Goal: Information Seeking & Learning: Learn about a topic

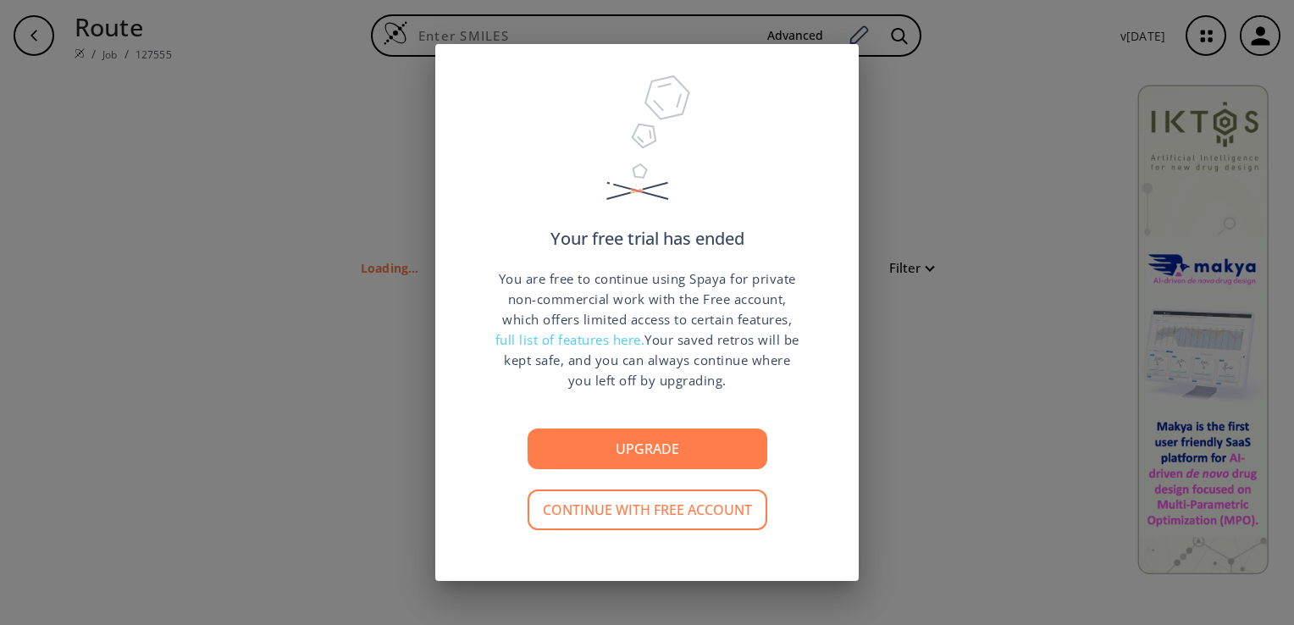
type input "C1=CC(=C(C=C1C2=C(C(=O)C3=C(C=C(C=C3O2)O)O)O)O)O"
drag, startPoint x: 630, startPoint y: 510, endPoint x: 787, endPoint y: 398, distance: 192.5
click at [787, 398] on div "Your free trial has ended You are free to continue using Spaya for private non-…" at bounding box center [646, 312] width 423 height 537
click at [591, 340] on span "full list of features here." at bounding box center [570, 339] width 150 height 17
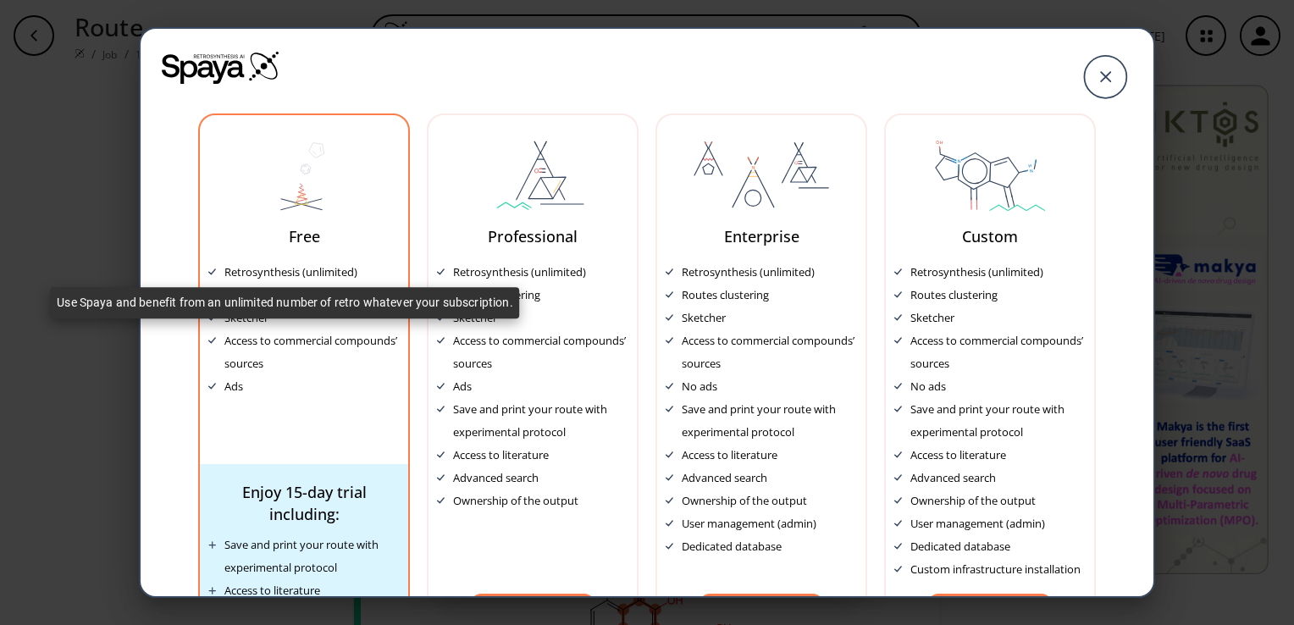
click at [279, 271] on div "Retrosynthesis (unlimited)" at bounding box center [290, 272] width 133 height 23
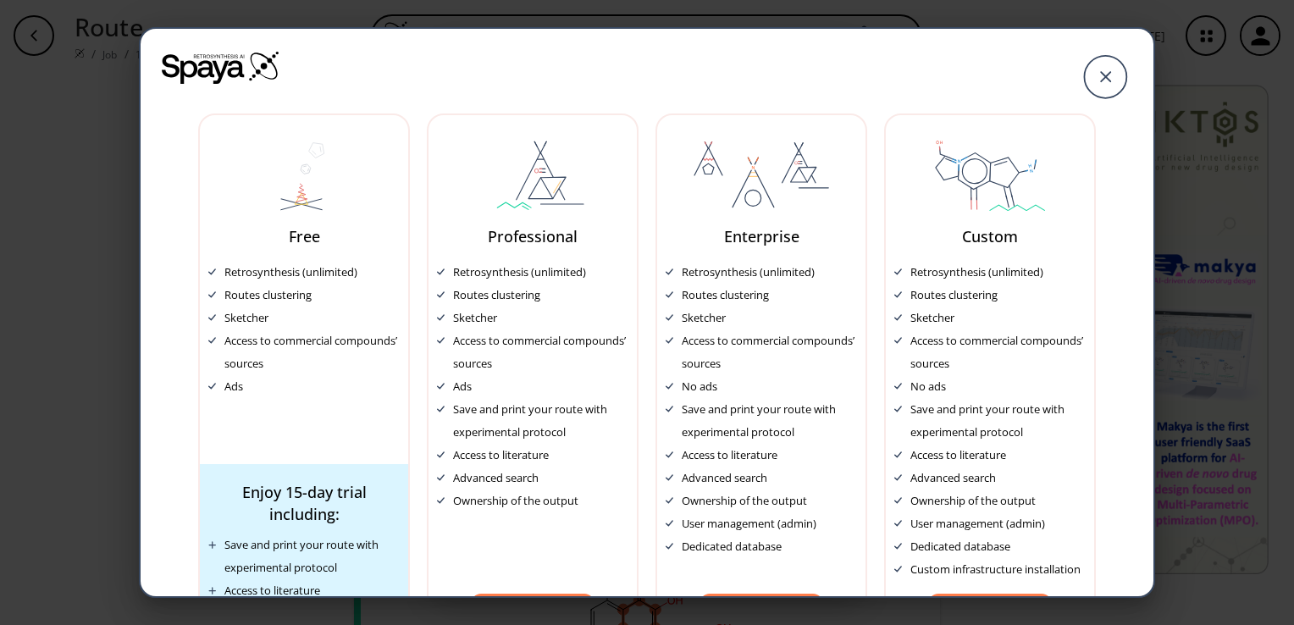
scroll to position [67, 0]
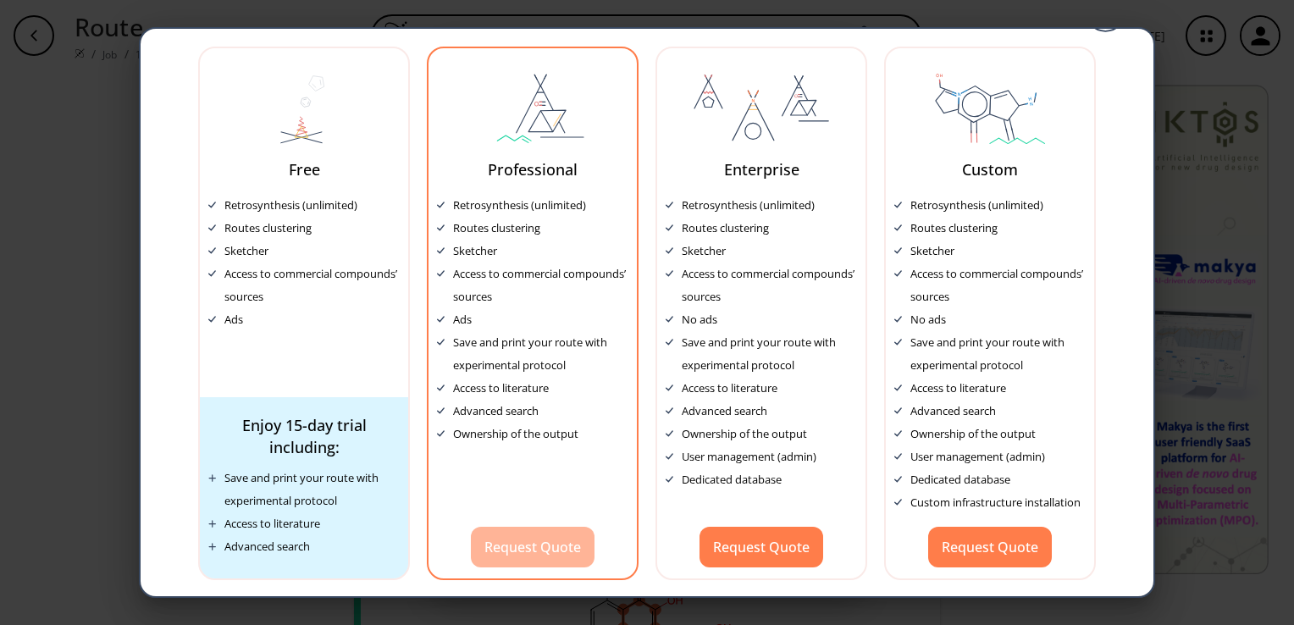
click at [525, 546] on button "Request Quote" at bounding box center [533, 547] width 124 height 41
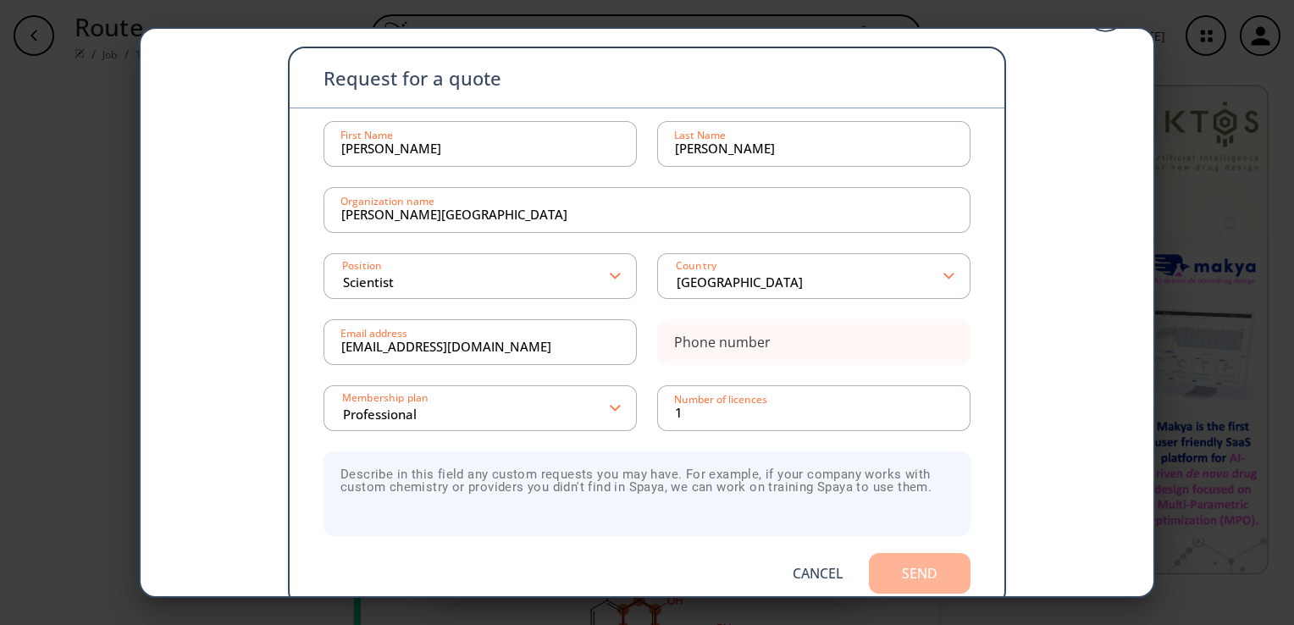
click at [901, 571] on button "Send" at bounding box center [920, 573] width 102 height 41
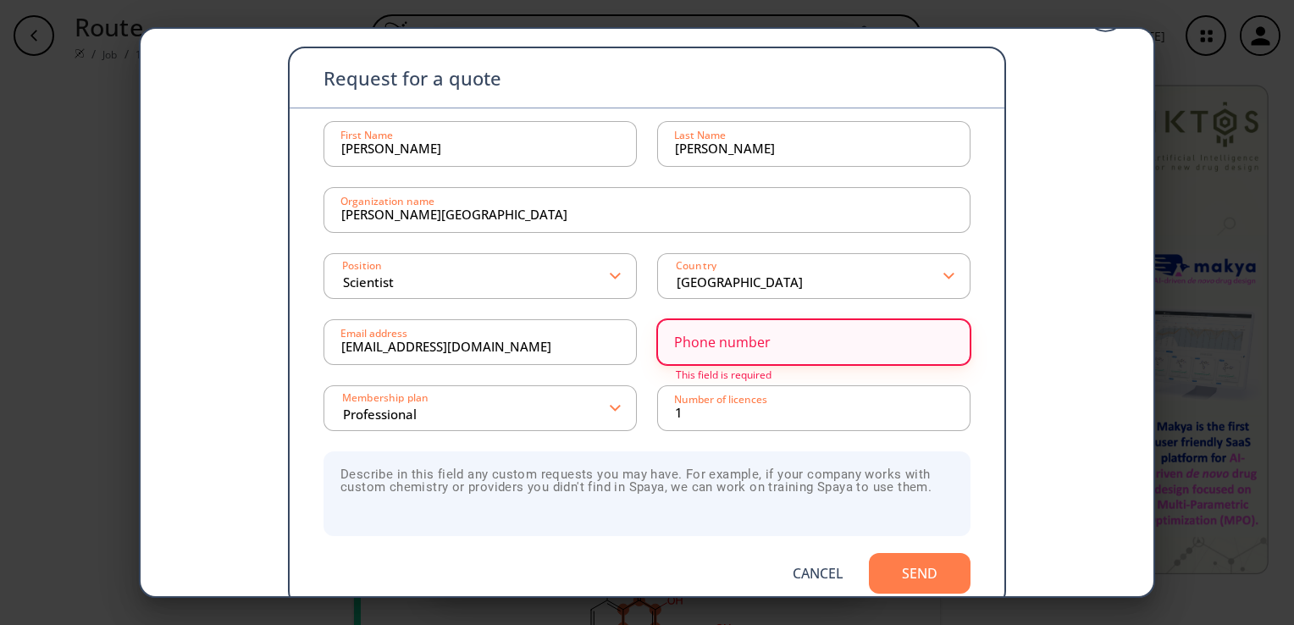
click at [747, 347] on div "Phone number" at bounding box center [722, 342] width 97 height 14
drag, startPoint x: 1128, startPoint y: 366, endPoint x: 1120, endPoint y: 365, distance: 8.5
click at [1126, 365] on div "Request for a quote [PERSON_NAME] First Name [PERSON_NAME] Last Name [PERSON_NA…" at bounding box center [647, 293] width 1013 height 663
click at [739, 350] on input "0974" at bounding box center [814, 342] width 278 height 34
type input "0974655560"
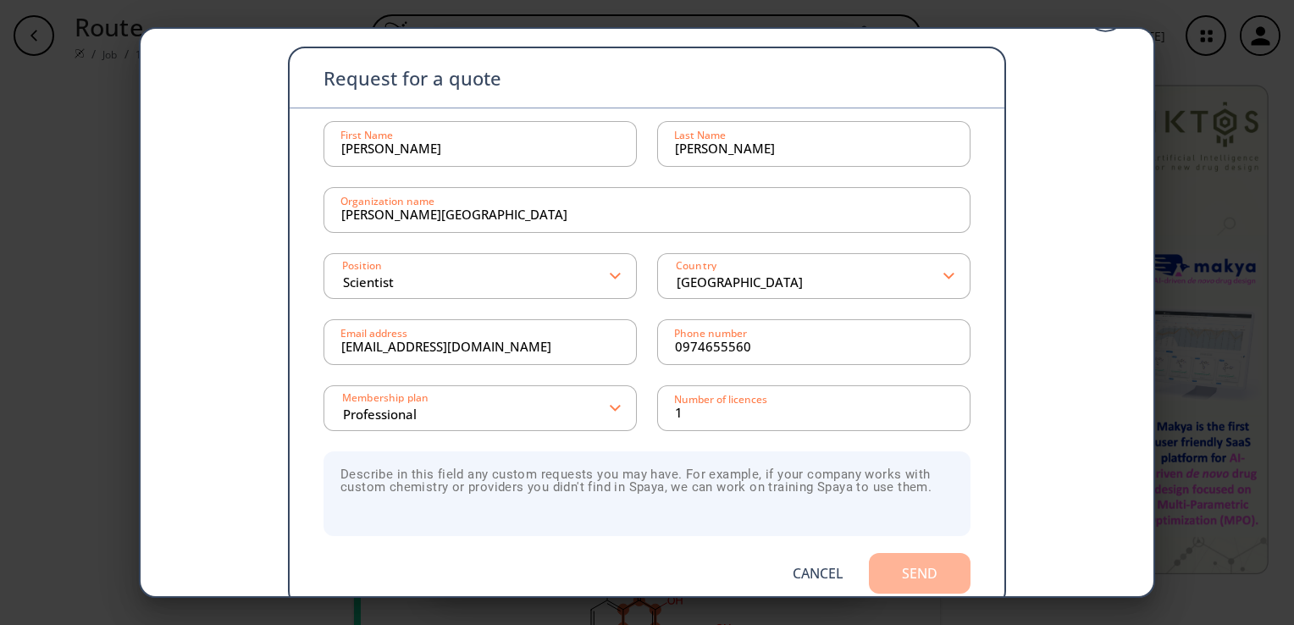
click at [913, 577] on button "Send" at bounding box center [920, 573] width 102 height 41
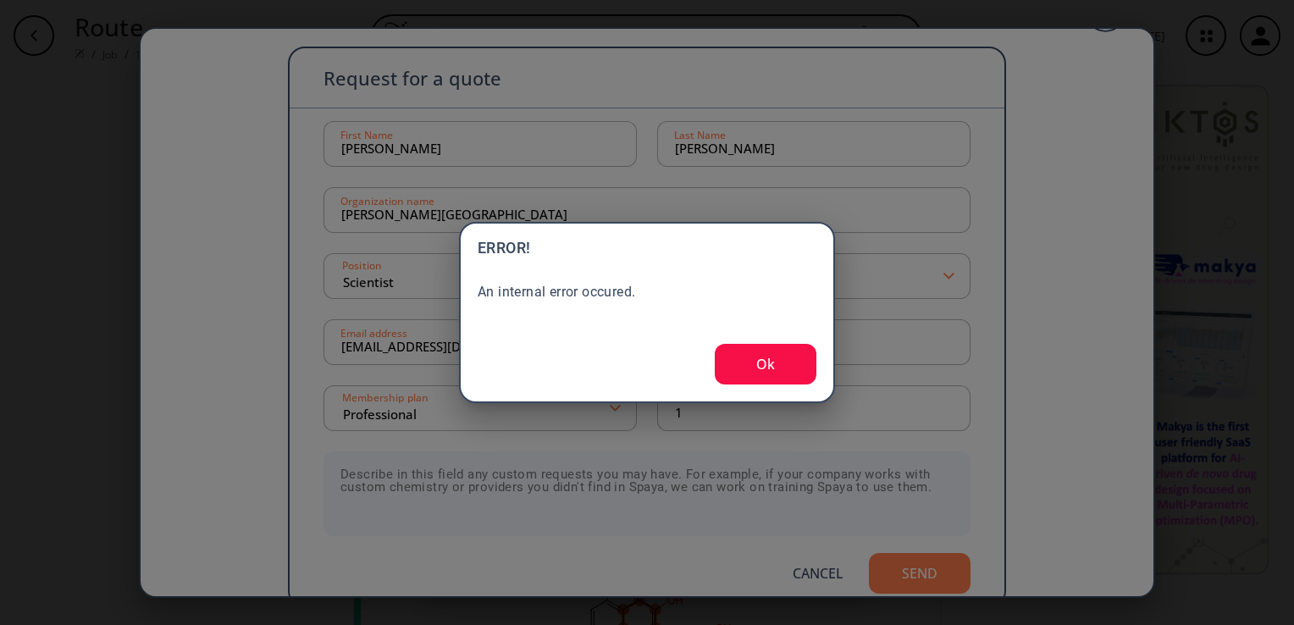
click at [762, 363] on button "Ok" at bounding box center [766, 364] width 102 height 41
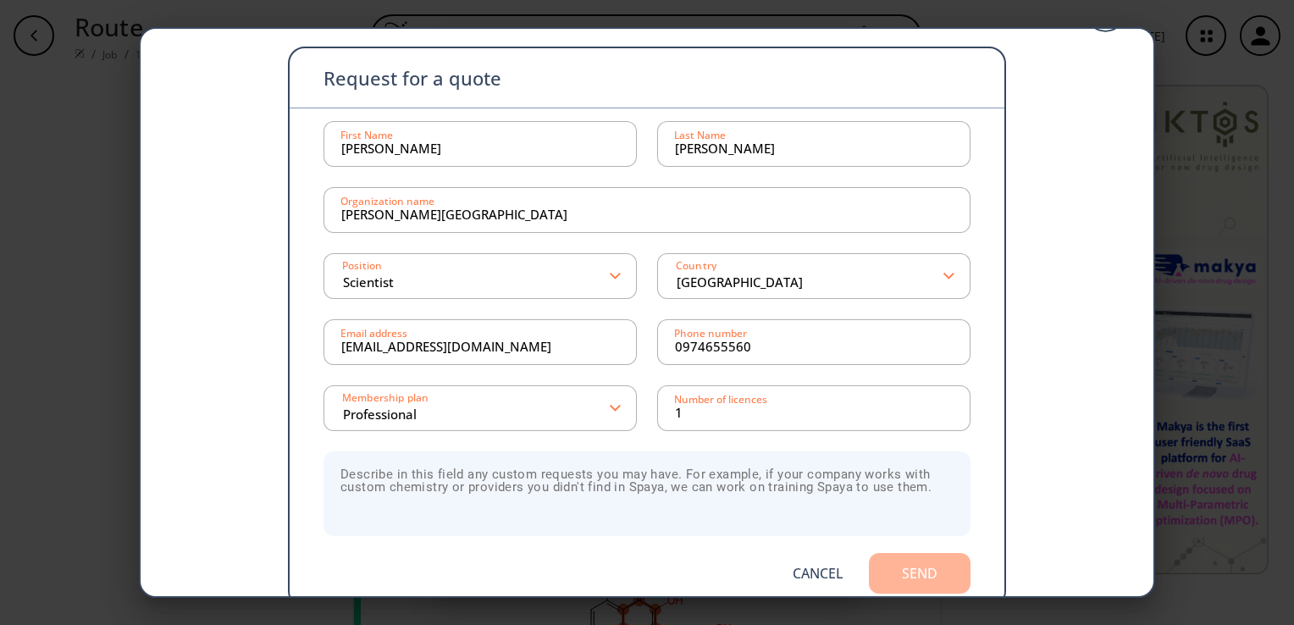
click at [898, 568] on button "Send" at bounding box center [920, 573] width 102 height 41
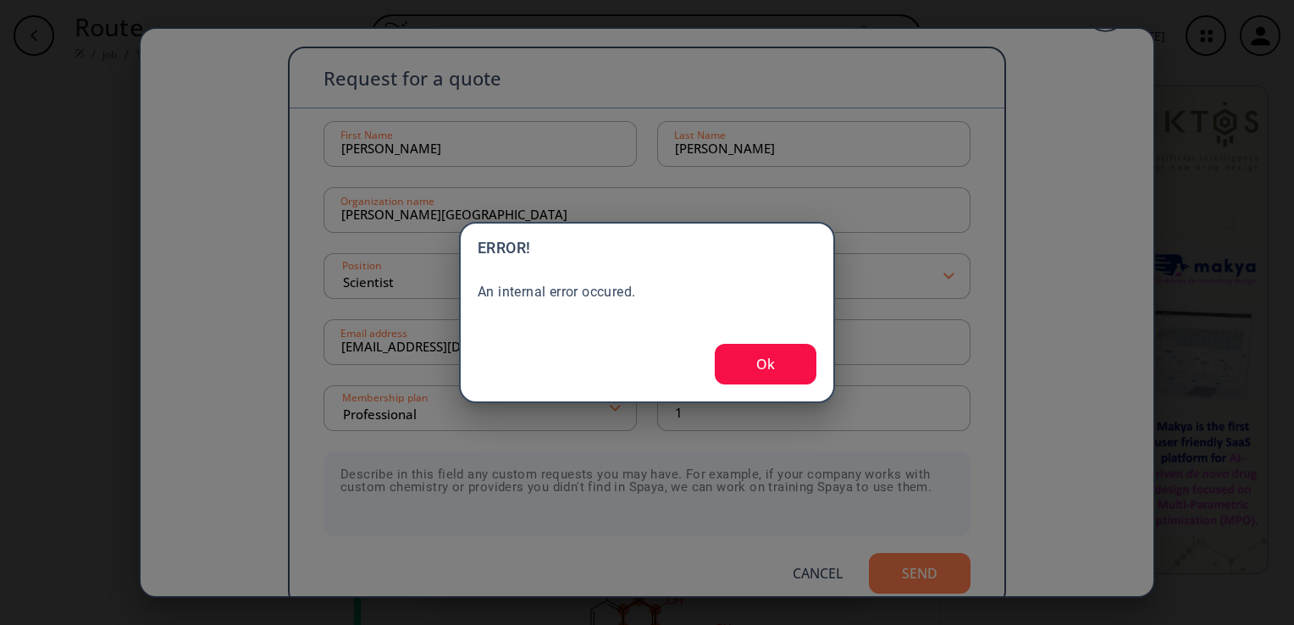
click at [760, 364] on button "Ok" at bounding box center [766, 364] width 102 height 41
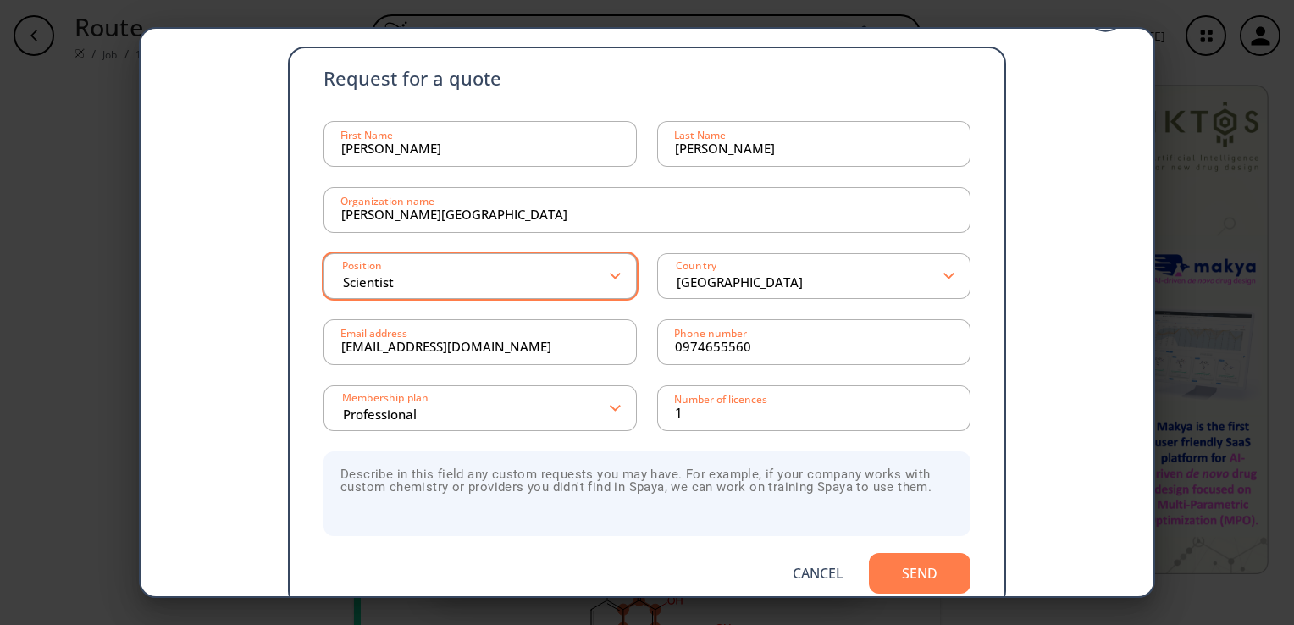
click at [605, 281] on input "Scientist" at bounding box center [476, 276] width 270 height 30
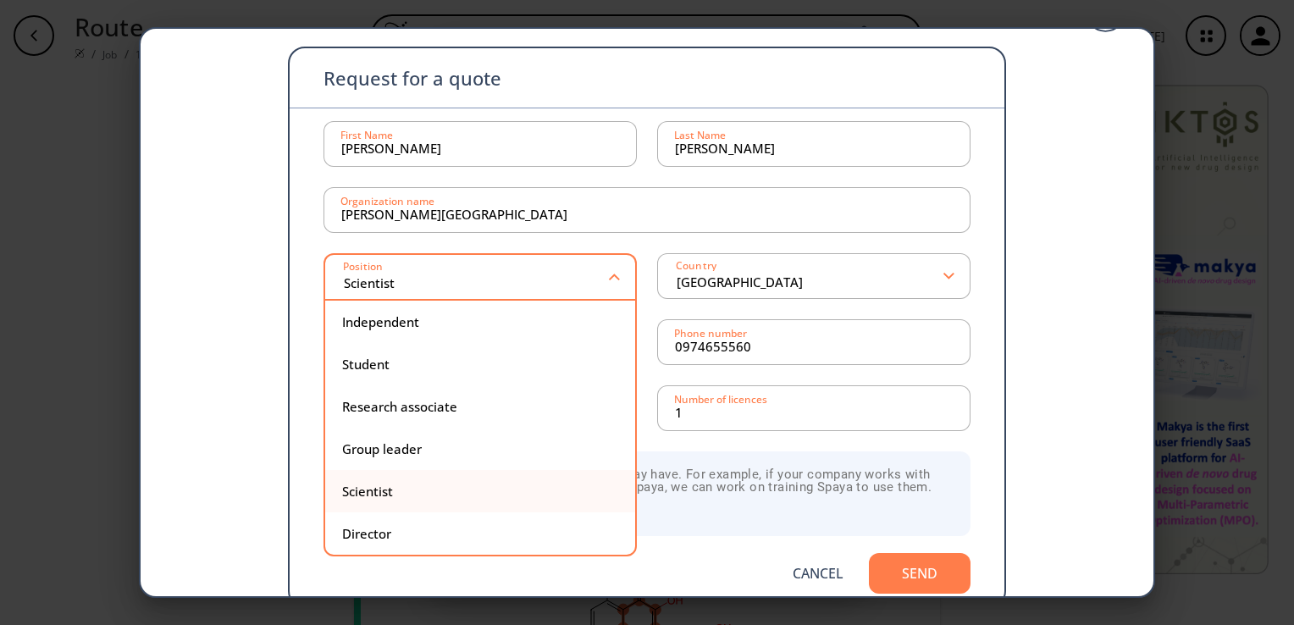
click at [373, 490] on div "Scientist" at bounding box center [480, 491] width 276 height 13
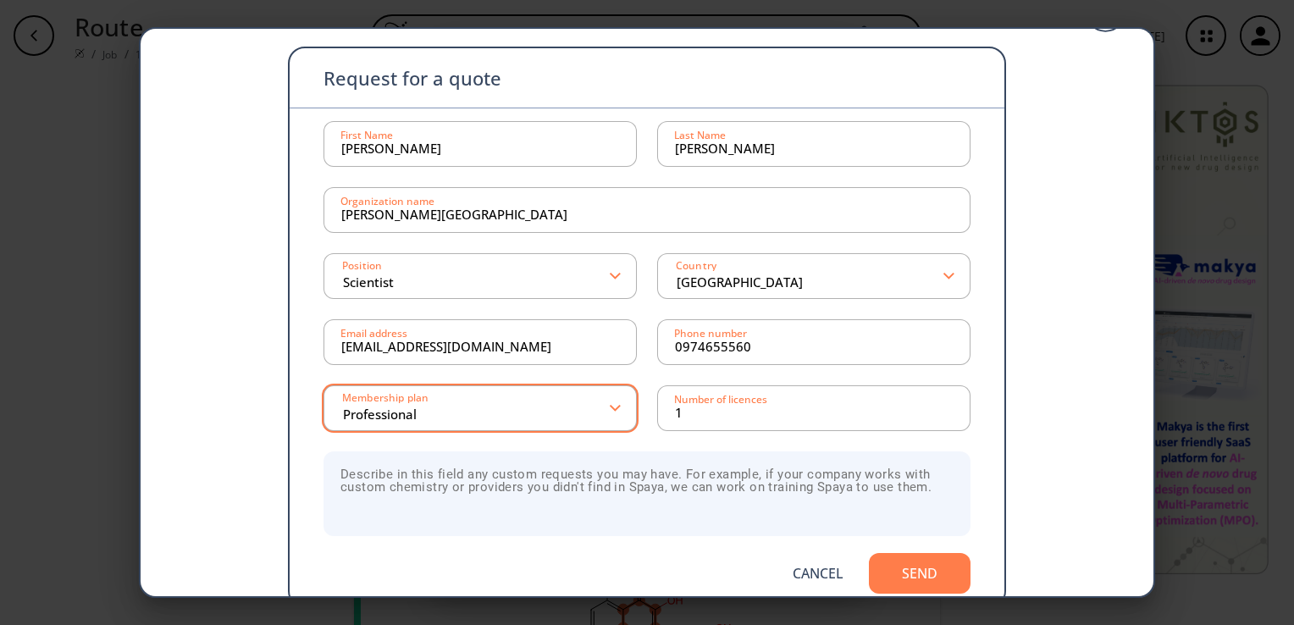
click at [617, 417] on div "Membership plan Professional" at bounding box center [480, 408] width 313 height 46
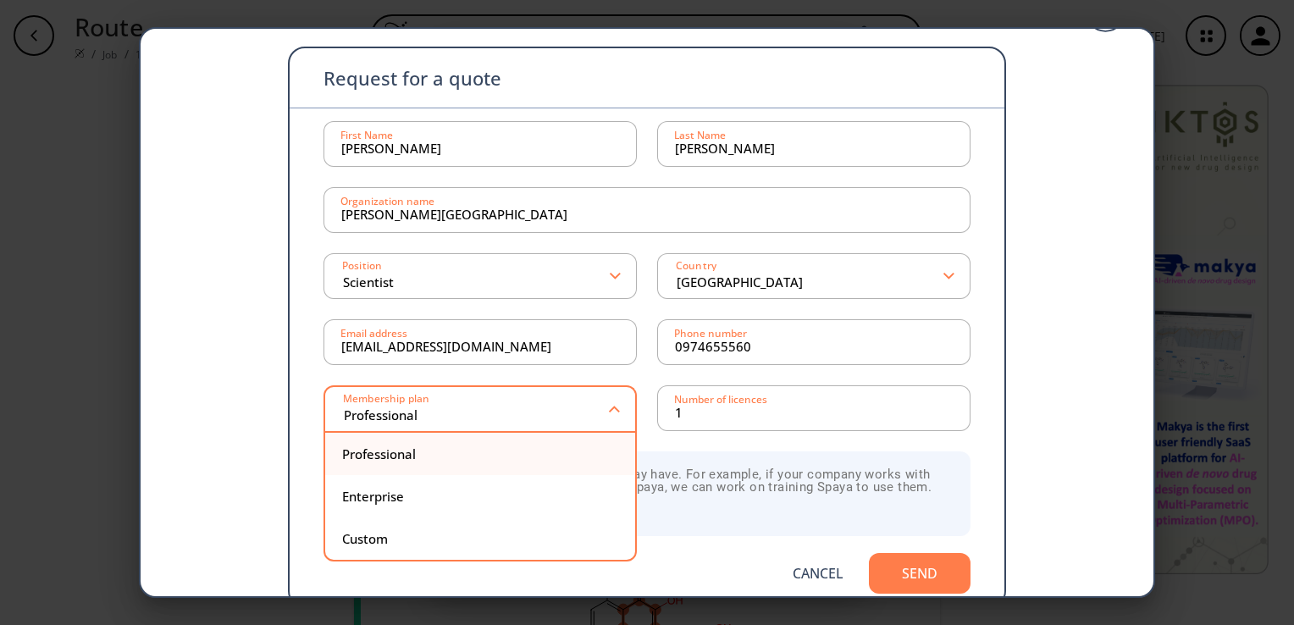
click at [373, 456] on div "Professional" at bounding box center [480, 454] width 276 height 13
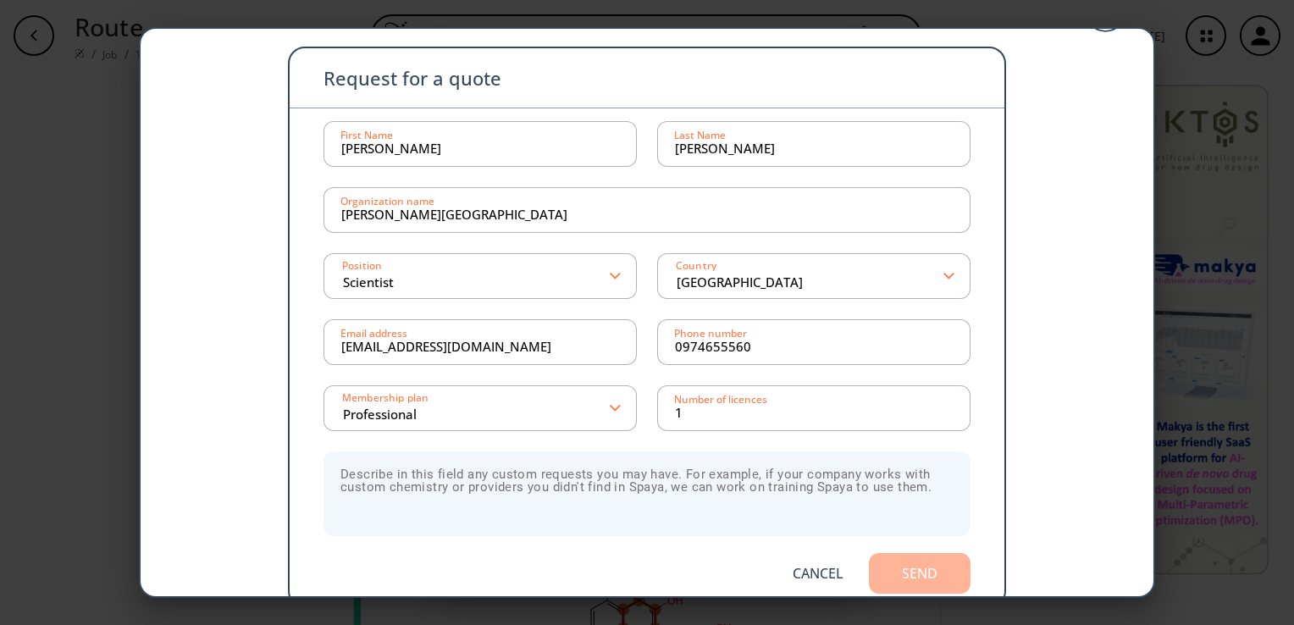
click at [903, 571] on button "Send" at bounding box center [920, 573] width 102 height 41
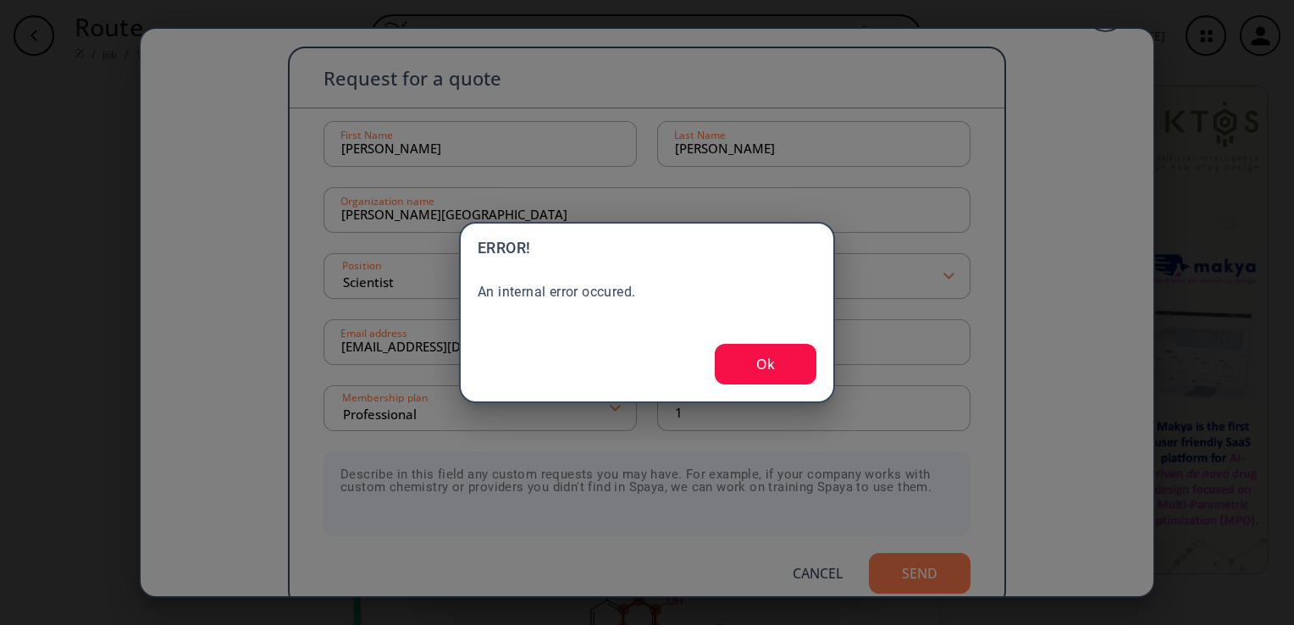
click at [779, 364] on button "Ok" at bounding box center [766, 364] width 102 height 41
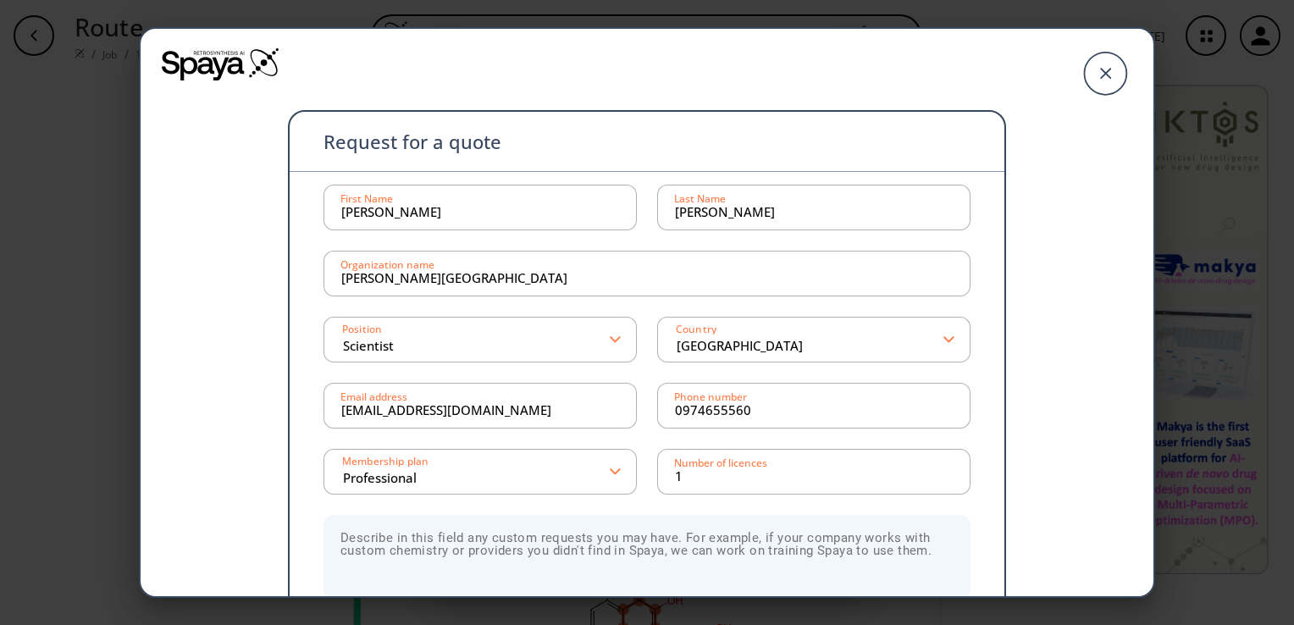
scroll to position [0, 0]
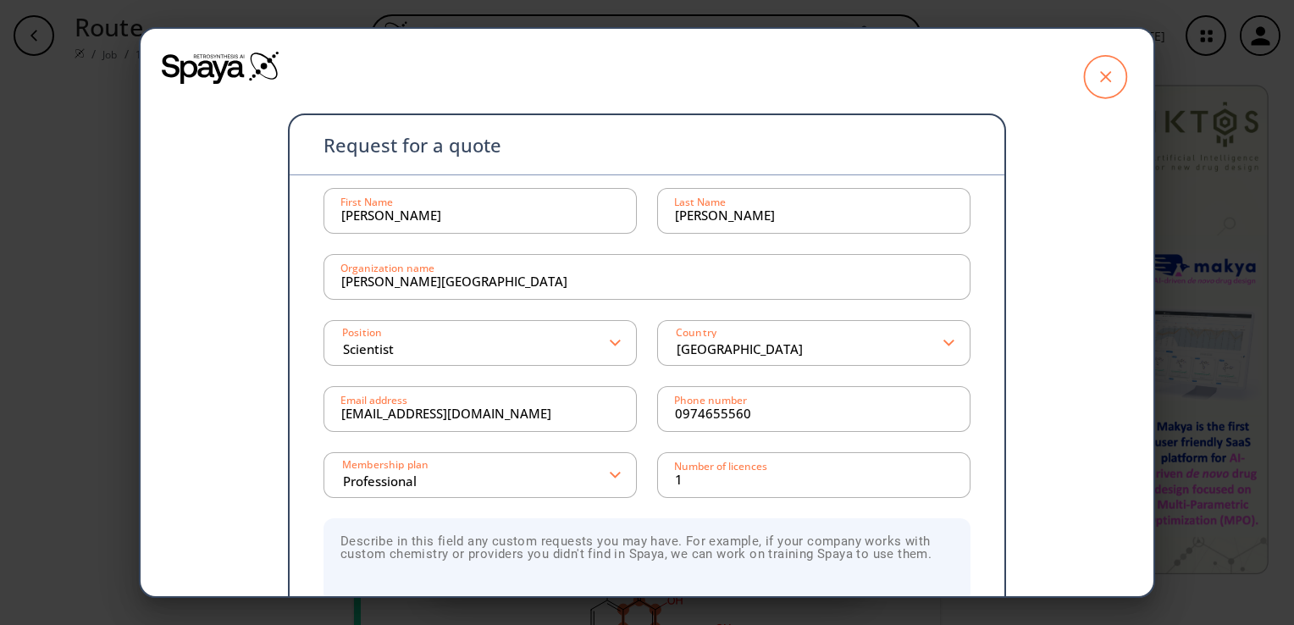
click at [1100, 79] on icon at bounding box center [1105, 76] width 11 height 11
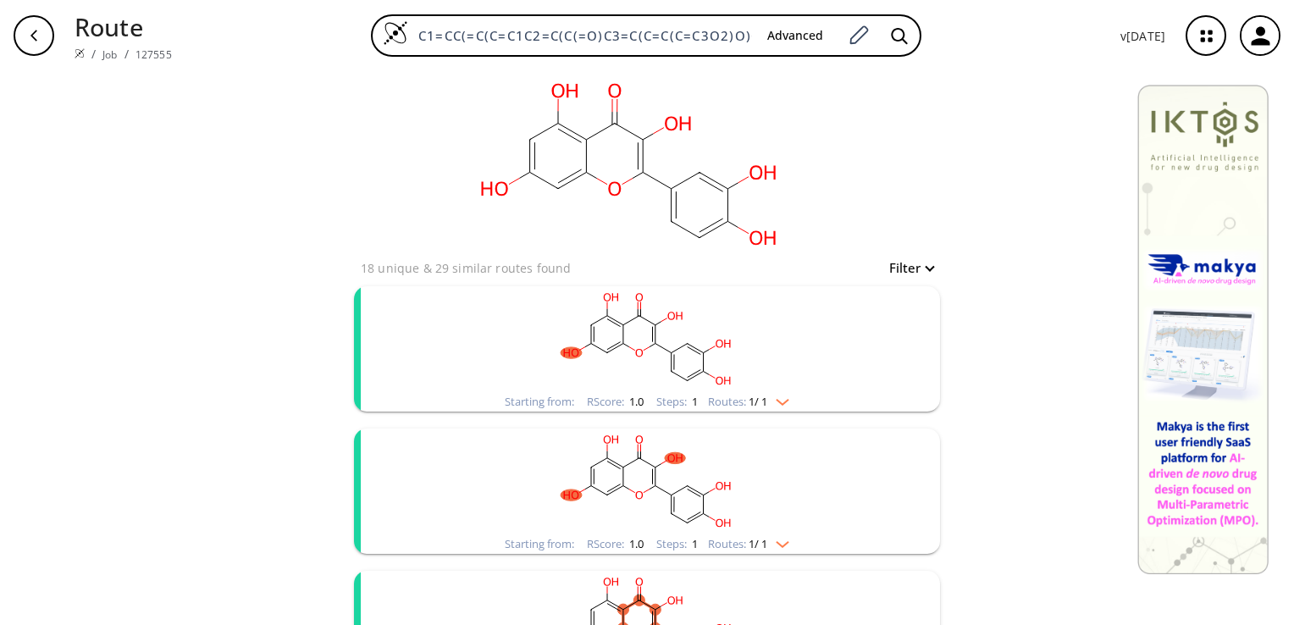
click at [658, 347] on rect "clusters" at bounding box center [647, 339] width 440 height 106
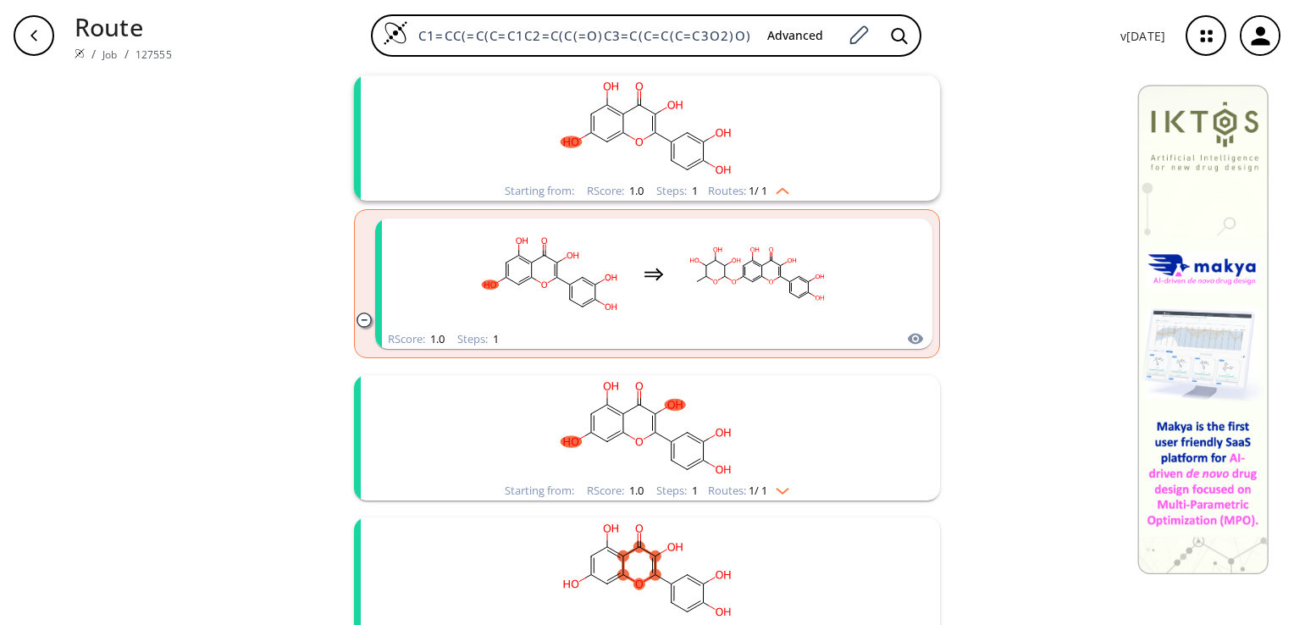
scroll to position [254, 0]
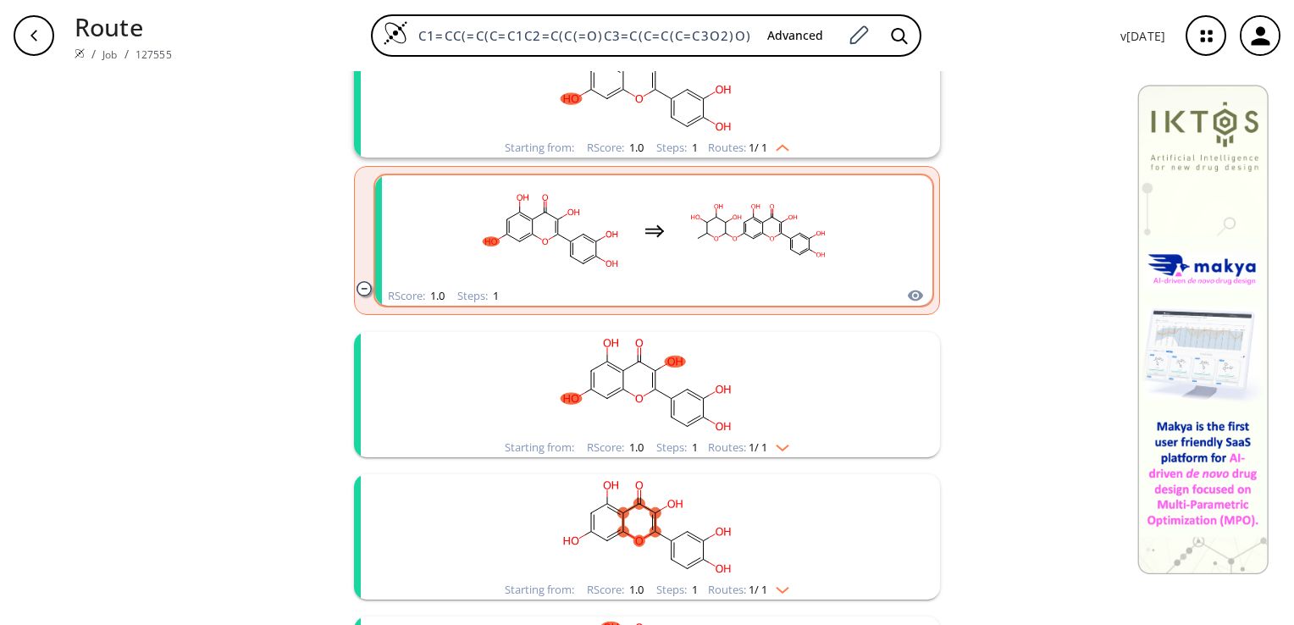
click at [777, 234] on ellipse "clusters" at bounding box center [780, 233] width 7 height 7
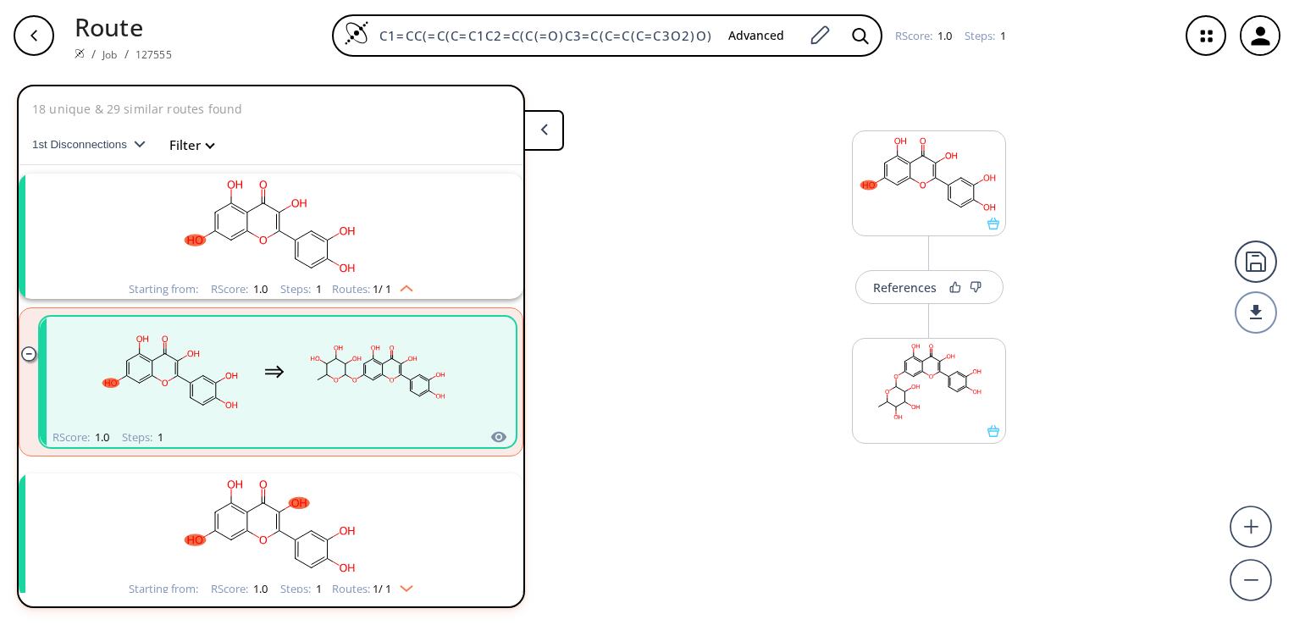
click at [379, 373] on ellipse "clusters" at bounding box center [382, 374] width 7 height 7
click at [379, 358] on rect "clusters" at bounding box center [377, 372] width 152 height 106
drag, startPoint x: 379, startPoint y: 358, endPoint x: 368, endPoint y: 387, distance: 30.8
click at [368, 387] on rect "clusters" at bounding box center [377, 372] width 152 height 106
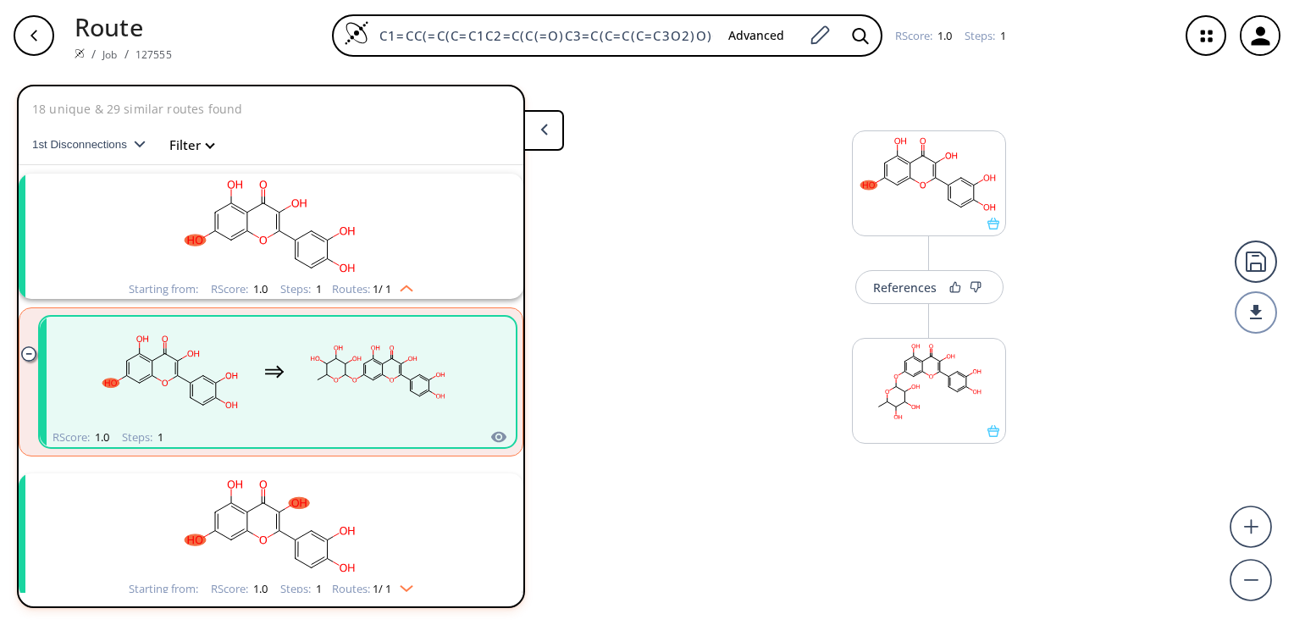
click at [179, 373] on ellipse "clusters" at bounding box center [177, 375] width 8 height 8
click at [111, 383] on ellipse "clusters" at bounding box center [110, 382] width 17 height 9
click at [925, 384] on rect at bounding box center [929, 382] width 152 height 86
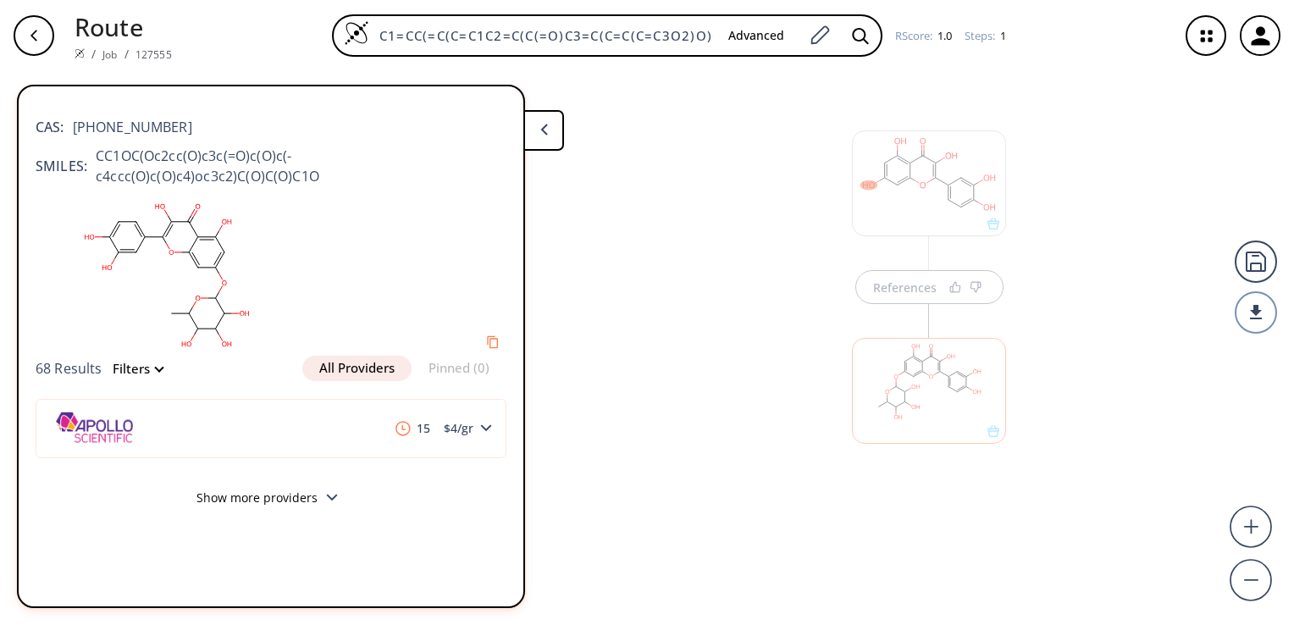
click at [357, 368] on button "All Providers" at bounding box center [356, 368] width 109 height 25
click at [351, 368] on button "All Providers" at bounding box center [356, 368] width 109 height 25
click at [693, 304] on div "References" at bounding box center [647, 341] width 1294 height 540
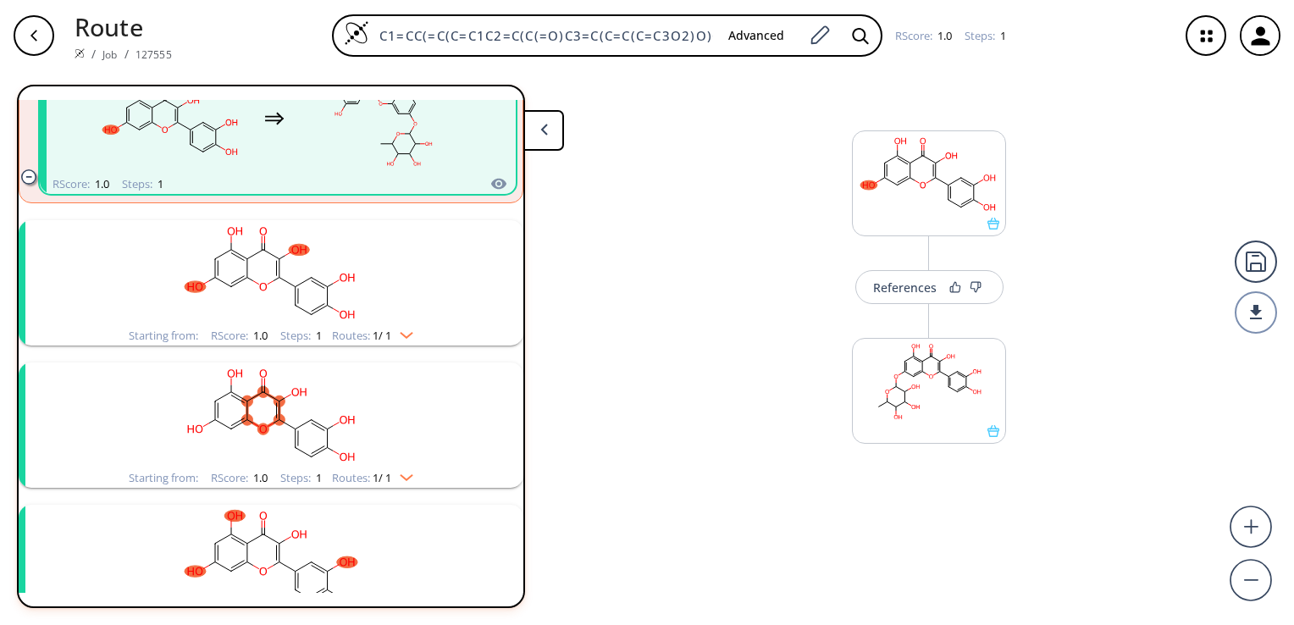
scroll to position [254, 0]
click at [271, 397] on icon "clusters" at bounding box center [271, 394] width 16 height 9
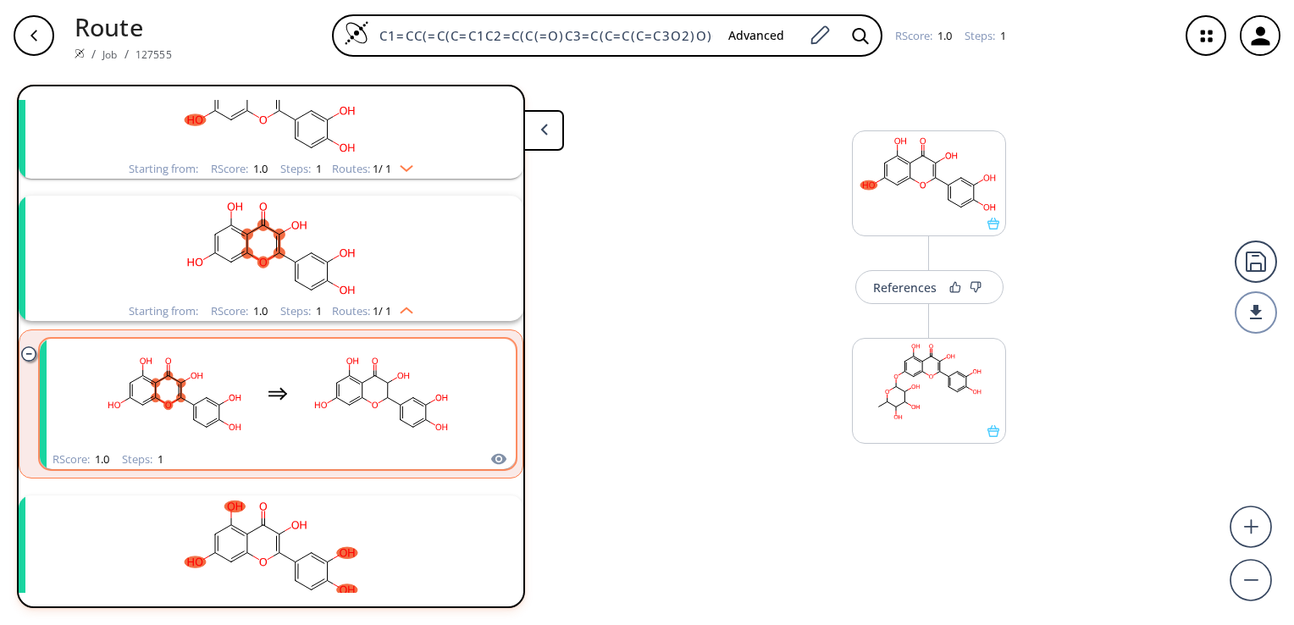
scroll to position [423, 0]
click at [387, 397] on rect "clusters" at bounding box center [377, 391] width 152 height 106
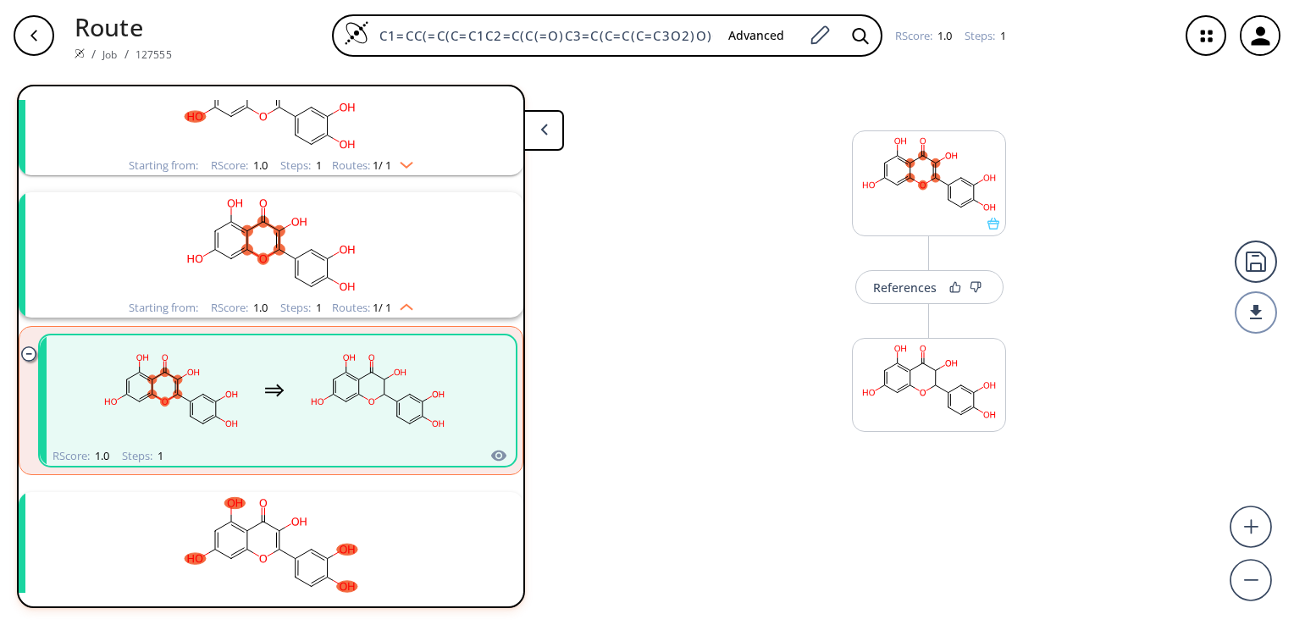
click at [387, 397] on rect "clusters" at bounding box center [377, 391] width 152 height 106
click at [387, 396] on ellipse "clusters" at bounding box center [383, 394] width 8 height 8
click at [387, 396] on rect "clusters" at bounding box center [377, 391] width 152 height 106
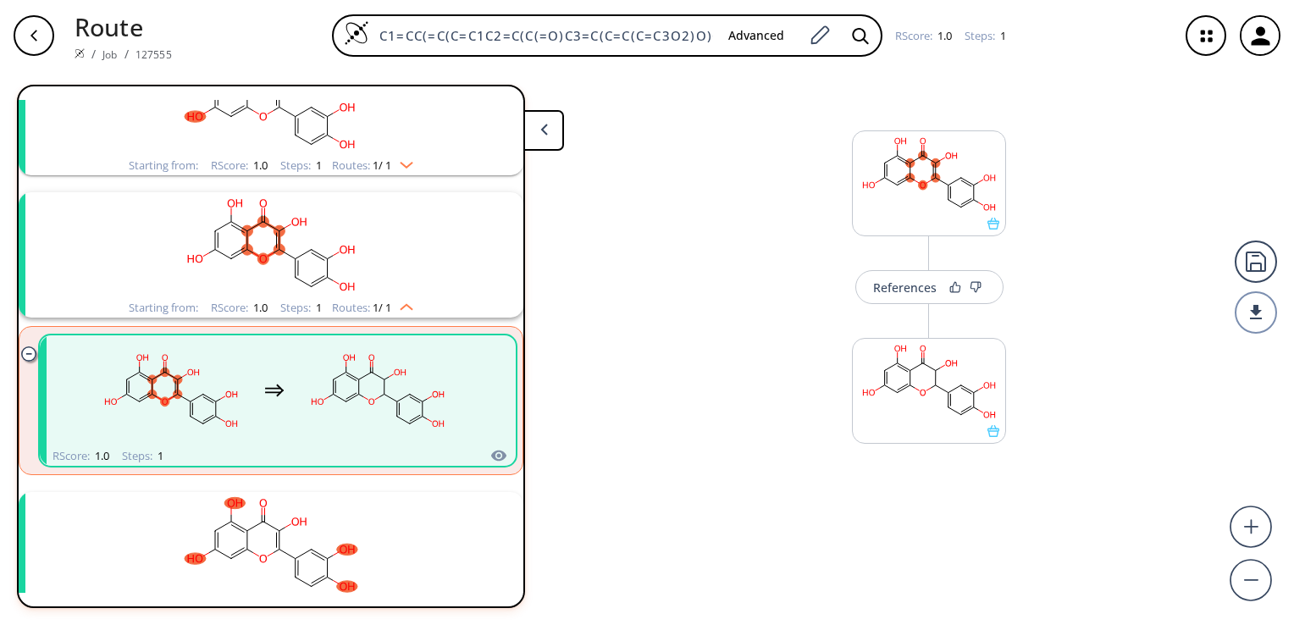
click at [387, 396] on ellipse "clusters" at bounding box center [383, 394] width 8 height 8
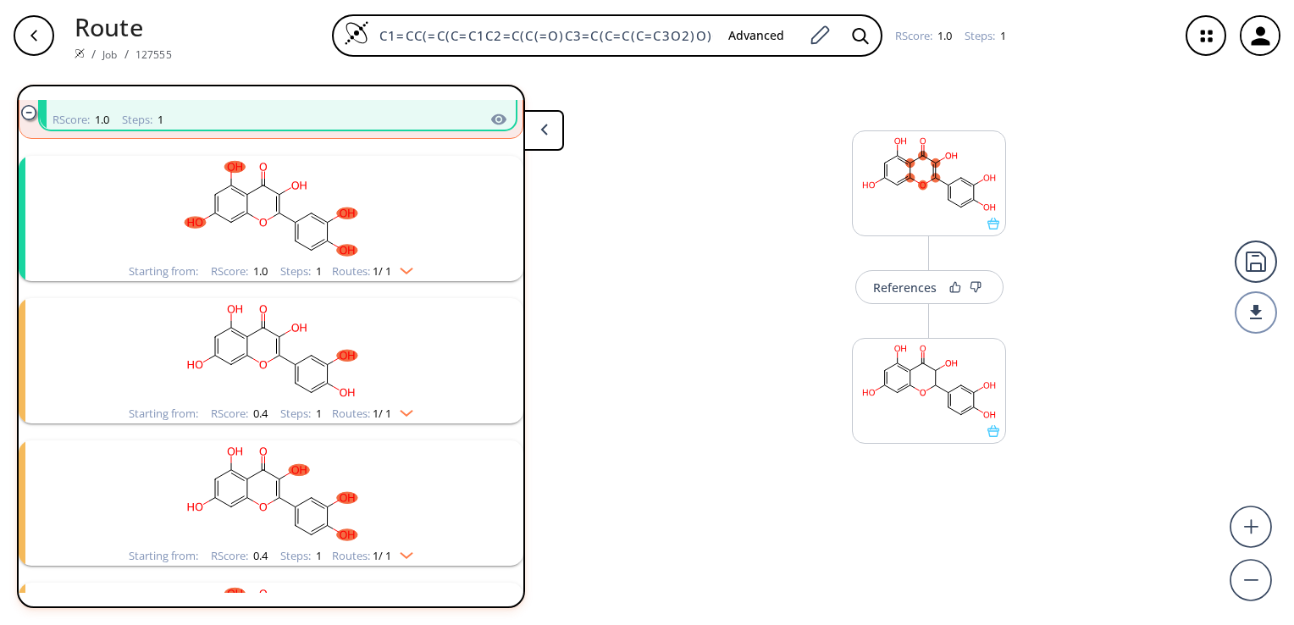
scroll to position [762, 0]
click at [274, 471] on ellipse "clusters" at bounding box center [279, 476] width 11 height 11
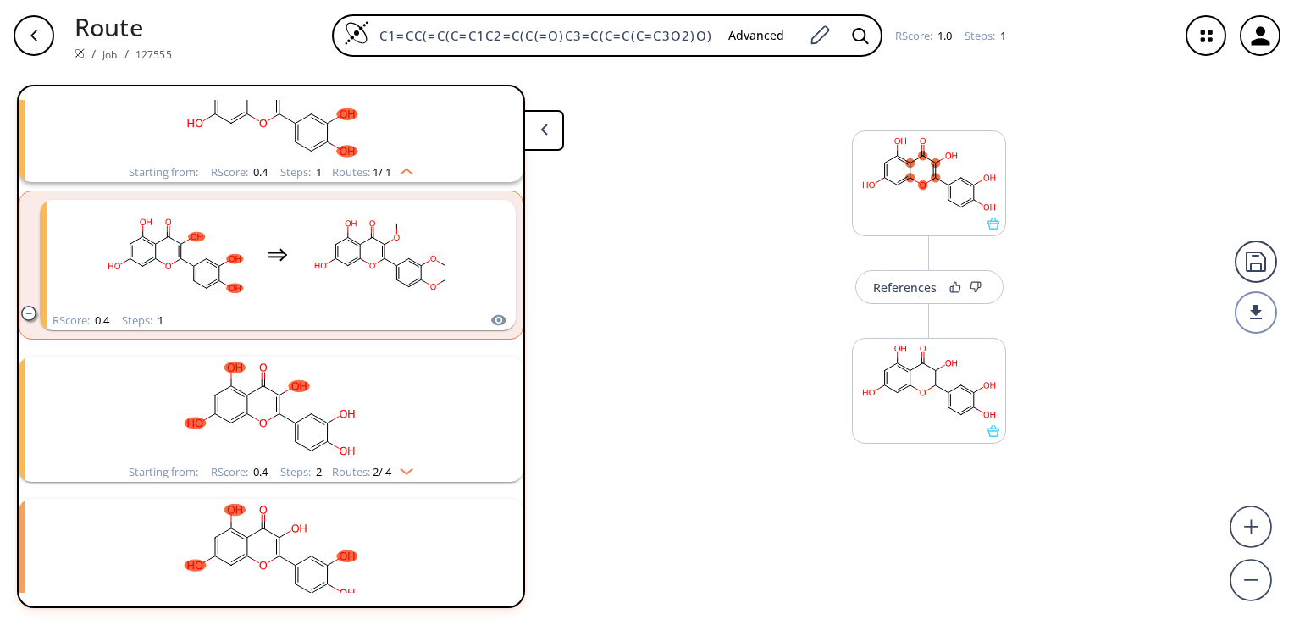
scroll to position [1186, 0]
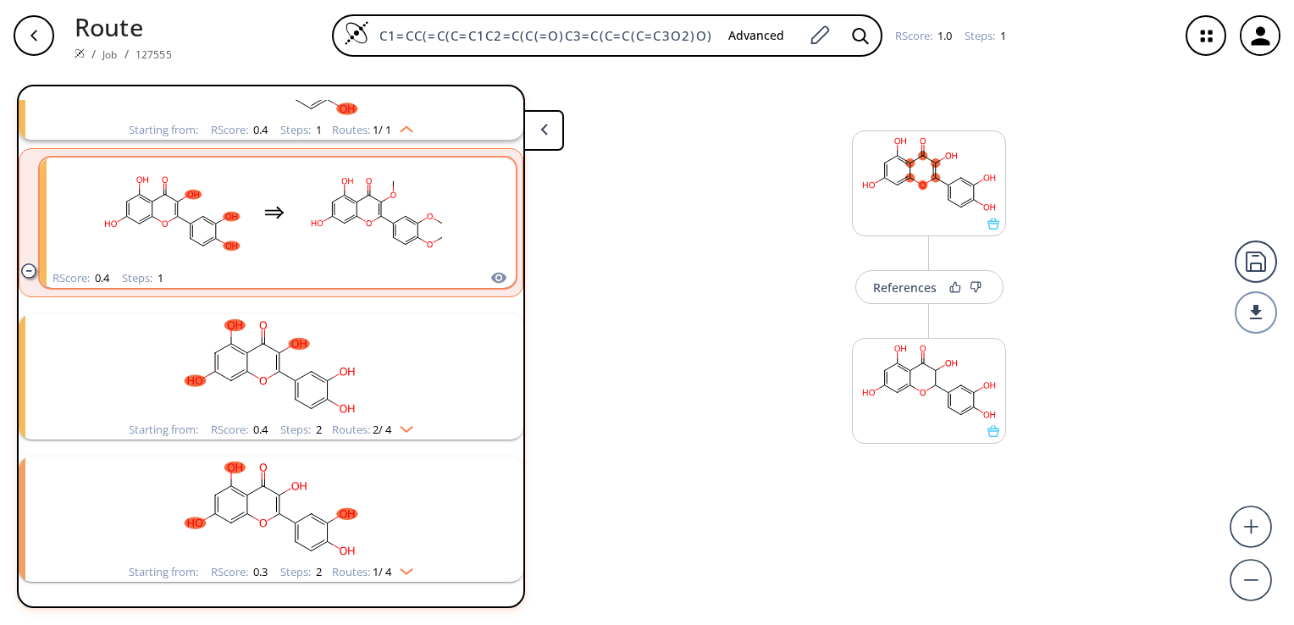
click at [376, 210] on rect "clusters" at bounding box center [377, 213] width 152 height 106
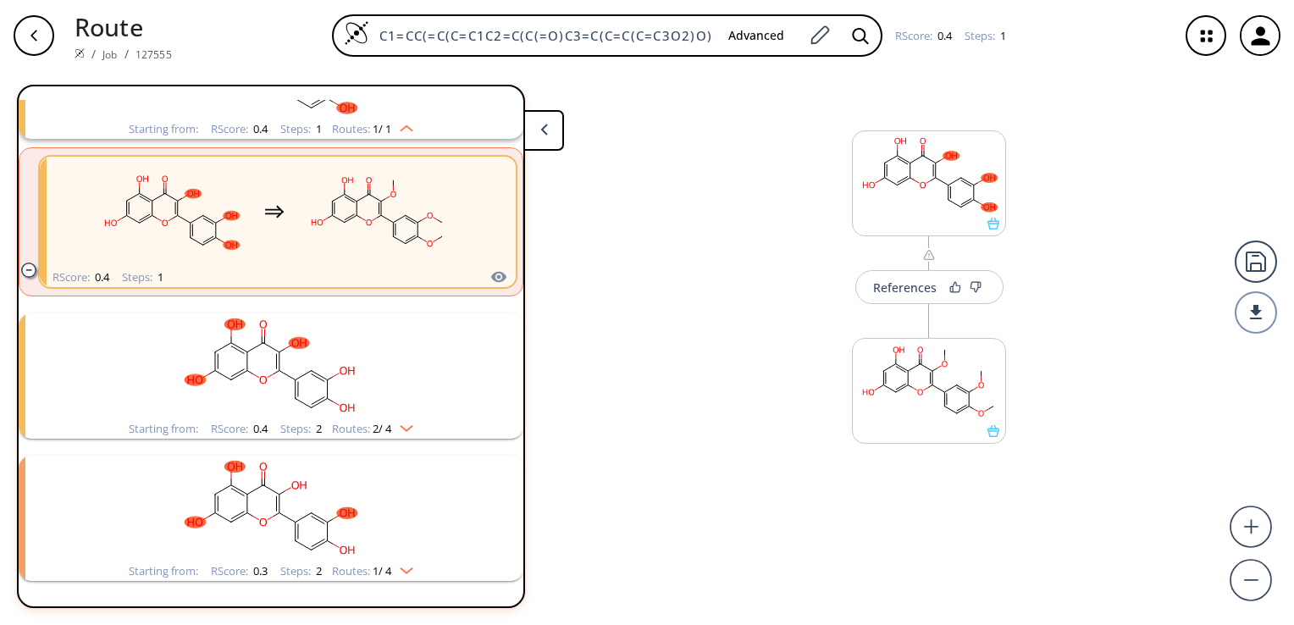
click at [357, 212] on ellipse "clusters" at bounding box center [356, 215] width 8 height 8
click at [269, 374] on rect "clusters" at bounding box center [271, 366] width 440 height 106
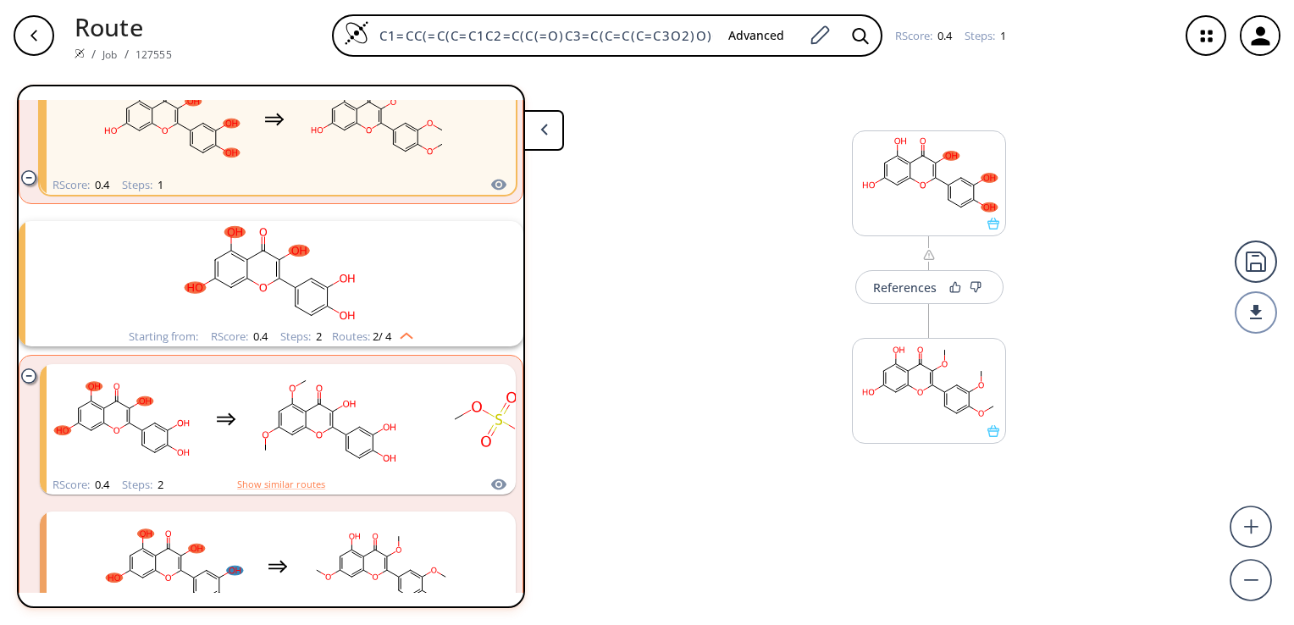
scroll to position [1356, 0]
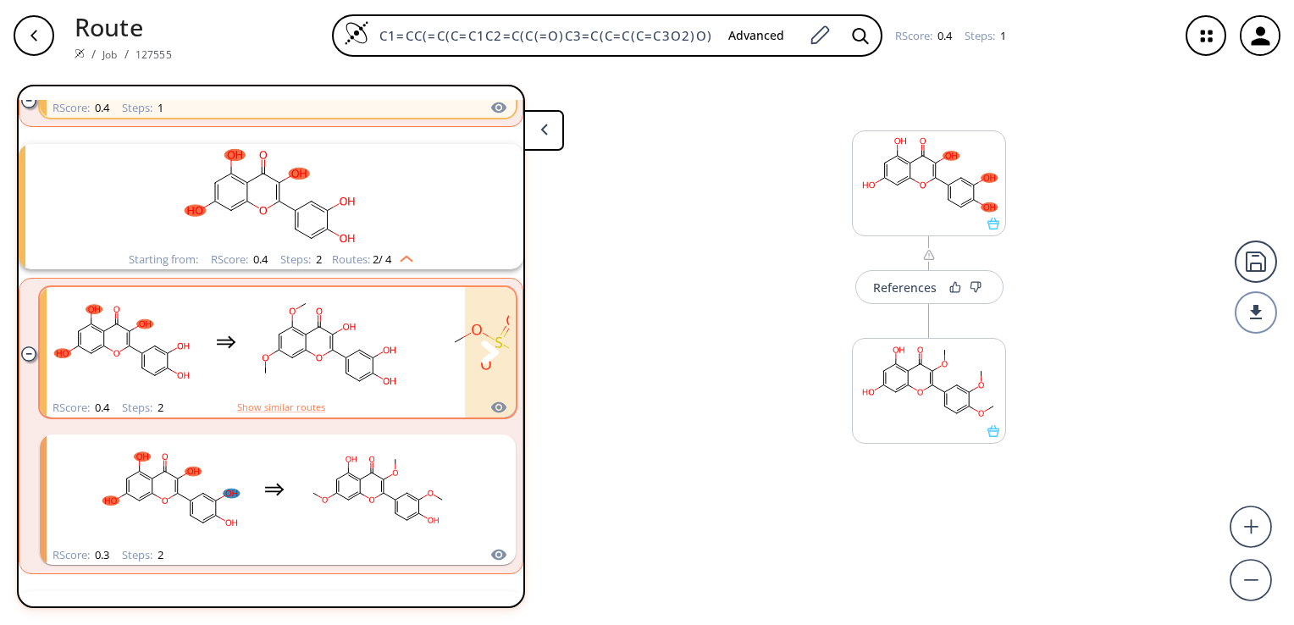
click at [338, 349] on rect "clusters" at bounding box center [329, 343] width 152 height 106
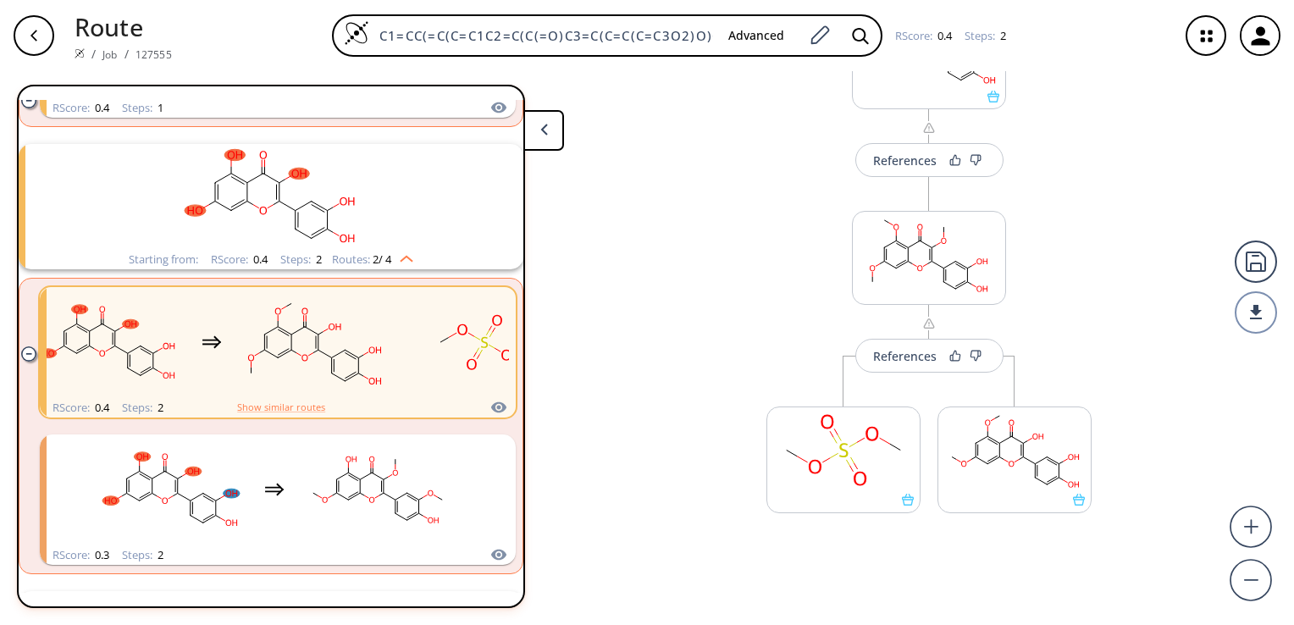
scroll to position [129, 0]
click at [889, 354] on div "References" at bounding box center [905, 354] width 64 height 11
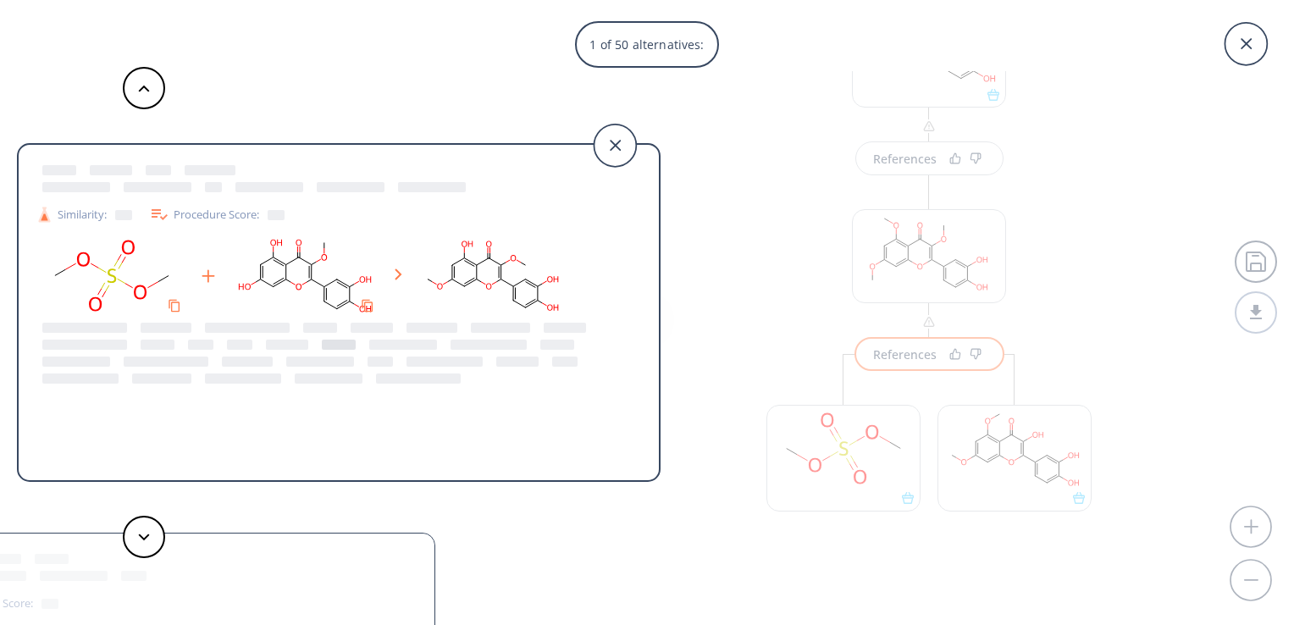
click at [334, 340] on div at bounding box center [339, 345] width 34 height 10
click at [141, 537] on polygon at bounding box center [144, 537] width 11 height 7
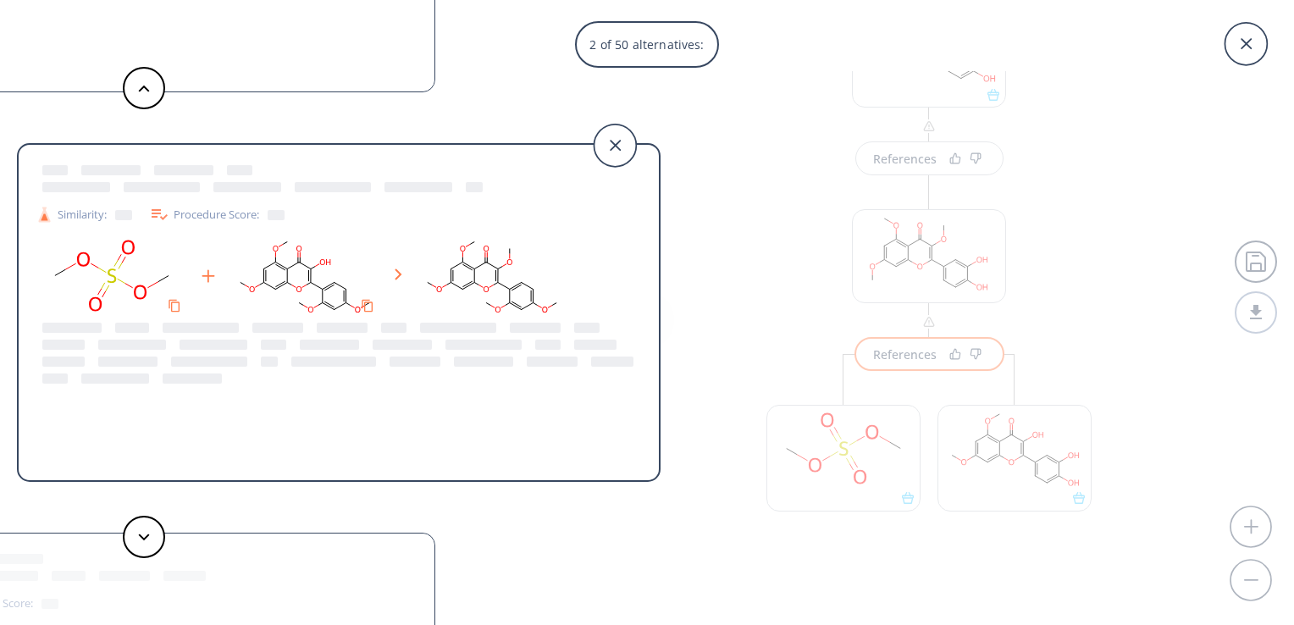
click at [307, 280] on ellipse at bounding box center [311, 283] width 8 height 8
drag, startPoint x: 232, startPoint y: 214, endPoint x: 155, endPoint y: 212, distance: 77.1
click at [231, 214] on div "Procedure Score:" at bounding box center [217, 214] width 136 height 20
click at [80, 210] on div "Similarity:" at bounding box center [84, 215] width 97 height 18
click at [716, 173] on div "2 of 50 alternatives: Similarity: Procedure Score: Similarity: Procedure Score:…" at bounding box center [647, 312] width 1294 height 625
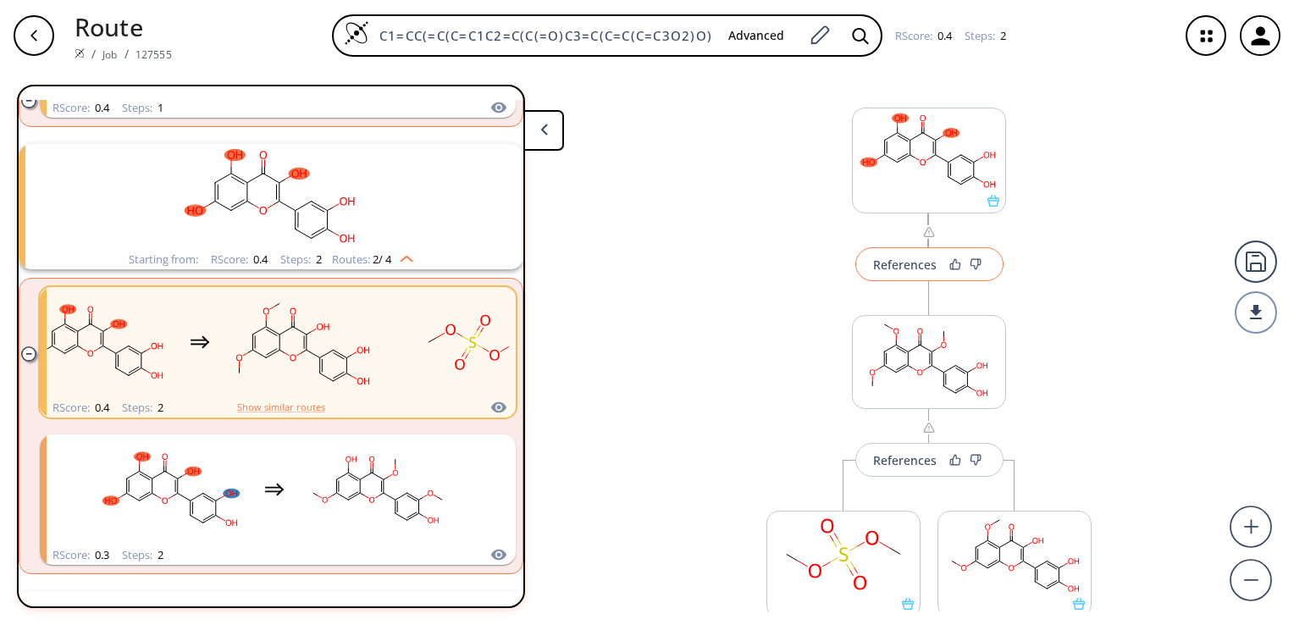
scroll to position [0, 0]
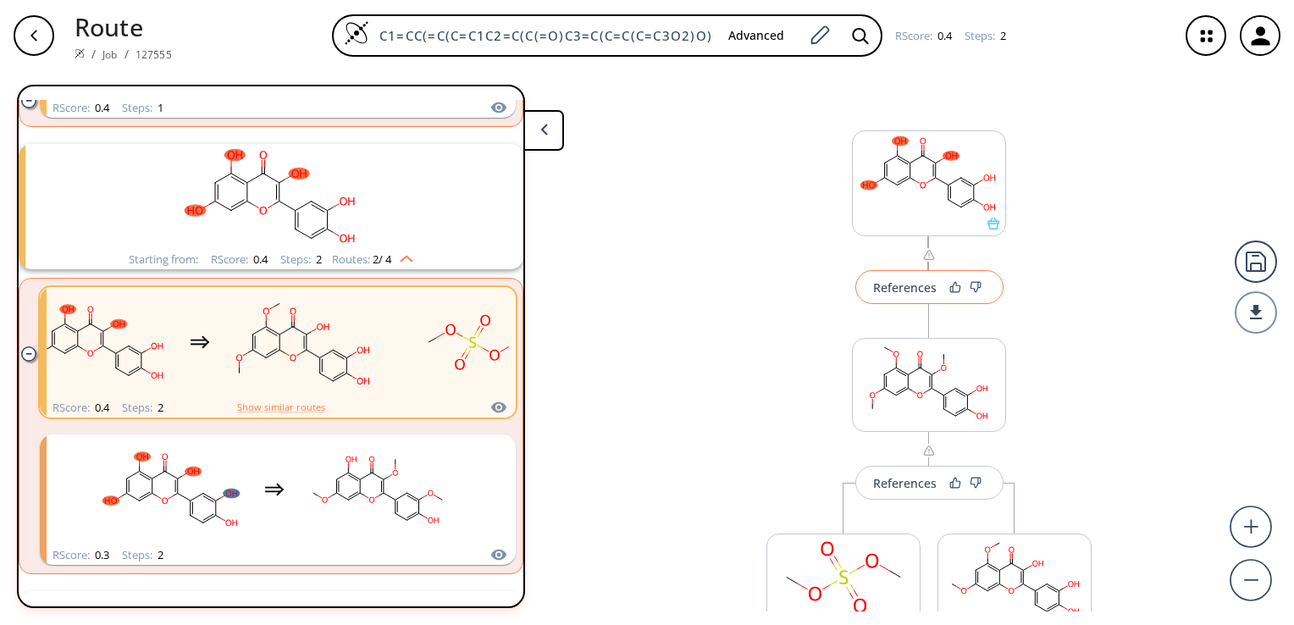
click at [908, 284] on div "References" at bounding box center [905, 287] width 64 height 11
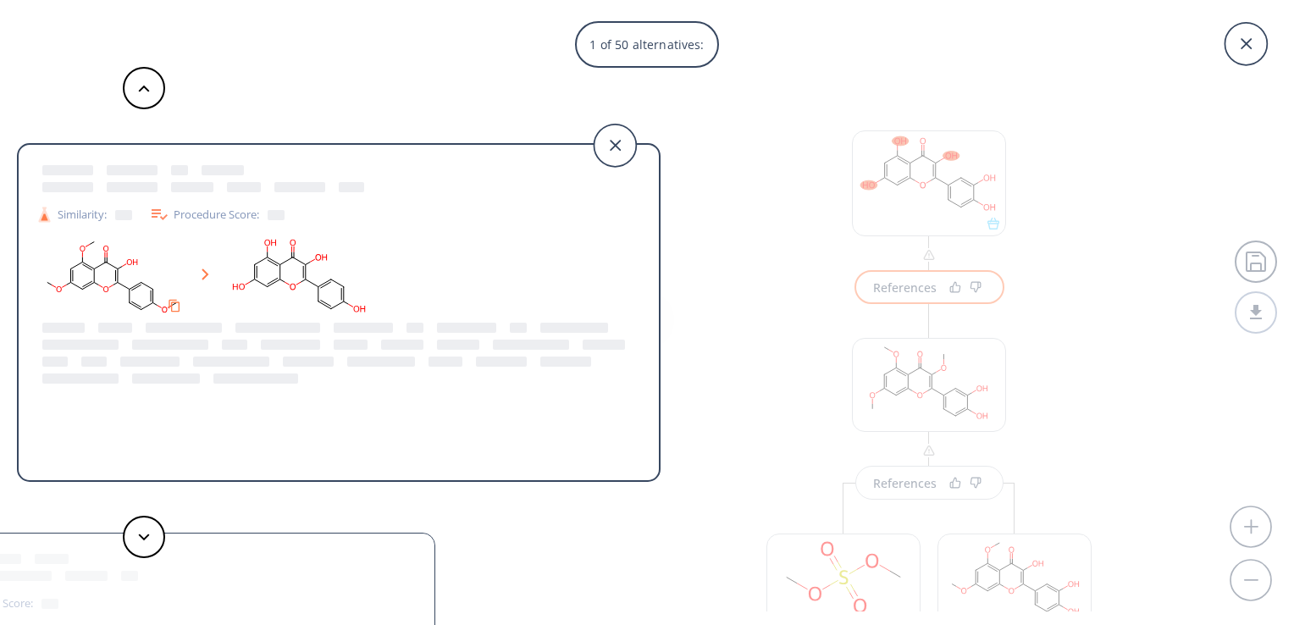
click at [647, 44] on div "Similarity: Procedure Score: Similarity: Procedure Score: Similarity: Procedure…" at bounding box center [330, 312] width 661 height 625
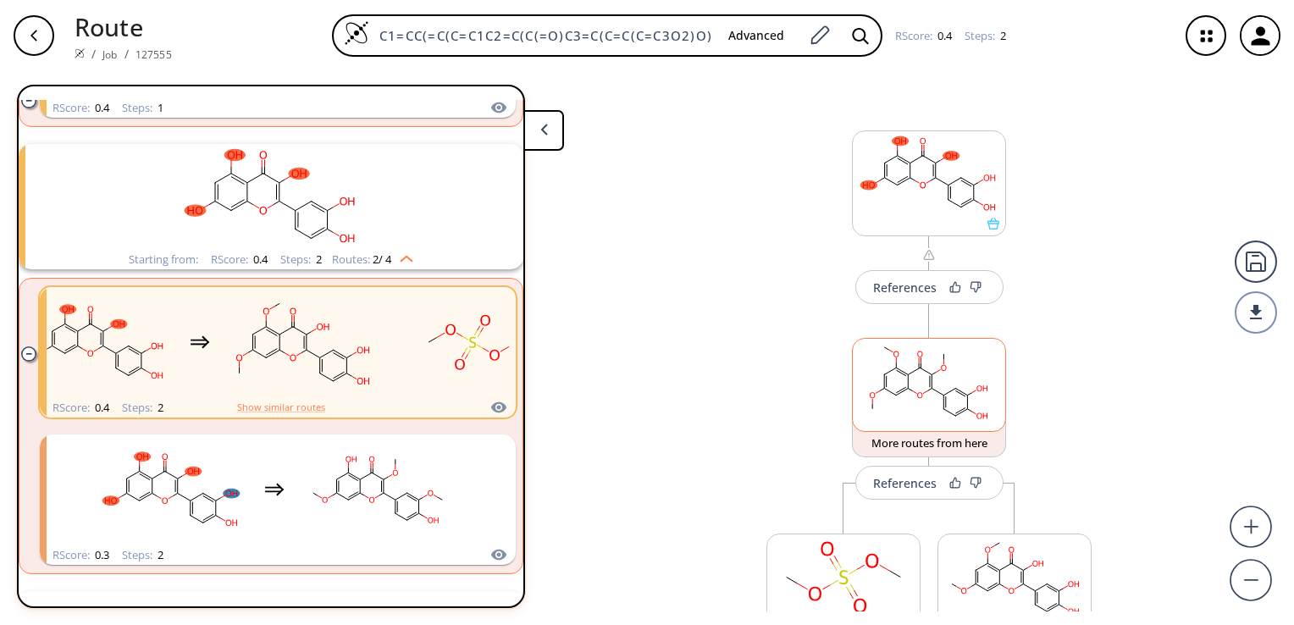
click at [939, 396] on ellipse at bounding box center [943, 395] width 8 height 8
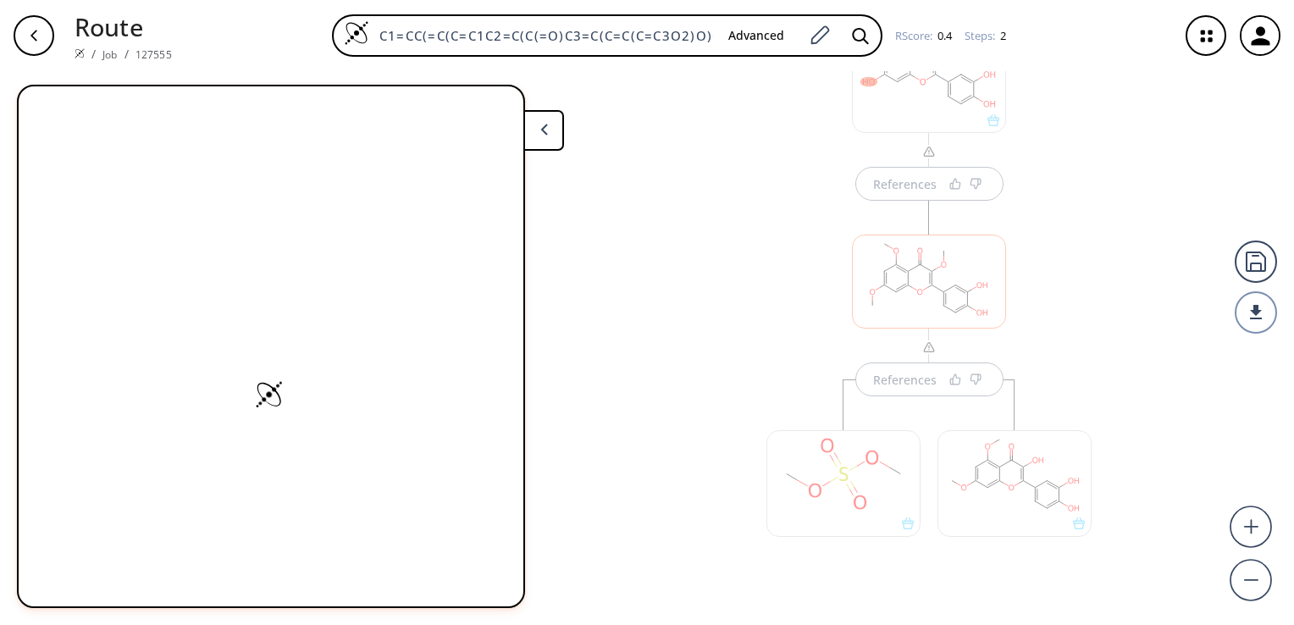
scroll to position [129, 0]
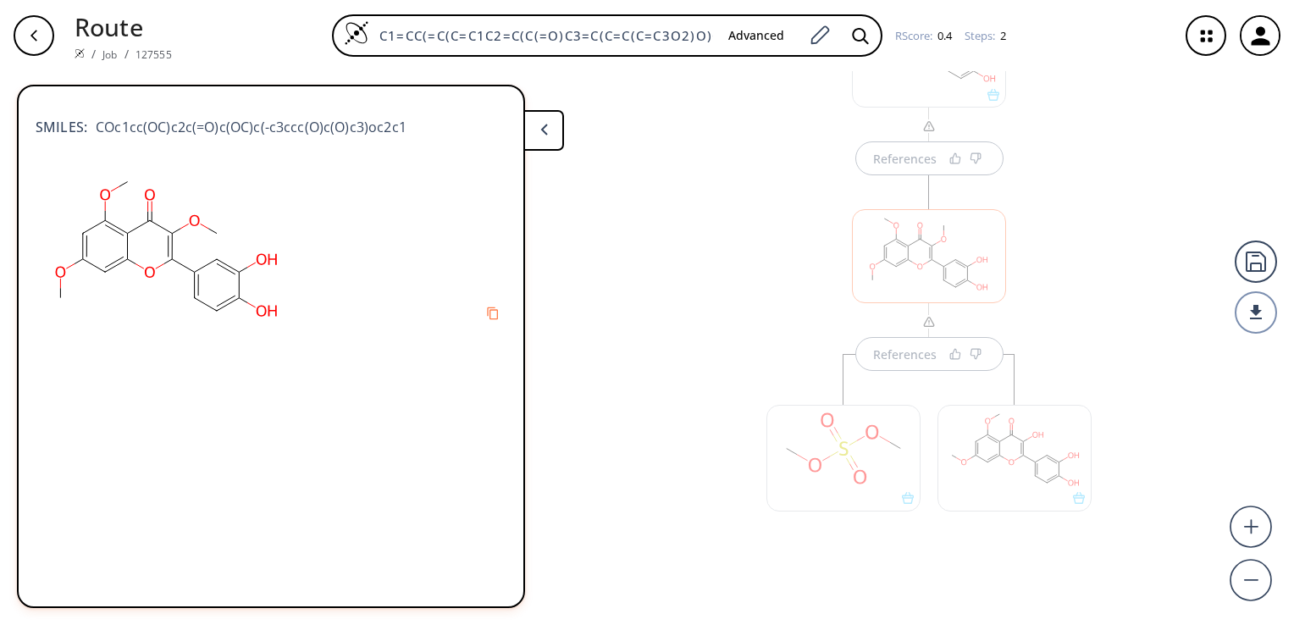
click at [545, 131] on polygon at bounding box center [543, 129] width 7 height 11
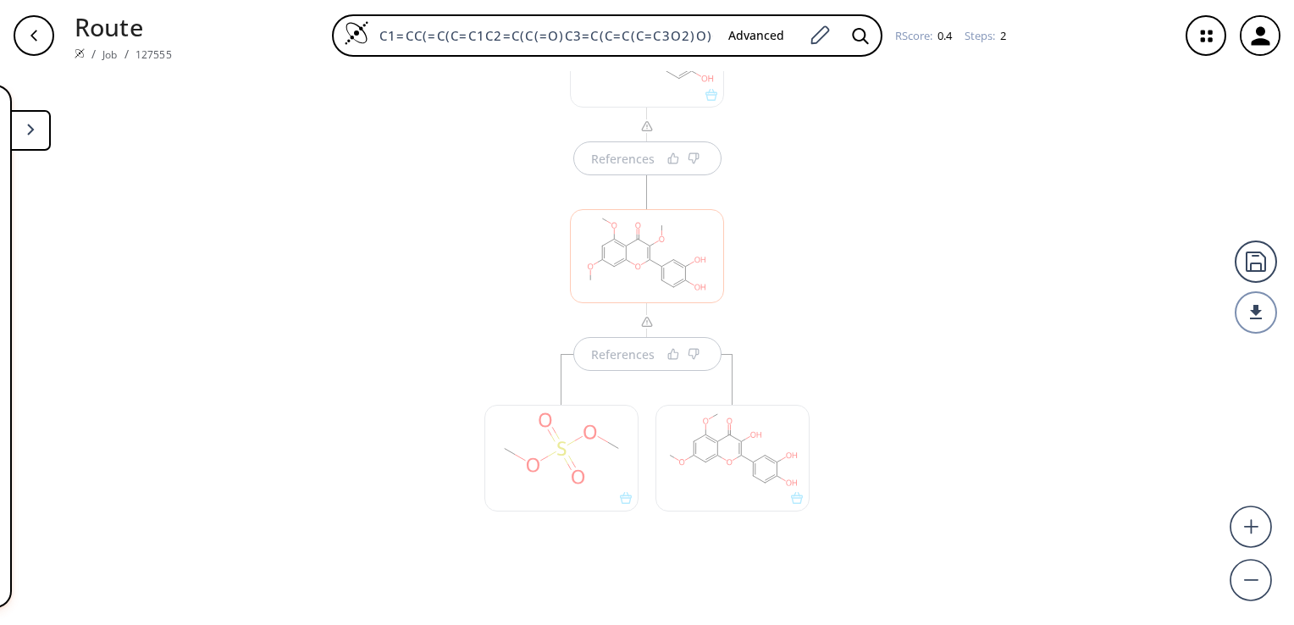
click at [730, 450] on div at bounding box center [732, 458] width 154 height 106
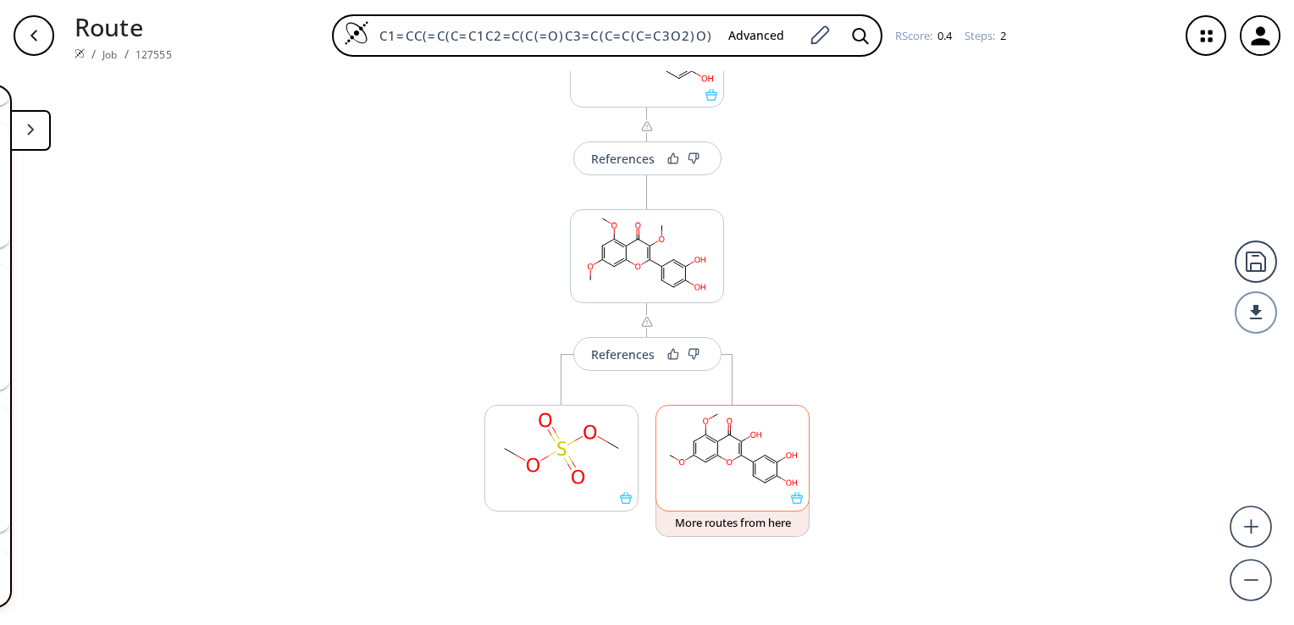
scroll to position [1651, 0]
click at [733, 448] on rect at bounding box center [732, 449] width 152 height 86
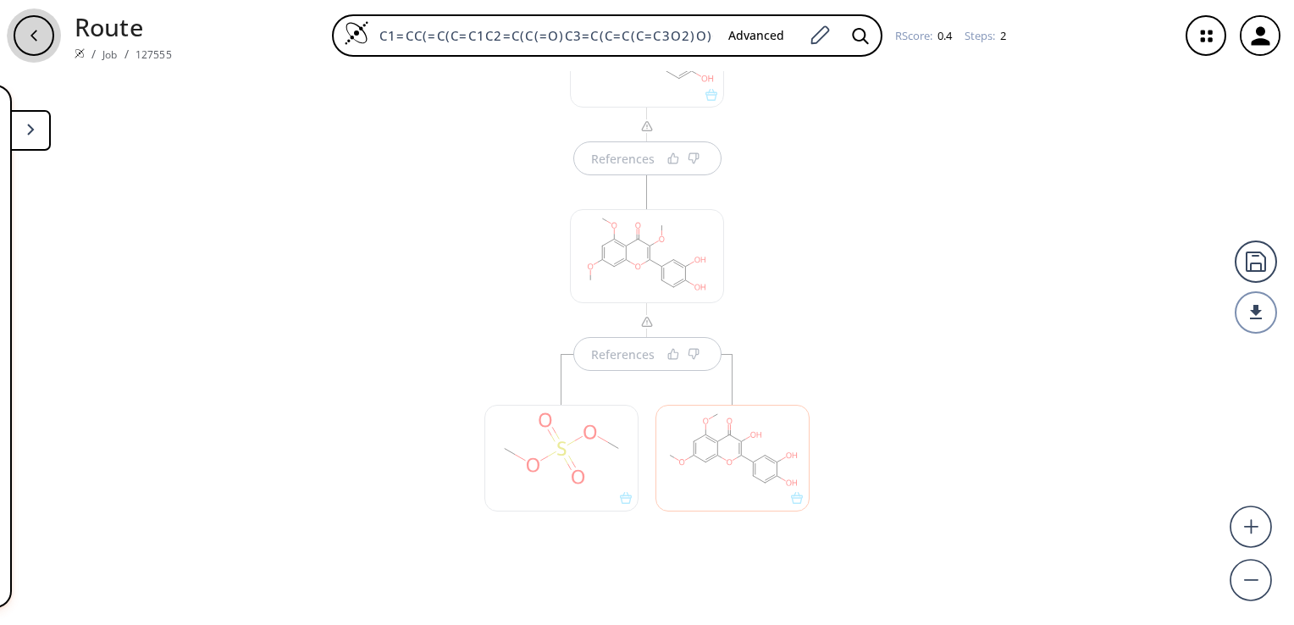
click at [31, 39] on icon "button" at bounding box center [34, 36] width 14 height 14
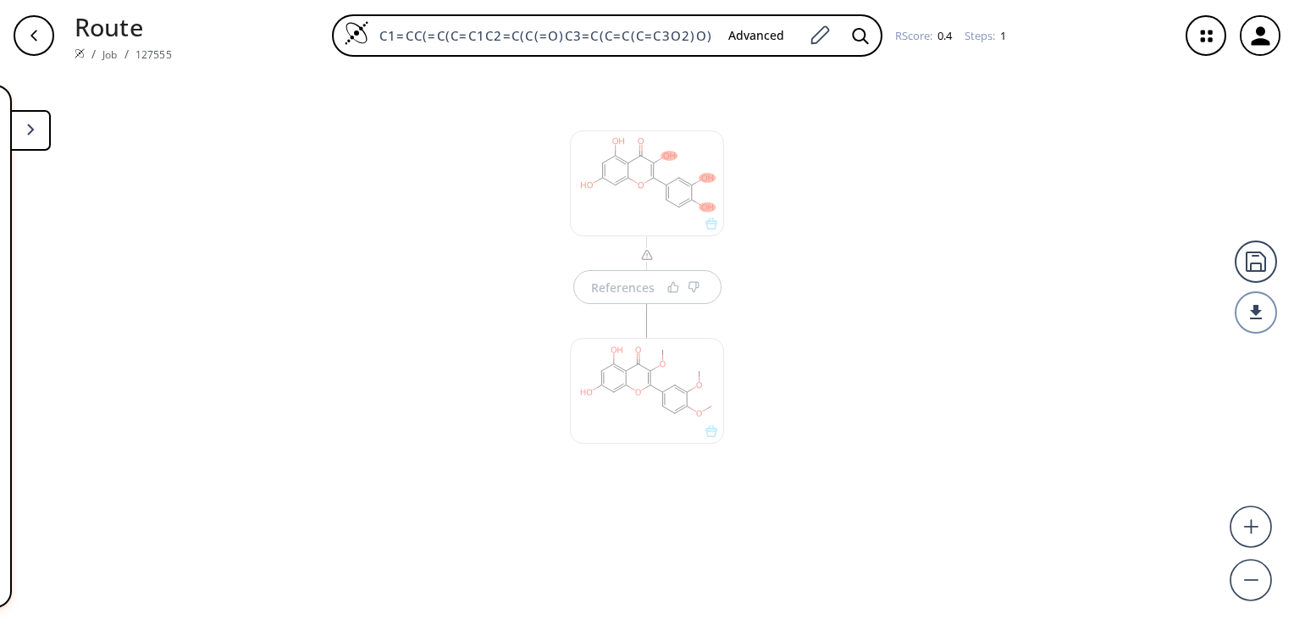
click at [27, 132] on polygon at bounding box center [30, 129] width 7 height 11
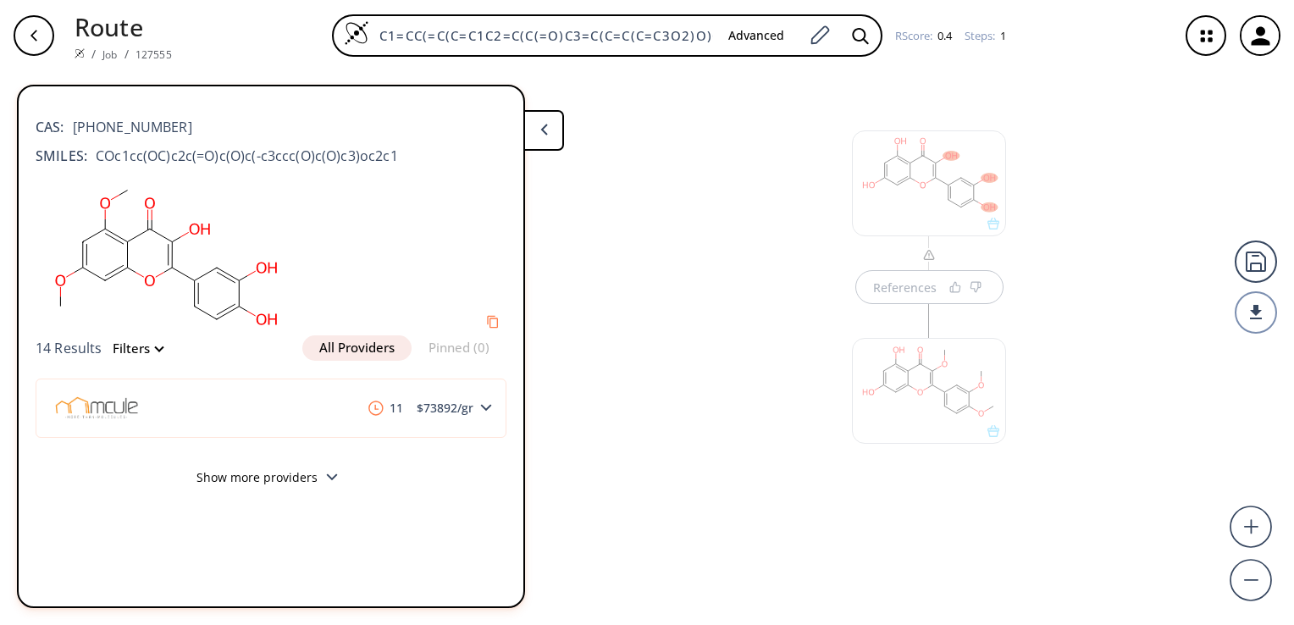
click at [289, 473] on button "Show more providers" at bounding box center [271, 480] width 471 height 40
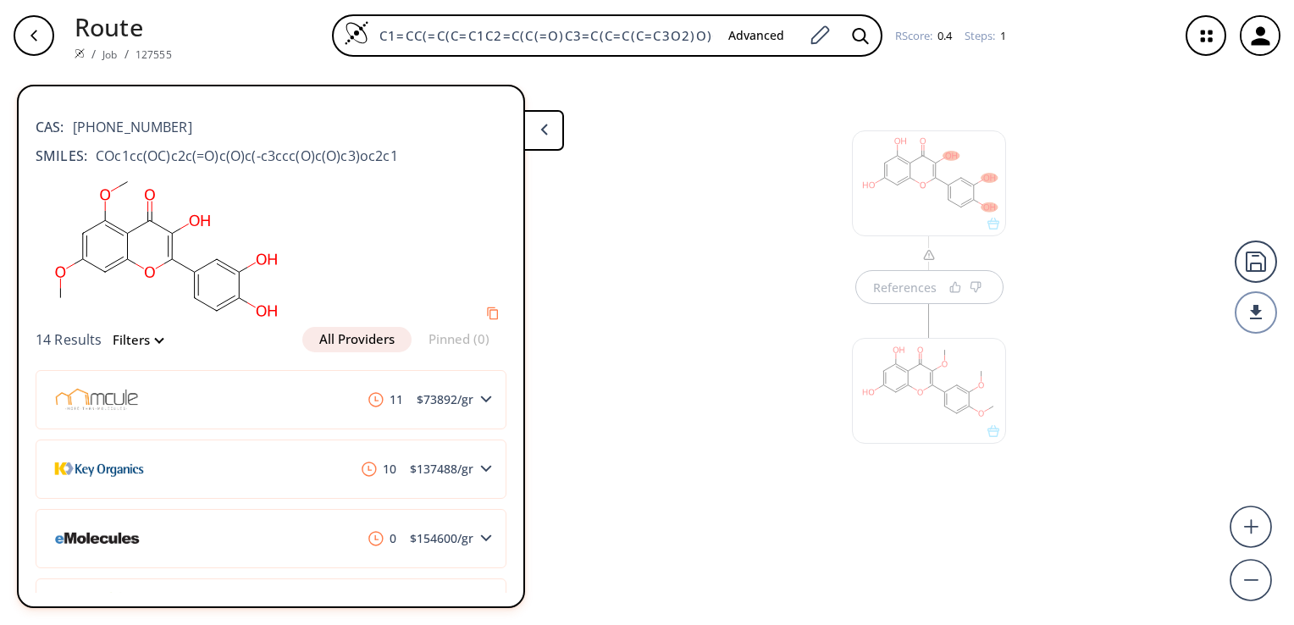
click at [573, 208] on div "References" at bounding box center [647, 341] width 1294 height 540
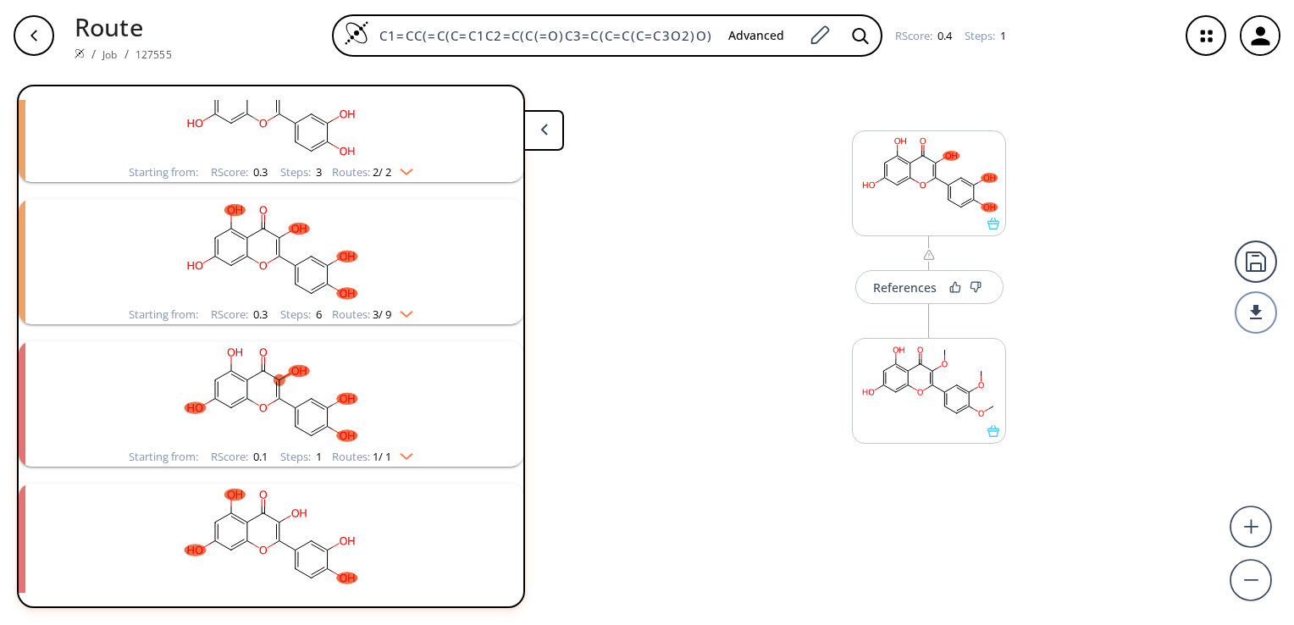
scroll to position [1719, 0]
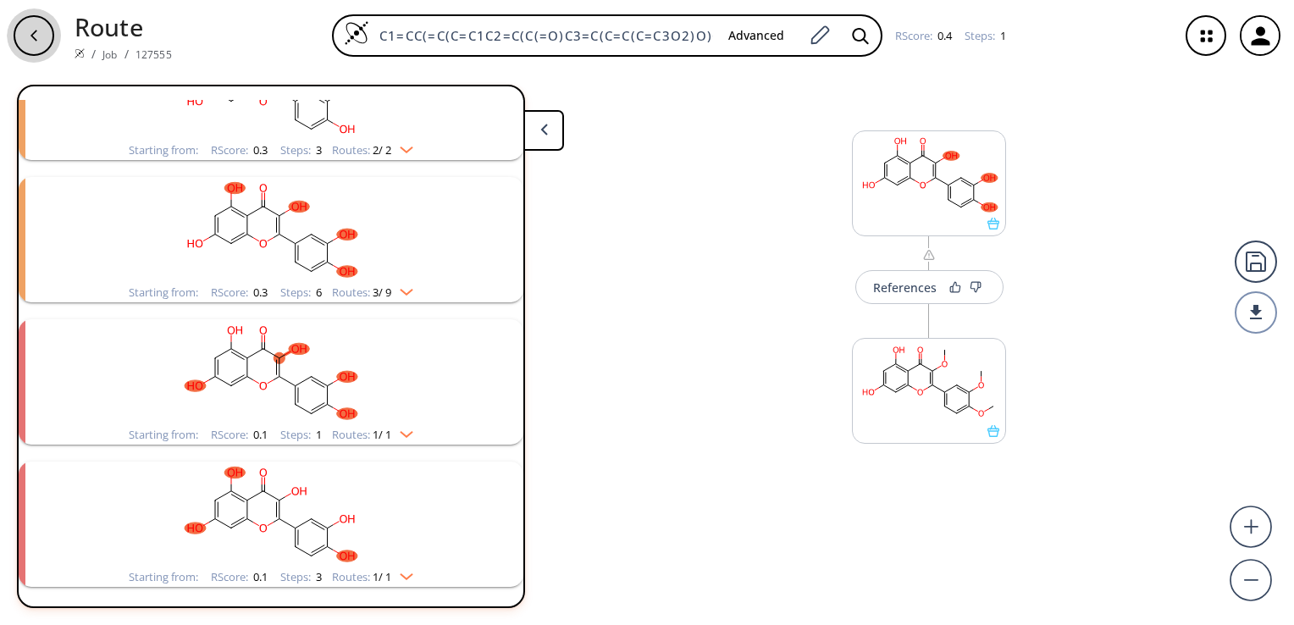
click at [32, 38] on icon "button" at bounding box center [34, 36] width 14 height 14
click at [545, 127] on icon at bounding box center [544, 130] width 8 height 12
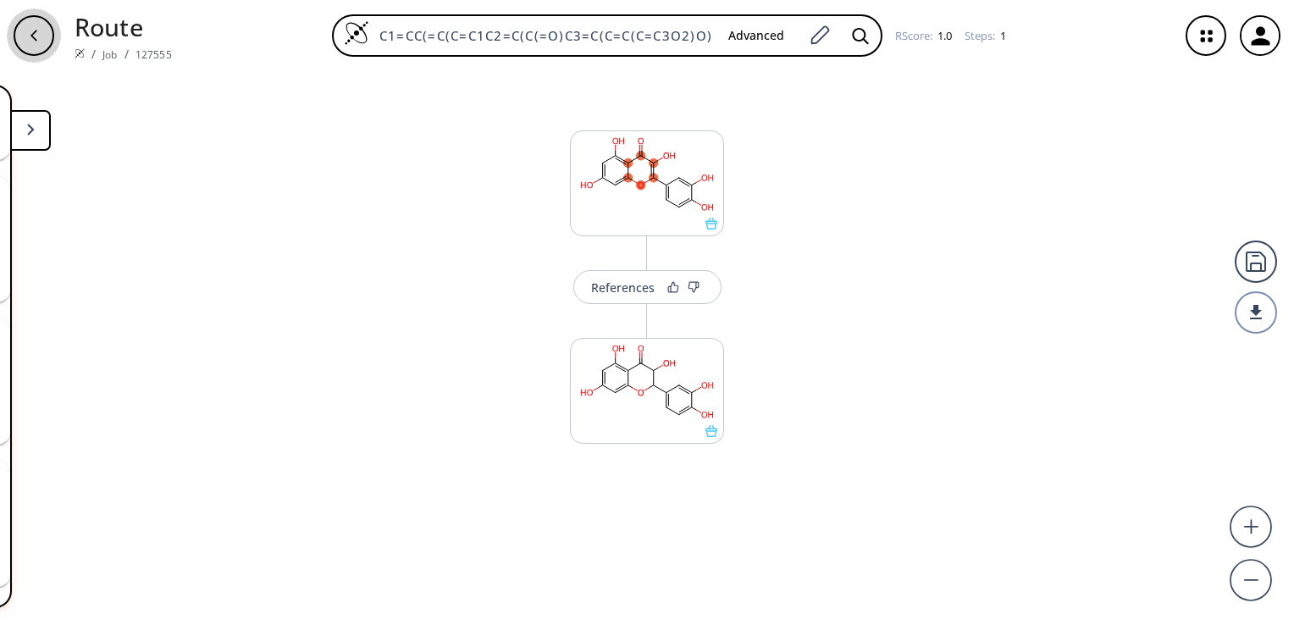
click at [37, 42] on div "button" at bounding box center [34, 35] width 41 height 41
click at [33, 130] on icon at bounding box center [31, 130] width 8 height 12
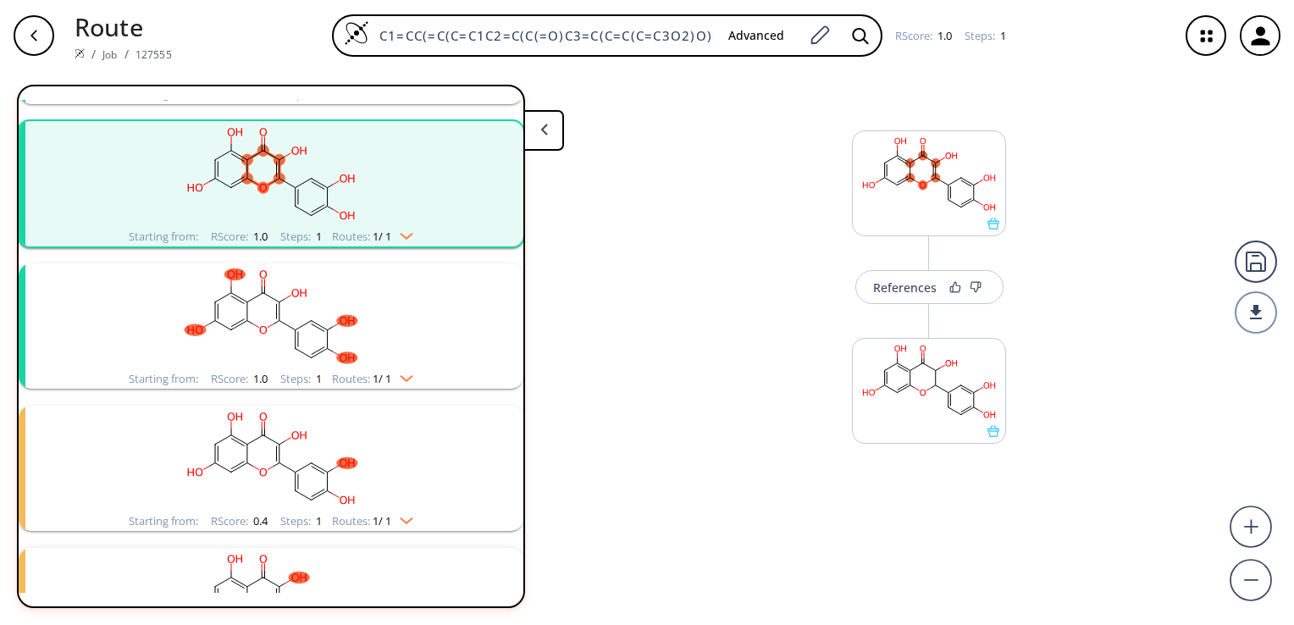
scroll to position [339, 0]
click at [647, 284] on div "References More routes from here" at bounding box center [647, 341] width 1294 height 540
click at [280, 320] on rect "clusters" at bounding box center [271, 315] width 440 height 106
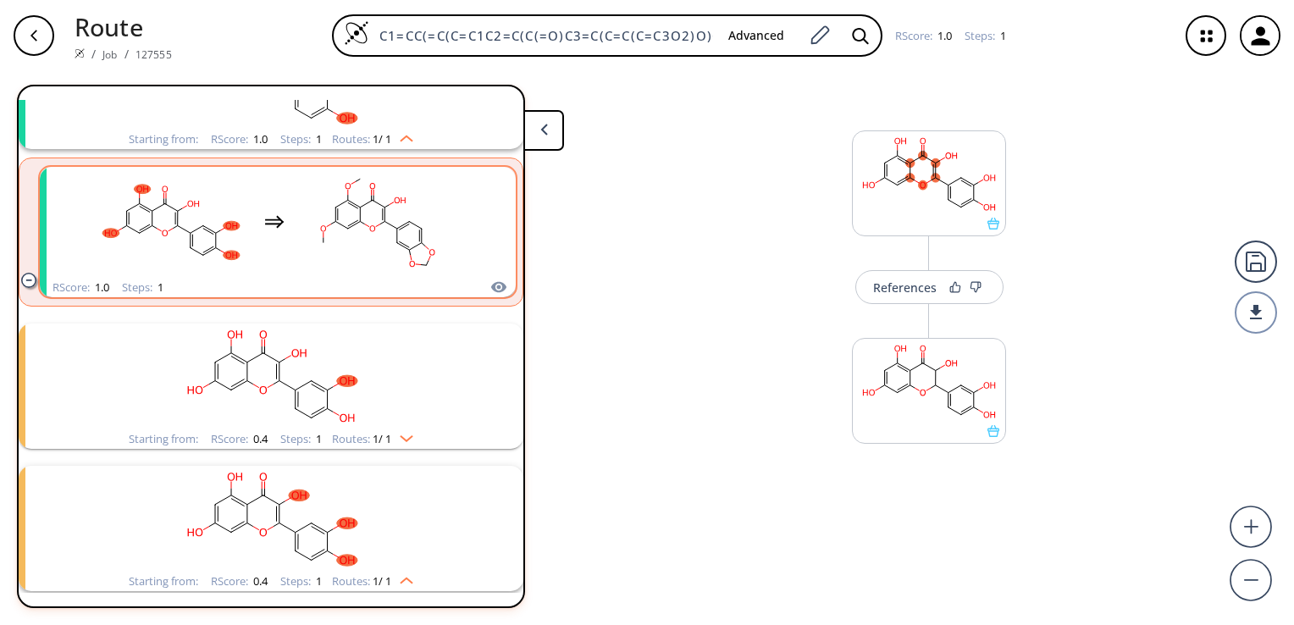
scroll to position [593, 0]
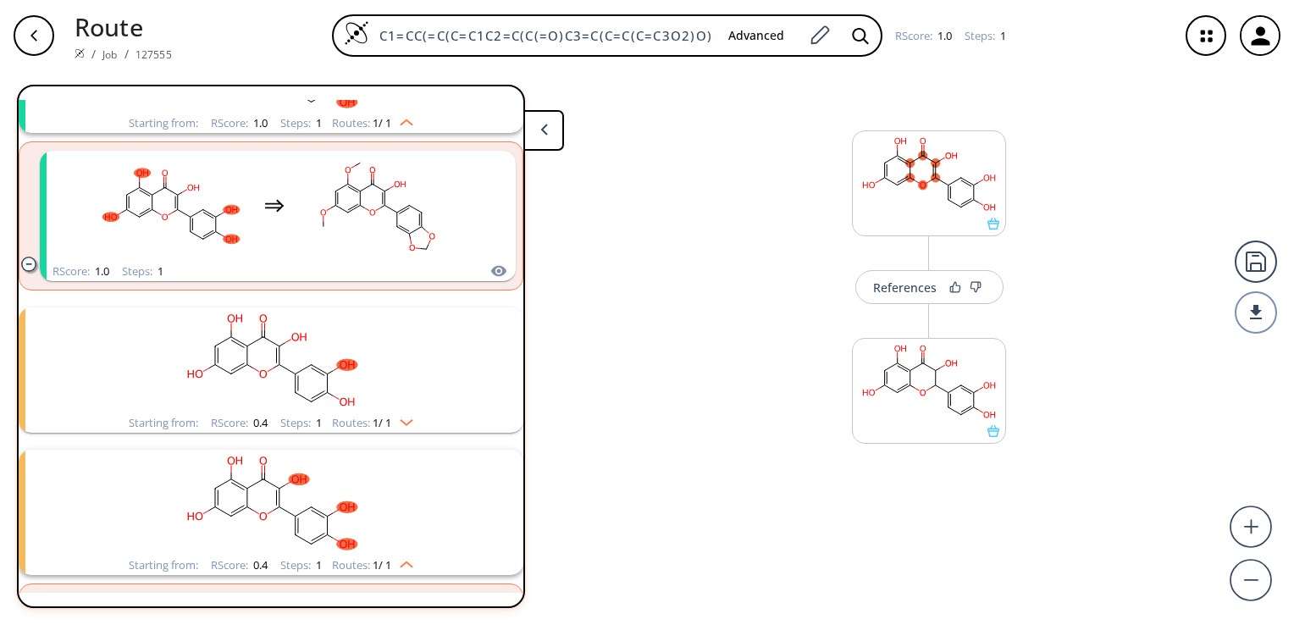
click at [277, 368] on ellipse "clusters" at bounding box center [279, 364] width 11 height 11
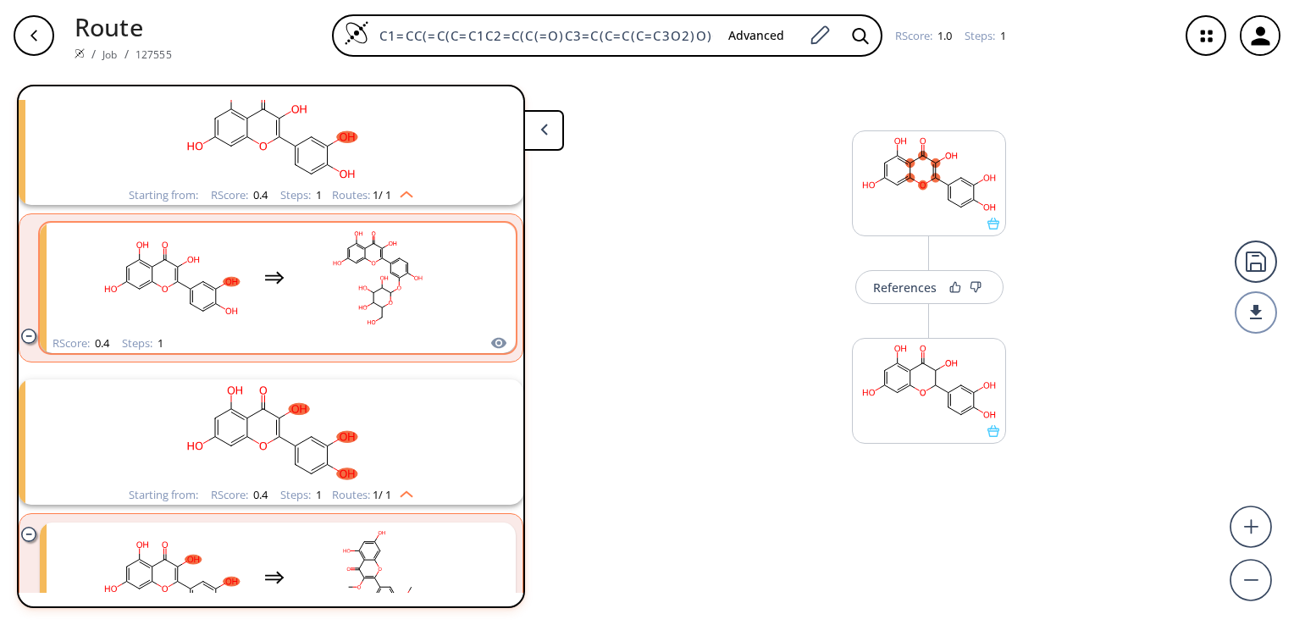
scroll to position [847, 0]
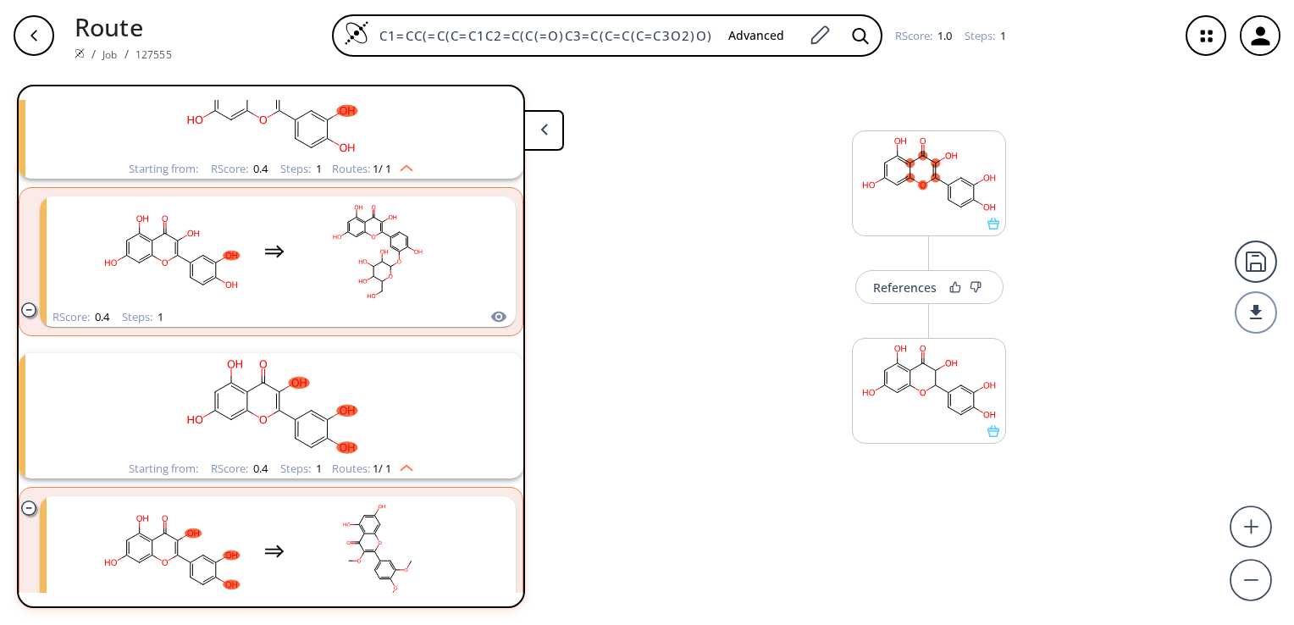
click at [276, 411] on ellipse "clusters" at bounding box center [279, 410] width 11 height 11
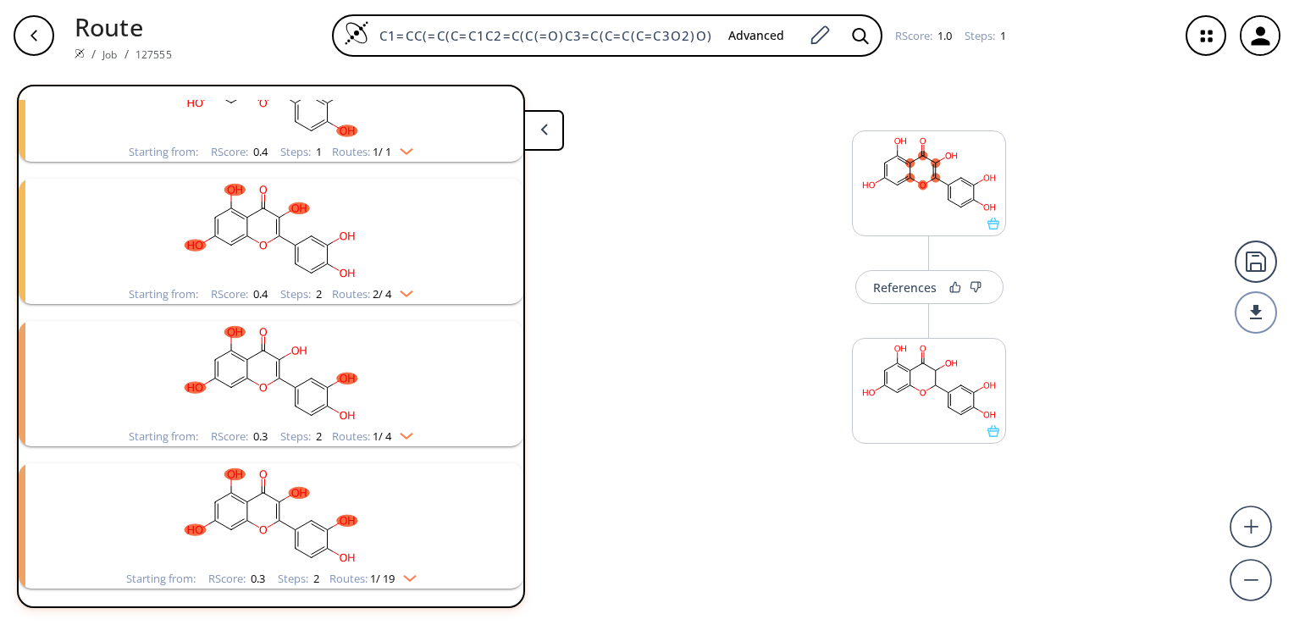
scroll to position [1186, 0]
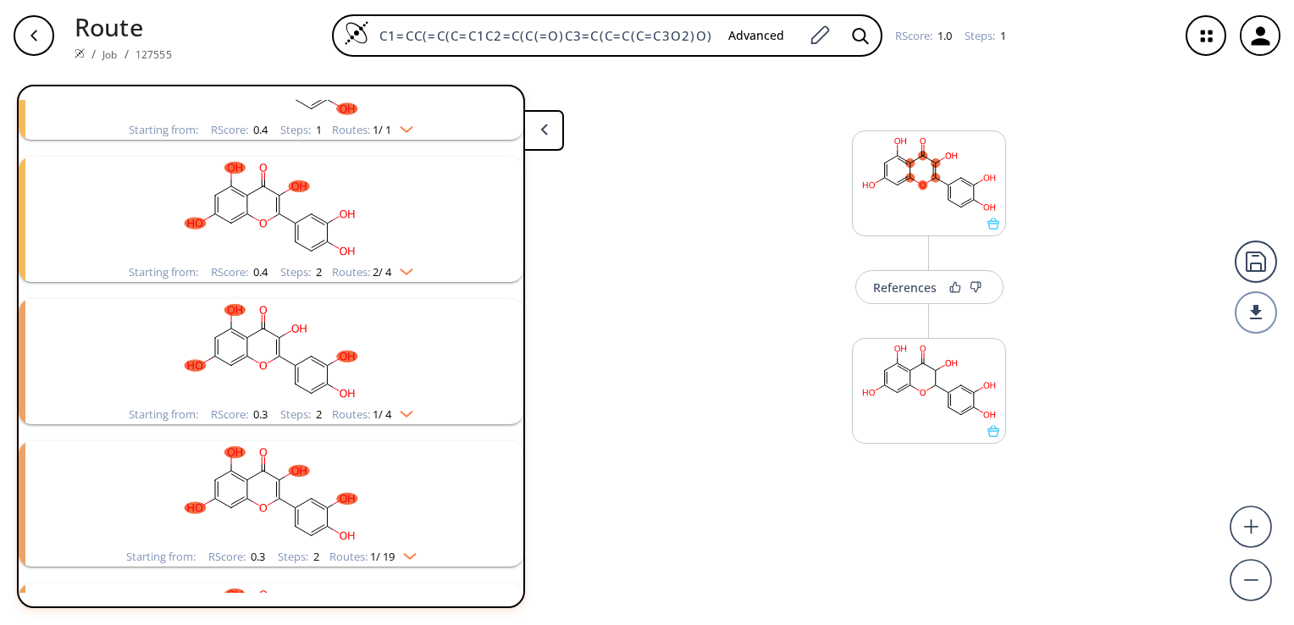
click at [285, 357] on rect "clusters" at bounding box center [271, 352] width 440 height 106
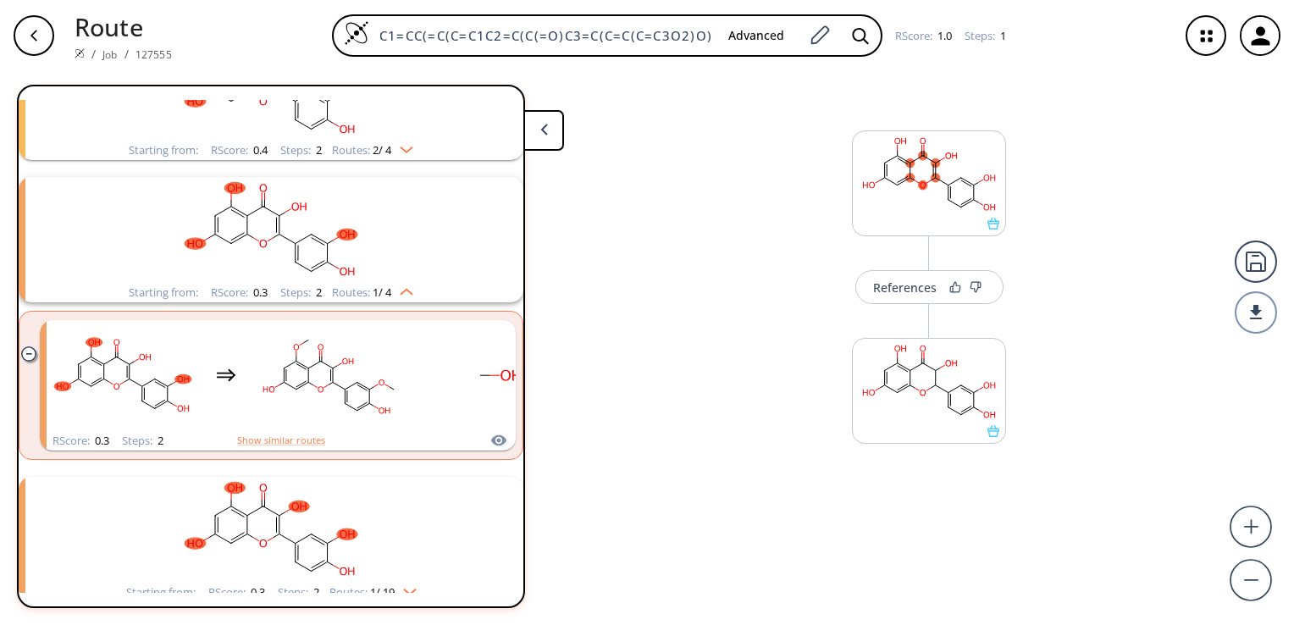
scroll to position [1355, 0]
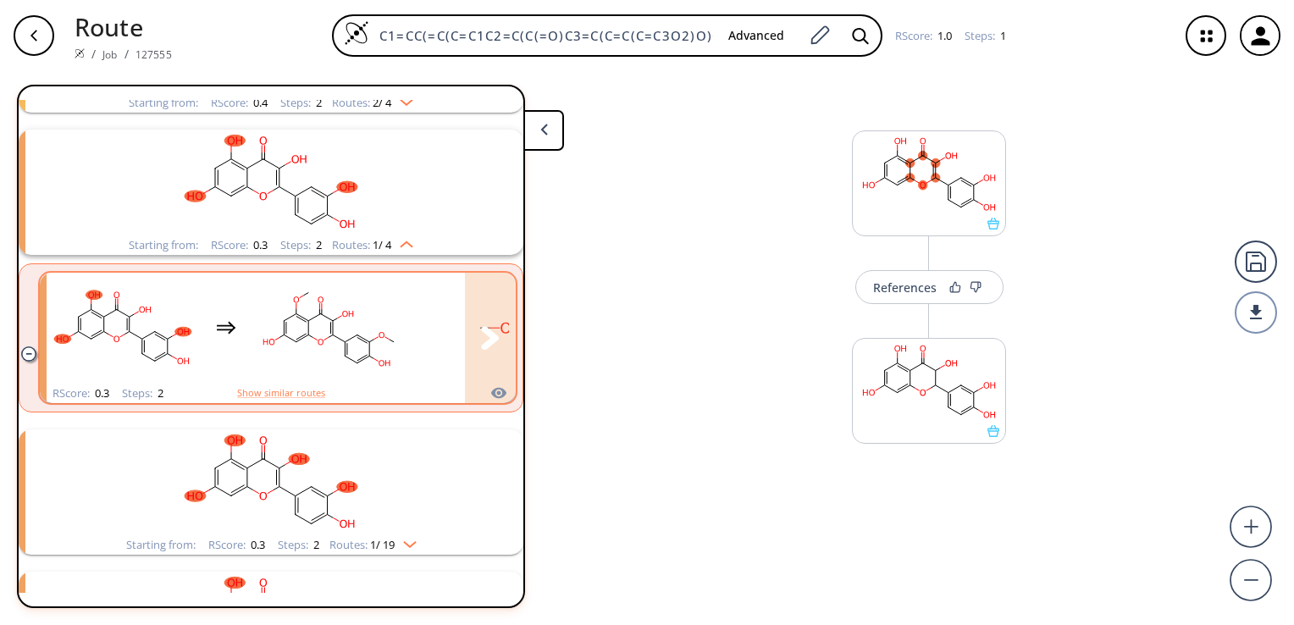
click at [337, 332] on rect "clusters" at bounding box center [329, 328] width 152 height 106
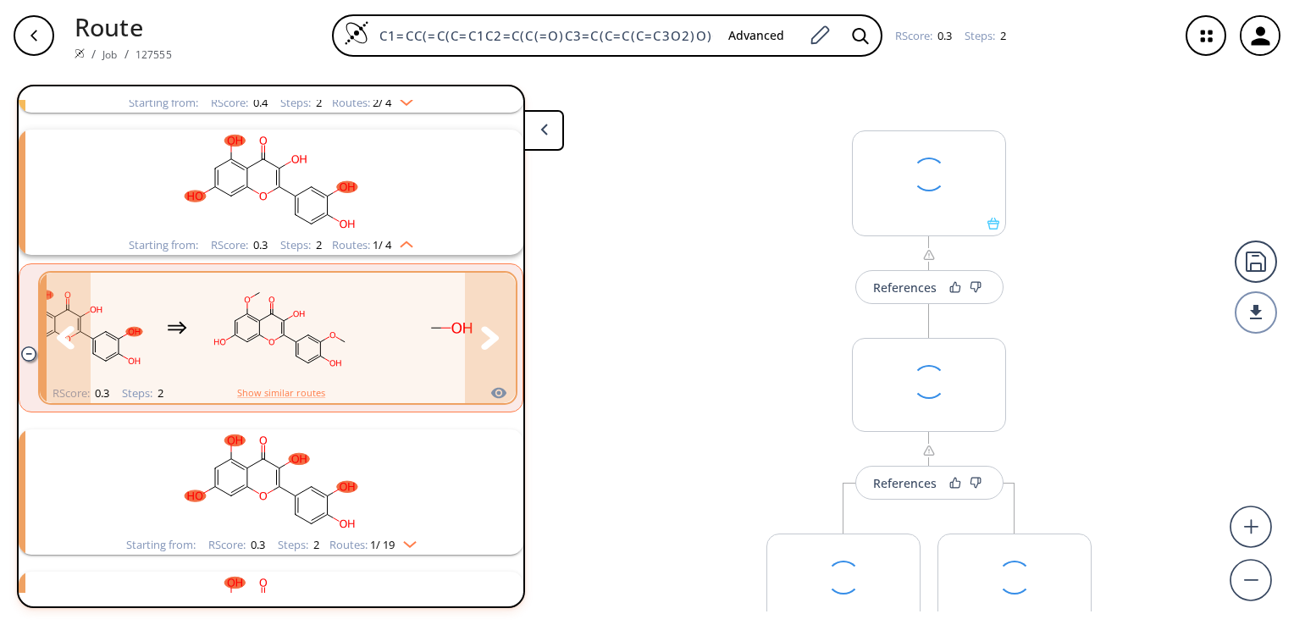
scroll to position [1355, 0]
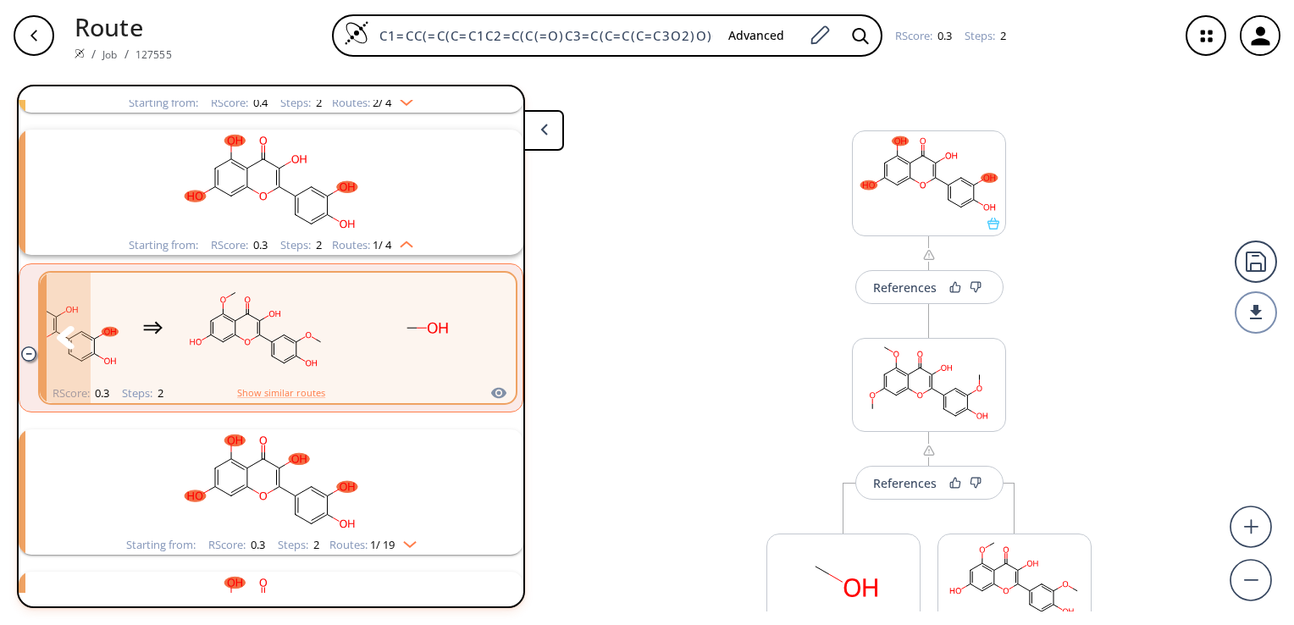
click at [481, 337] on icon "clusters" at bounding box center [490, 337] width 18 height 23
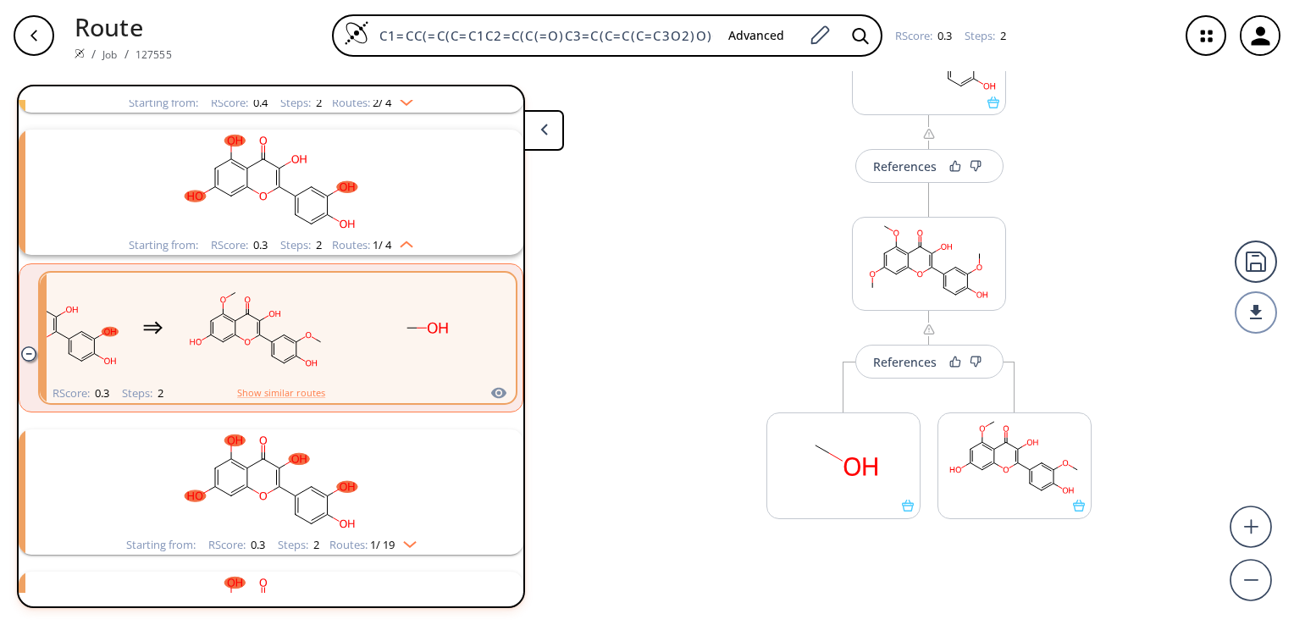
scroll to position [129, 0]
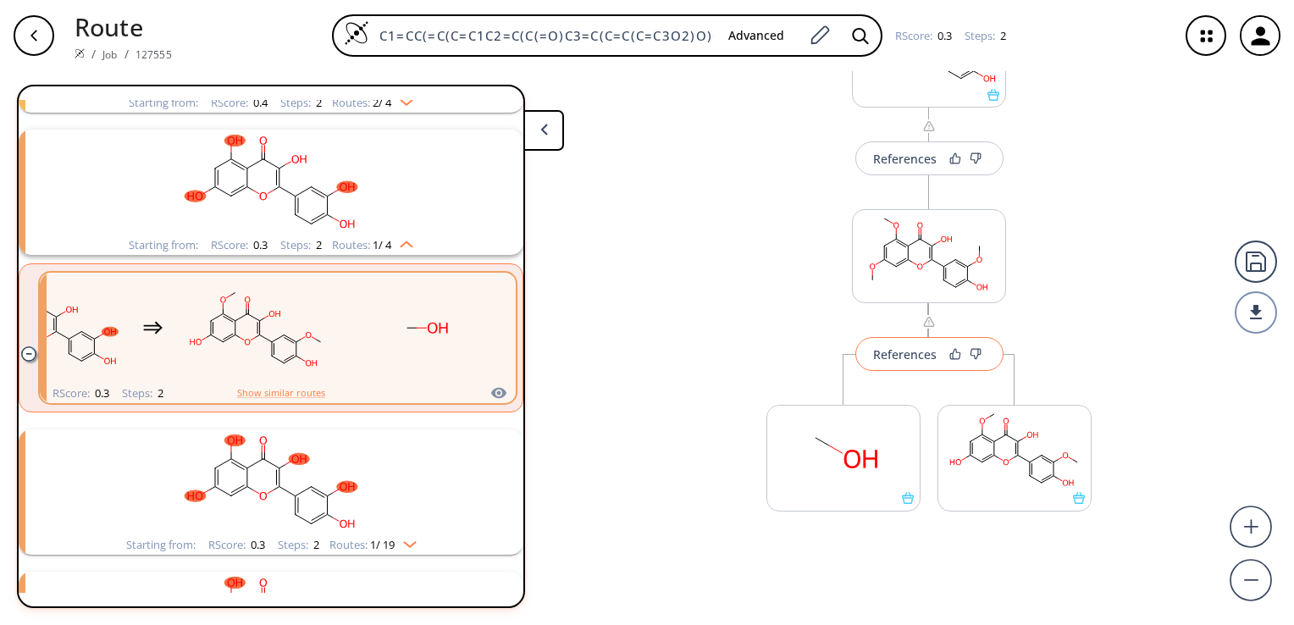
click at [893, 355] on div "References" at bounding box center [905, 354] width 64 height 11
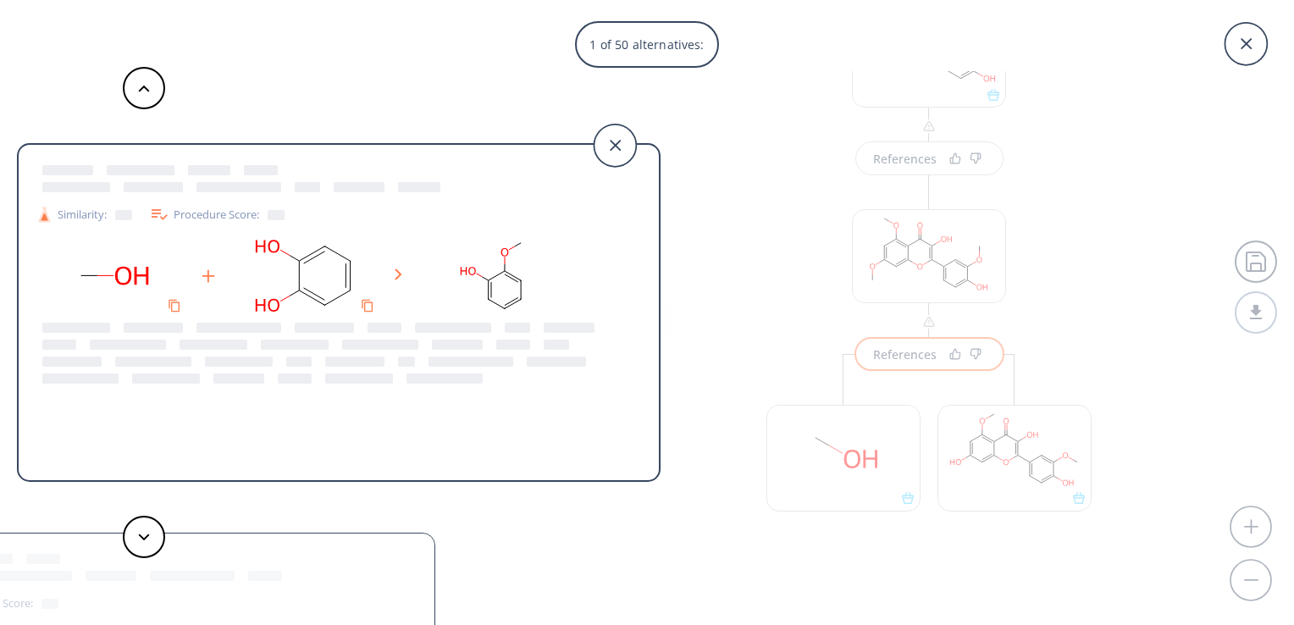
click at [71, 215] on div "Similarity:" at bounding box center [84, 215] width 97 height 18
click at [725, 181] on div "1 of 50 alternatives: Similarity: Procedure Score: Similarity: Procedure Score:…" at bounding box center [647, 312] width 1294 height 625
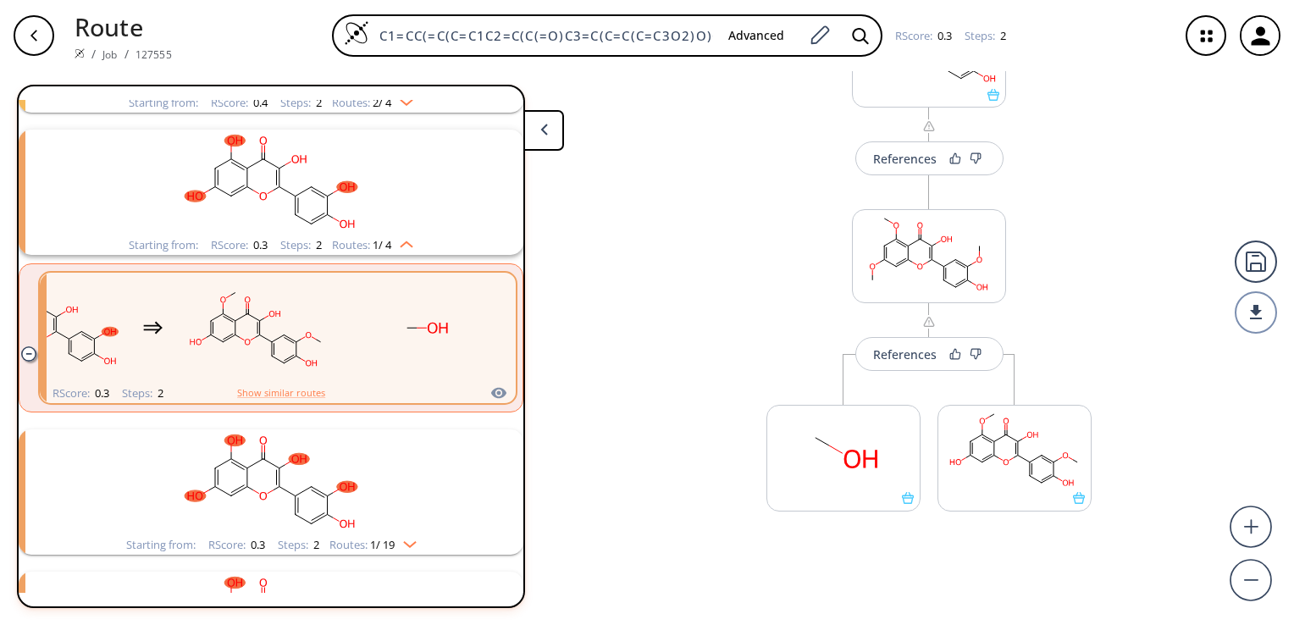
click at [546, 130] on icon at bounding box center [544, 130] width 8 height 12
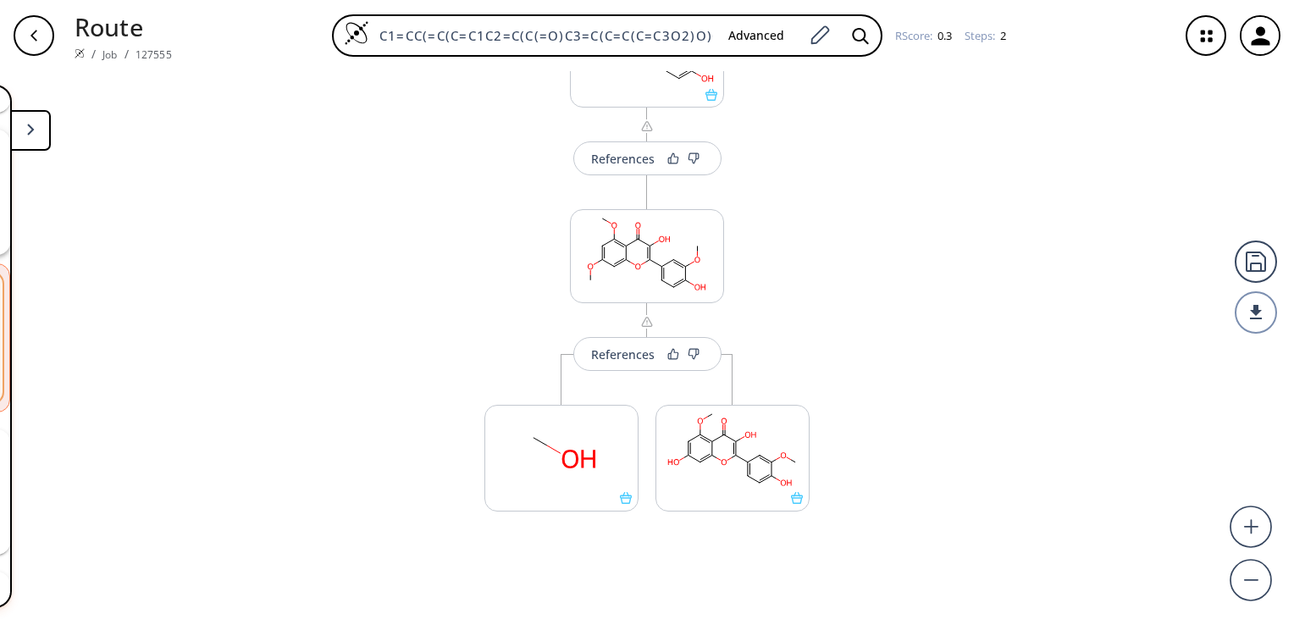
click at [30, 130] on polygon at bounding box center [30, 129] width 7 height 11
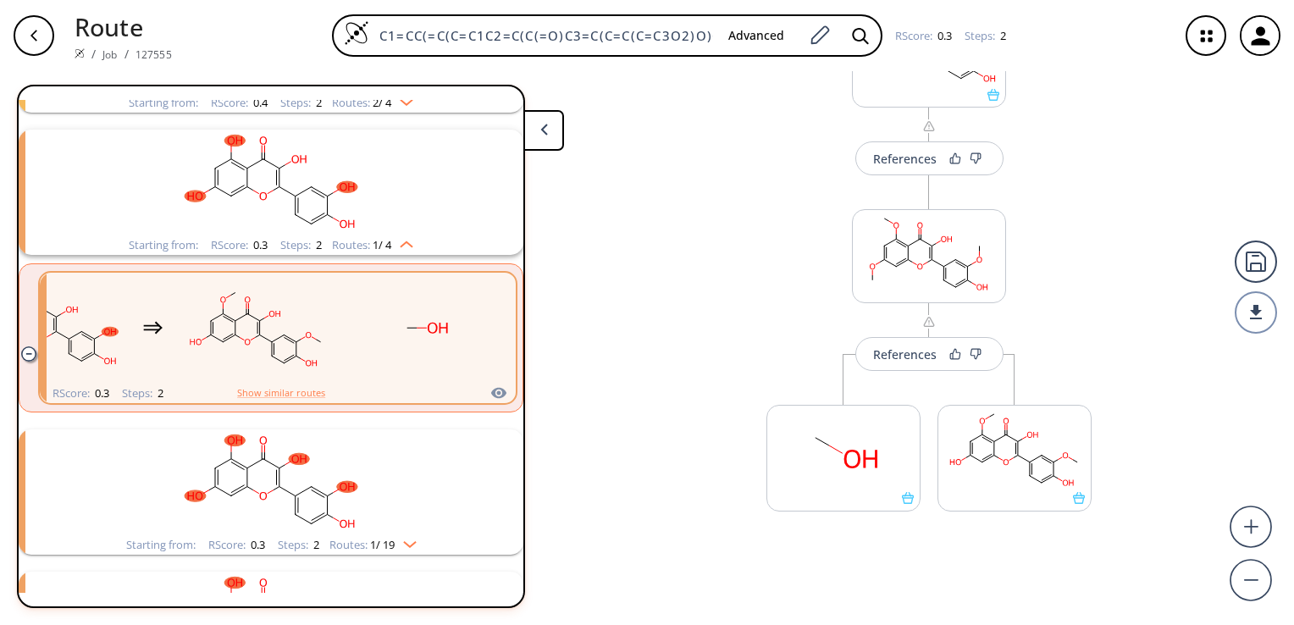
click at [407, 102] on img "clusters" at bounding box center [402, 99] width 22 height 14
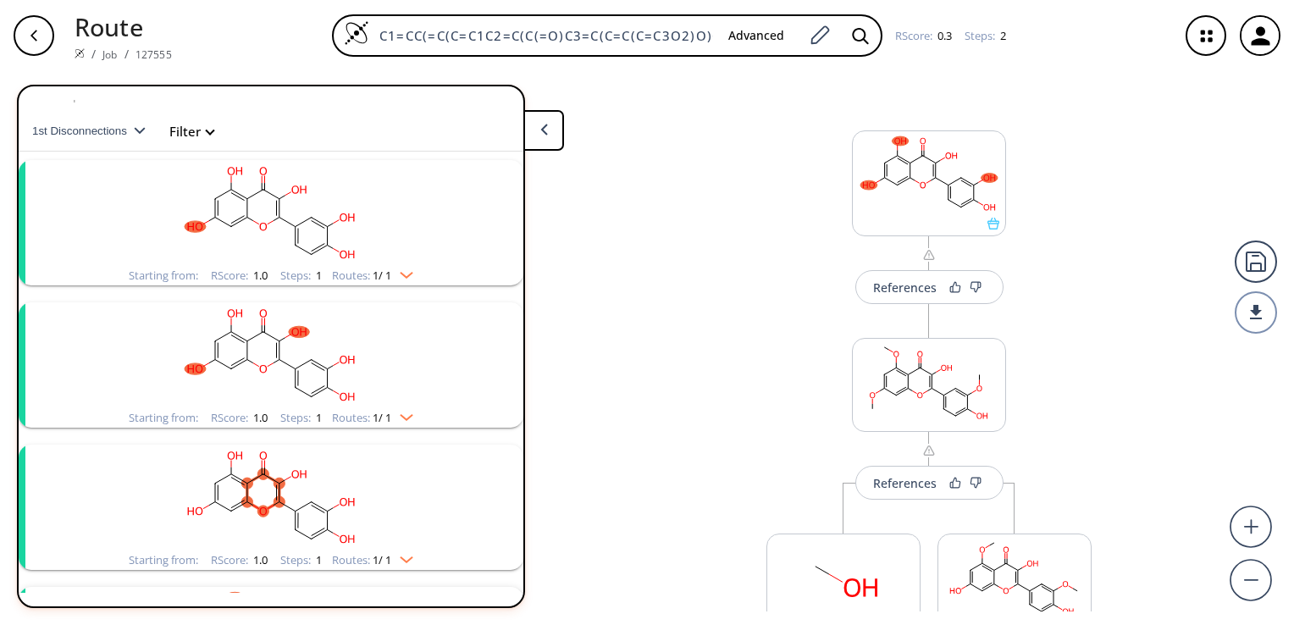
scroll to position [0, 0]
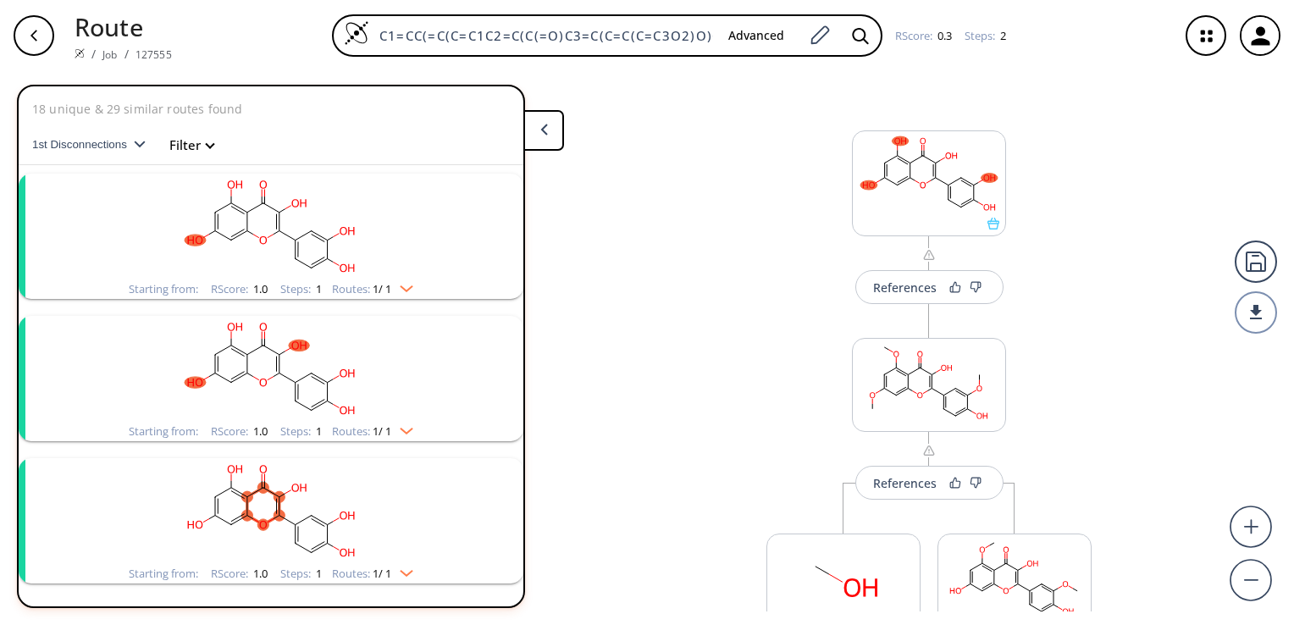
click at [280, 232] on icon "clusters" at bounding box center [287, 234] width 16 height 9
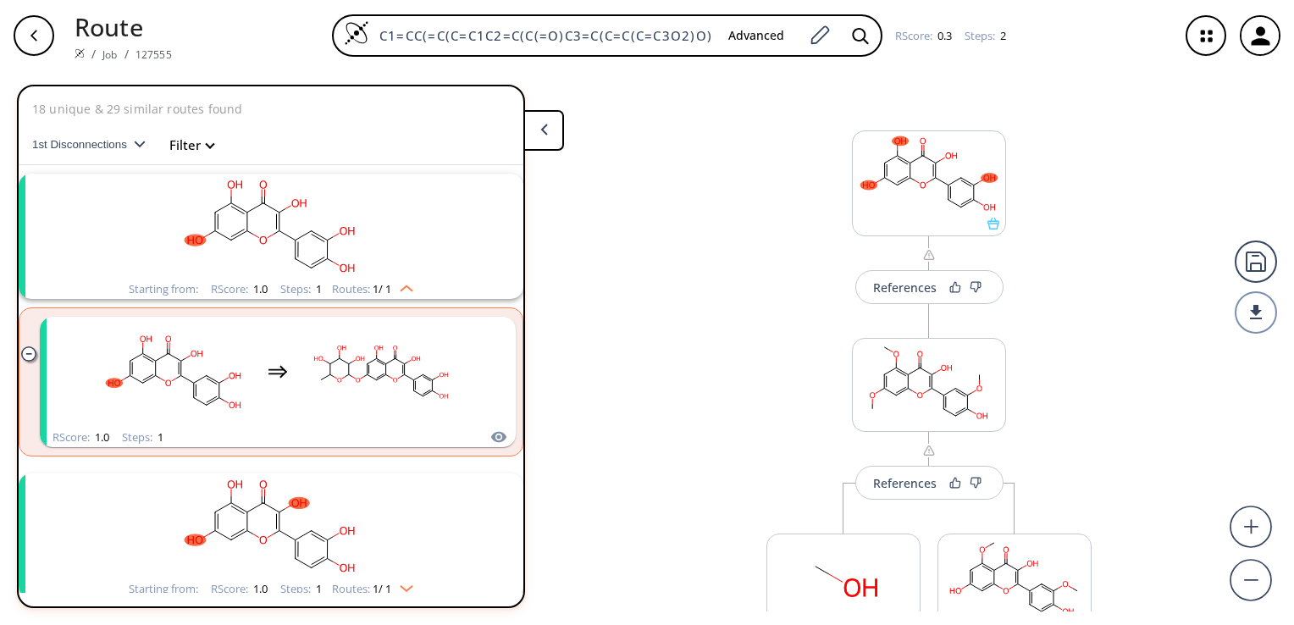
click at [632, 291] on div "References More routes from here References More routes from here More routes f…" at bounding box center [647, 341] width 1294 height 540
click at [174, 377] on ellipse "clusters" at bounding box center [177, 375] width 8 height 8
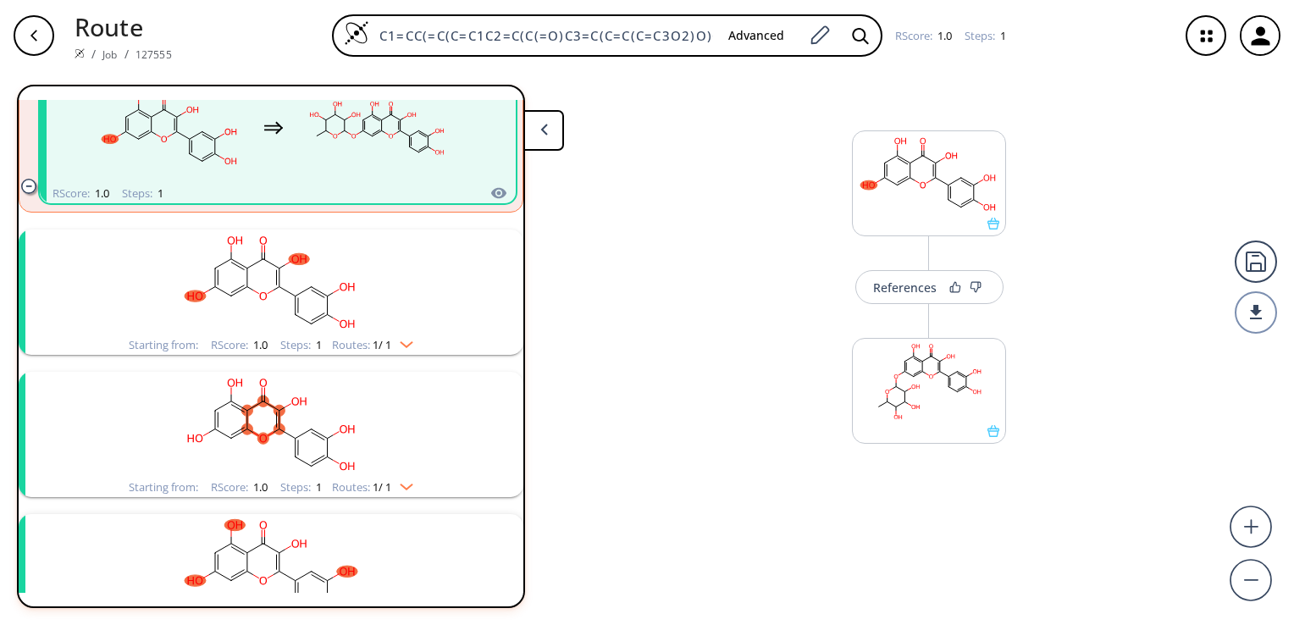
scroll to position [254, 0]
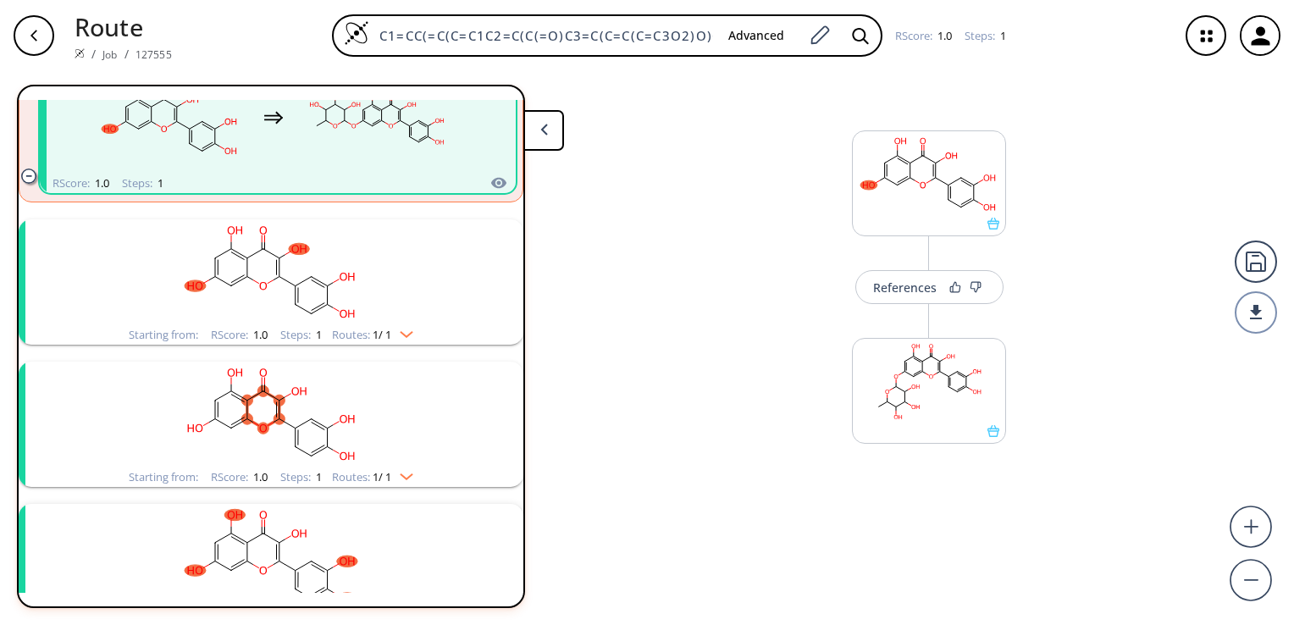
click at [274, 276] on ellipse "clusters" at bounding box center [279, 276] width 11 height 11
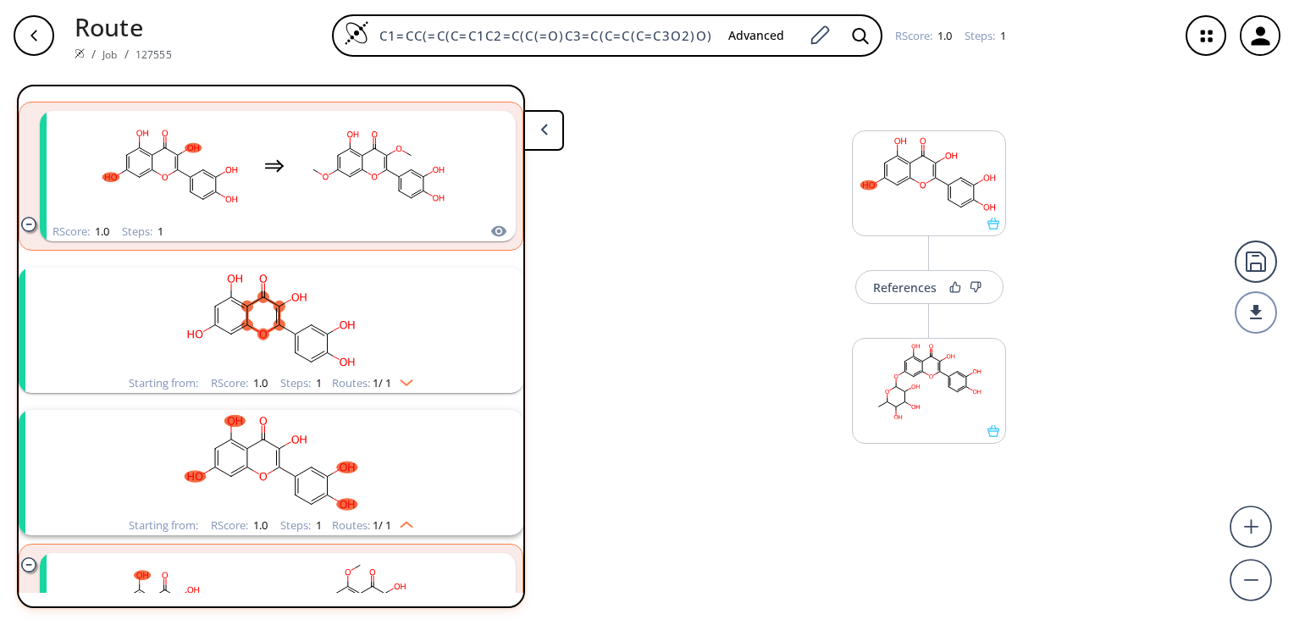
scroll to position [508, 0]
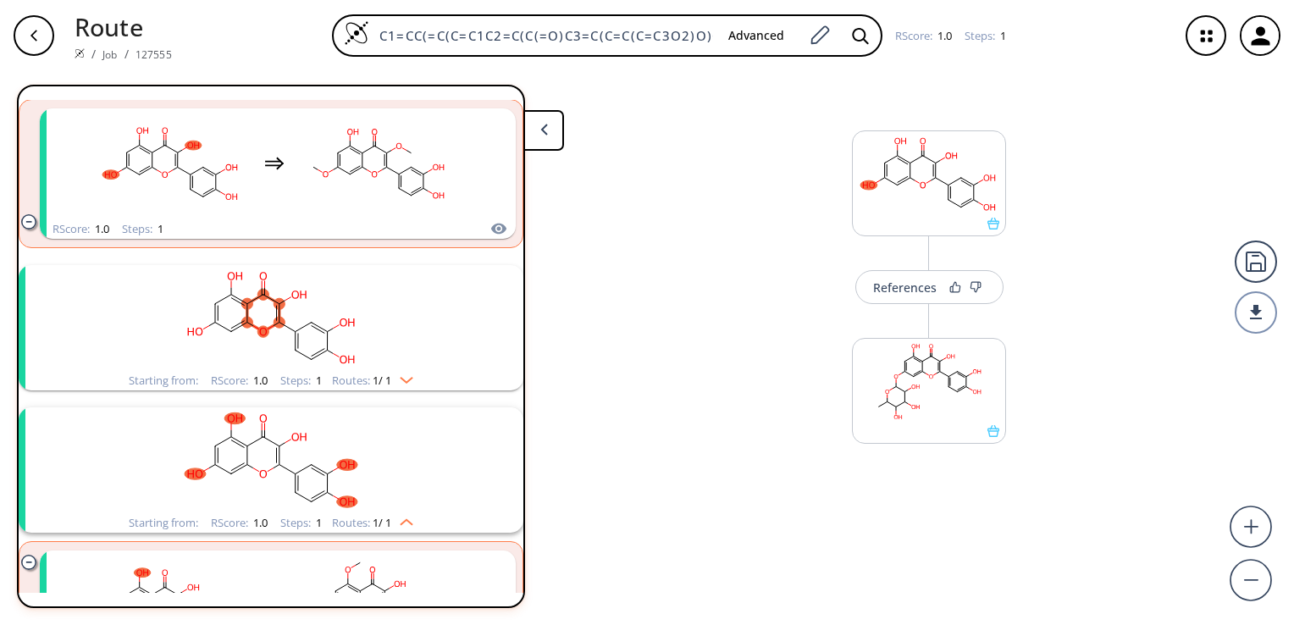
click at [275, 317] on ellipse "clusters" at bounding box center [279, 322] width 11 height 11
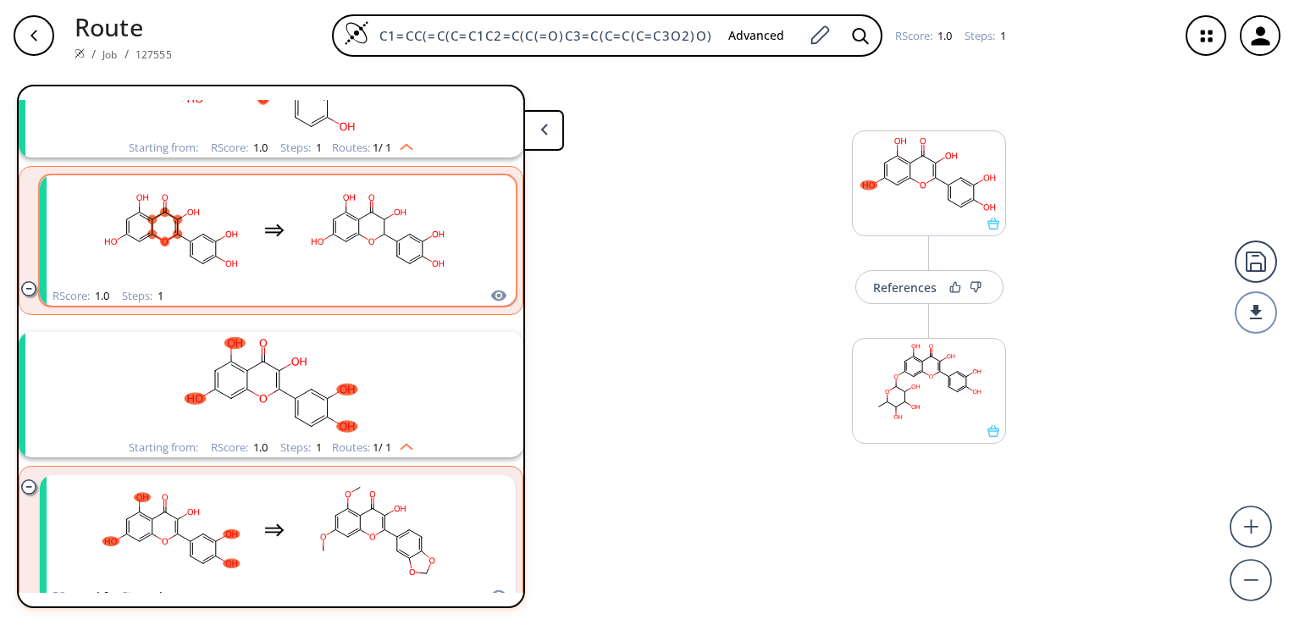
scroll to position [762, 0]
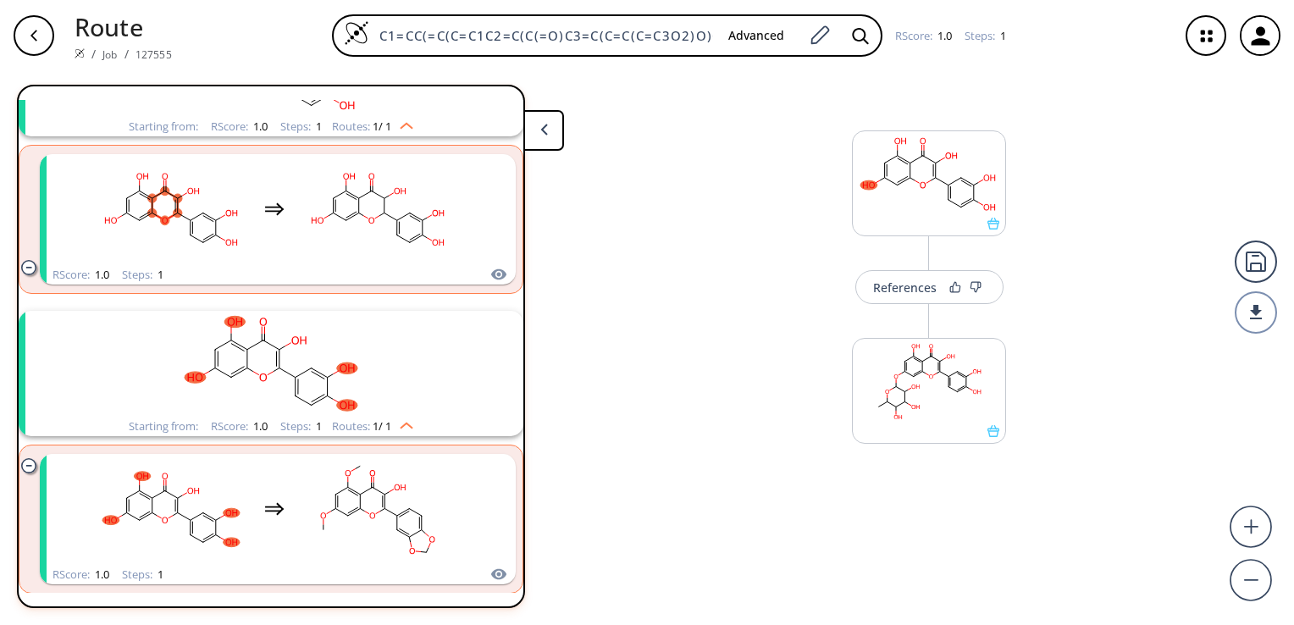
click at [279, 363] on icon "clusters" at bounding box center [279, 358] width 0 height 19
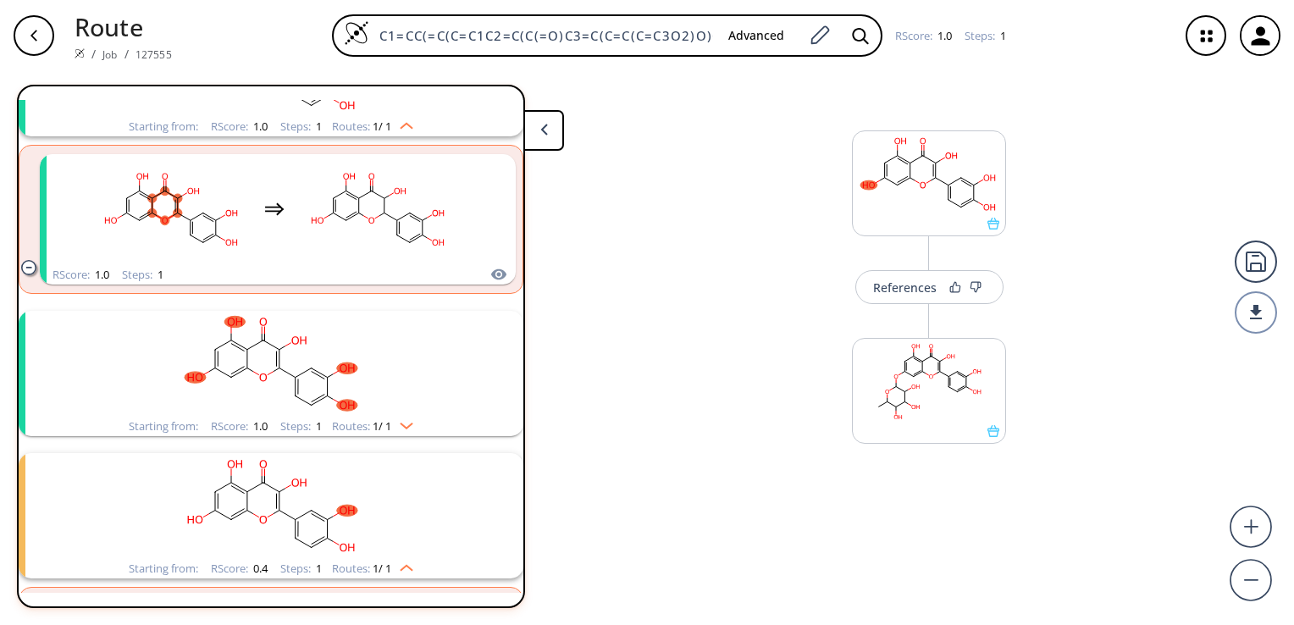
click at [279, 363] on icon "clusters" at bounding box center [279, 358] width 0 height 19
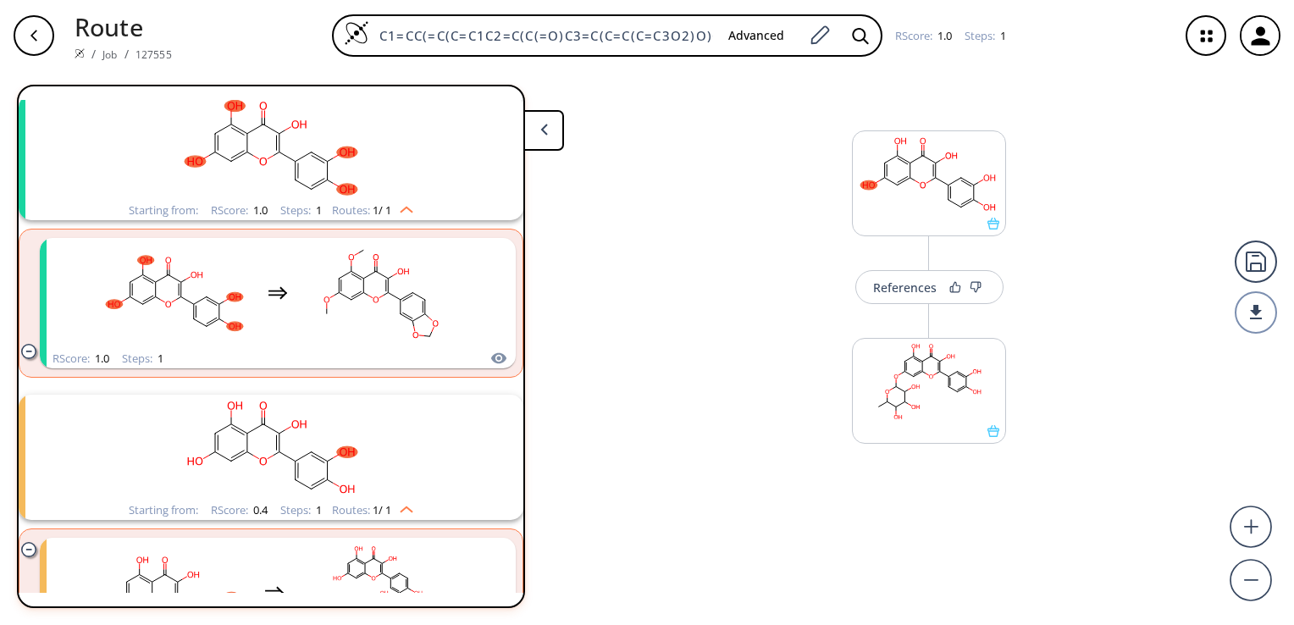
scroll to position [1101, 0]
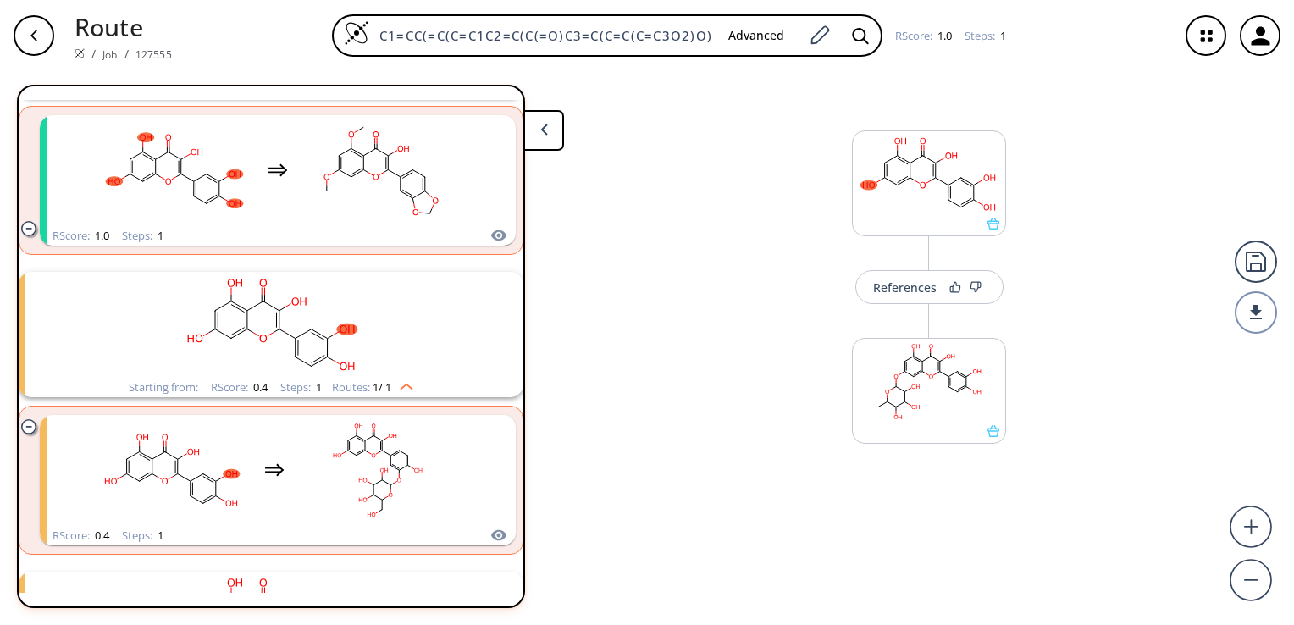
click at [279, 324] on ellipse "clusters" at bounding box center [279, 329] width 11 height 11
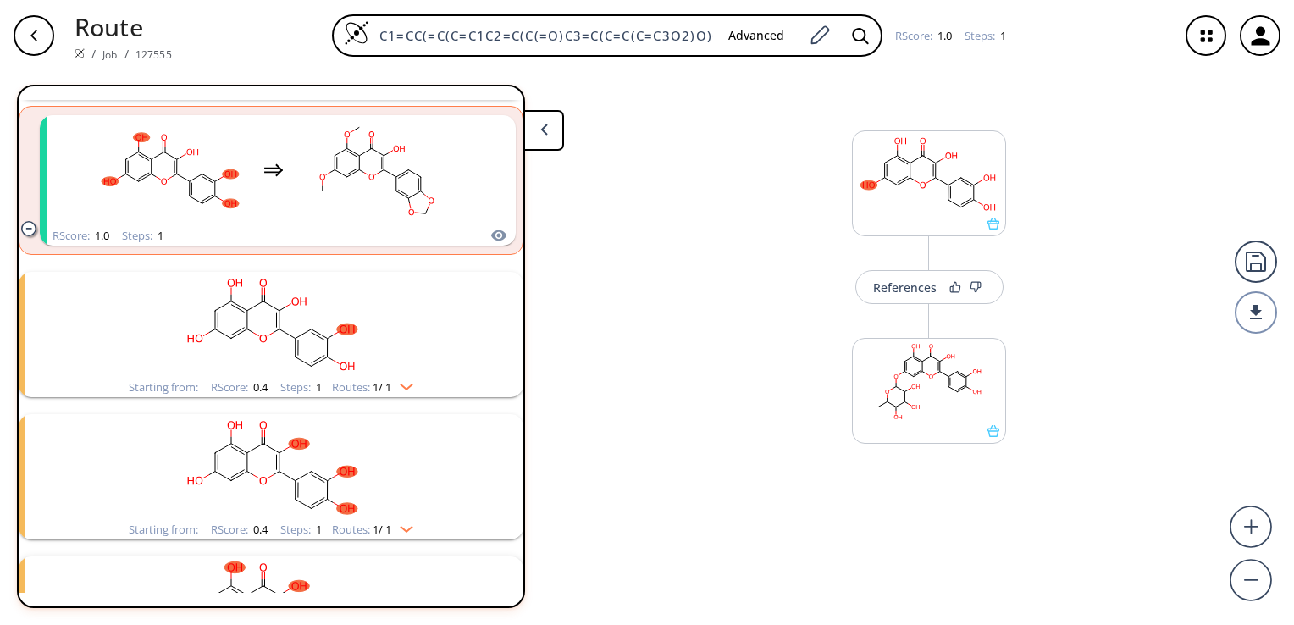
click at [279, 323] on rect "clusters" at bounding box center [271, 325] width 440 height 106
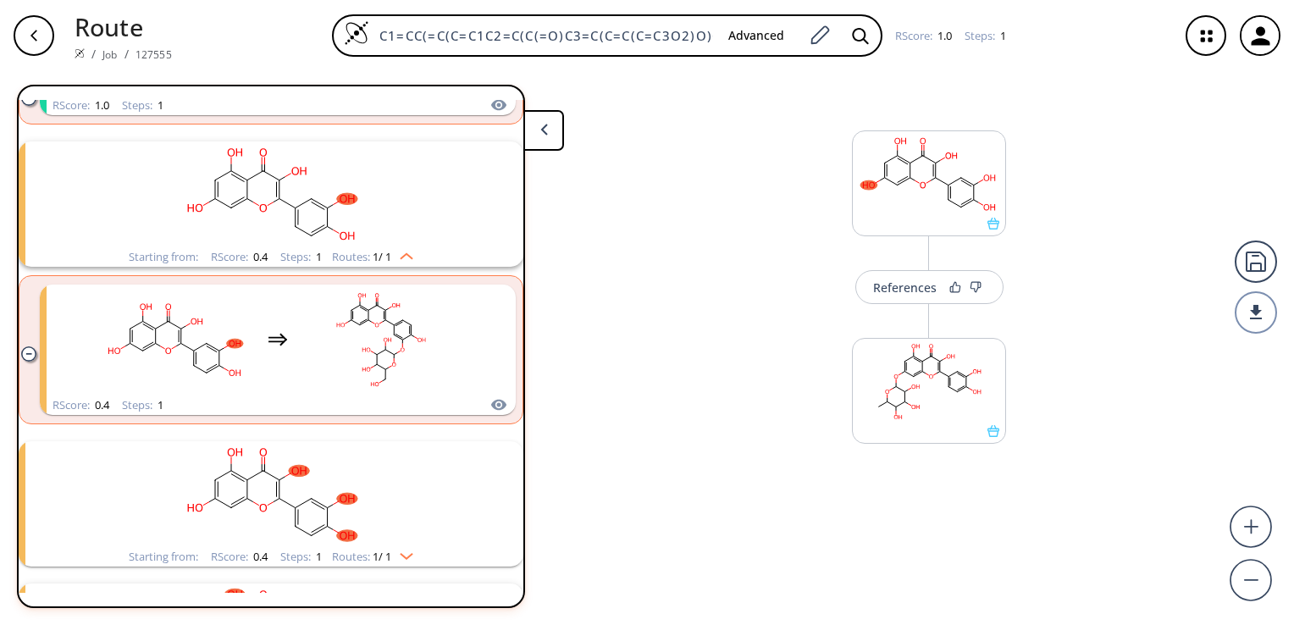
scroll to position [1270, 0]
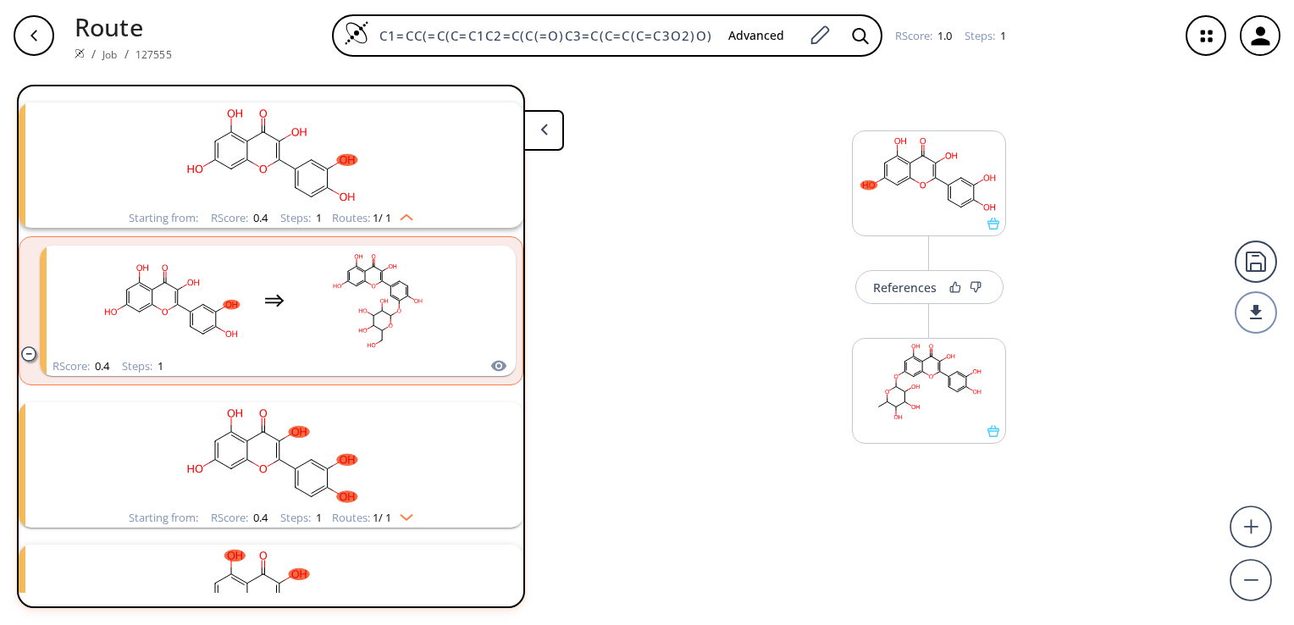
click at [281, 465] on rect "clusters" at bounding box center [271, 455] width 440 height 106
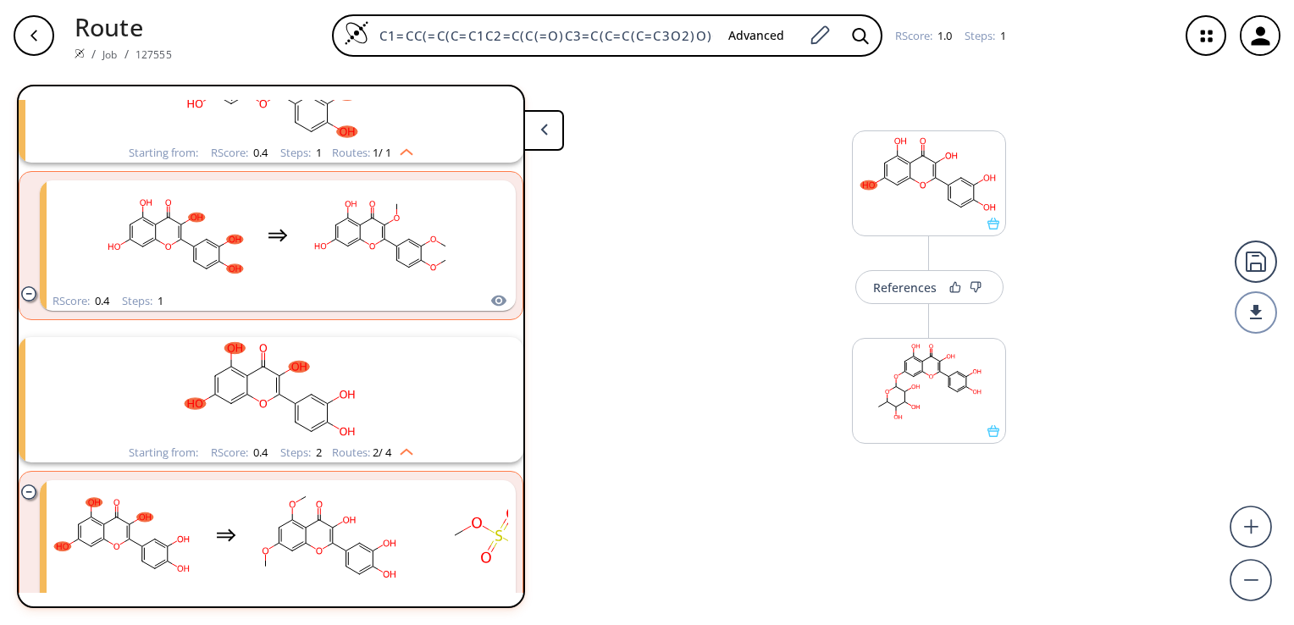
scroll to position [1694, 0]
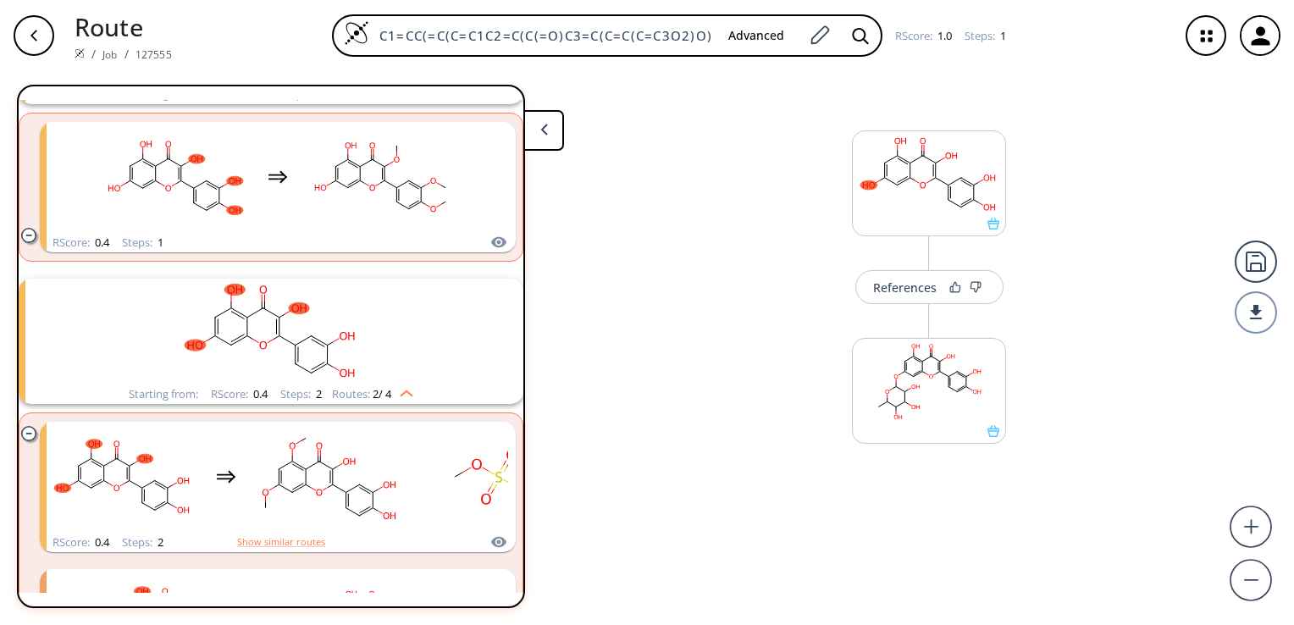
click at [278, 333] on ellipse "clusters" at bounding box center [279, 335] width 11 height 11
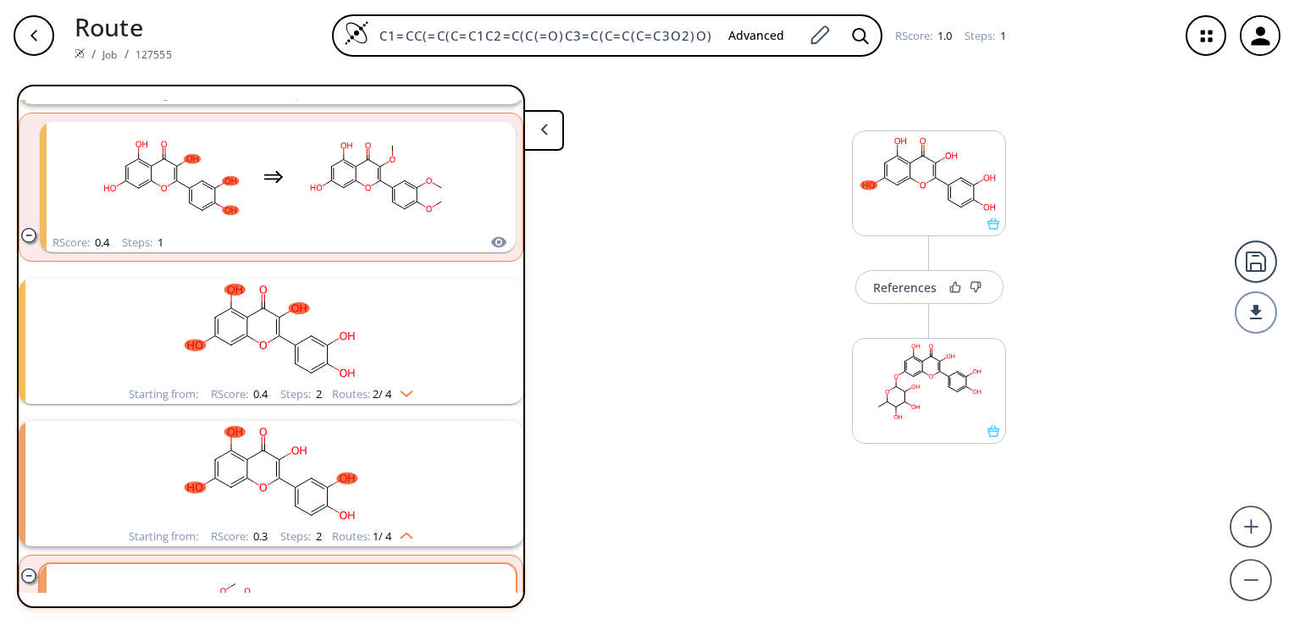
click at [278, 333] on ellipse "clusters" at bounding box center [279, 335] width 11 height 11
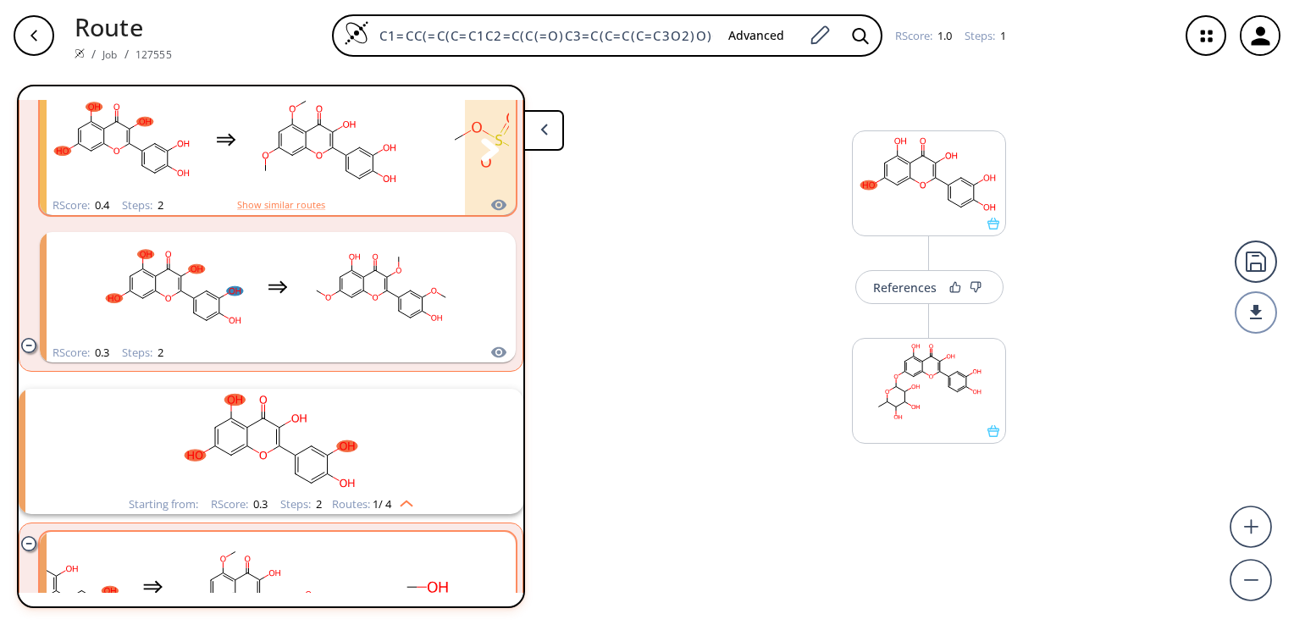
scroll to position [2033, 0]
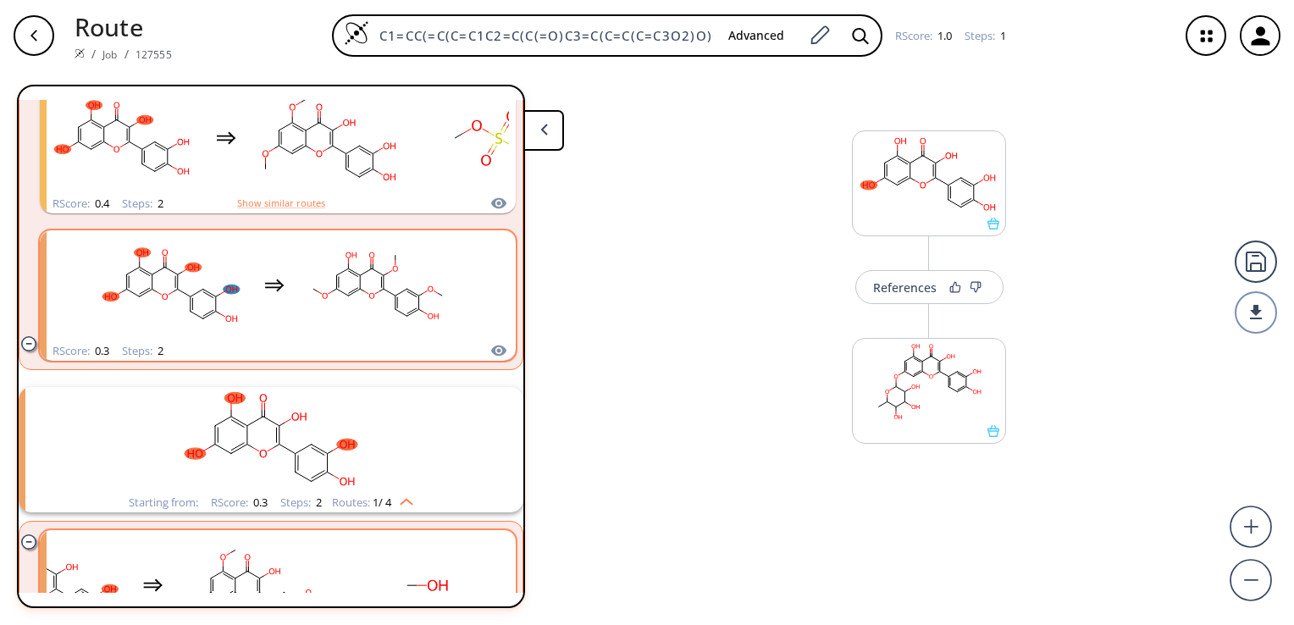
click at [274, 283] on icon "clusters" at bounding box center [274, 287] width 19 height 9
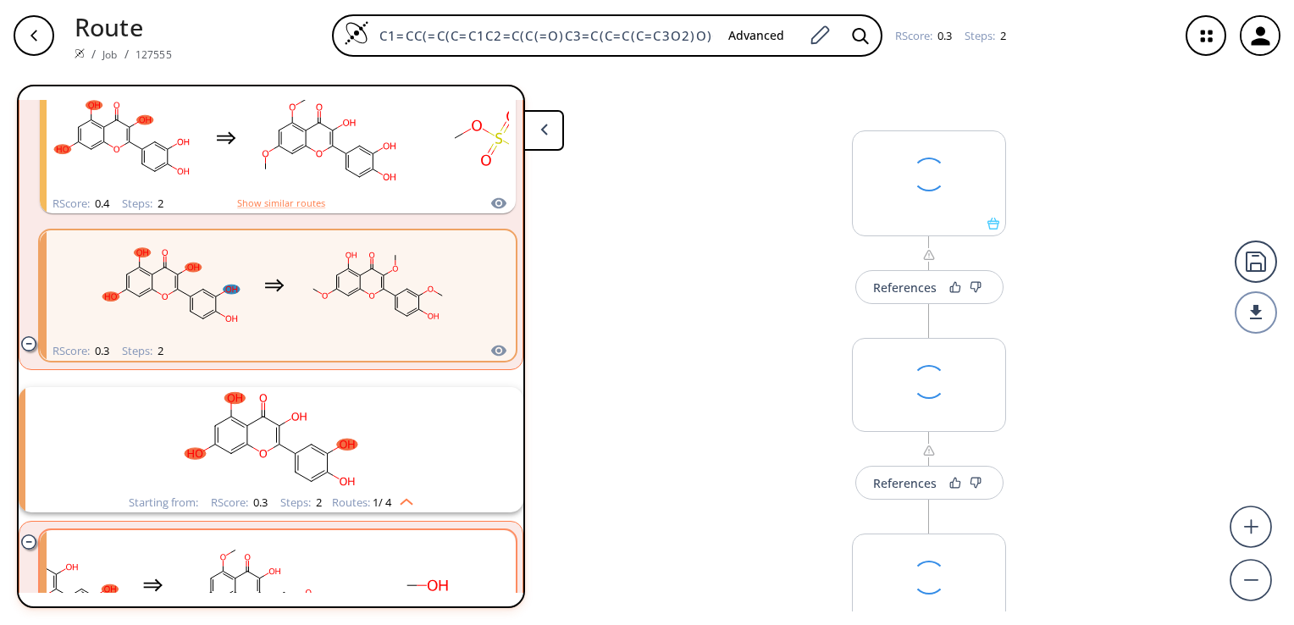
scroll to position [2033, 0]
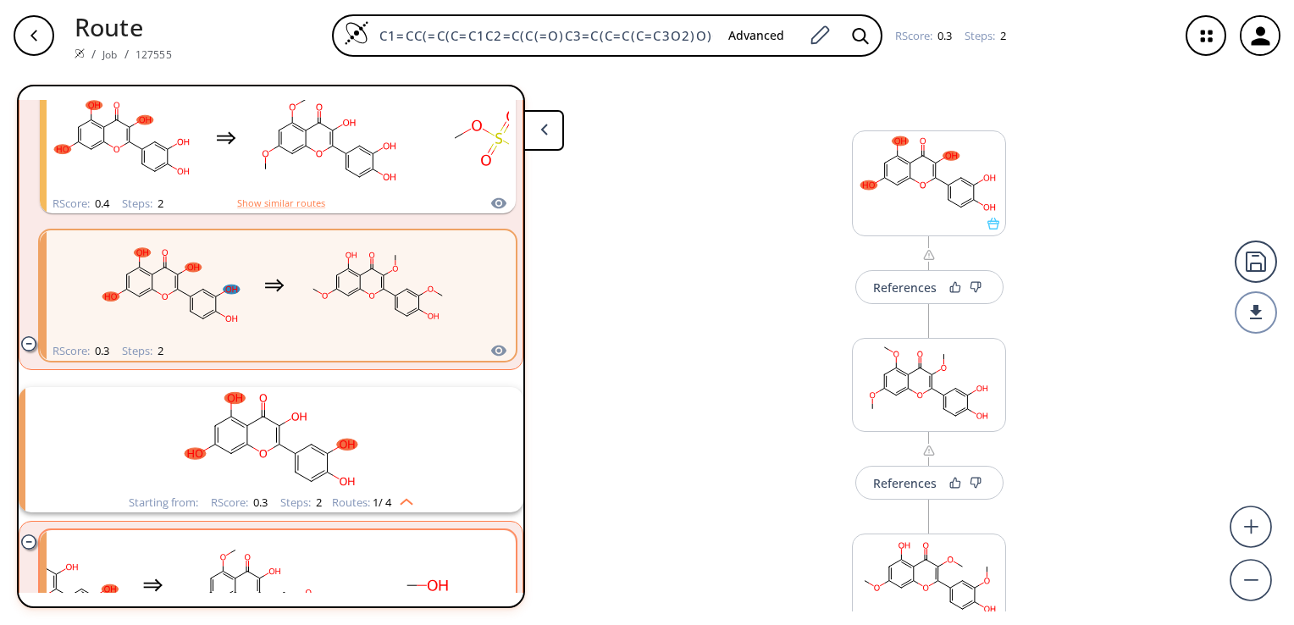
click at [281, 444] on rect "clusters" at bounding box center [271, 440] width 440 height 106
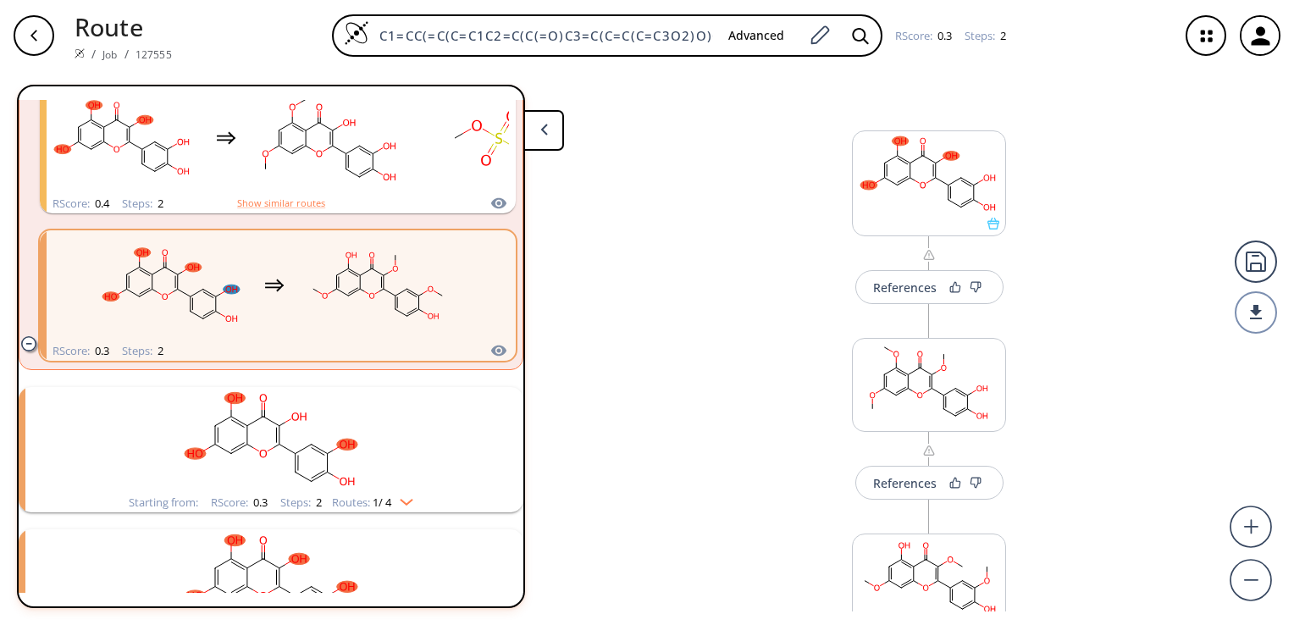
click at [281, 444] on rect "clusters" at bounding box center [271, 440] width 440 height 106
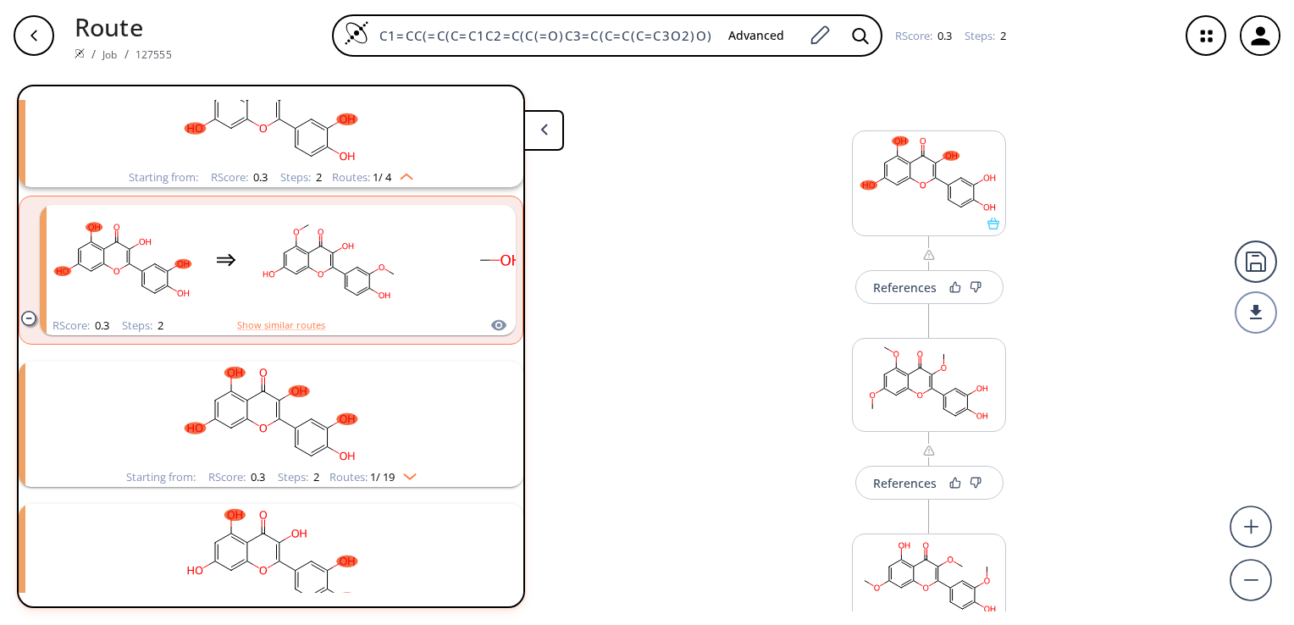
scroll to position [2371, 0]
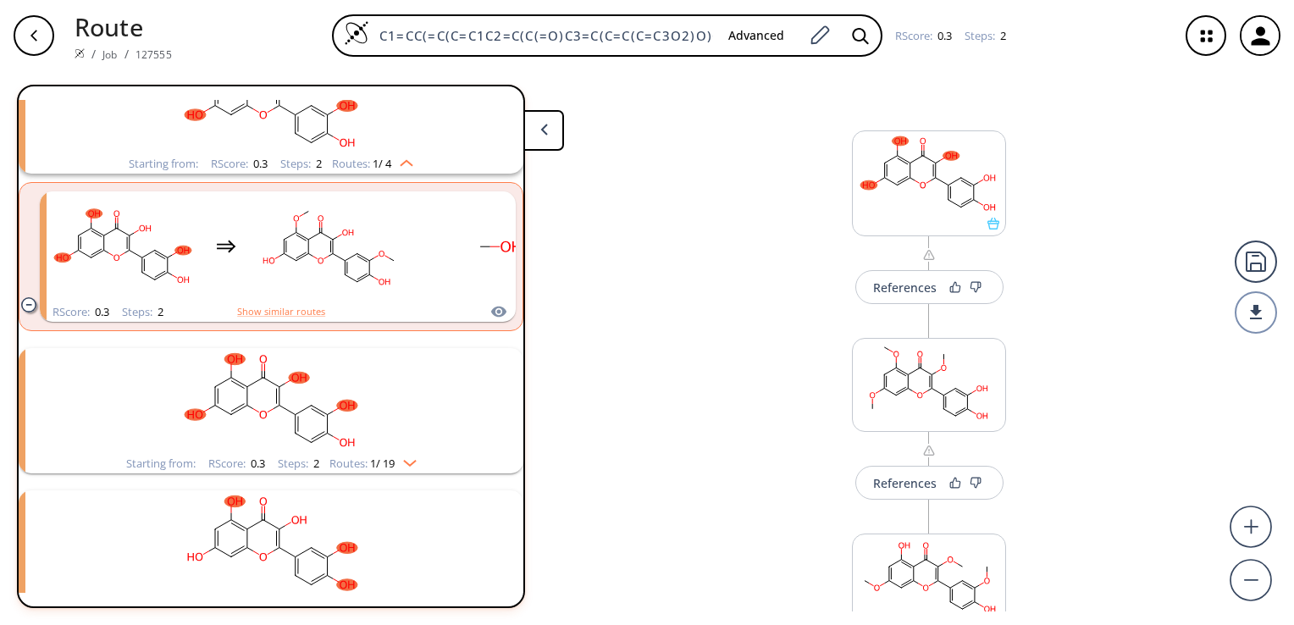
click at [293, 412] on ellipse "clusters" at bounding box center [295, 414] width 11 height 11
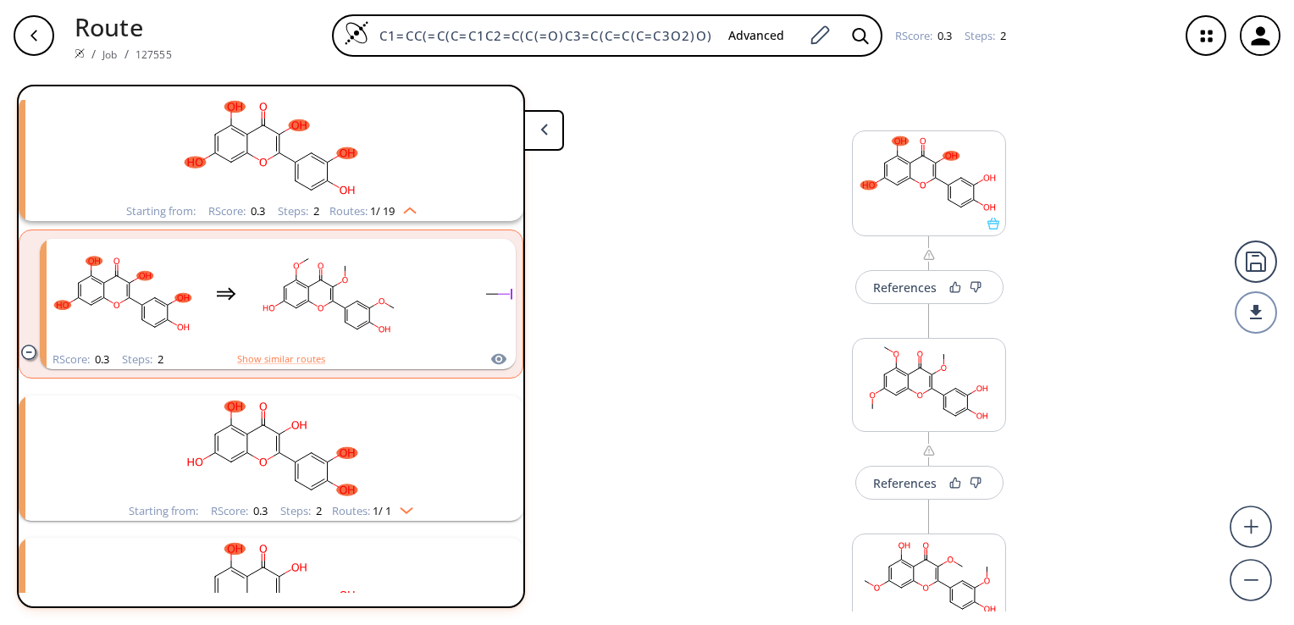
scroll to position [2625, 0]
click at [285, 427] on icon "clusters" at bounding box center [288, 426] width 6 height 3
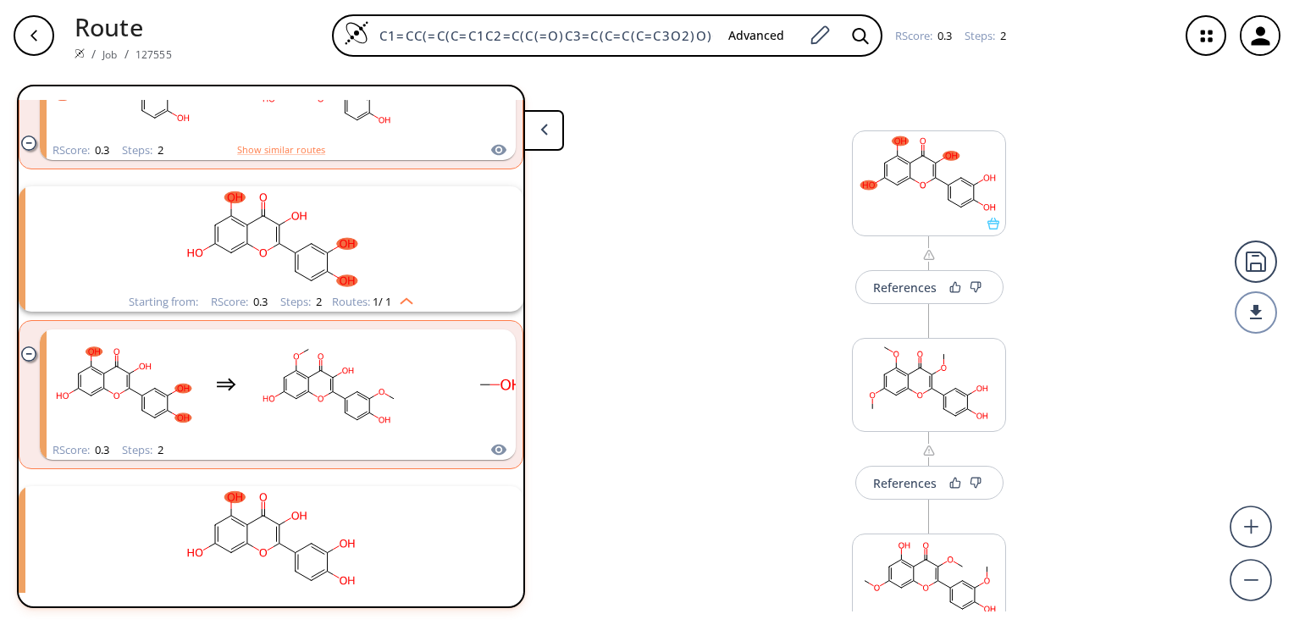
scroll to position [2964, 0]
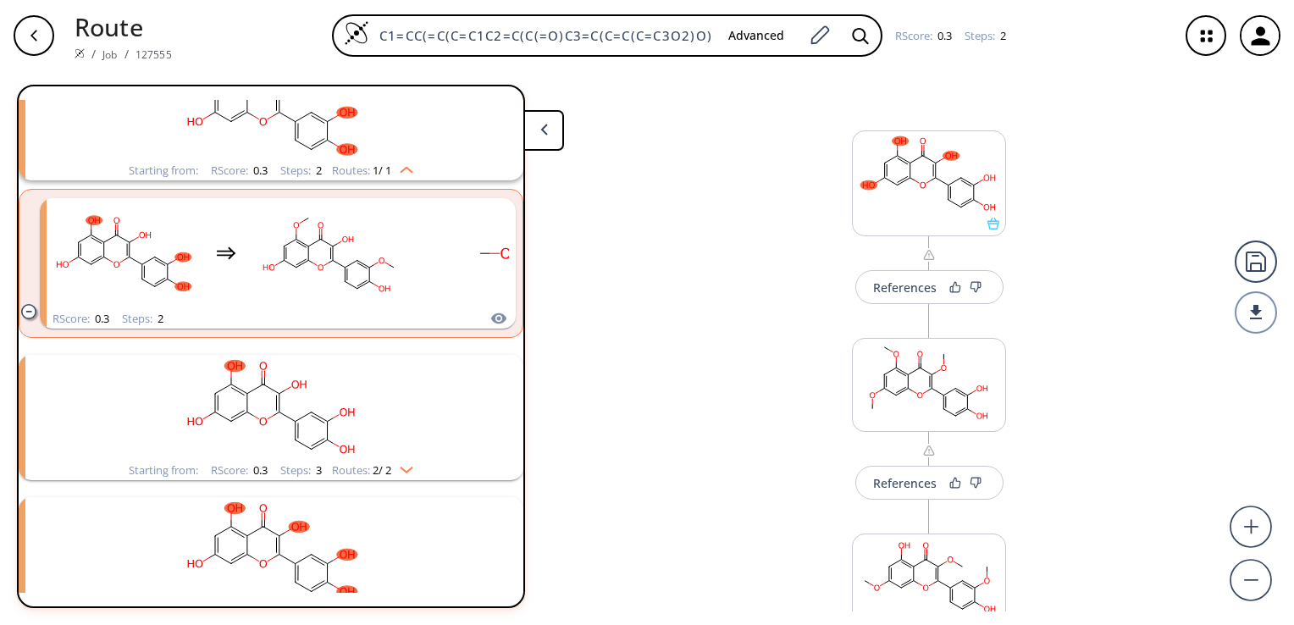
click at [293, 416] on ellipse "clusters" at bounding box center [295, 421] width 11 height 11
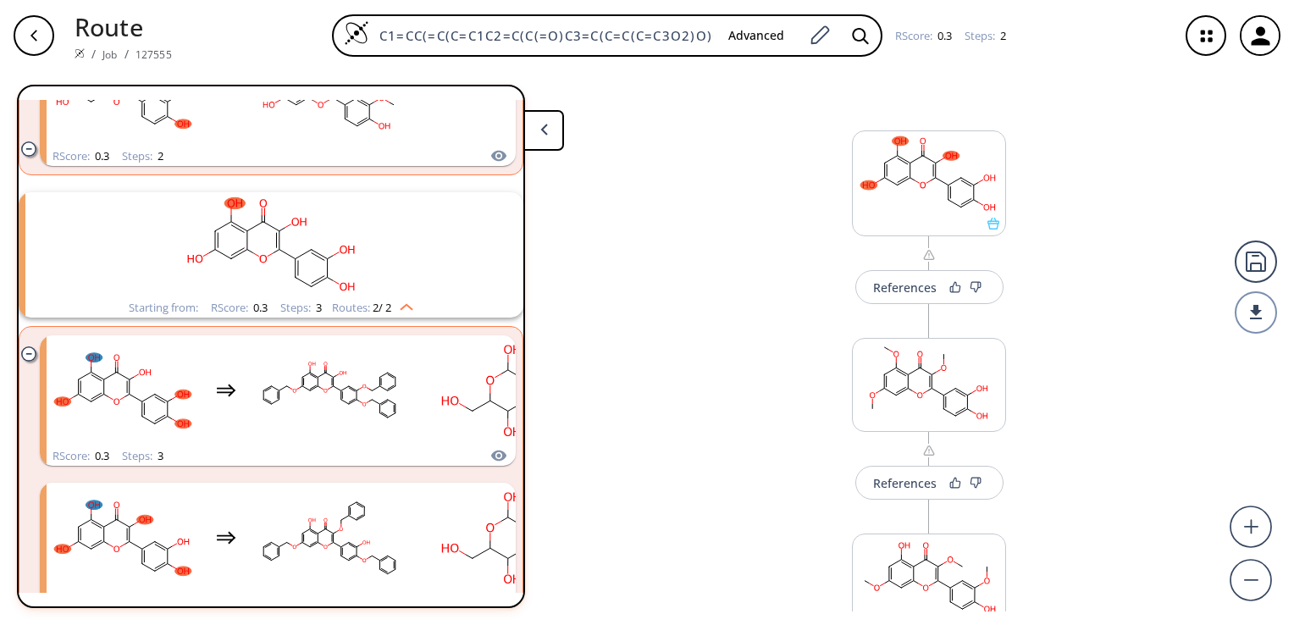
scroll to position [3218, 0]
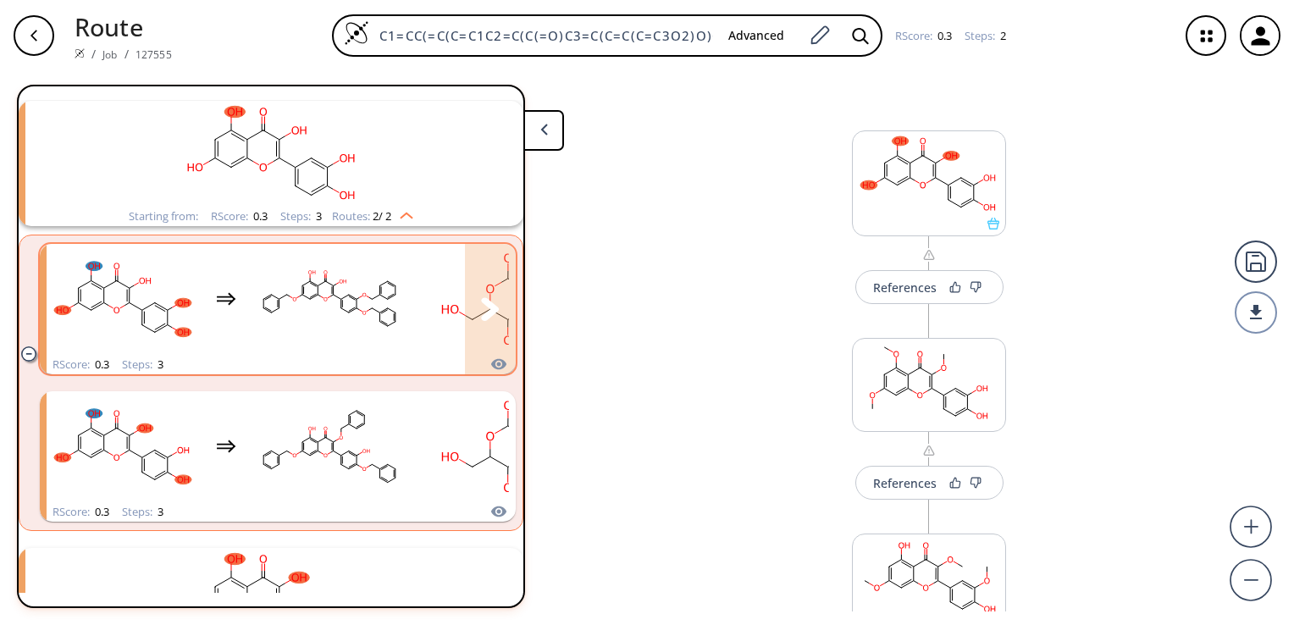
click at [342, 293] on rect "clusters" at bounding box center [329, 299] width 152 height 106
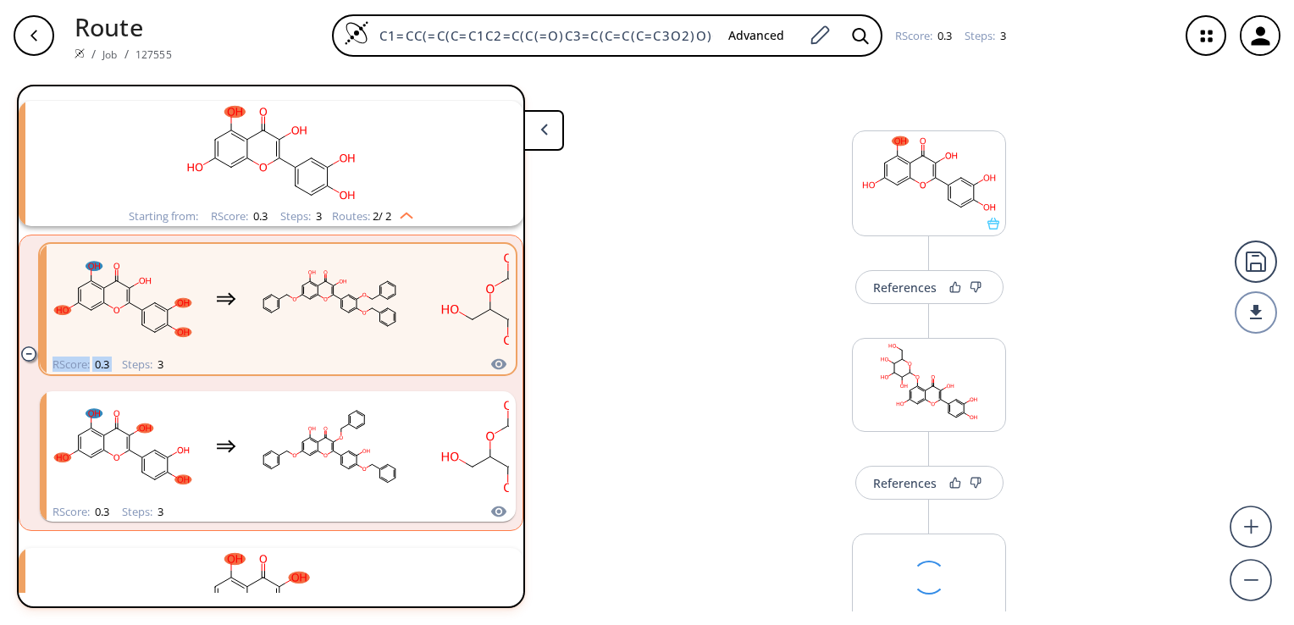
scroll to position [3219, 0]
click at [606, 316] on div "References More routes from here References More routes from here References Mo…" at bounding box center [647, 341] width 1294 height 540
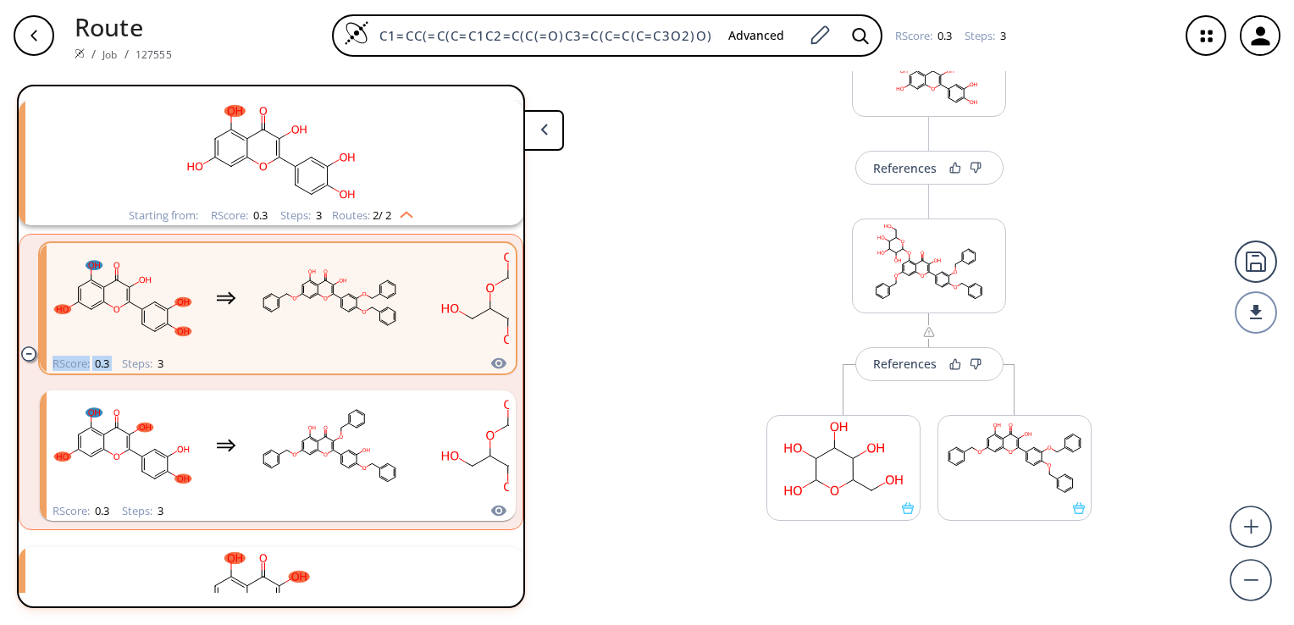
scroll to position [358, 0]
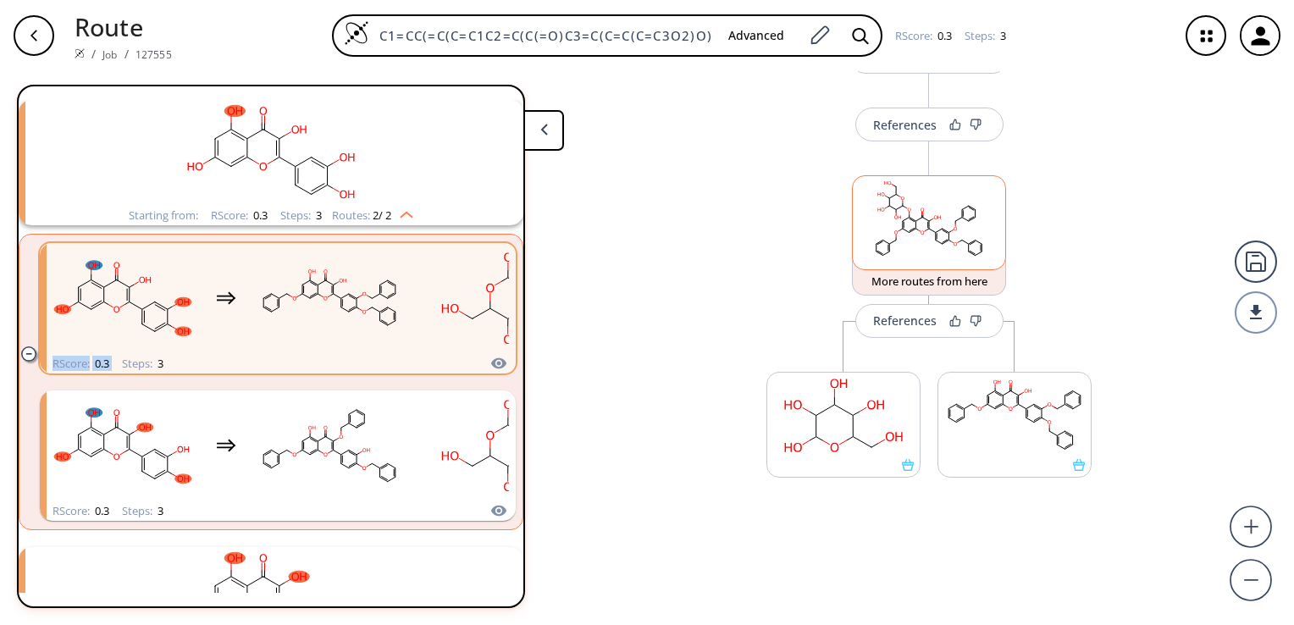
click at [919, 230] on rect at bounding box center [929, 219] width 152 height 86
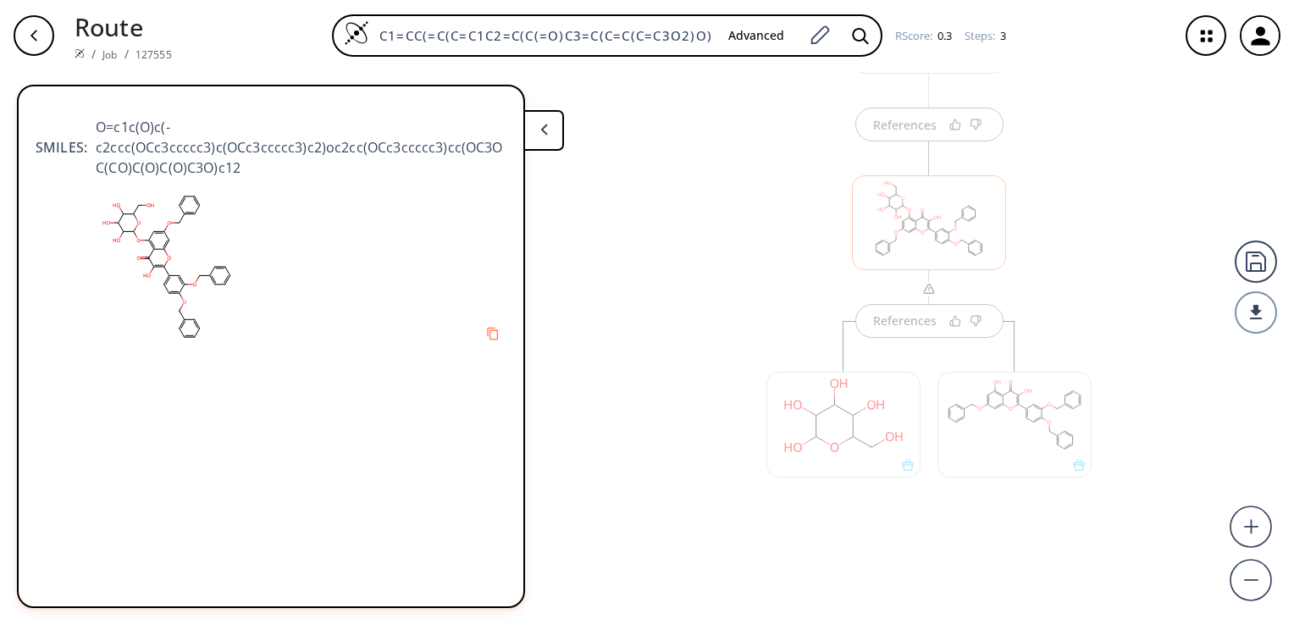
click at [544, 130] on polygon at bounding box center [543, 129] width 7 height 11
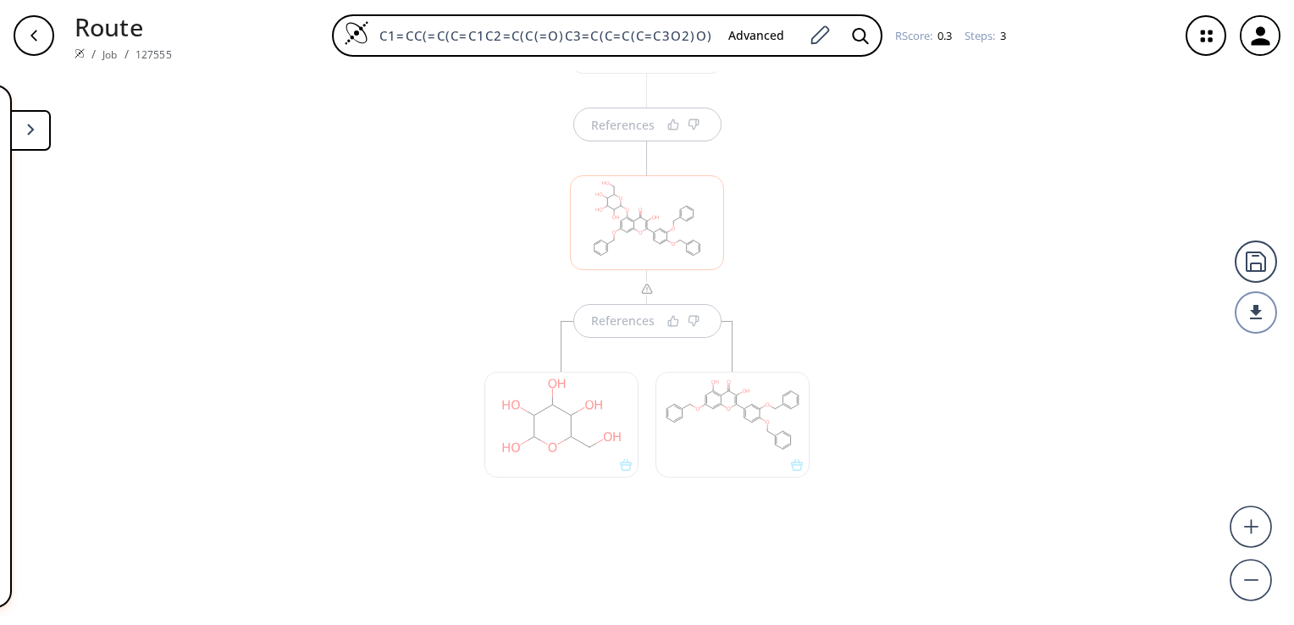
click at [30, 124] on icon at bounding box center [31, 130] width 8 height 12
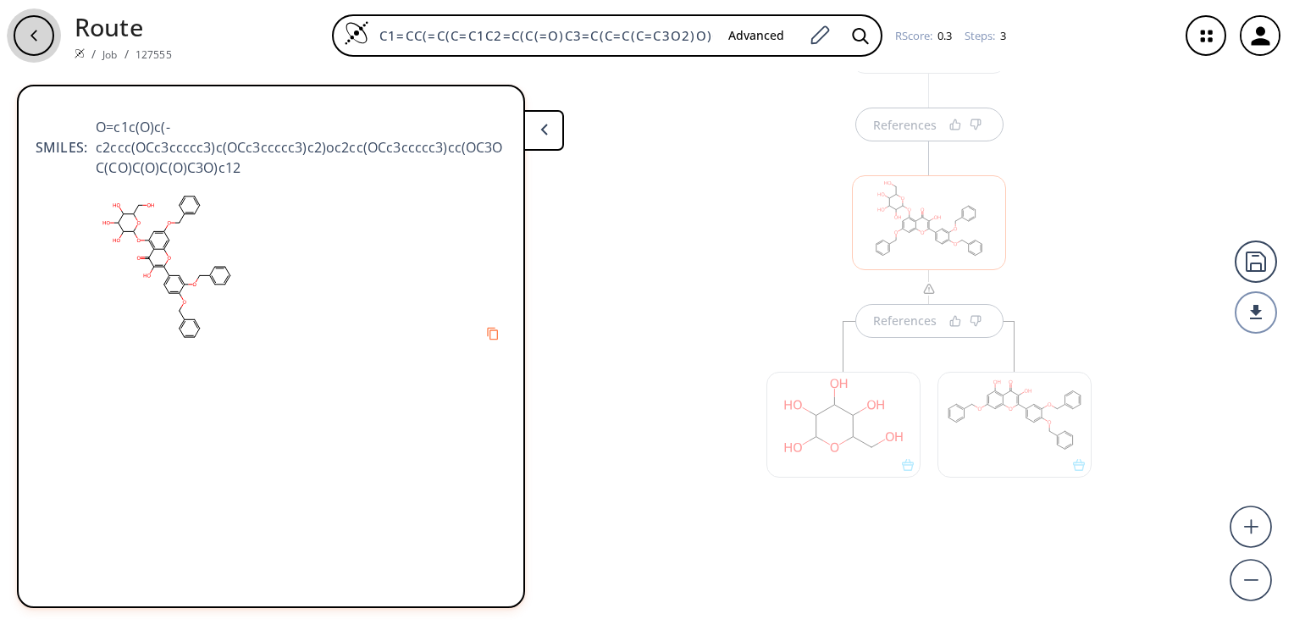
click at [30, 32] on icon "button" at bounding box center [34, 36] width 14 height 14
click at [932, 230] on div at bounding box center [929, 222] width 154 height 94
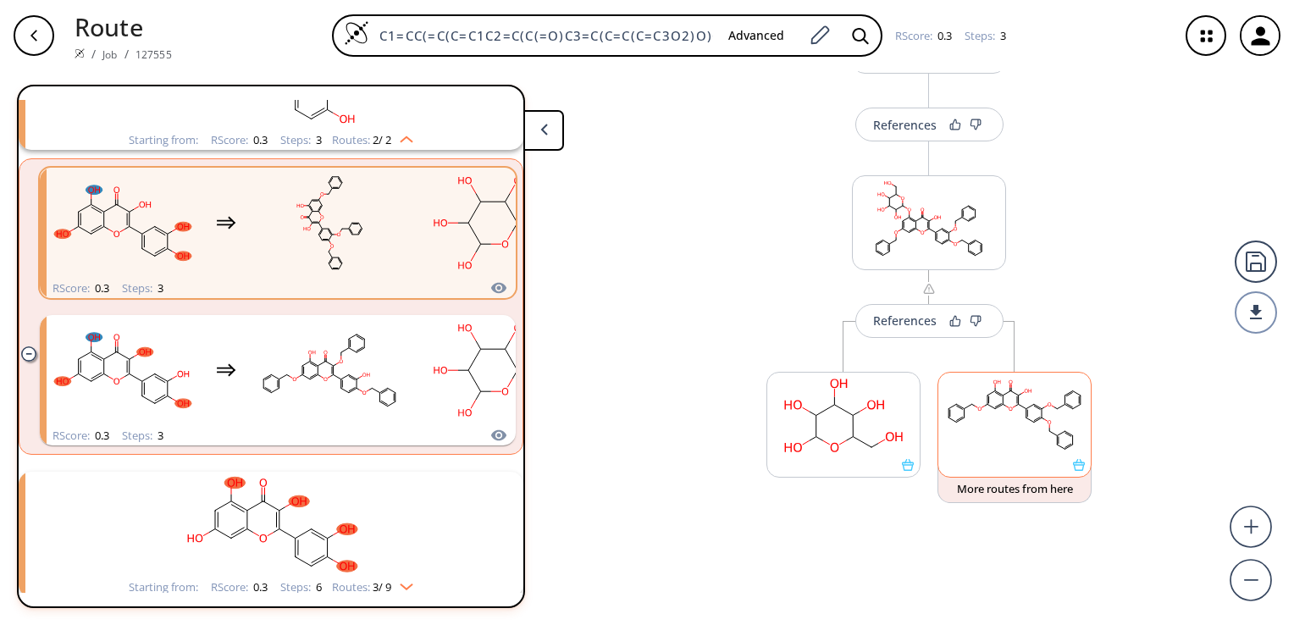
click at [1013, 407] on rect at bounding box center [1014, 416] width 152 height 86
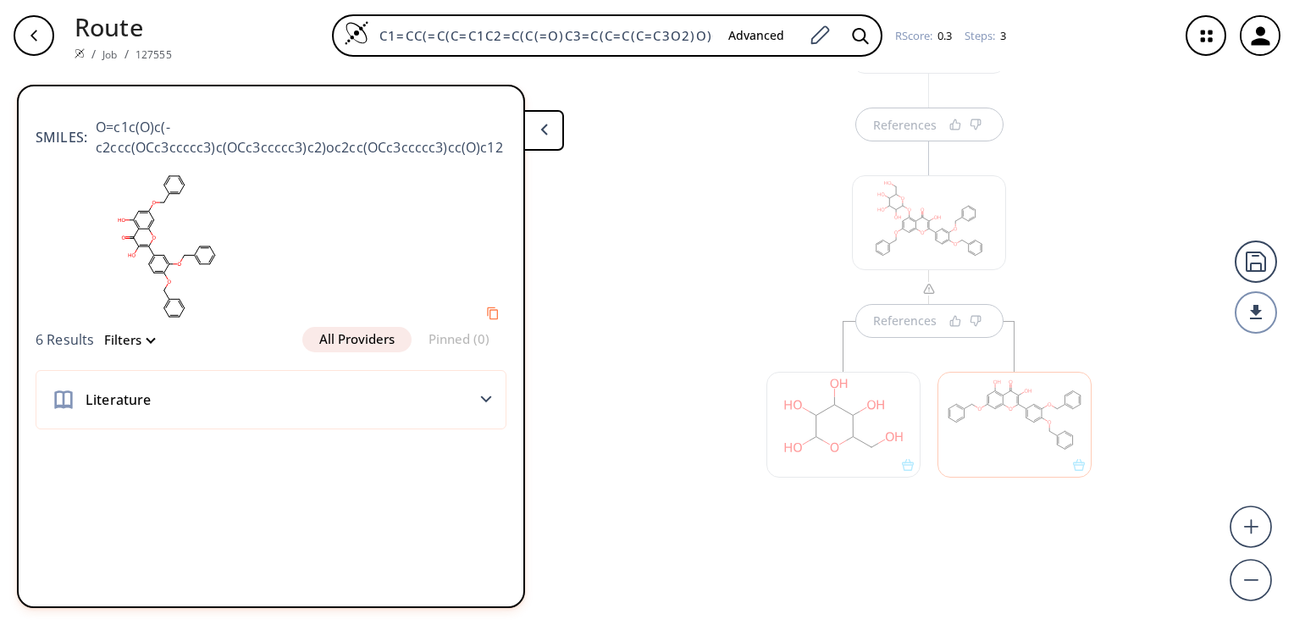
click at [547, 128] on icon at bounding box center [544, 130] width 8 height 12
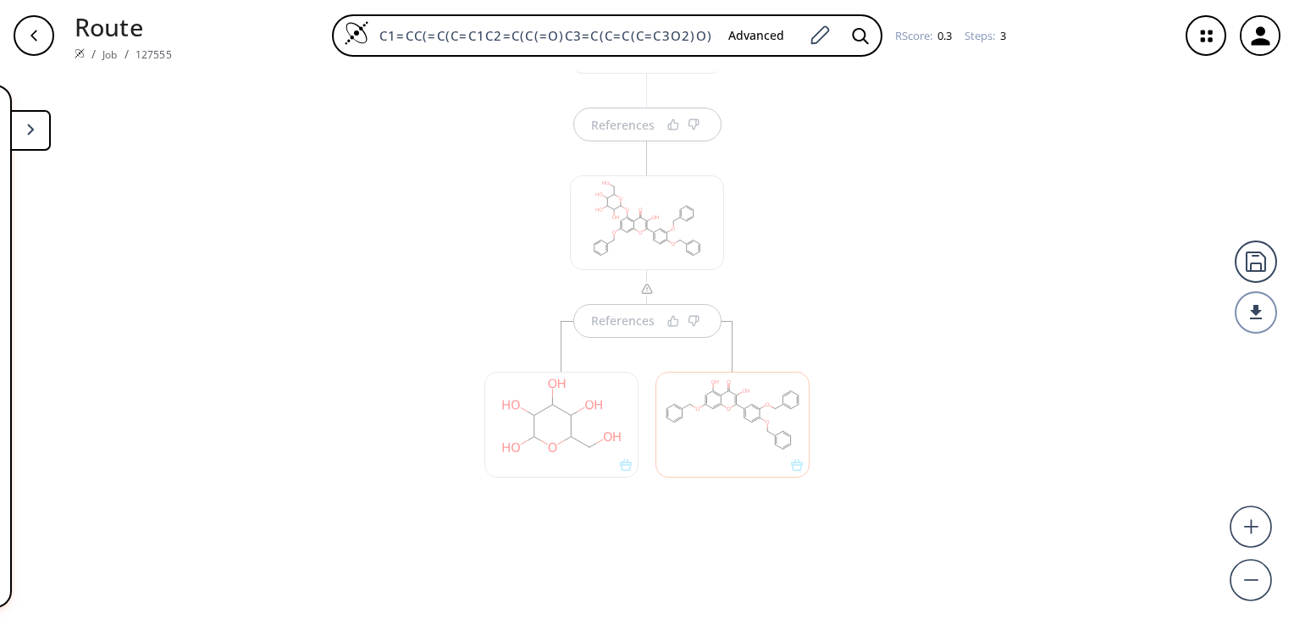
click at [29, 135] on button at bounding box center [30, 130] width 41 height 41
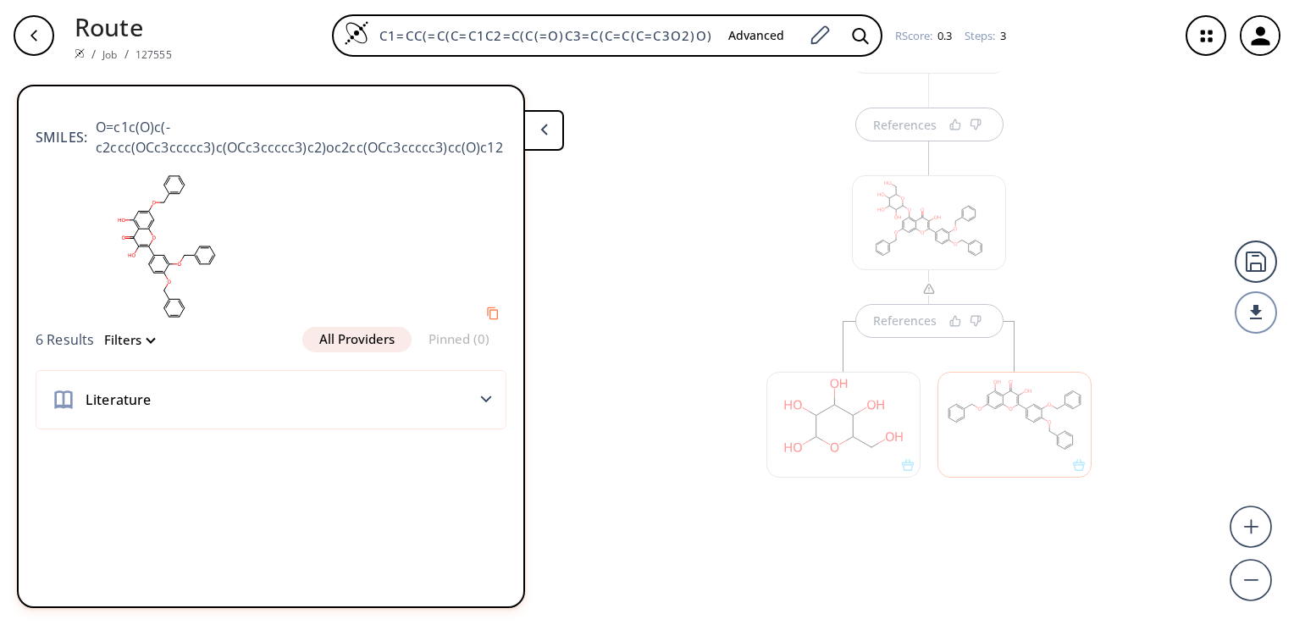
click at [1060, 182] on div "References" at bounding box center [929, 334] width 359 height 420
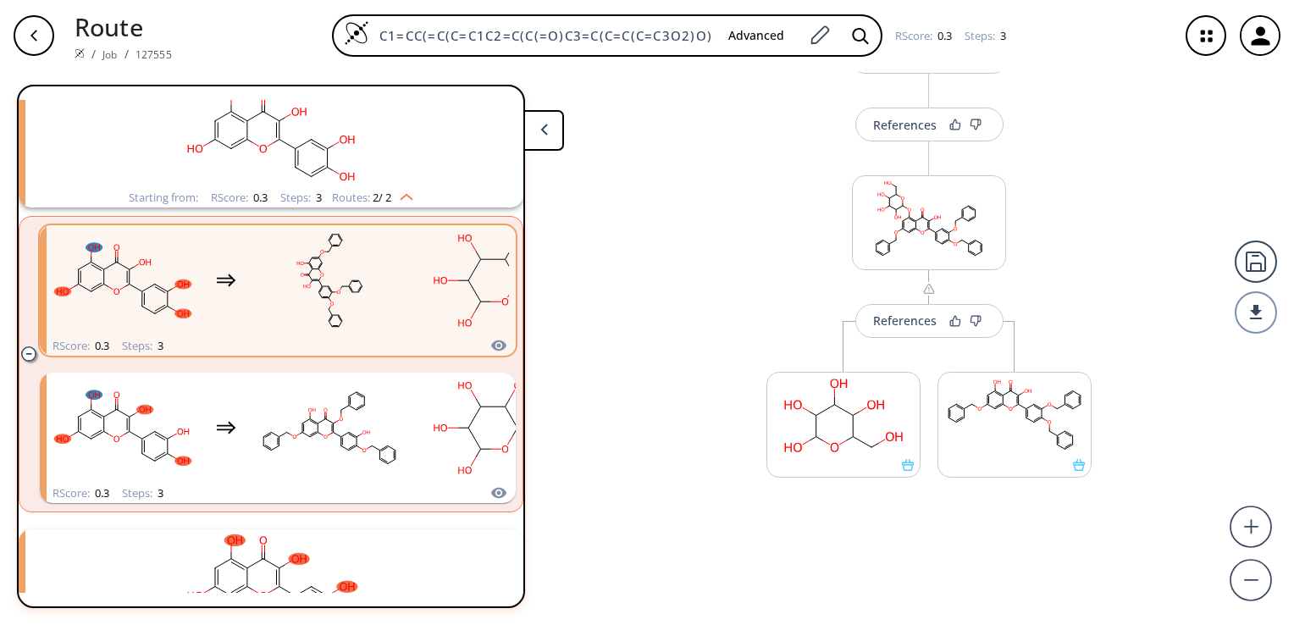
scroll to position [1609, 0]
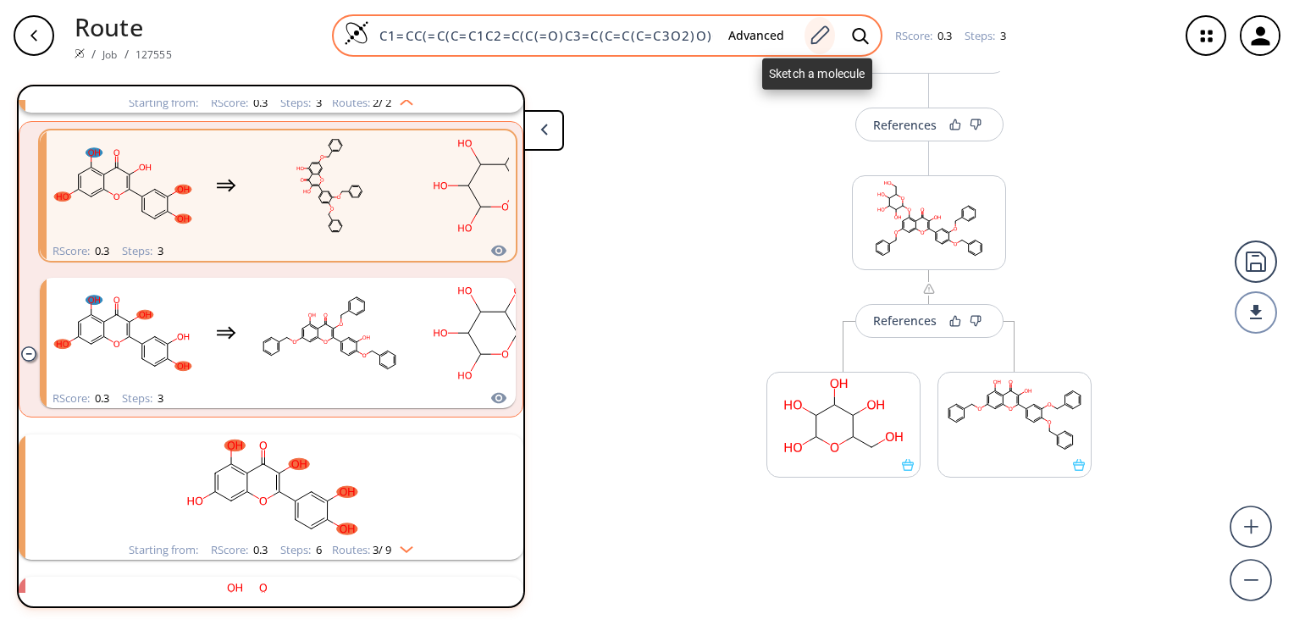
click at [816, 30] on icon at bounding box center [819, 36] width 23 height 22
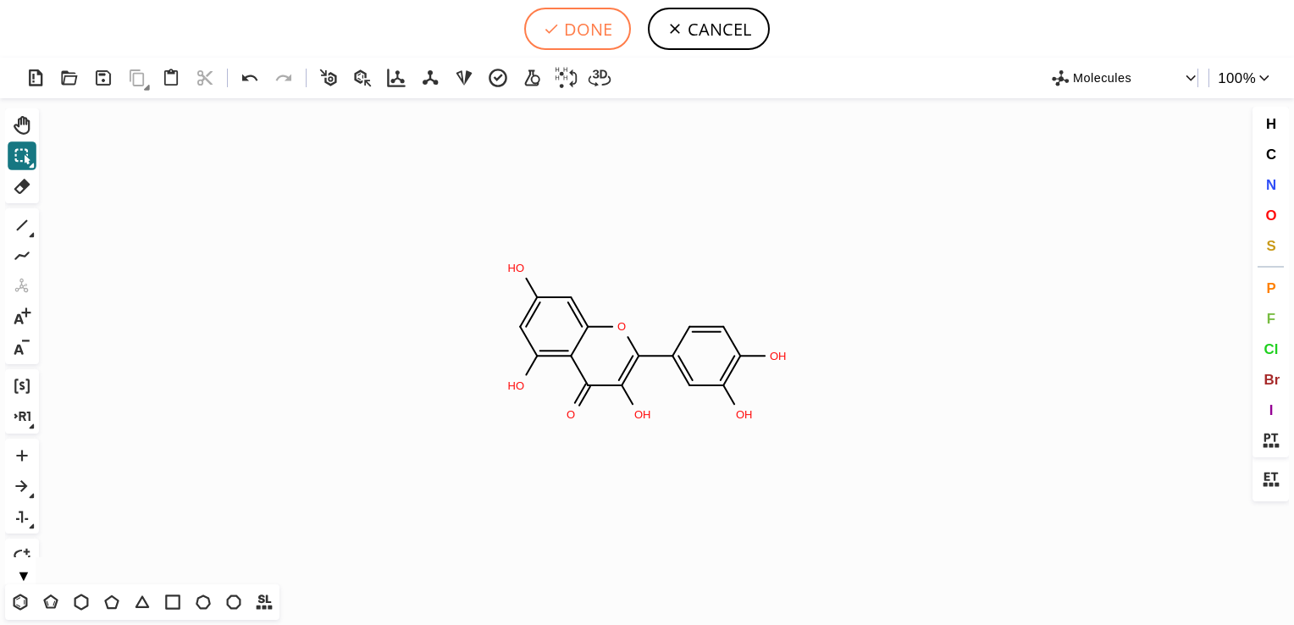
click at [578, 30] on button "DONE" at bounding box center [577, 29] width 107 height 42
type input "C1C(C2OC3C(=C(O)C=C(O)C=3)C(=O)C=2O)=CC(O)=C(O)C=1"
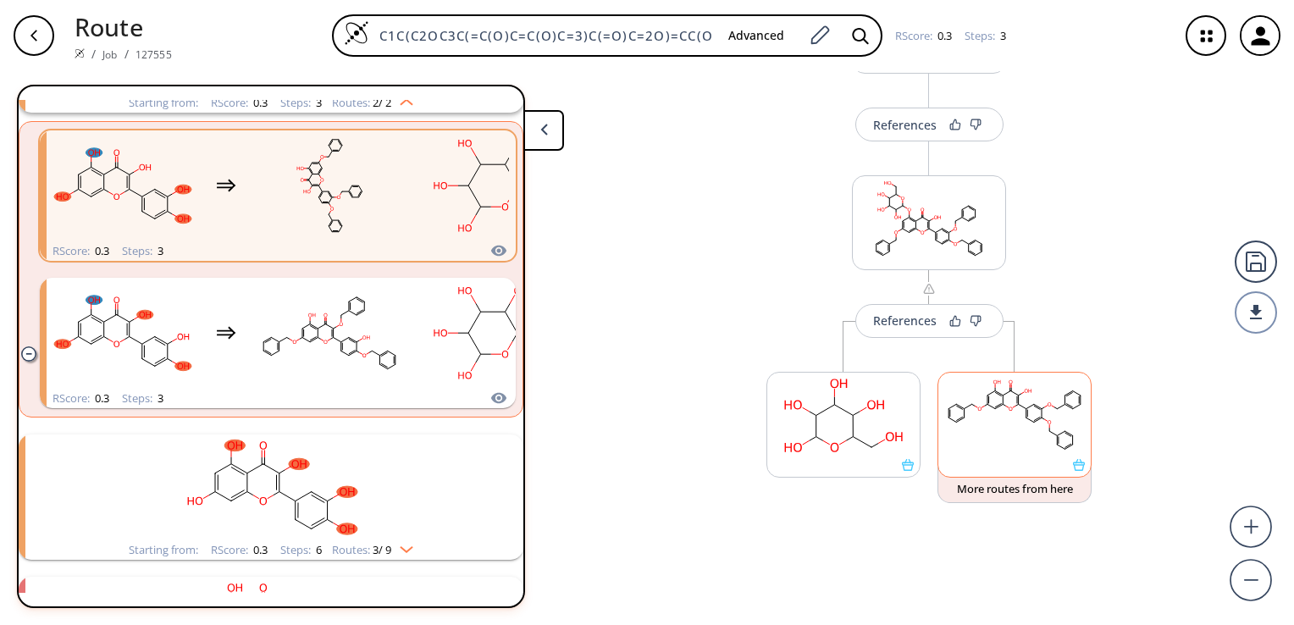
click at [1070, 469] on div at bounding box center [1015, 425] width 154 height 106
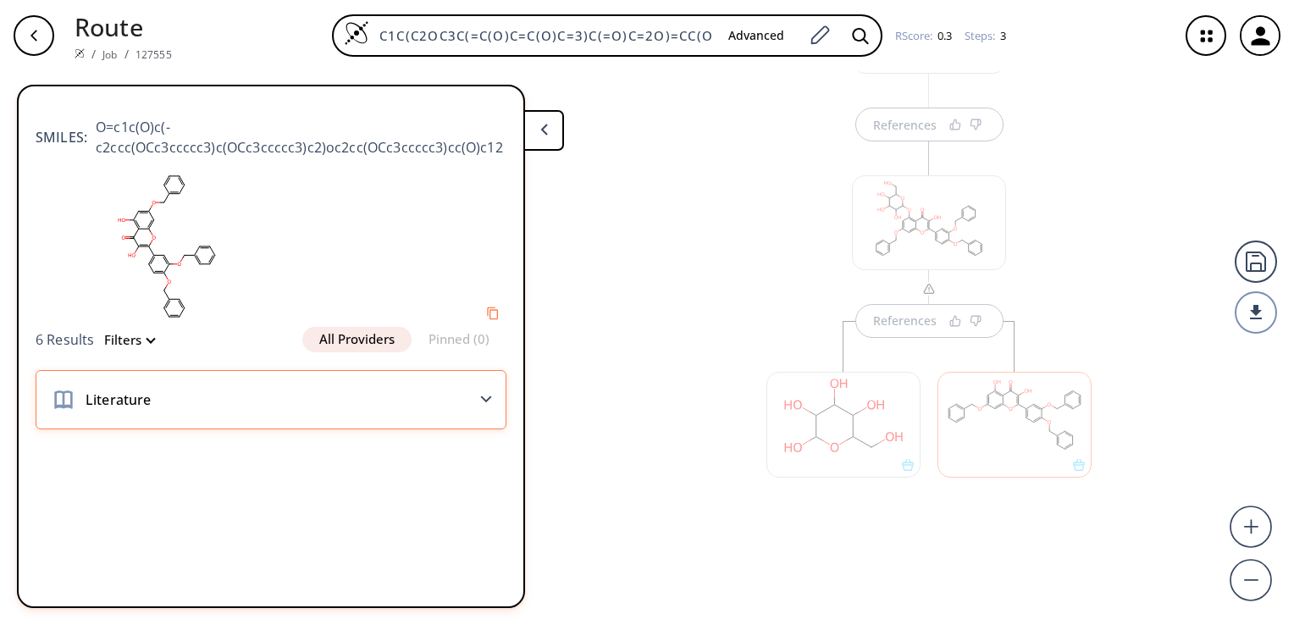
click at [481, 398] on icon at bounding box center [486, 399] width 12 height 8
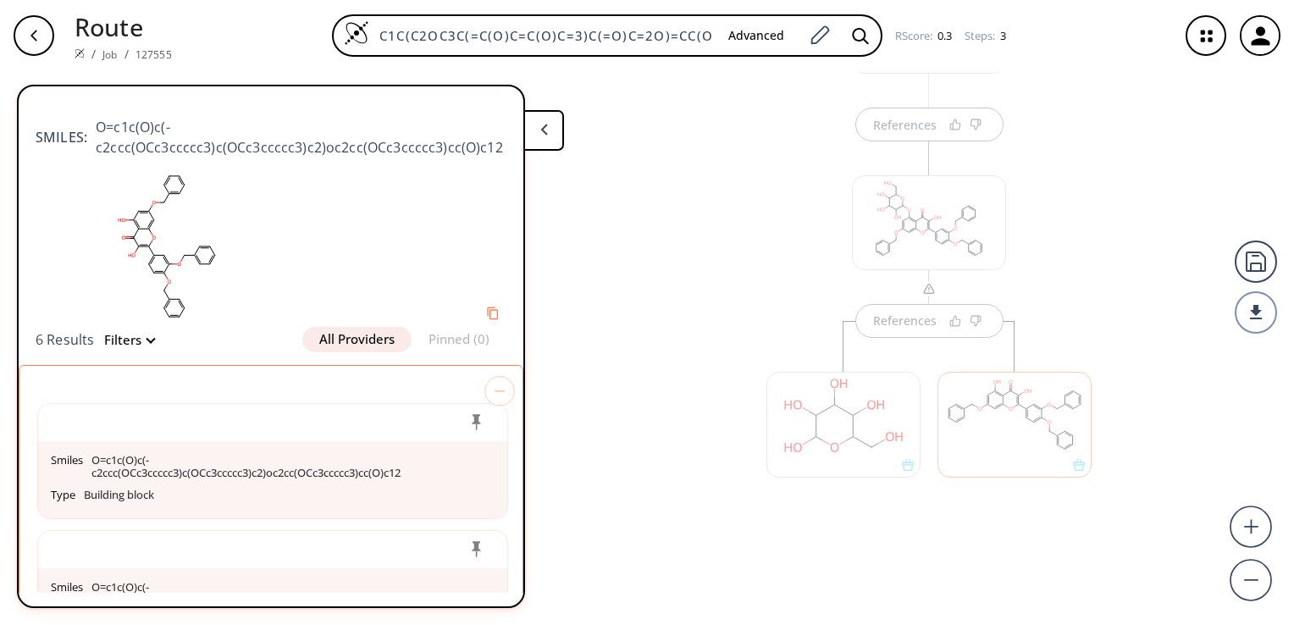
click at [147, 341] on button "Filters" at bounding box center [124, 340] width 60 height 13
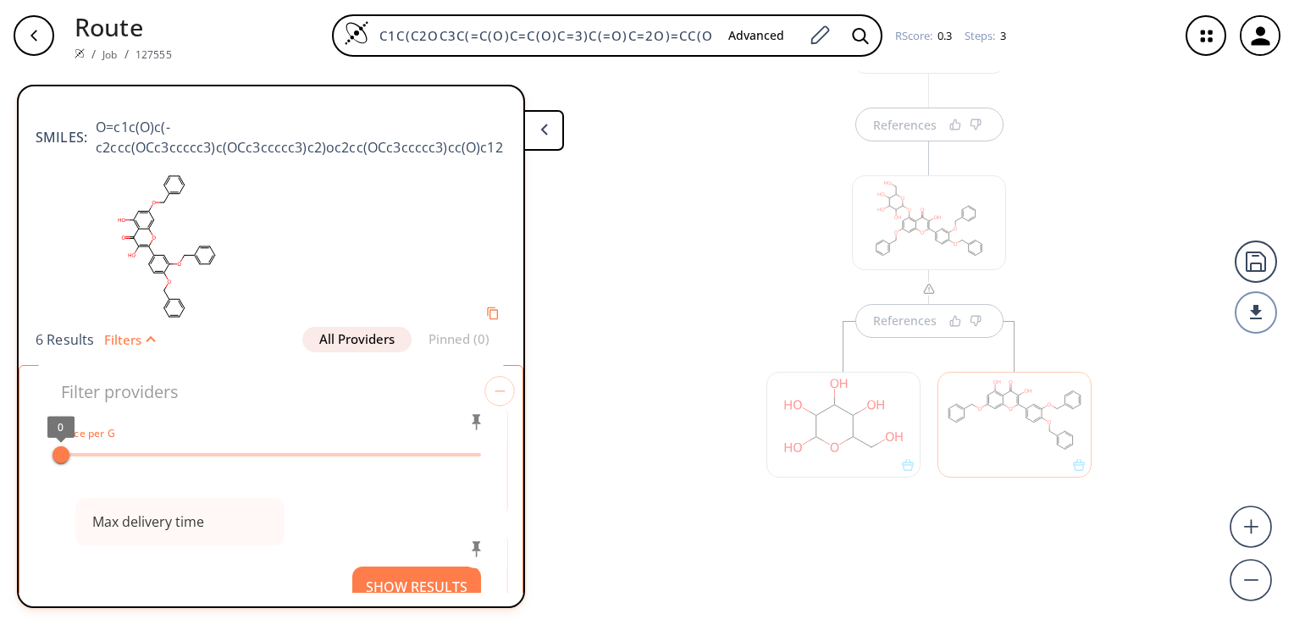
type input "All selected"
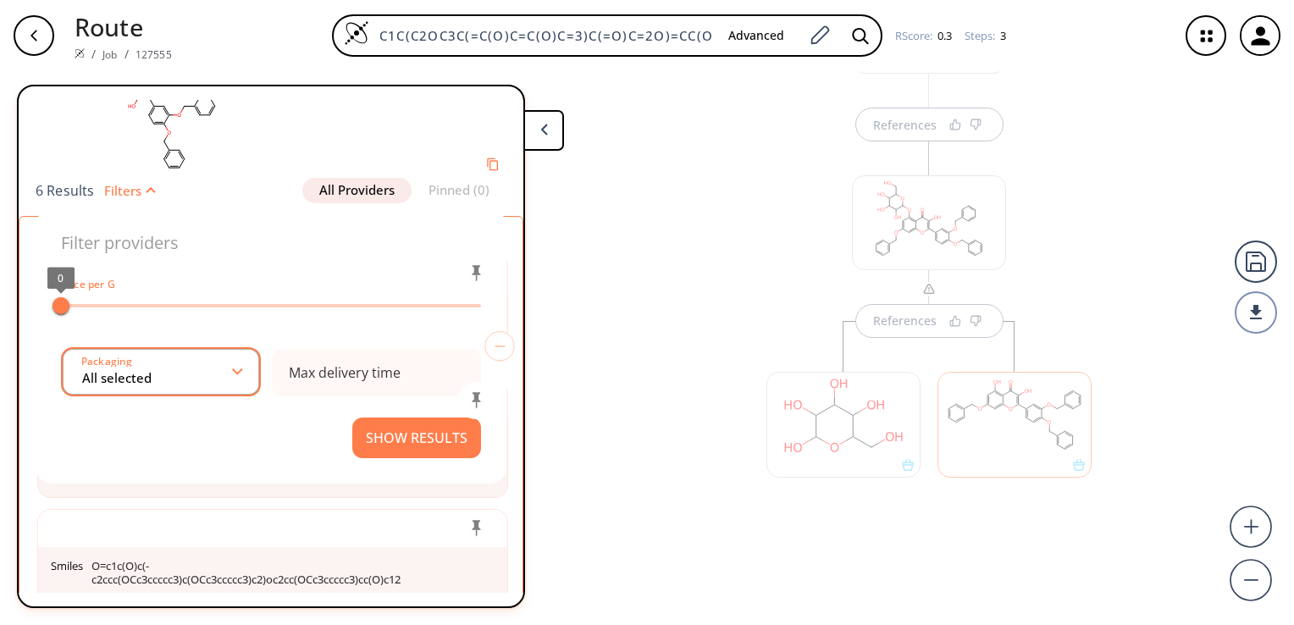
scroll to position [169, 0]
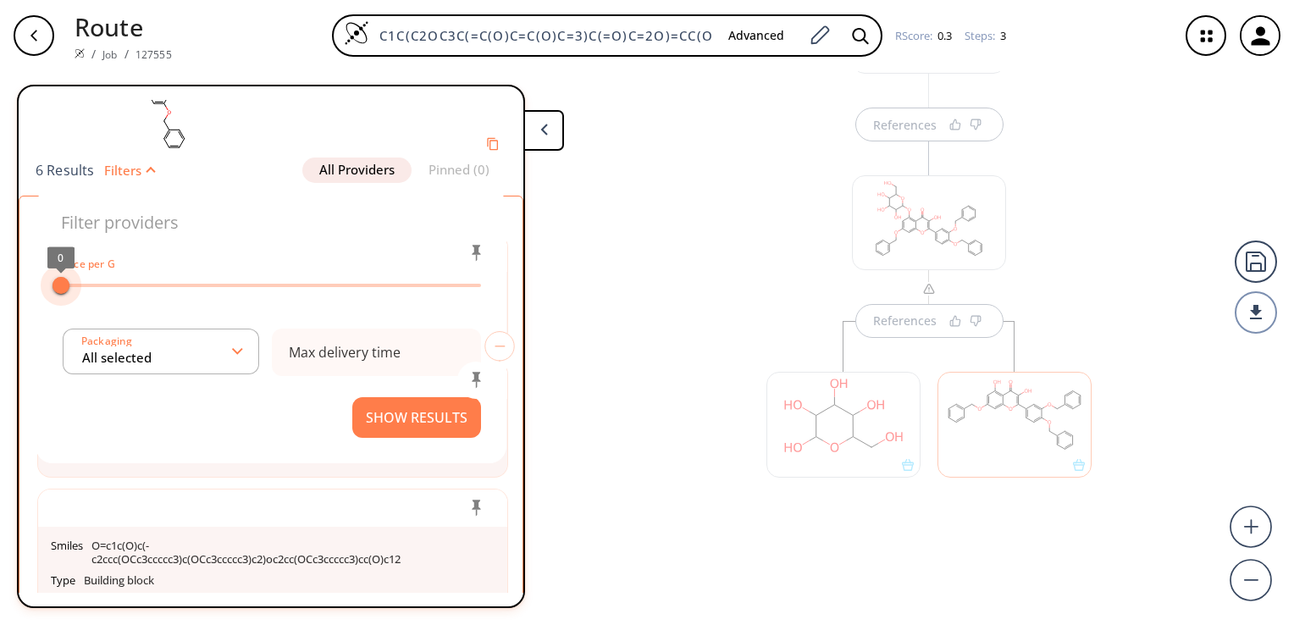
type input "1"
drag, startPoint x: 59, startPoint y: 290, endPoint x: 172, endPoint y: 293, distance: 112.7
click at [172, 293] on span "1 1" at bounding box center [271, 285] width 420 height 25
click at [173, 289] on span "1 1" at bounding box center [271, 285] width 420 height 25
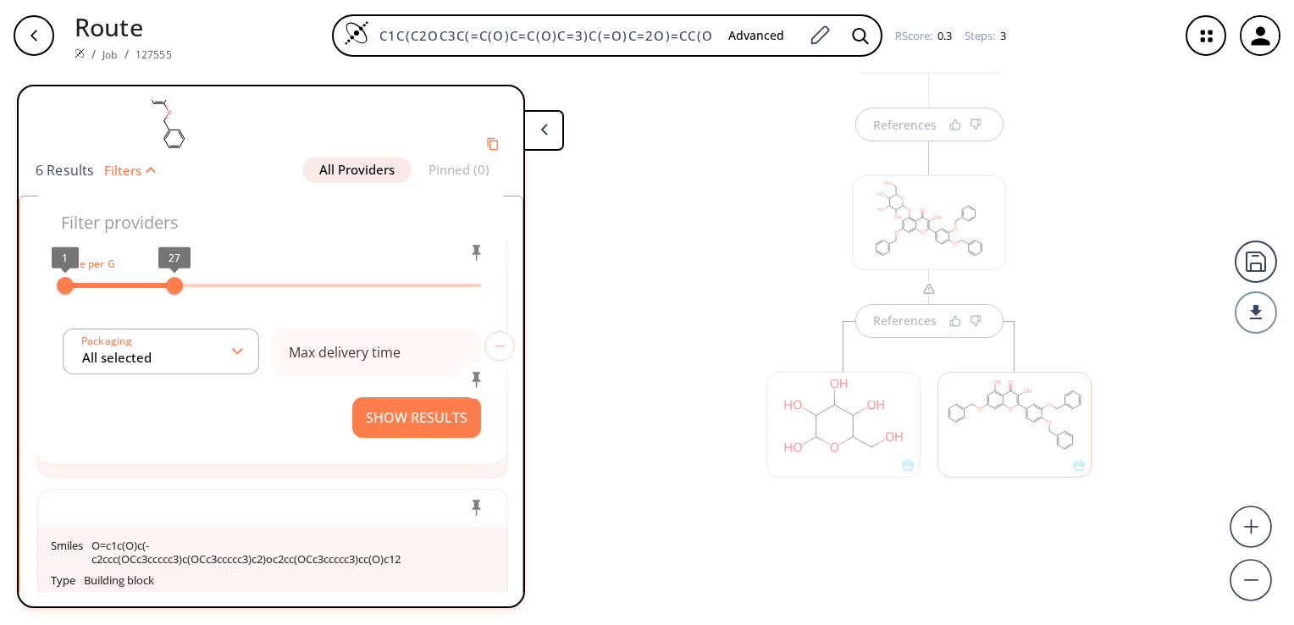
type input "39"
click at [222, 285] on span "1 39" at bounding box center [271, 285] width 420 height 25
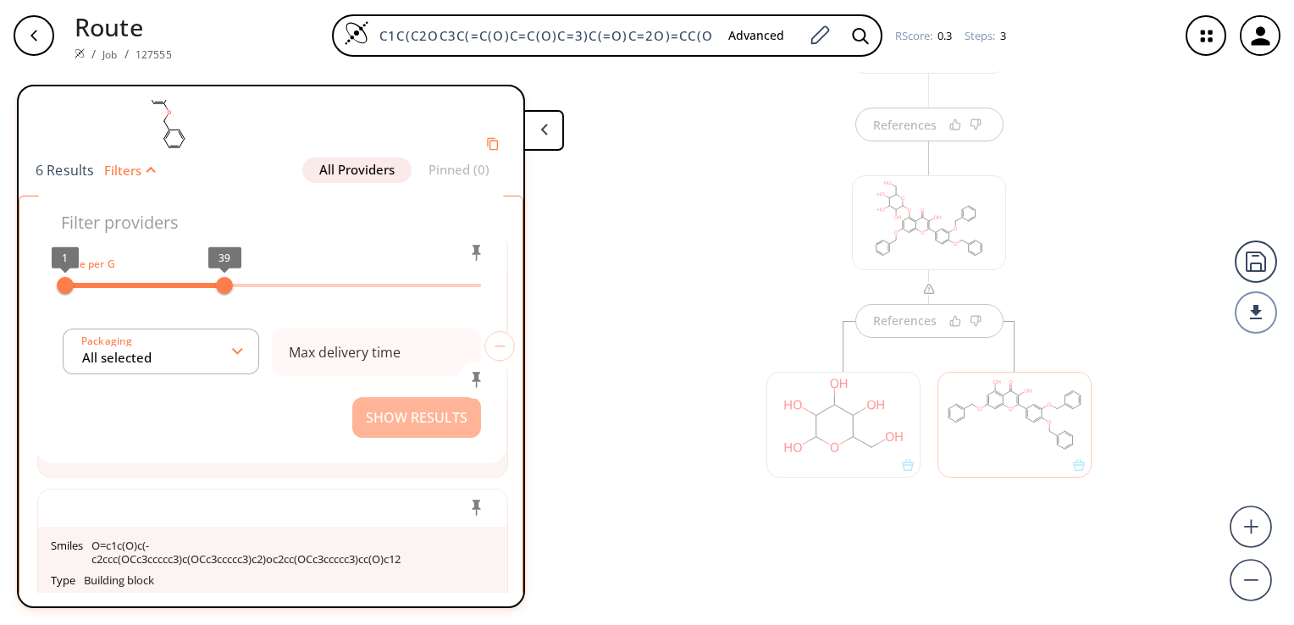
click at [400, 410] on button "Show Results" at bounding box center [416, 417] width 129 height 41
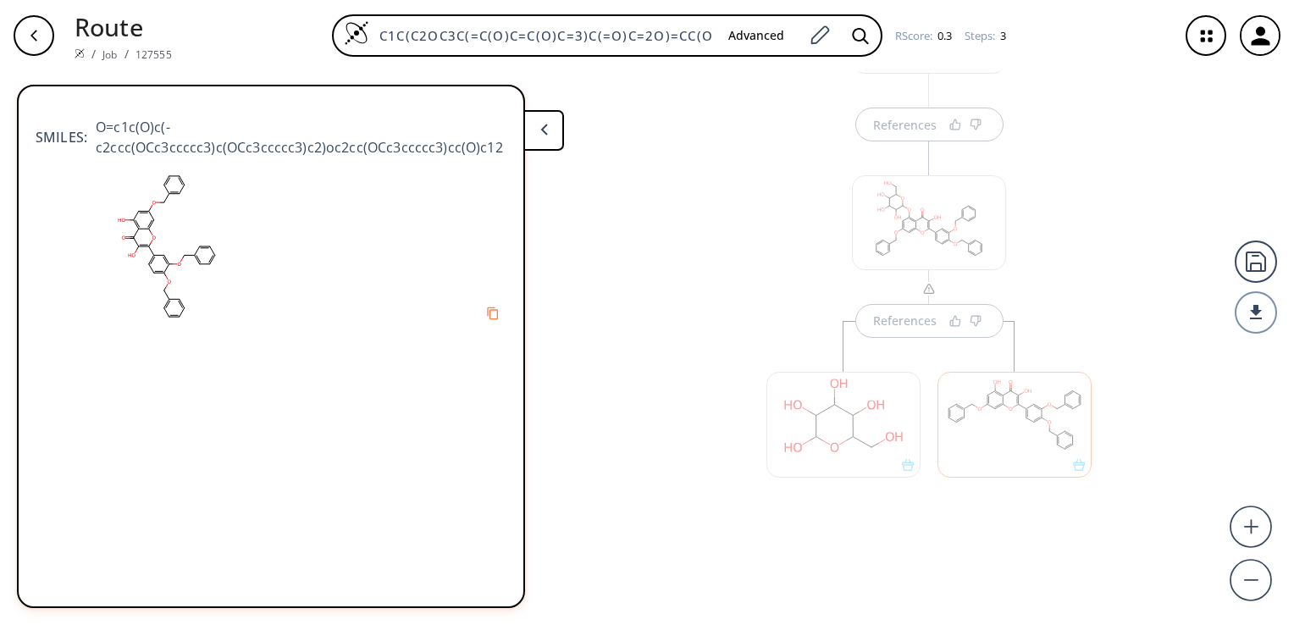
scroll to position [0, 0]
click at [269, 147] on span "O=c1c(O)c(-c2ccc(OCc3ccccc3)c(OCc3ccccc3)c2)oc2cc(OCc3ccccc3)cc(O)c12" at bounding box center [296, 137] width 419 height 41
click at [640, 183] on div "References References References" at bounding box center [647, 341] width 1294 height 540
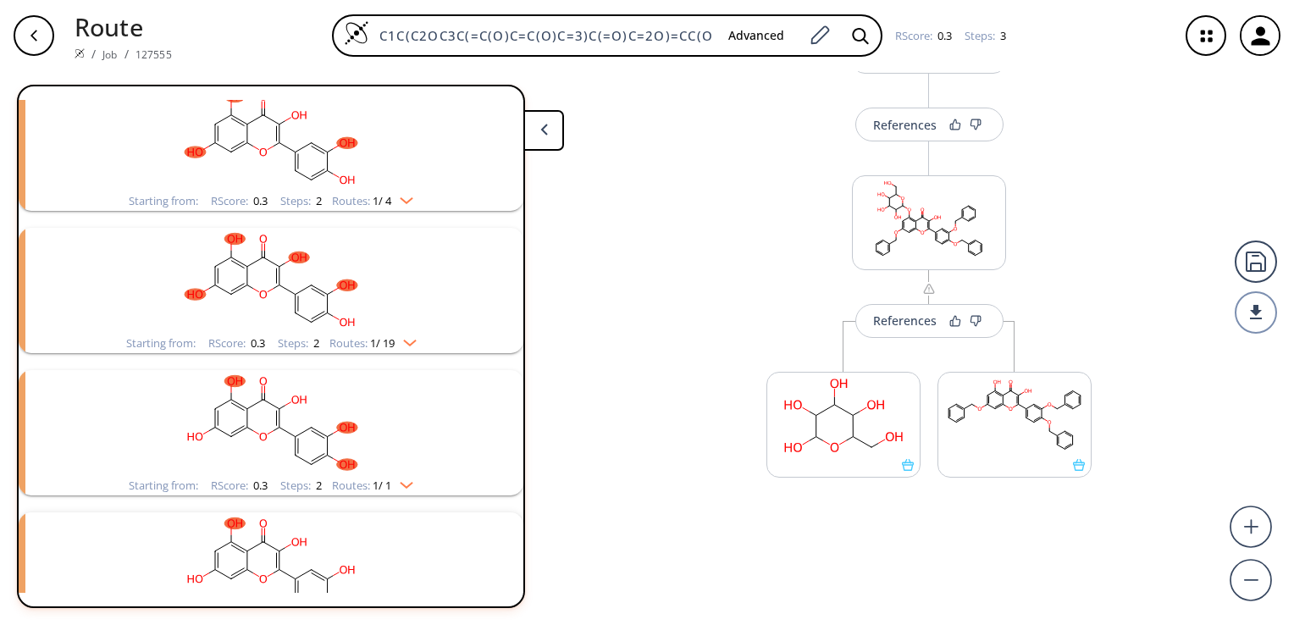
scroll to position [1111, 0]
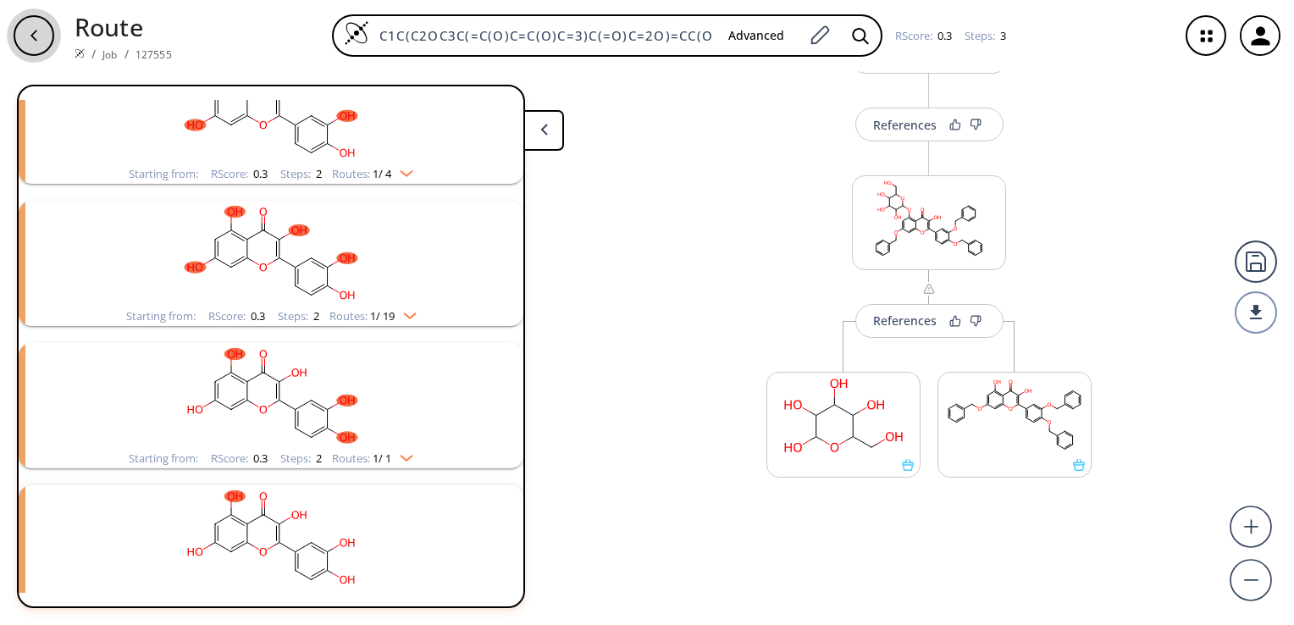
click at [24, 39] on div "button" at bounding box center [34, 35] width 41 height 41
click at [24, 37] on div "button" at bounding box center [34, 35] width 41 height 41
type input "C1=CC(=C(C=C1C2=C(C(=O)C3=C(C=C(C=C3O2)O)O)O)O)O"
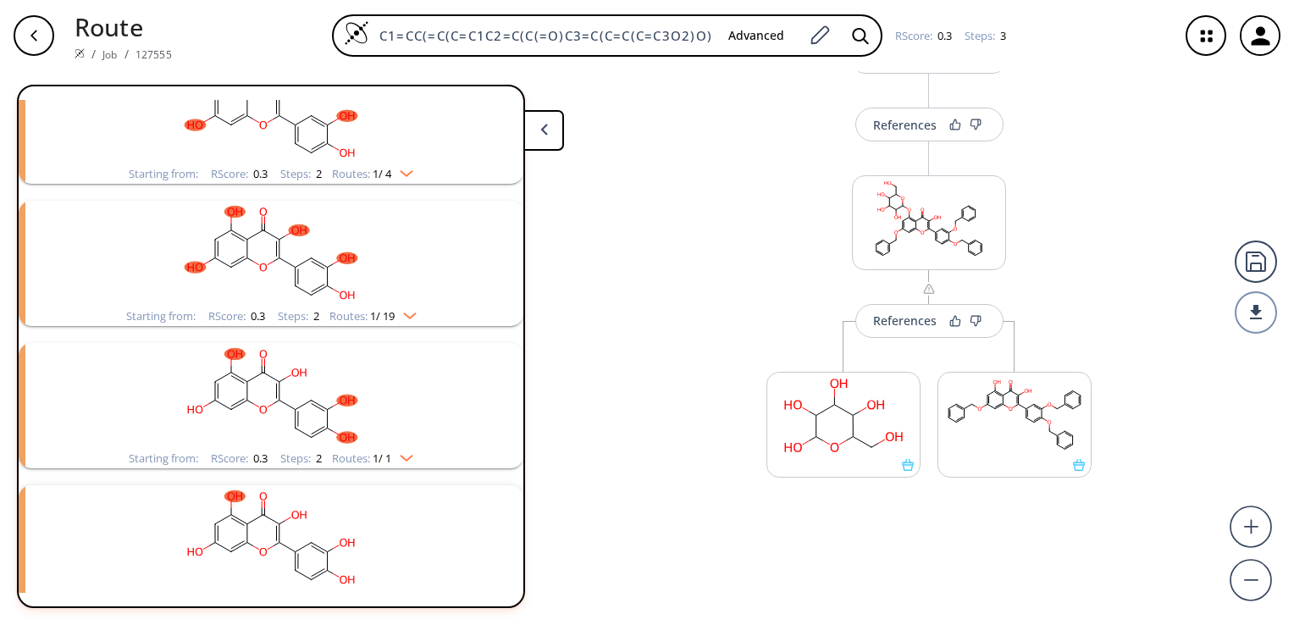
click at [24, 37] on div "button" at bounding box center [34, 35] width 41 height 41
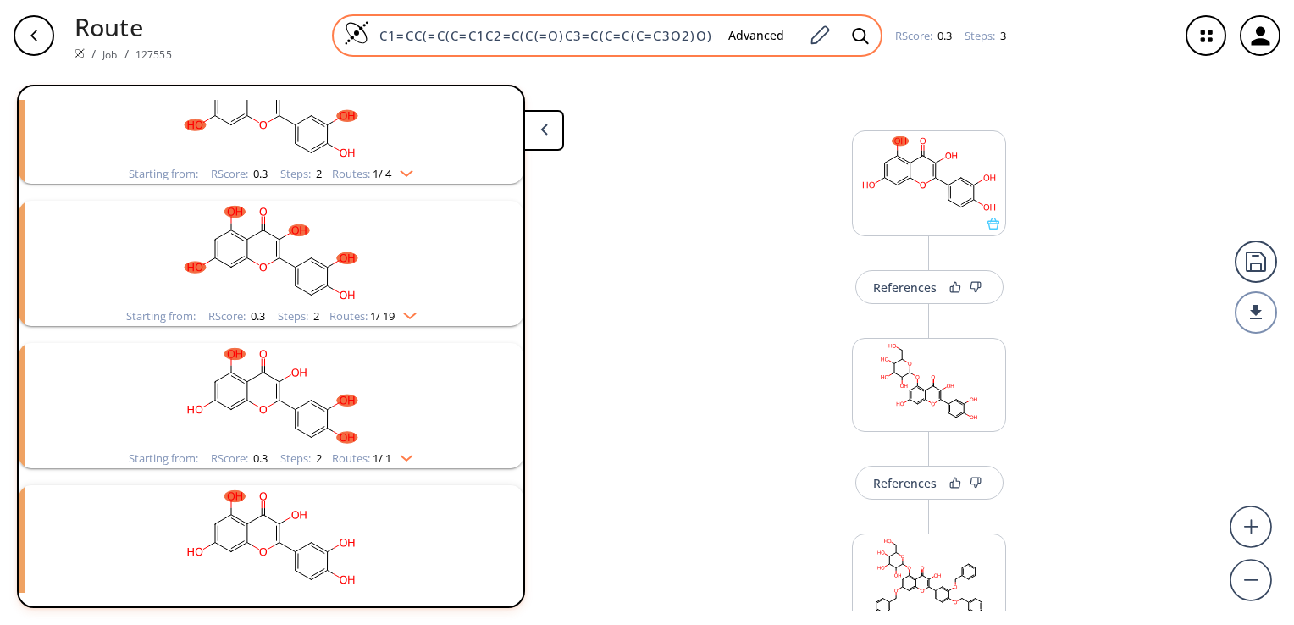
scroll to position [1111, 0]
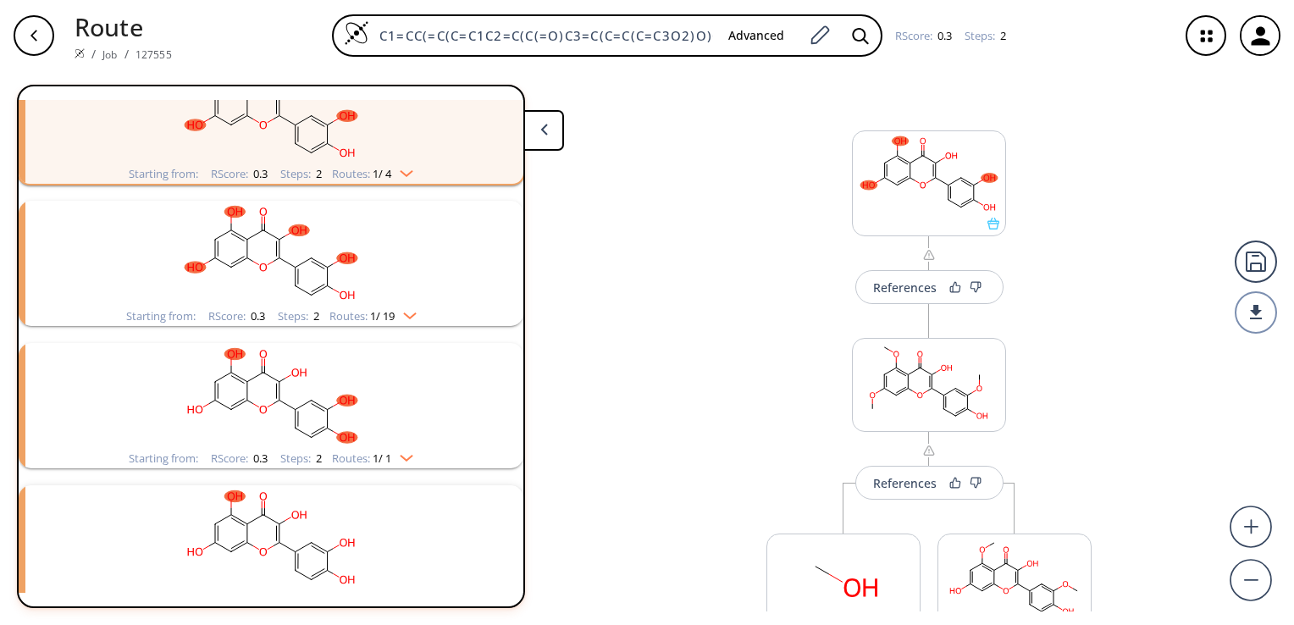
click at [1203, 36] on icon "button" at bounding box center [1206, 36] width 45 height 45
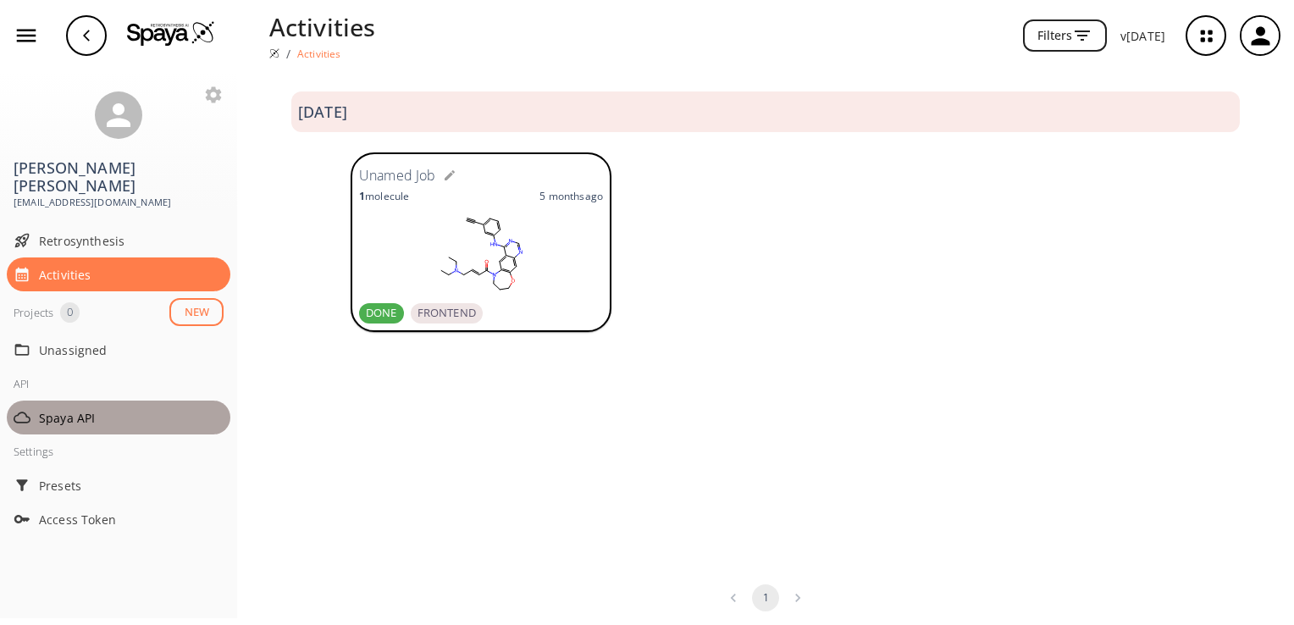
click at [64, 409] on span "Spaya API" at bounding box center [131, 418] width 185 height 18
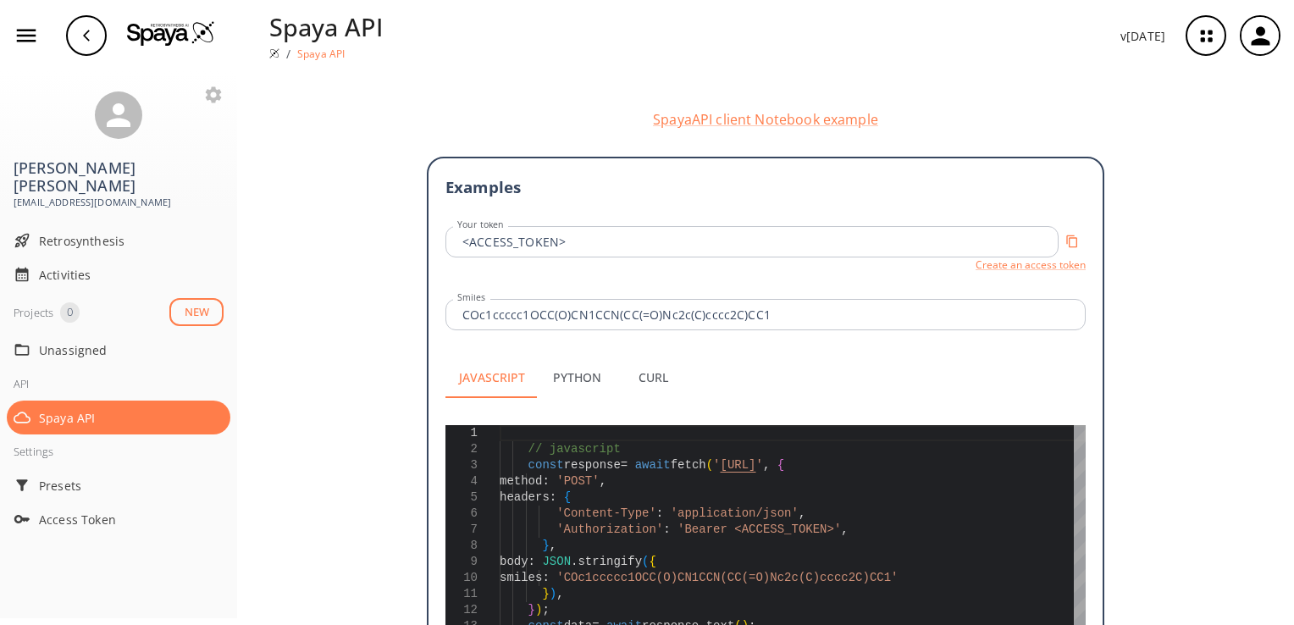
scroll to position [339, 0]
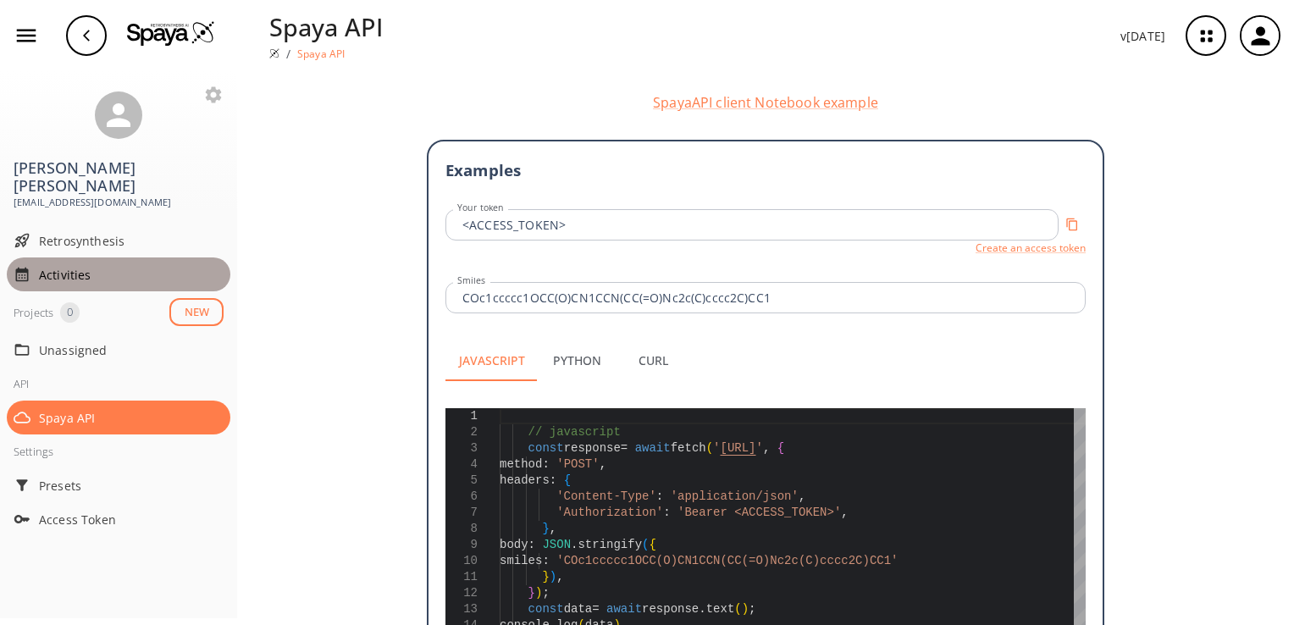
click at [51, 266] on span "Activities" at bounding box center [131, 275] width 185 height 18
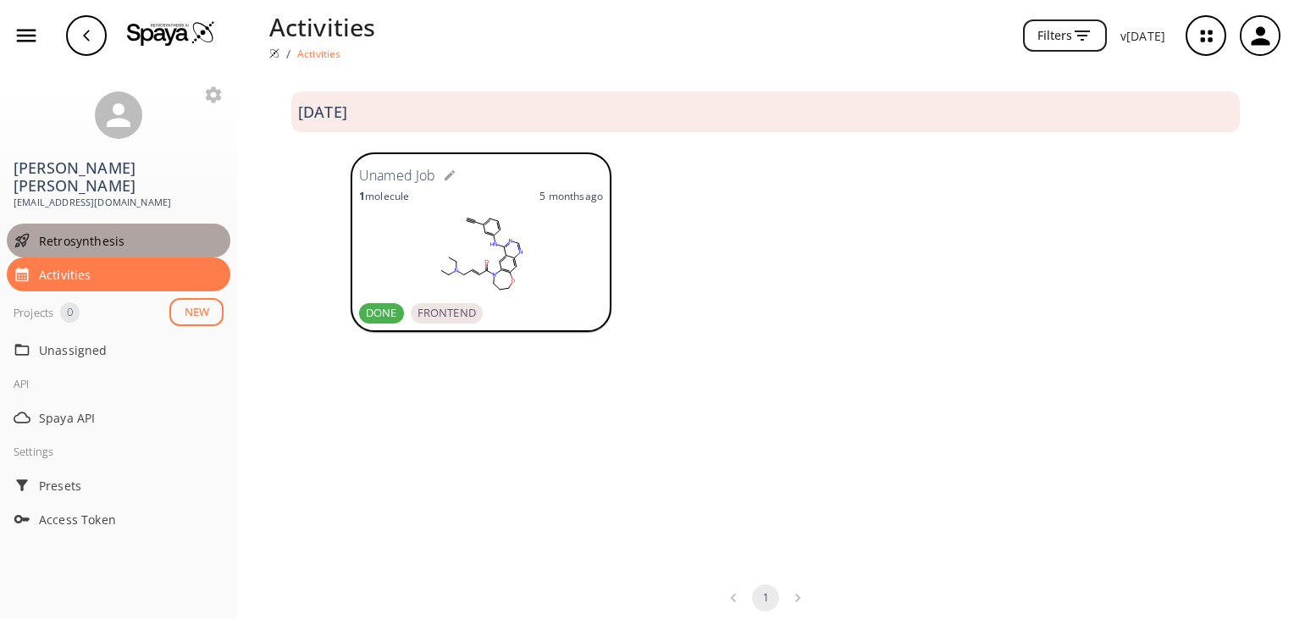
click at [73, 232] on span "Retrosynthesis" at bounding box center [131, 241] width 185 height 18
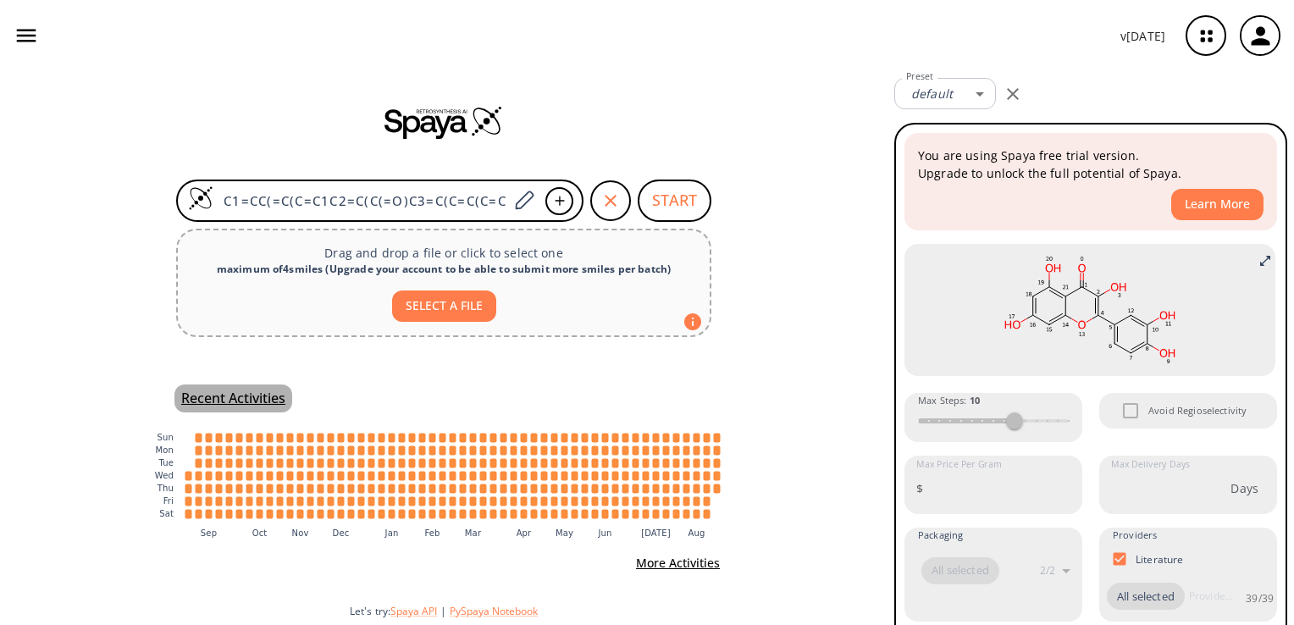
click at [254, 397] on h5 "Recent Activities" at bounding box center [233, 399] width 104 height 18
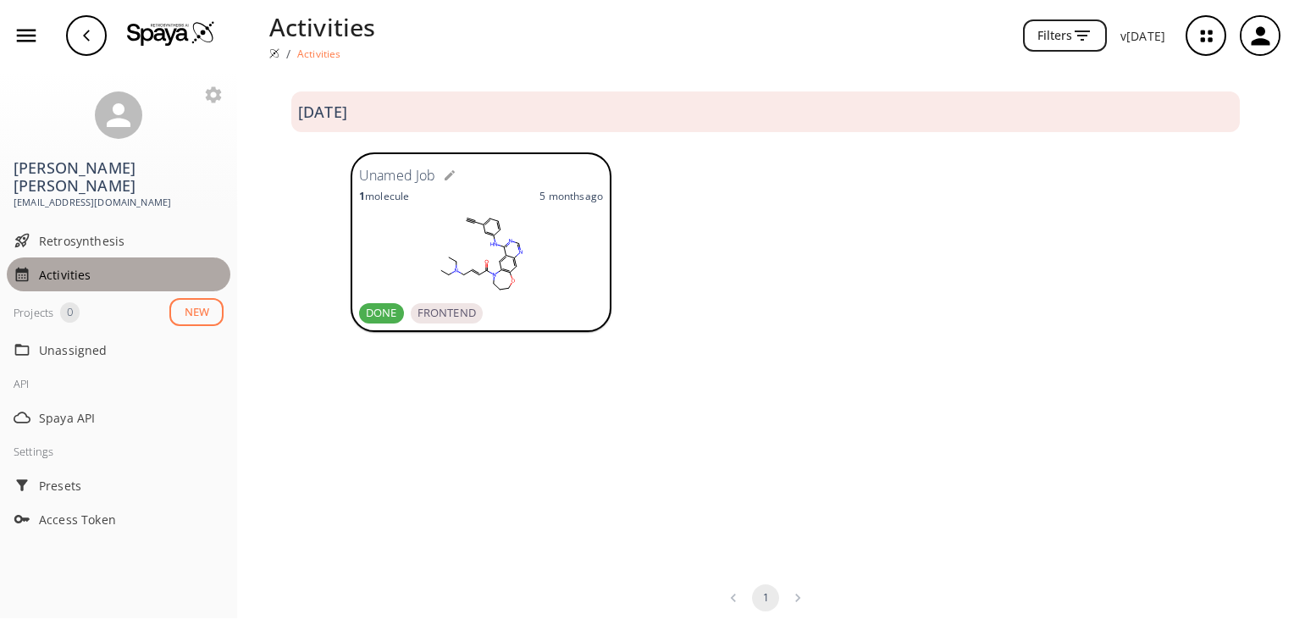
click at [73, 266] on span "Activities" at bounding box center [131, 275] width 185 height 18
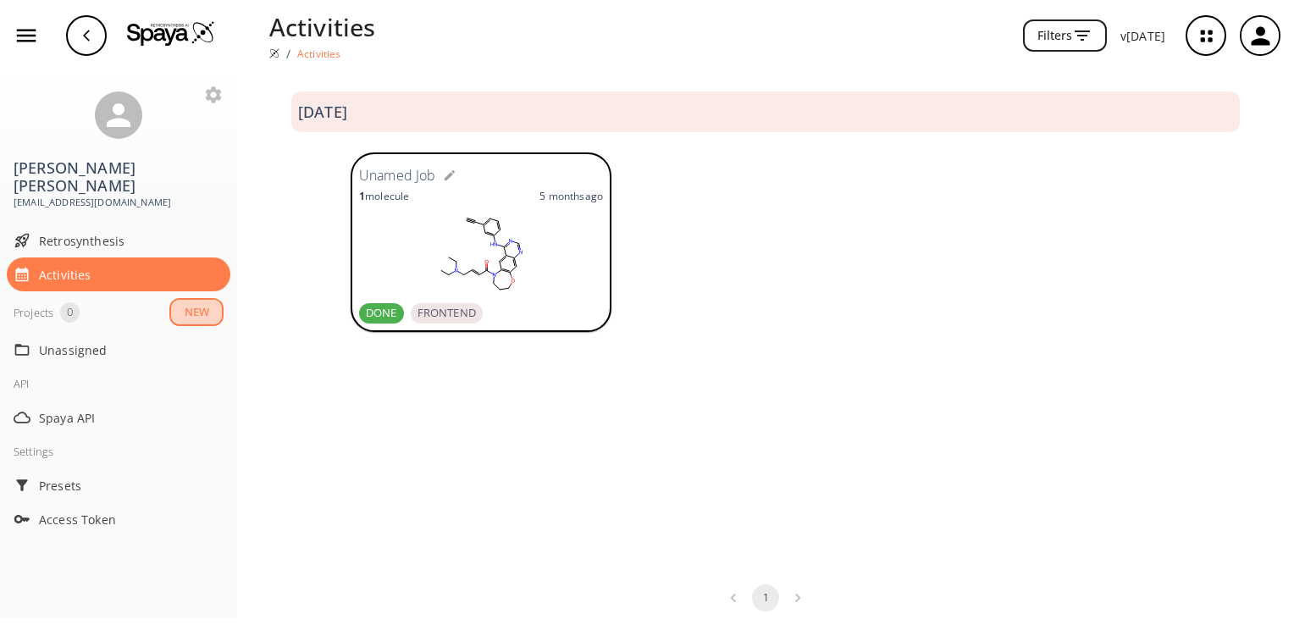
click at [187, 298] on button "NEW" at bounding box center [196, 312] width 54 height 28
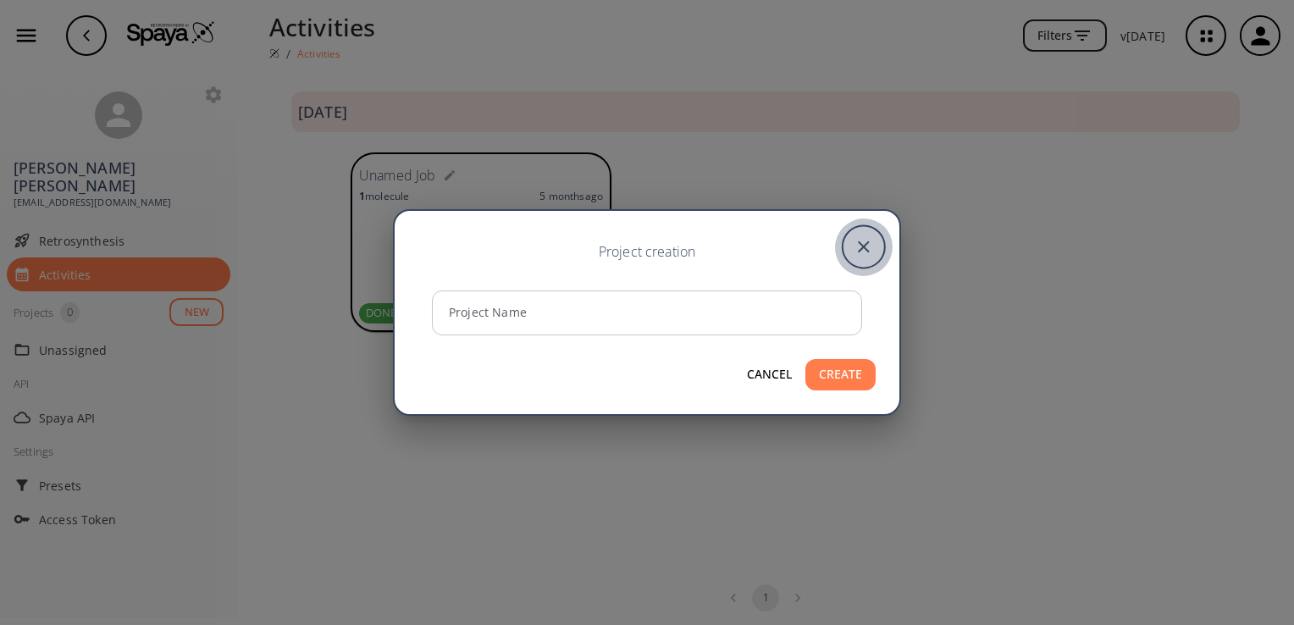
click at [867, 241] on icon "close" at bounding box center [864, 247] width 42 height 42
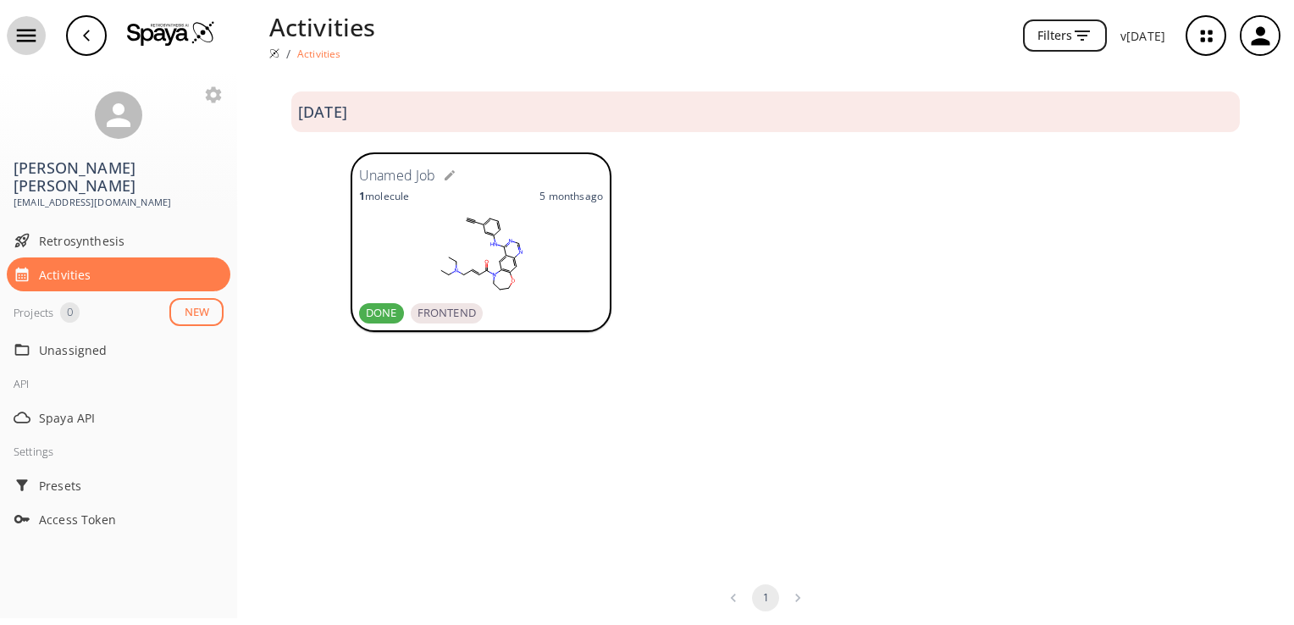
click at [29, 37] on icon "button" at bounding box center [26, 35] width 25 height 25
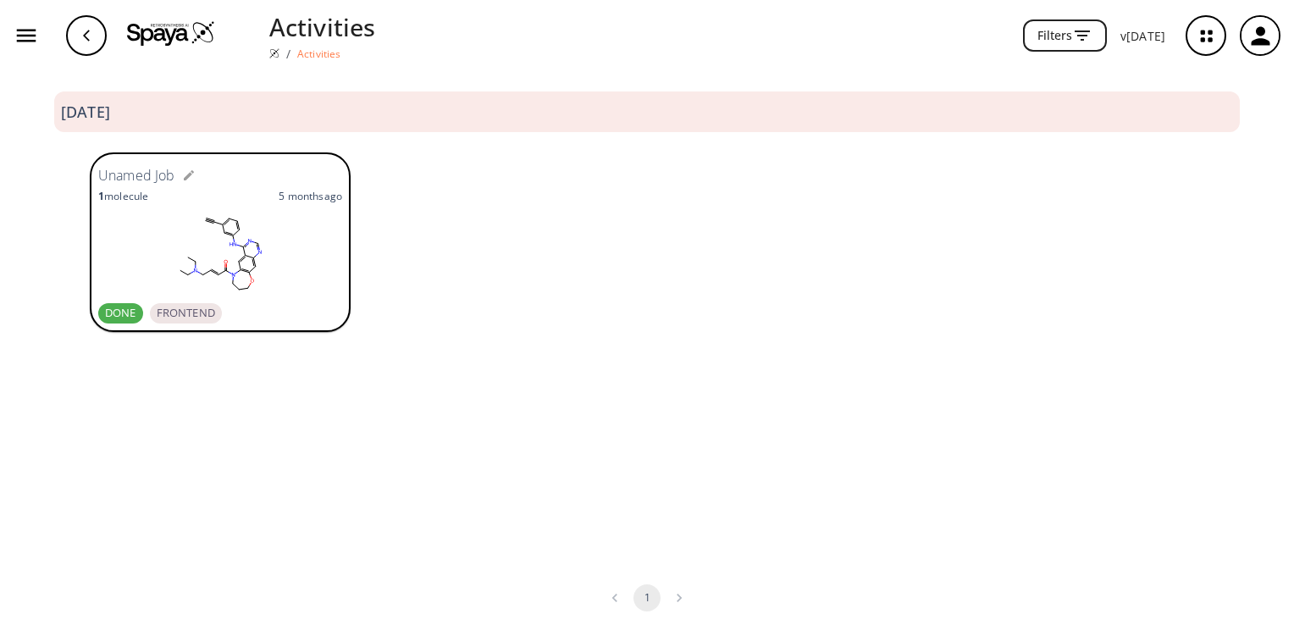
click at [124, 310] on span "DONE" at bounding box center [120, 313] width 45 height 17
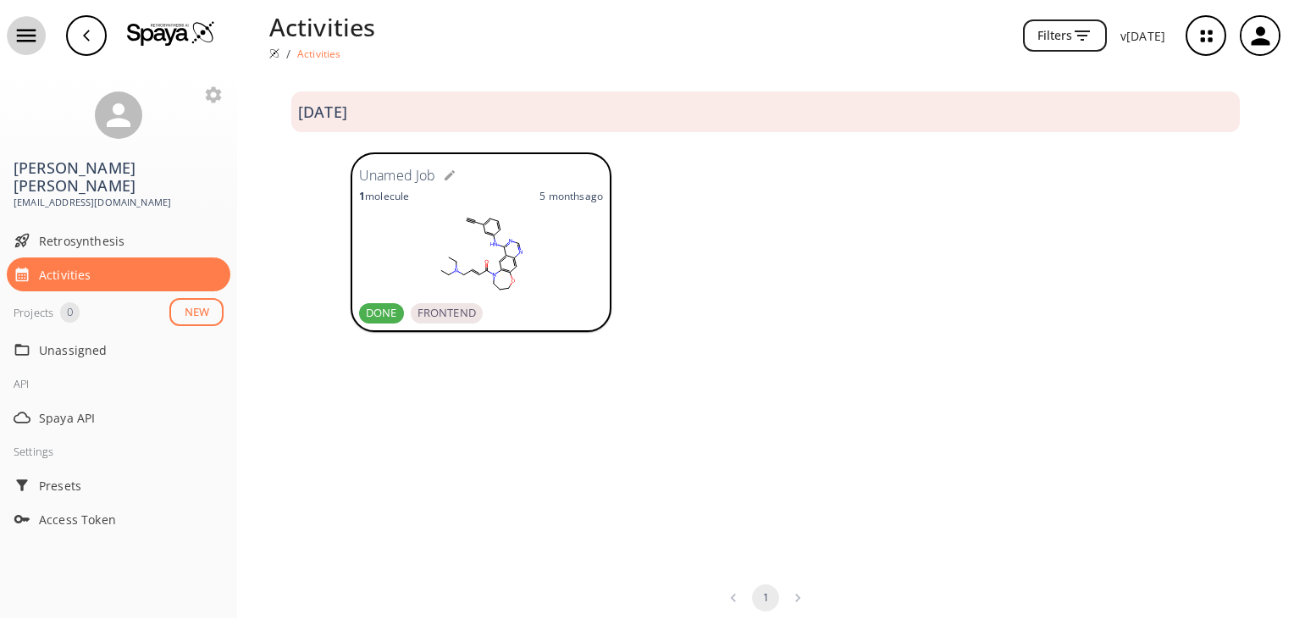
click at [32, 36] on icon "button" at bounding box center [26, 36] width 19 height 13
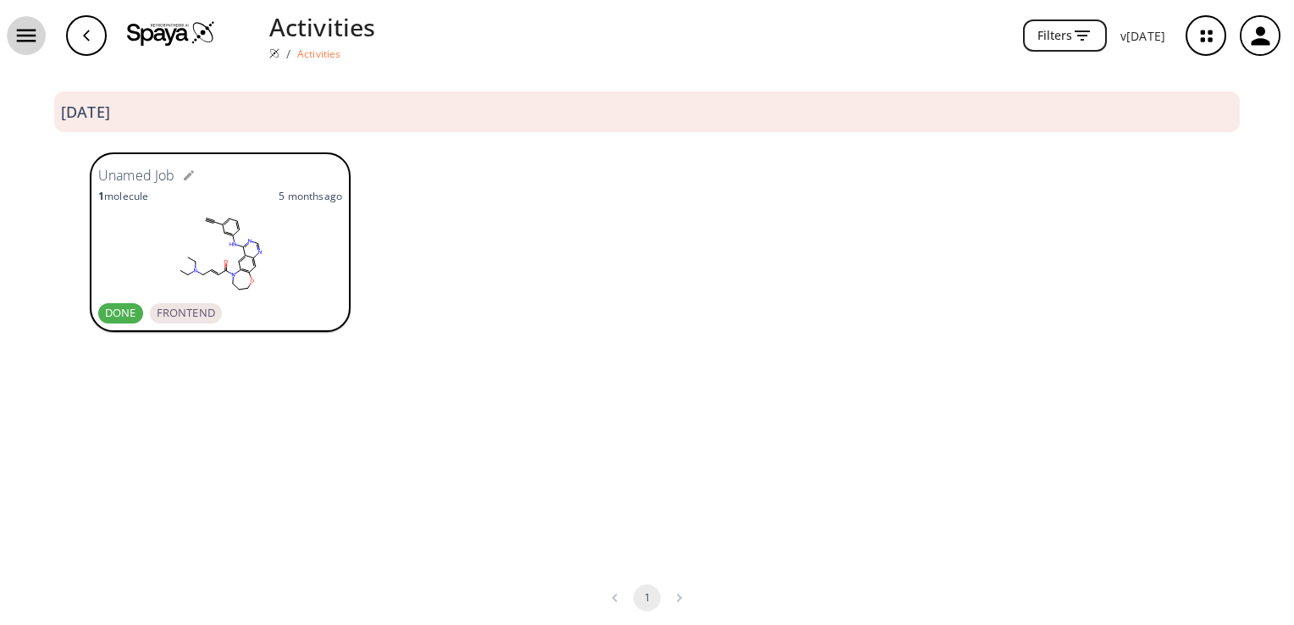
click at [32, 36] on icon "button" at bounding box center [26, 36] width 19 height 13
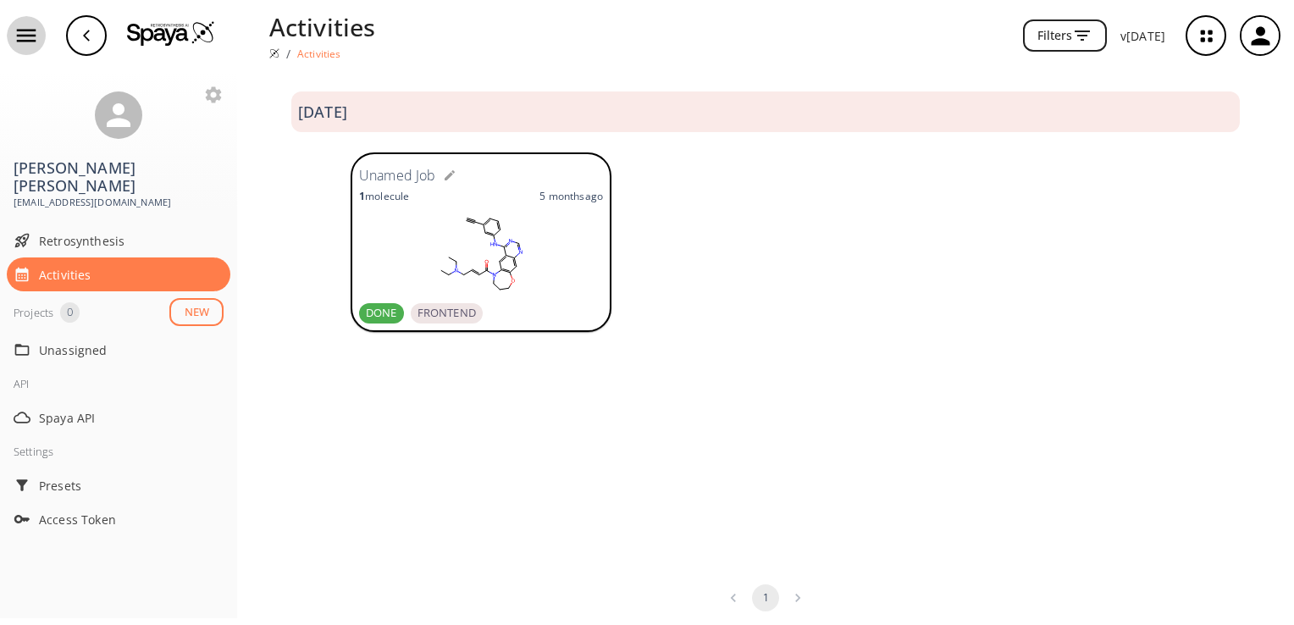
click at [32, 36] on icon "button" at bounding box center [26, 36] width 19 height 13
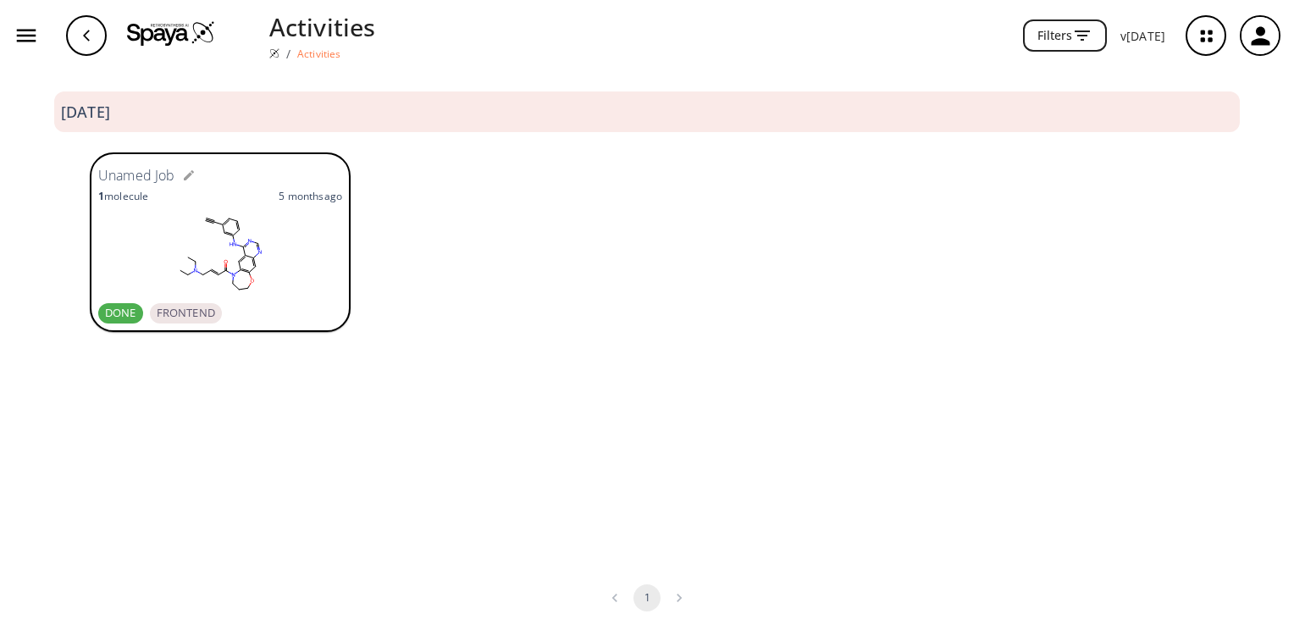
click at [31, 36] on icon "button" at bounding box center [26, 36] width 19 height 13
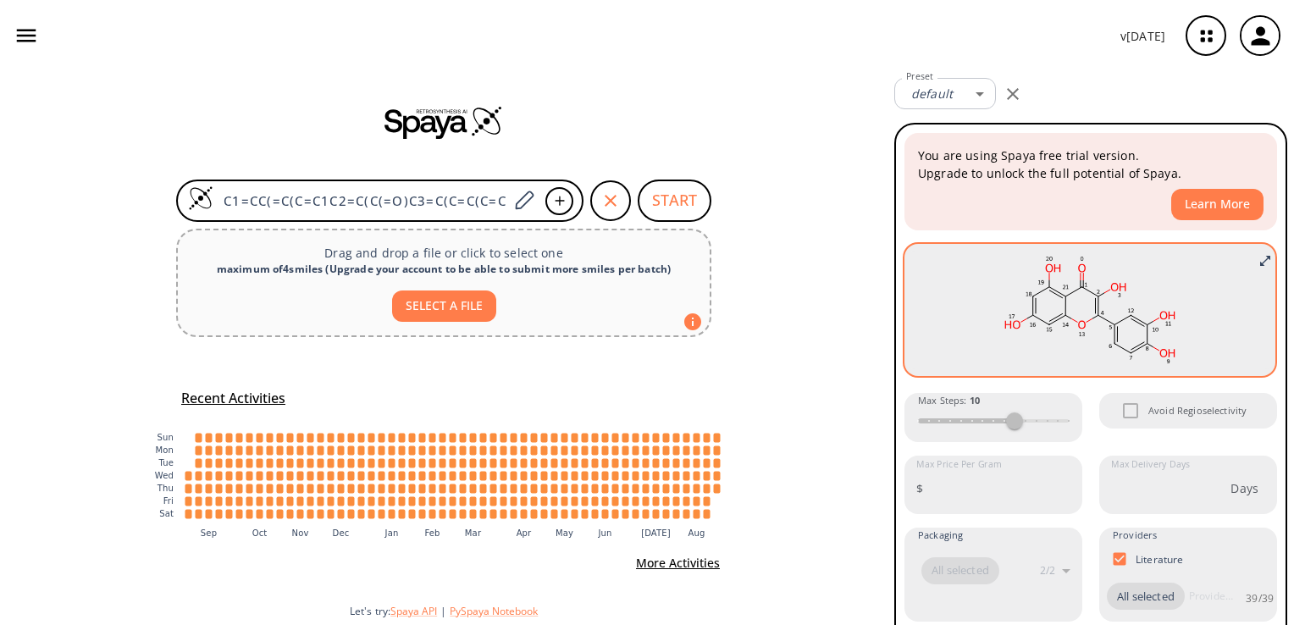
click at [1076, 300] on rect at bounding box center [1090, 310] width 346 height 119
click at [1096, 303] on icon at bounding box center [1096, 306] width 0 height 16
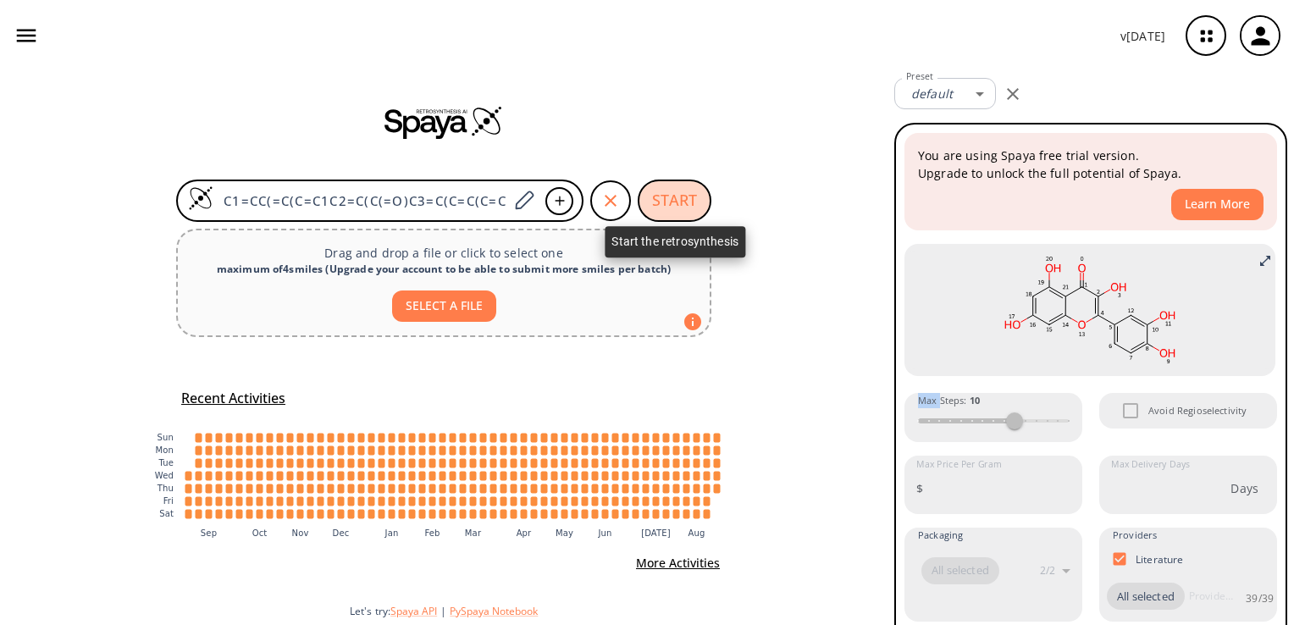
click at [670, 197] on button "START" at bounding box center [675, 201] width 74 height 42
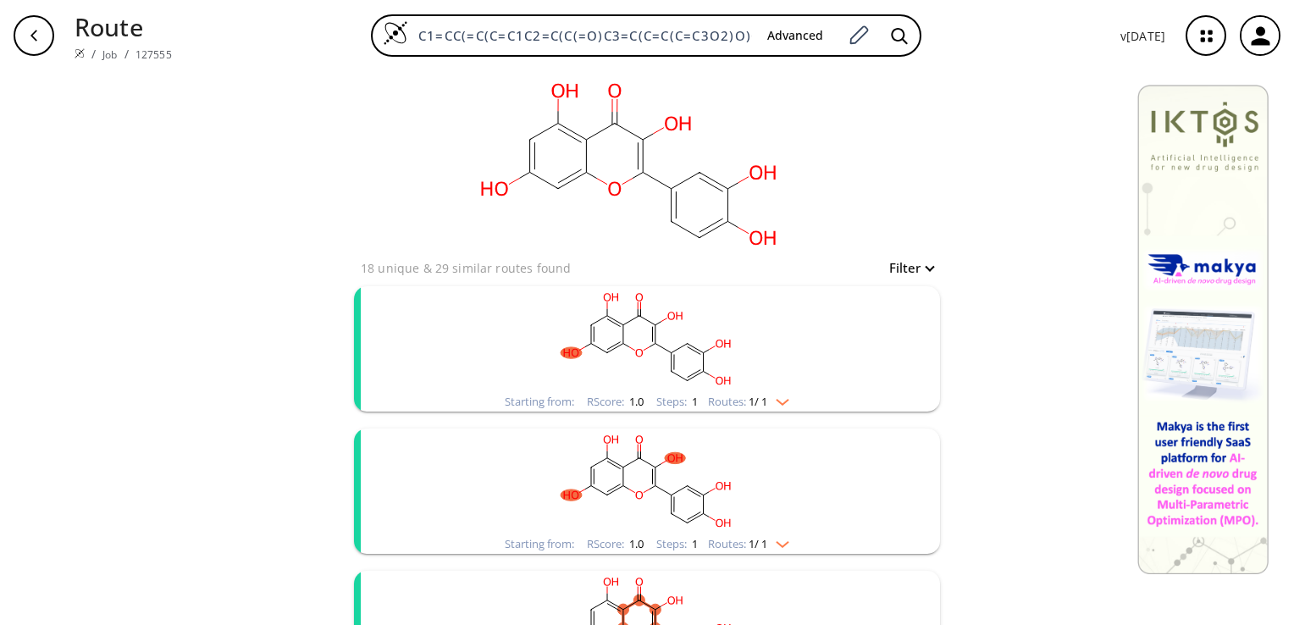
click at [652, 347] on ellipse "clusters" at bounding box center [655, 343] width 11 height 11
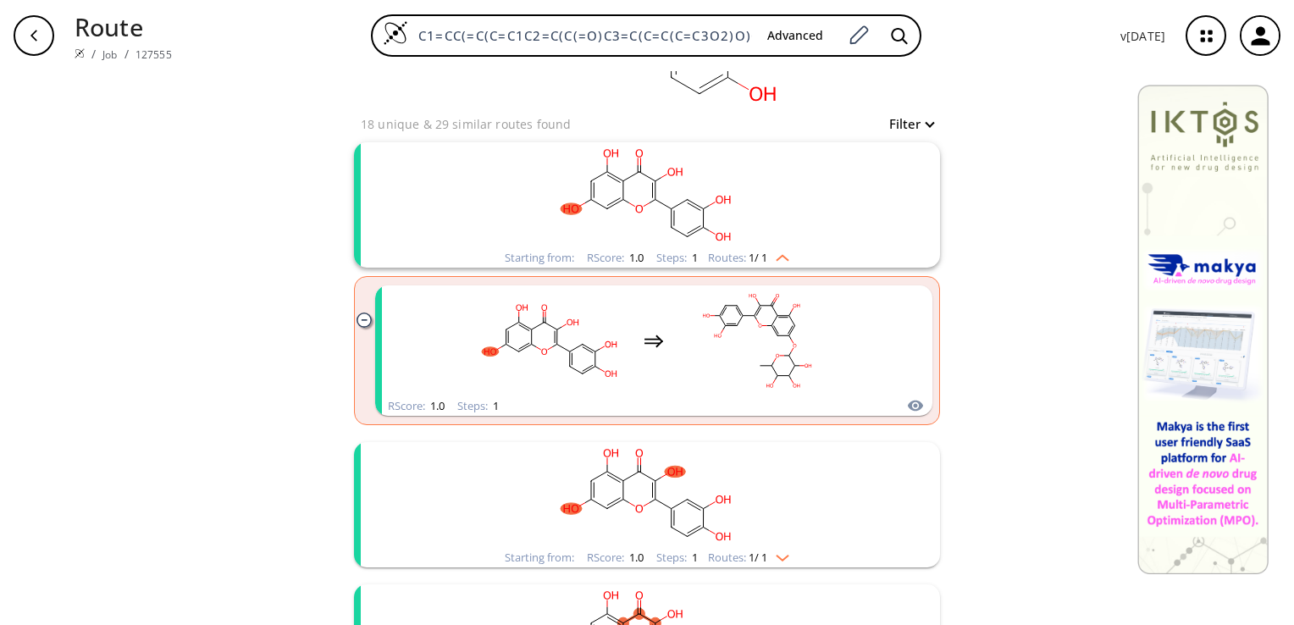
scroll to position [169, 0]
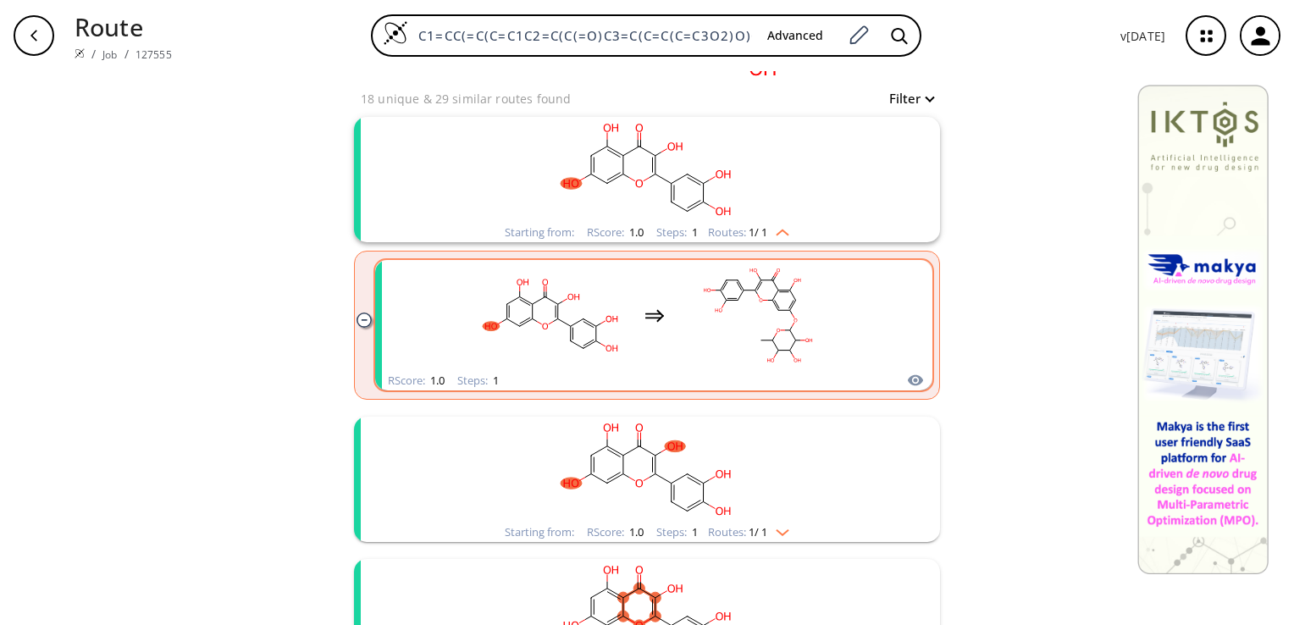
click at [653, 313] on icon "clusters" at bounding box center [654, 317] width 19 height 9
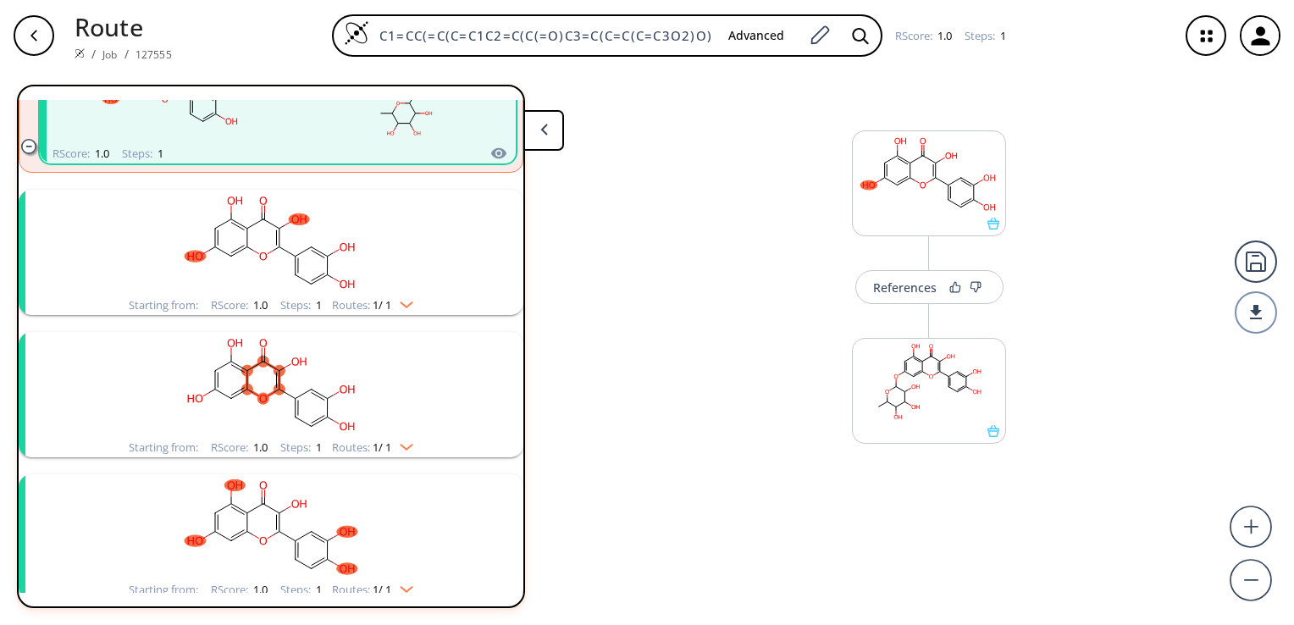
scroll to position [291, 0]
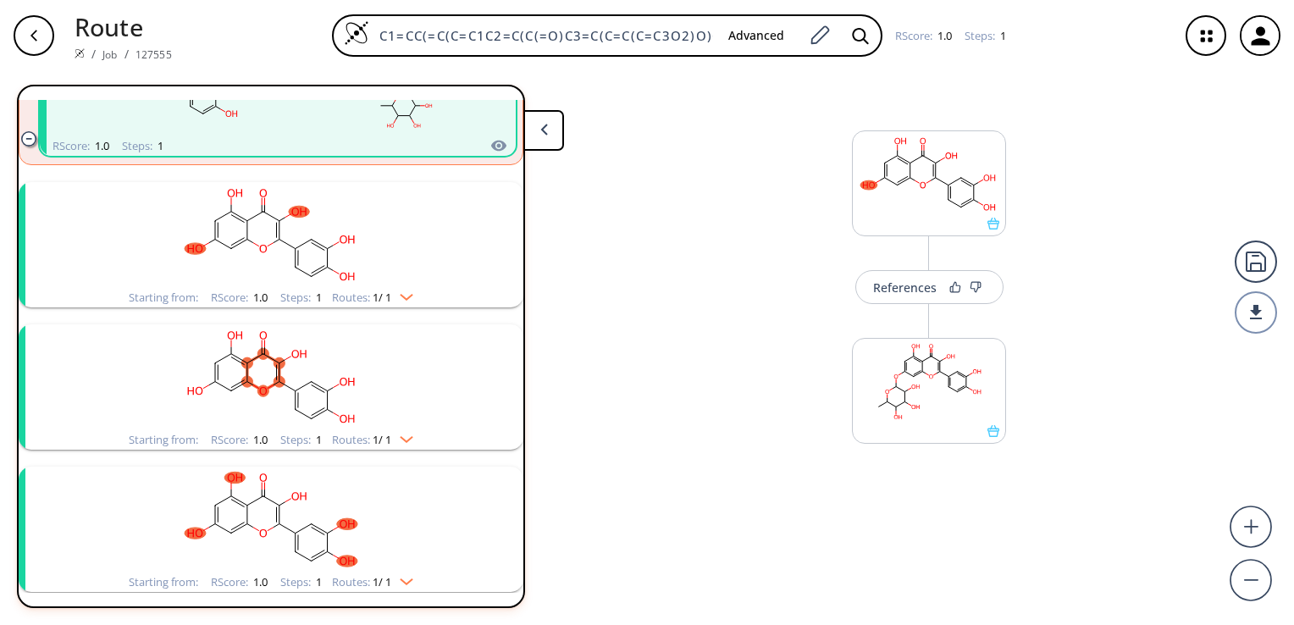
click at [274, 359] on ellipse "clusters" at bounding box center [279, 362] width 11 height 11
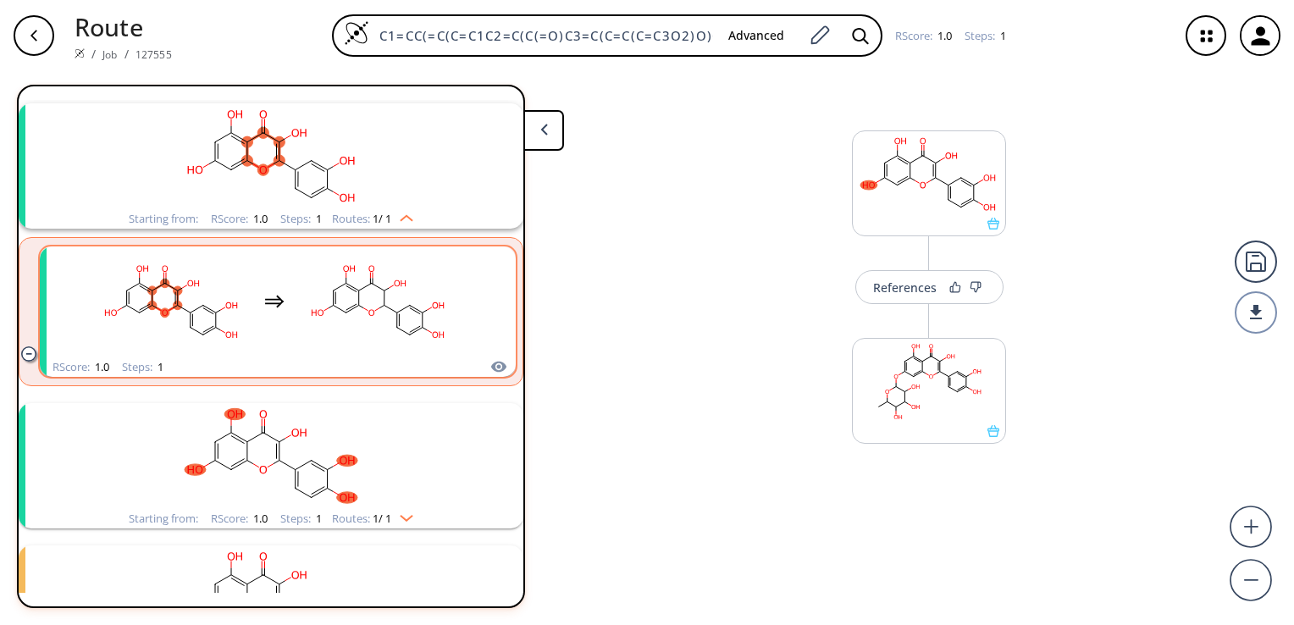
scroll to position [545, 0]
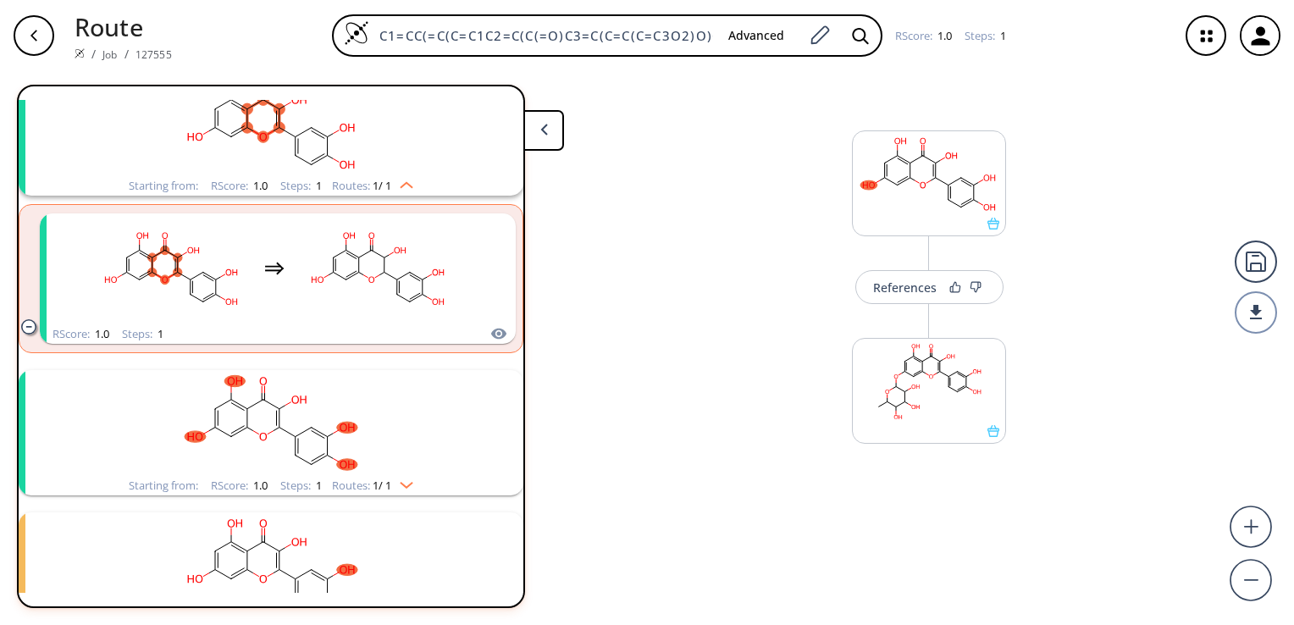
click at [274, 427] on icon "clusters" at bounding box center [277, 428] width 6 height 3
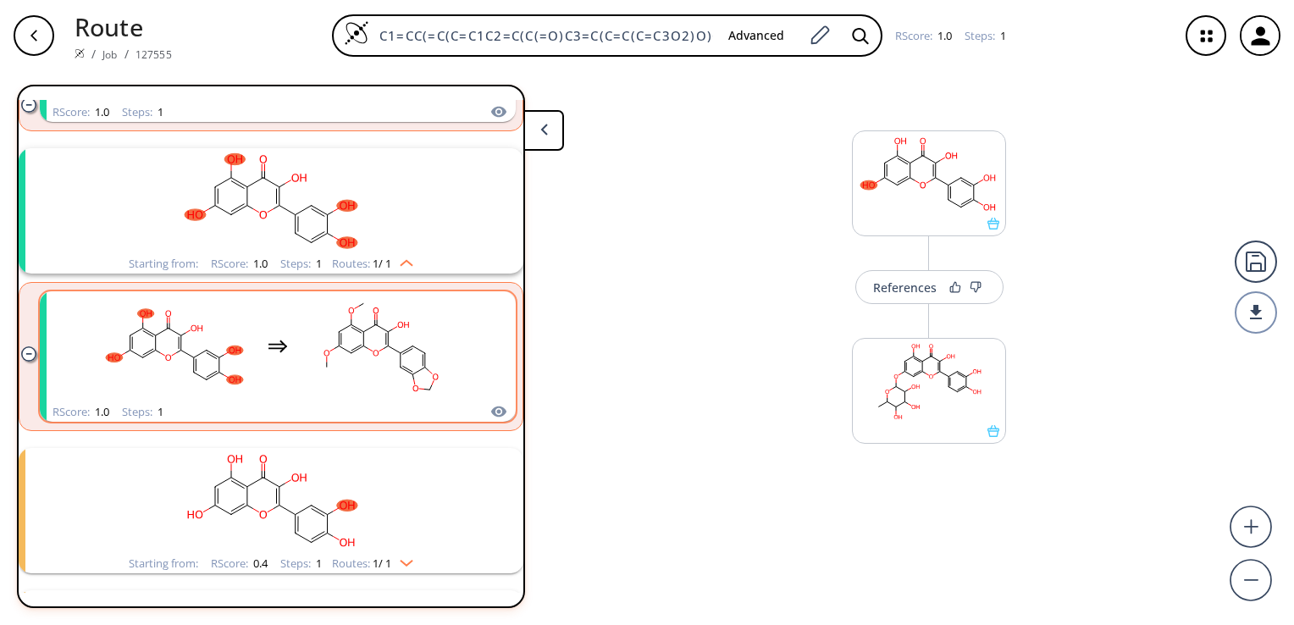
scroll to position [799, 0]
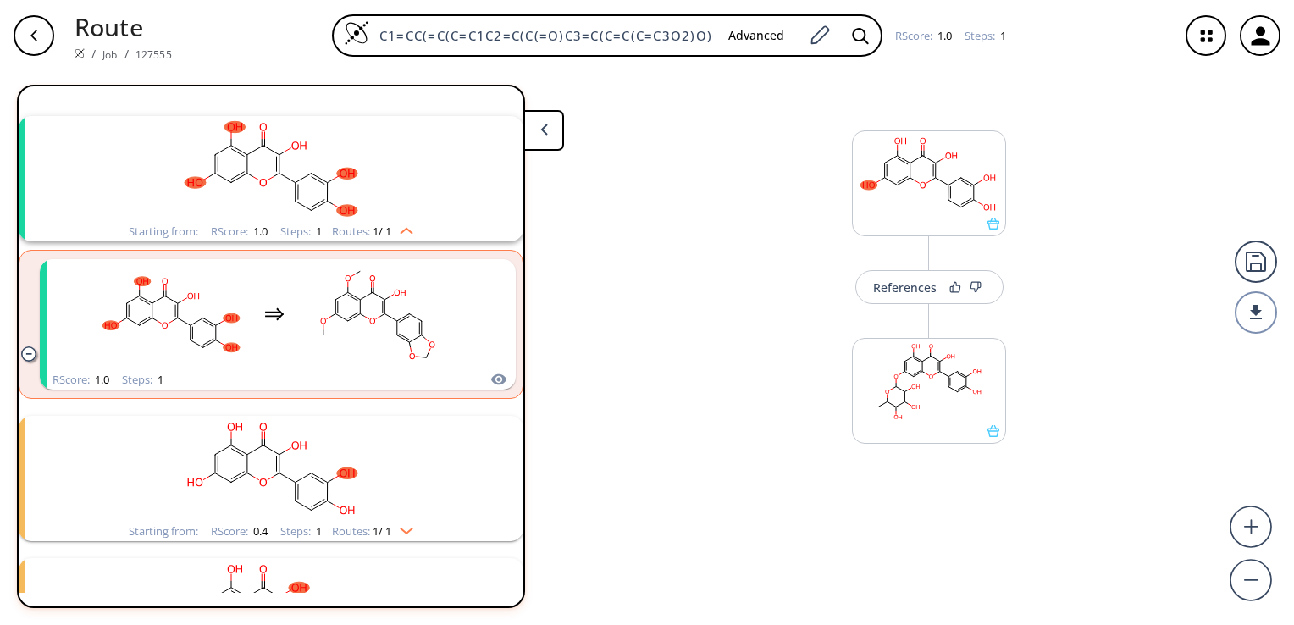
click at [290, 477] on ellipse "clusters" at bounding box center [295, 482] width 11 height 11
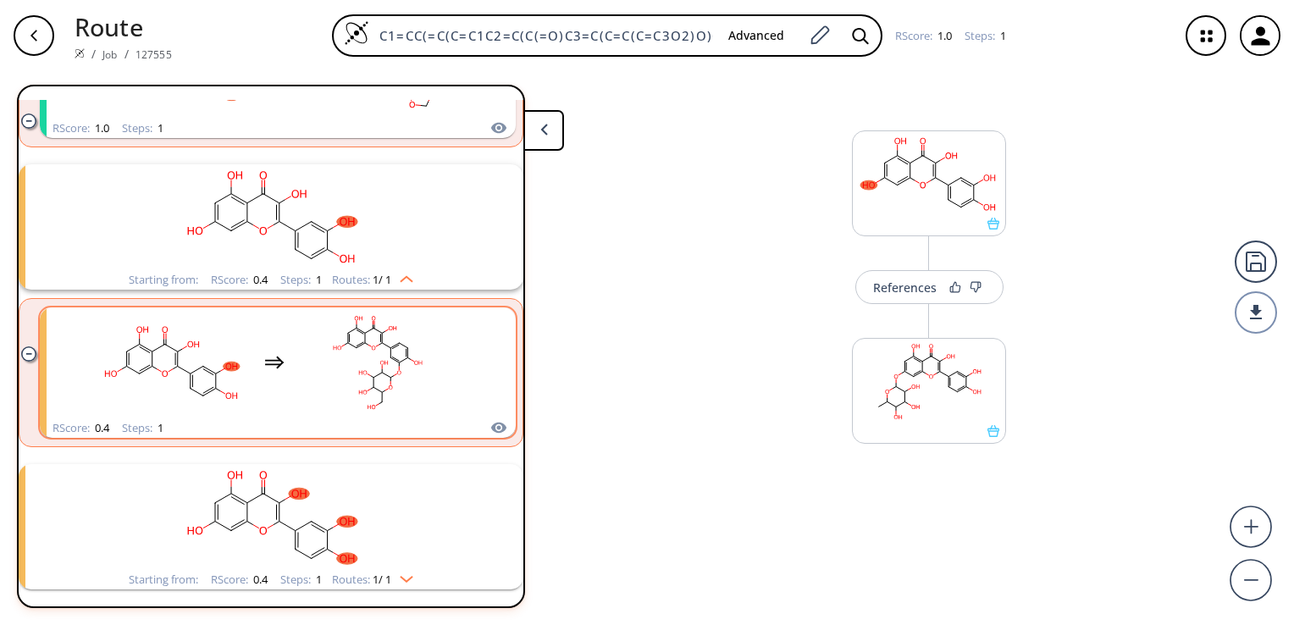
scroll to position [1054, 0]
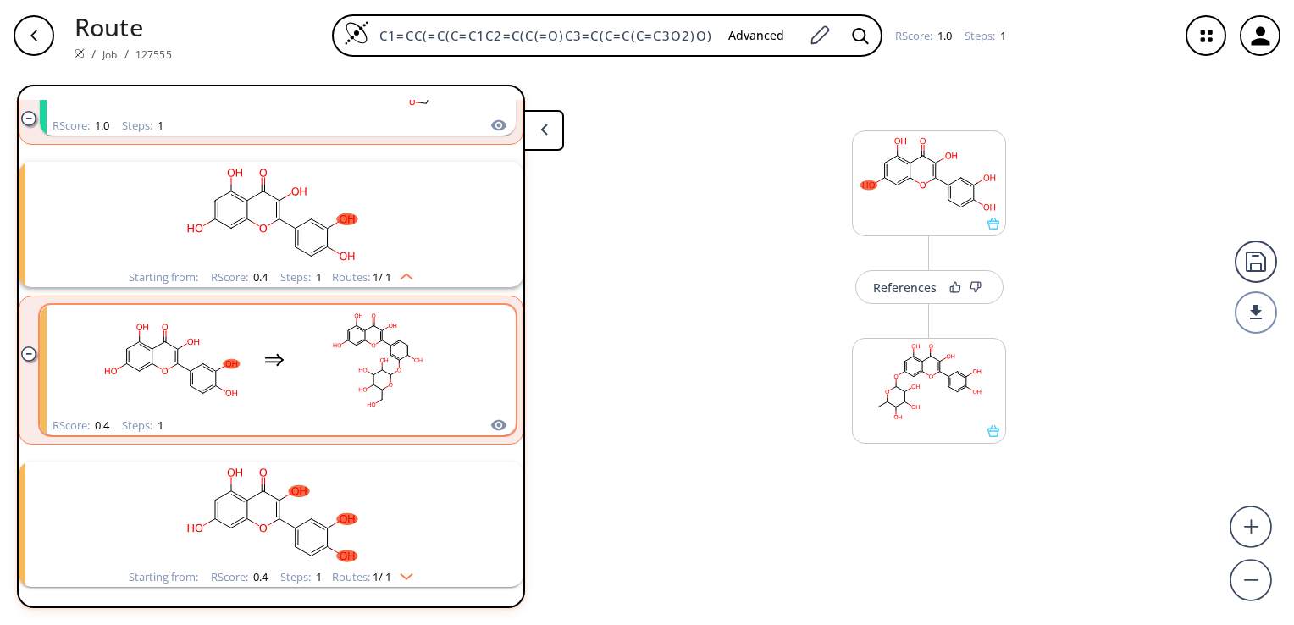
click at [396, 367] on ellipse "clusters" at bounding box center [399, 370] width 6 height 6
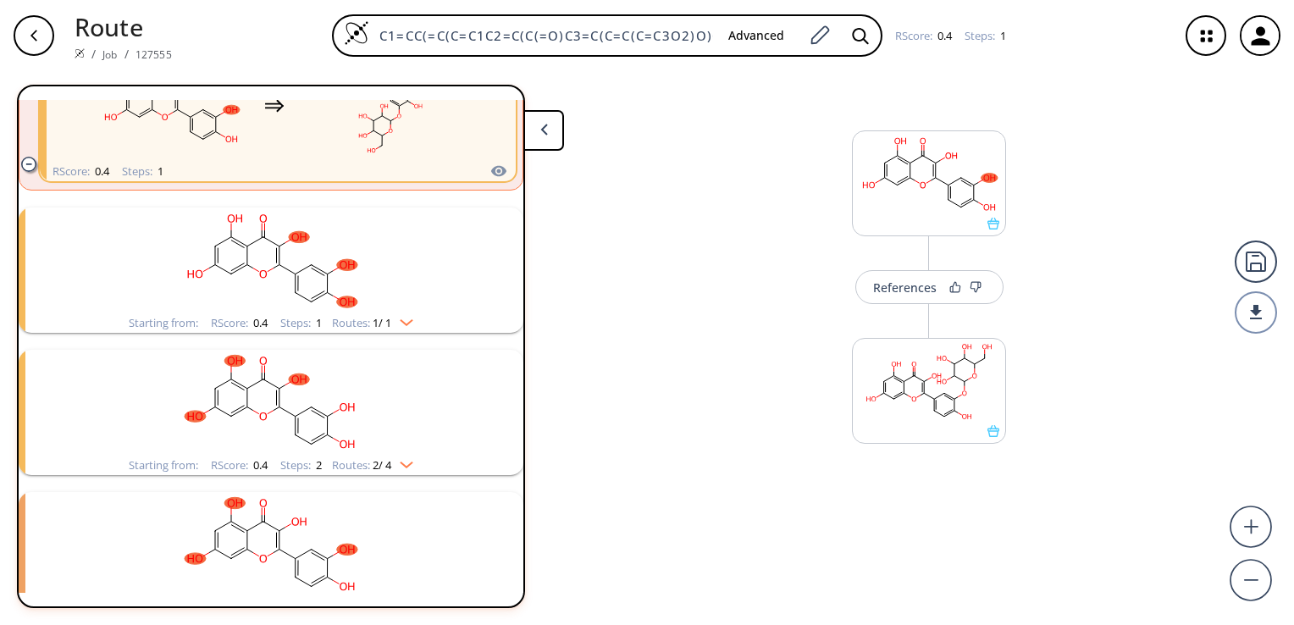
scroll to position [1308, 0]
click at [278, 404] on ellipse "clusters" at bounding box center [279, 406] width 11 height 11
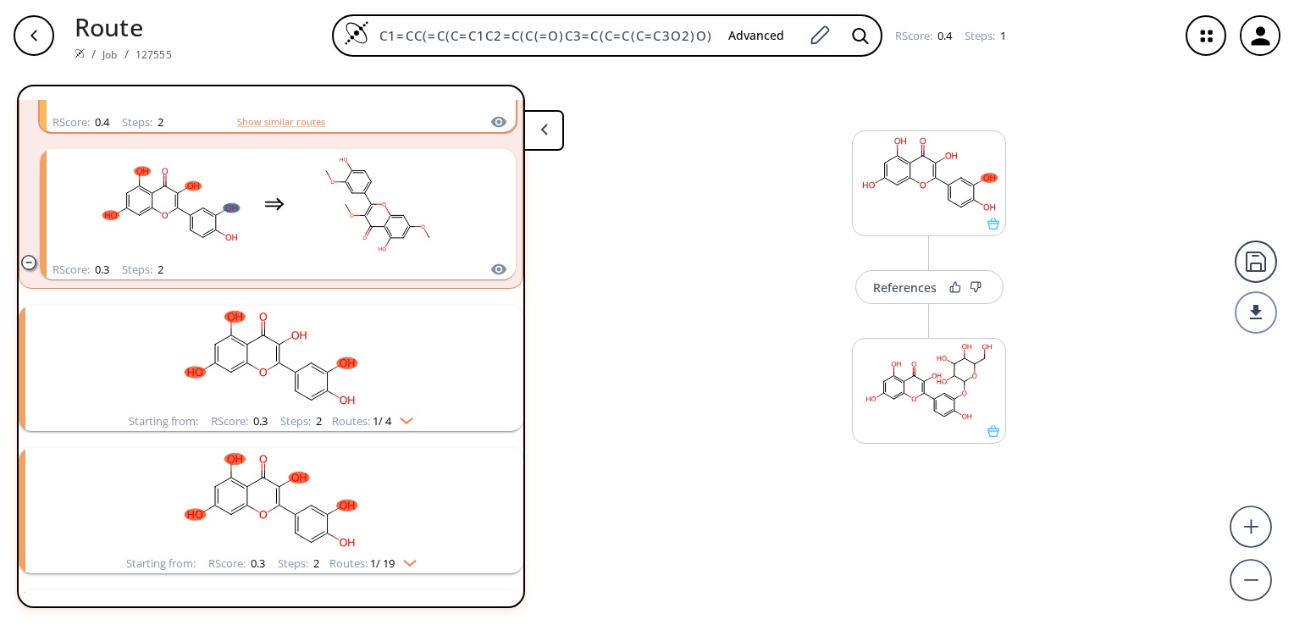
scroll to position [1817, 0]
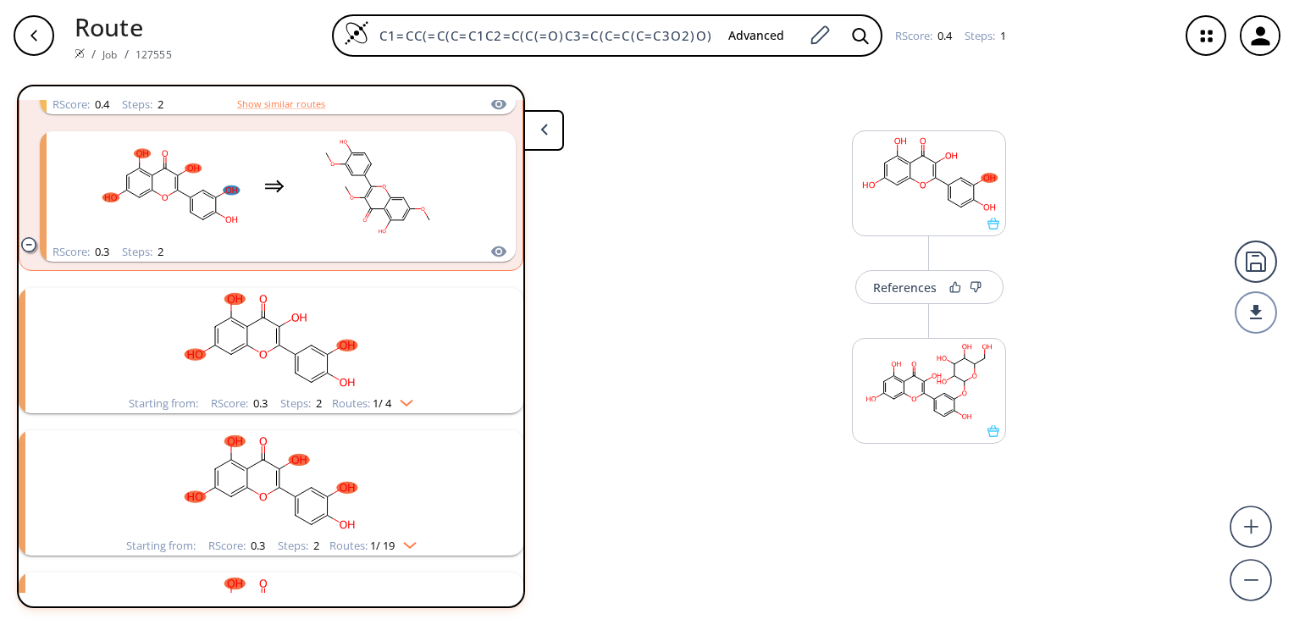
click at [294, 352] on ellipse "clusters" at bounding box center [295, 354] width 11 height 11
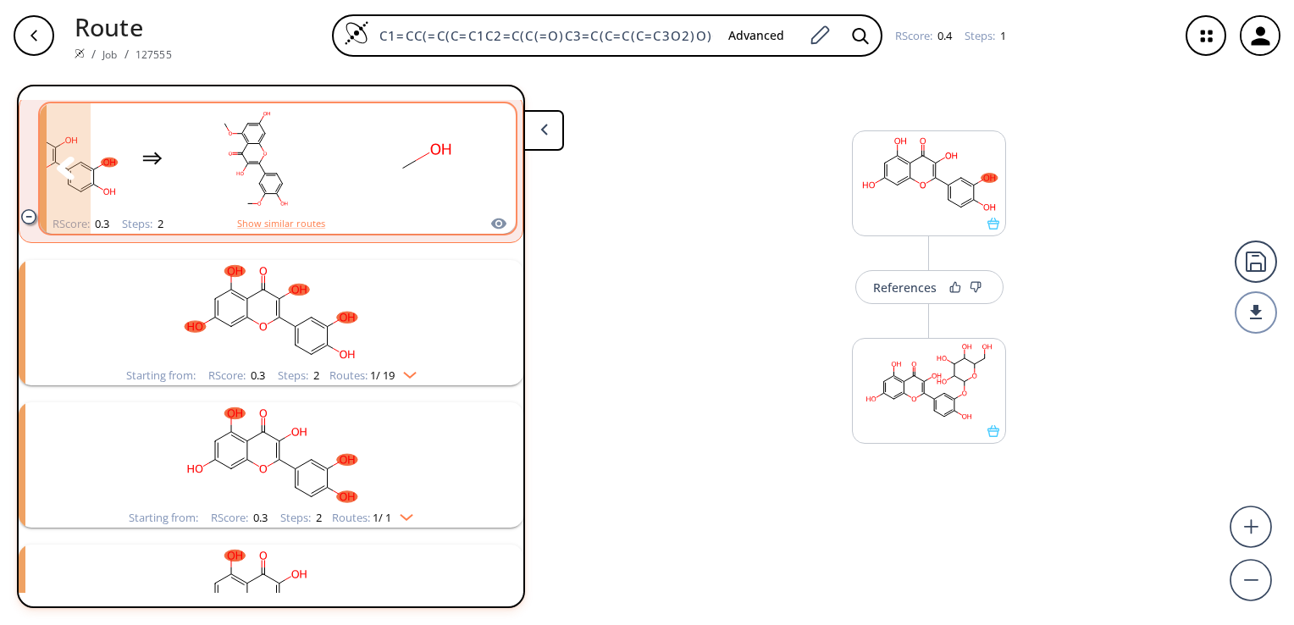
scroll to position [2155, 0]
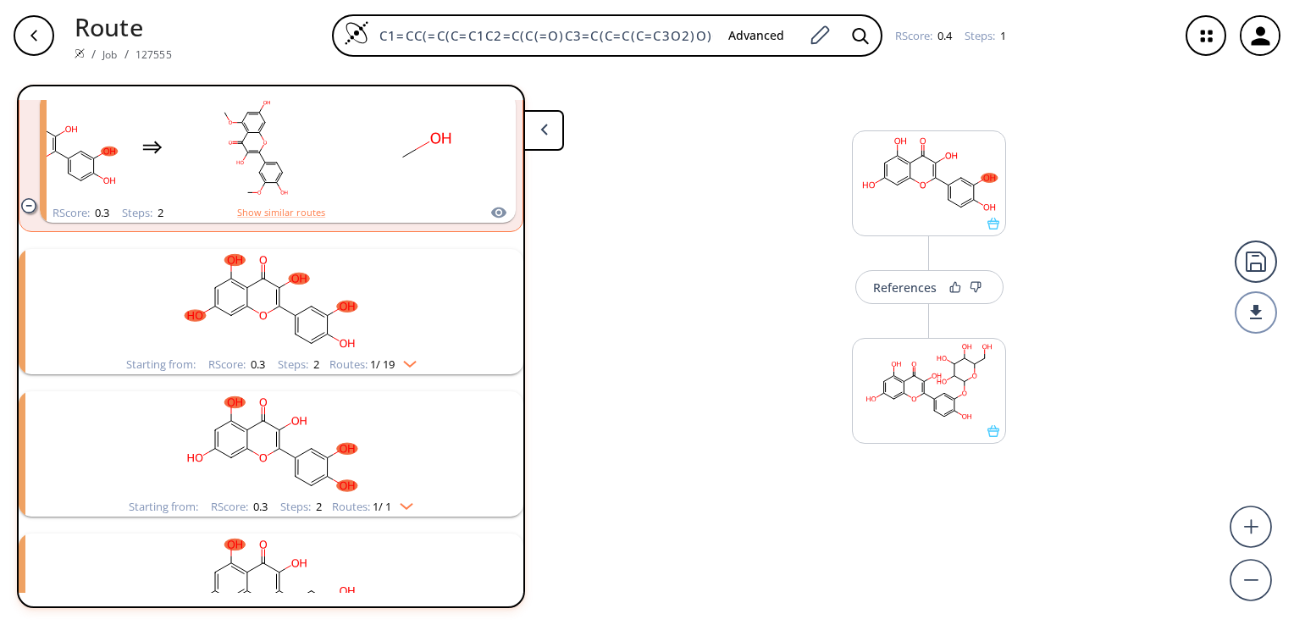
click at [285, 310] on icon "clusters" at bounding box center [287, 310] width 16 height 9
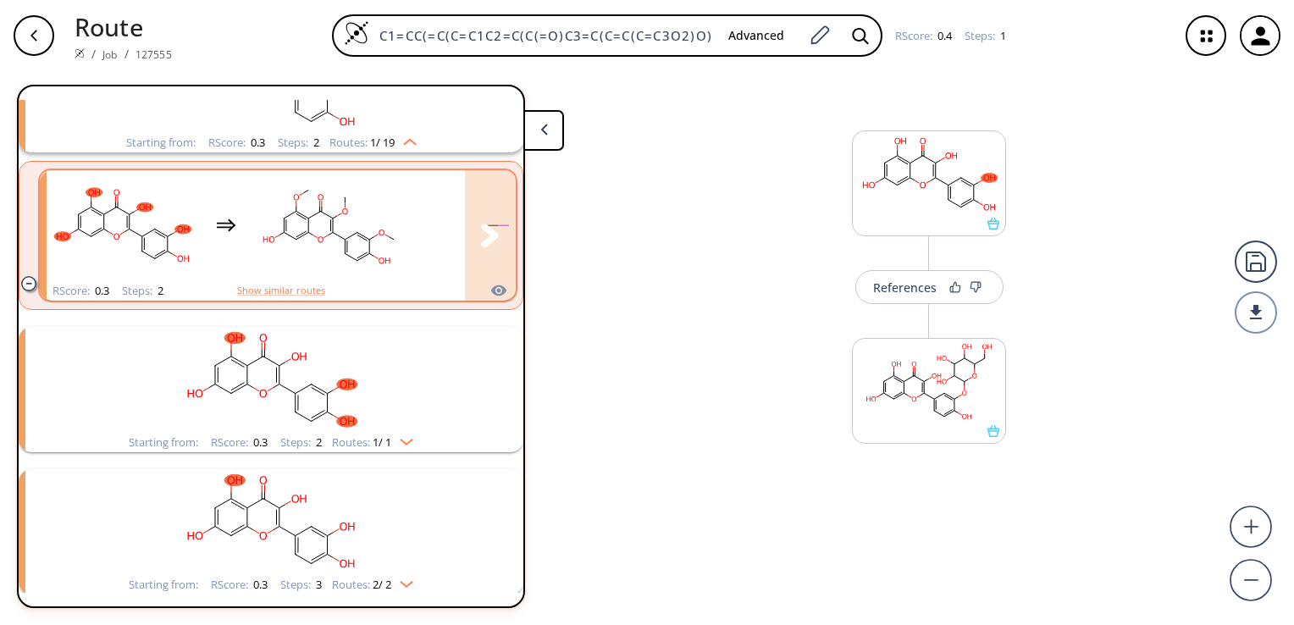
scroll to position [2409, 0]
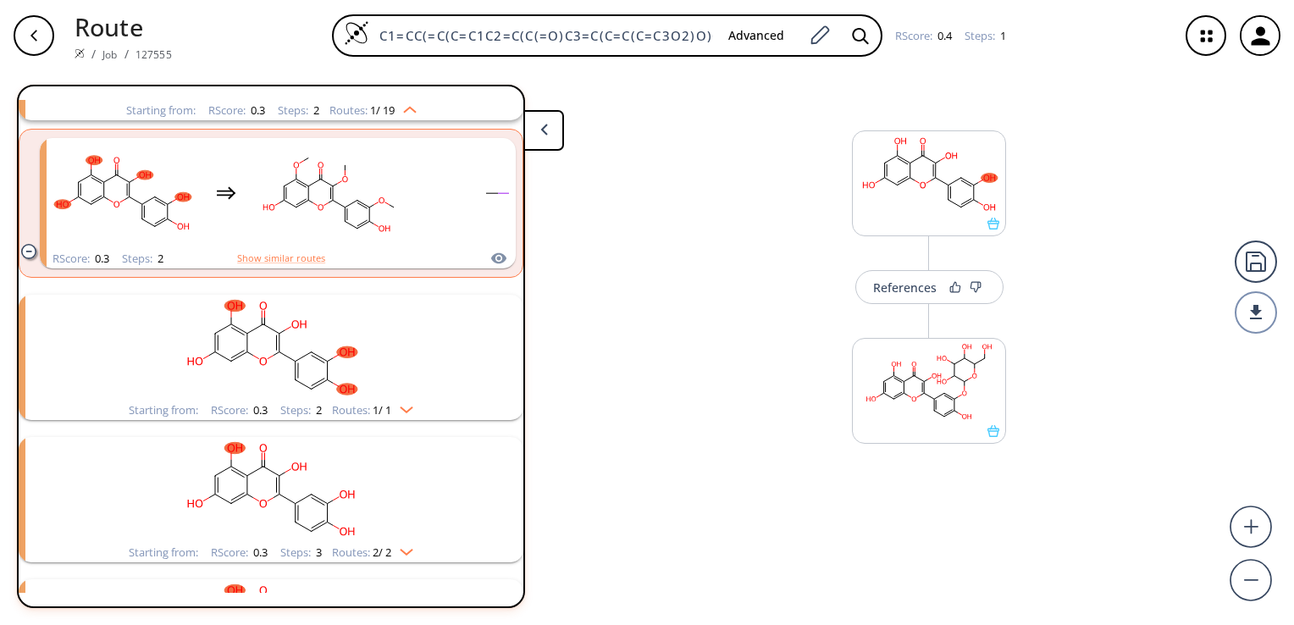
click at [290, 357] on ellipse "clusters" at bounding box center [295, 361] width 11 height 11
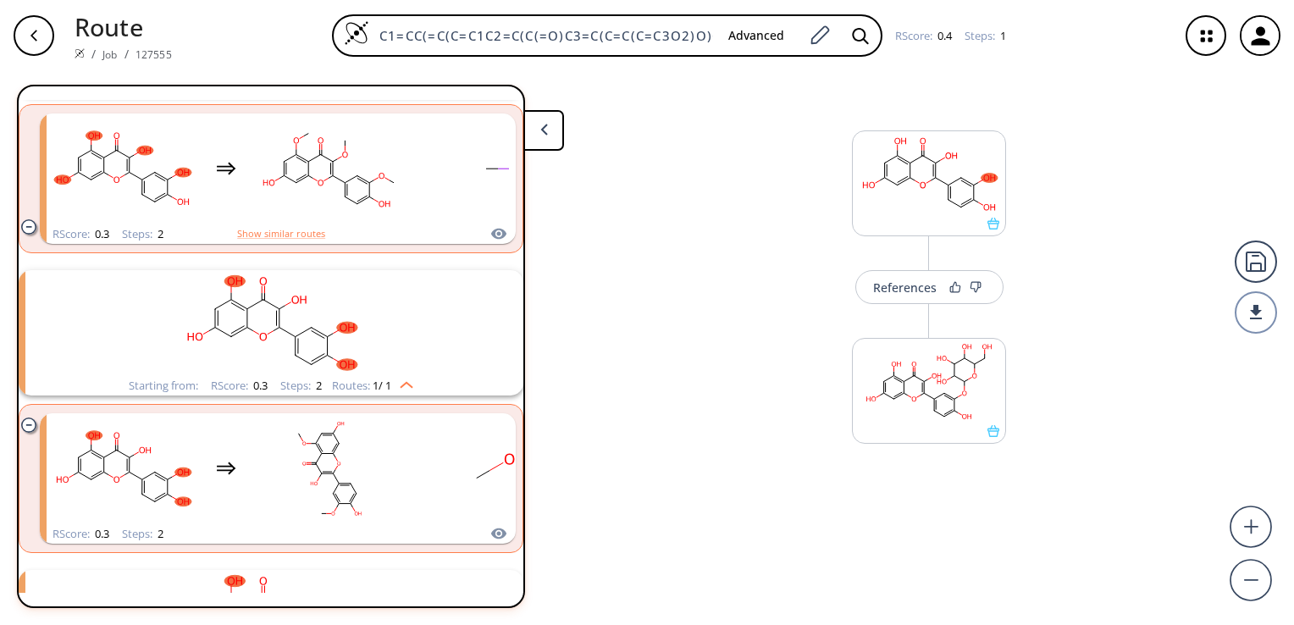
scroll to position [2494, 0]
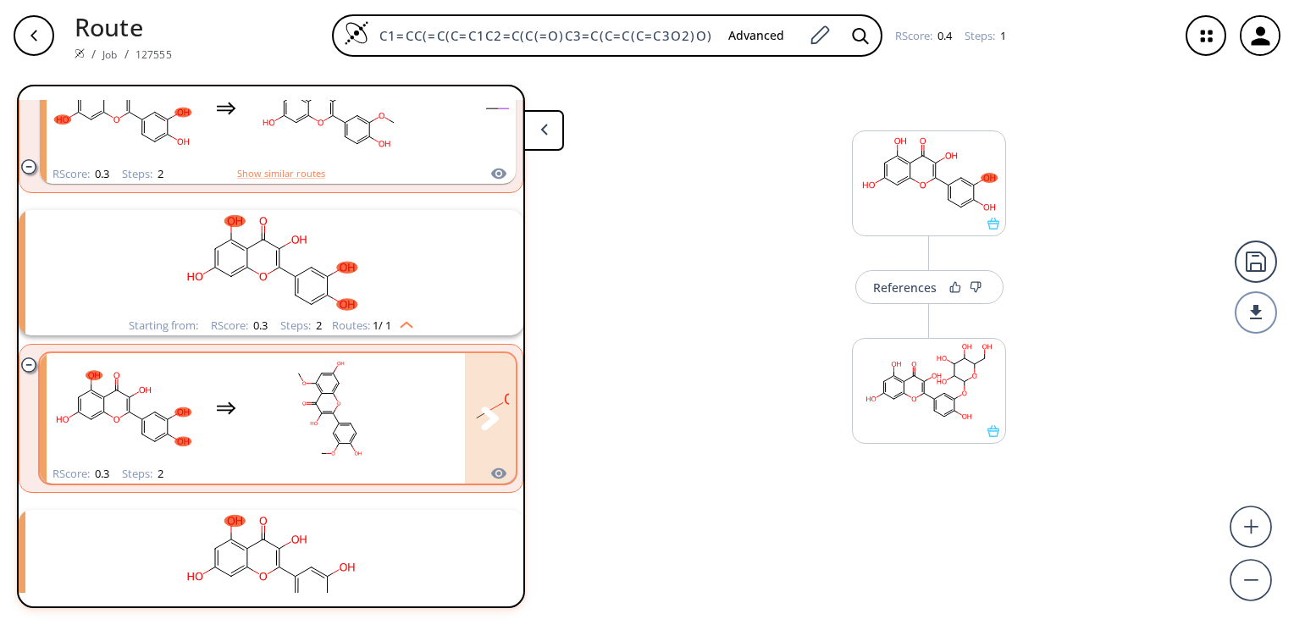
click at [334, 415] on icon "clusters" at bounding box center [336, 418] width 6 height 10
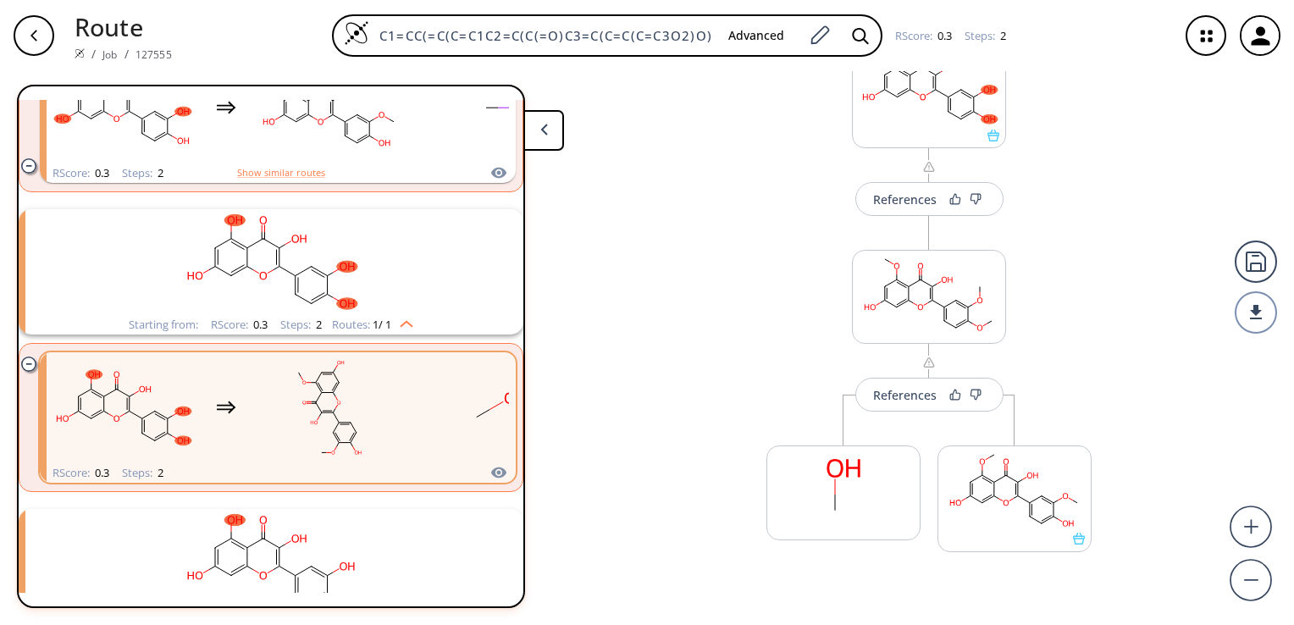
scroll to position [129, 0]
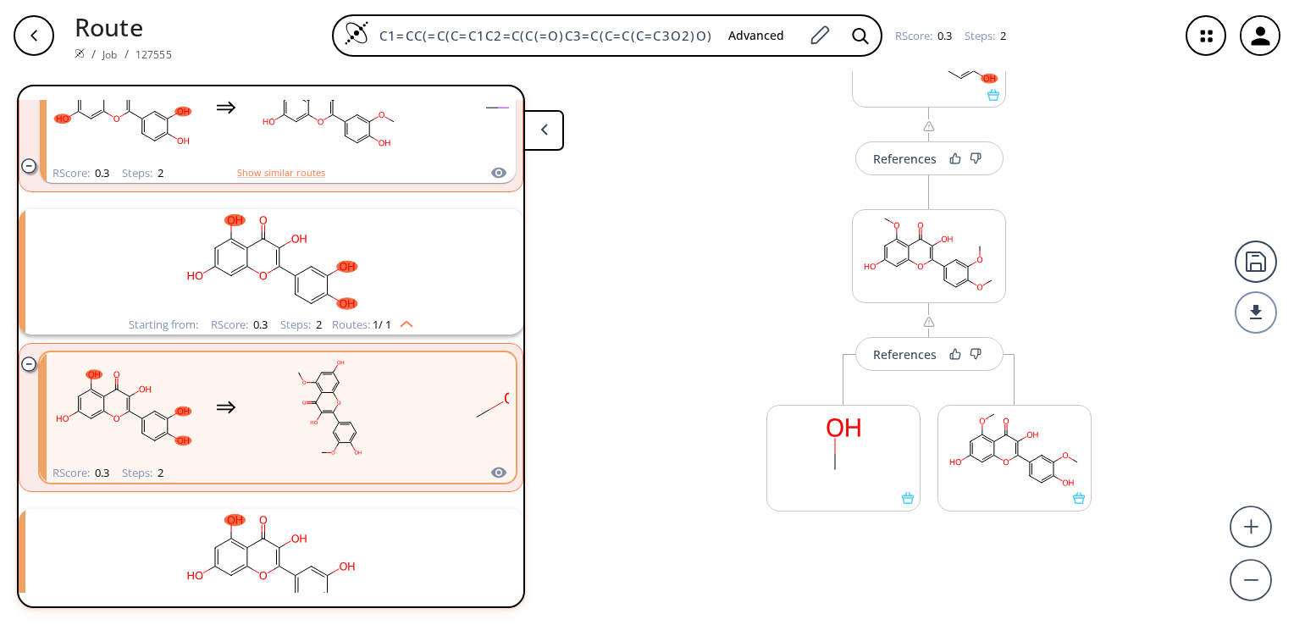
click at [544, 130] on polygon at bounding box center [543, 129] width 7 height 11
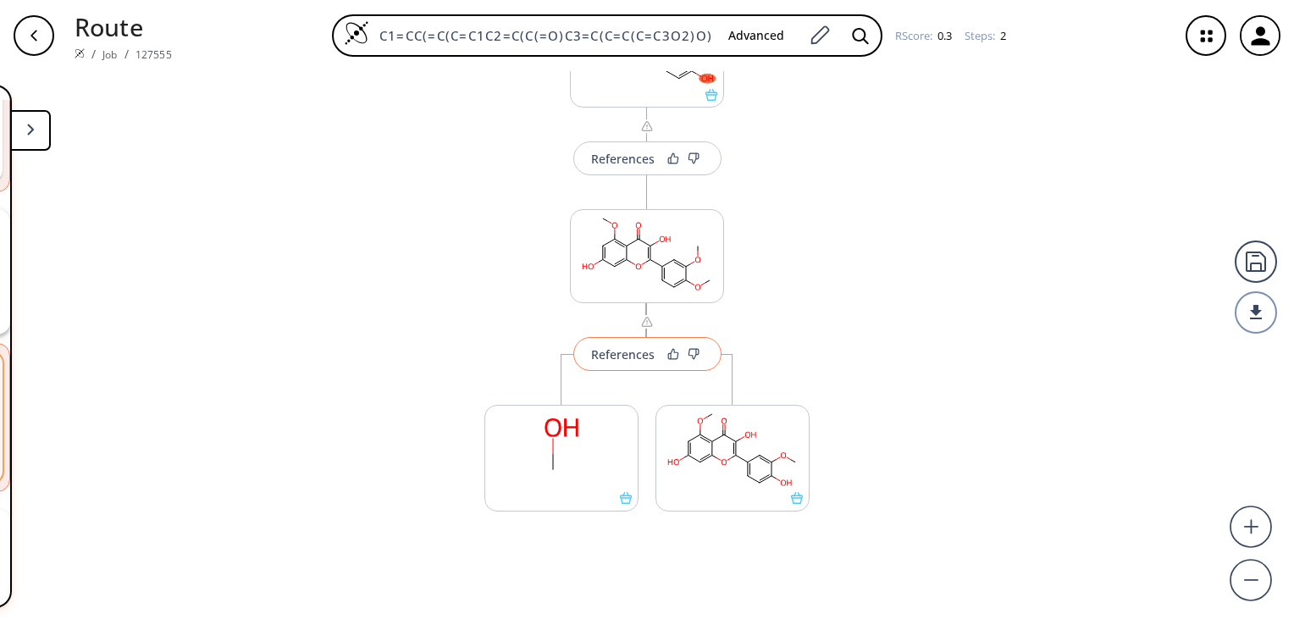
click at [600, 351] on div "References" at bounding box center [623, 354] width 64 height 11
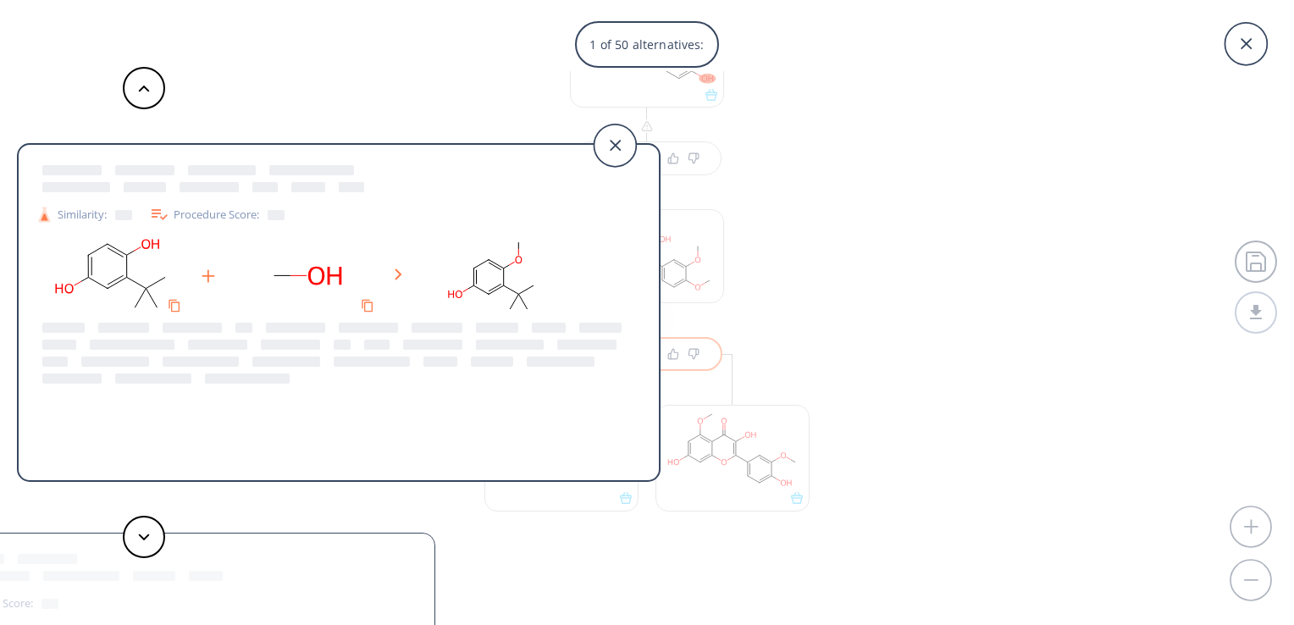
click at [322, 274] on ellipse at bounding box center [324, 276] width 47 height 26
click at [615, 147] on icon at bounding box center [615, 145] width 42 height 42
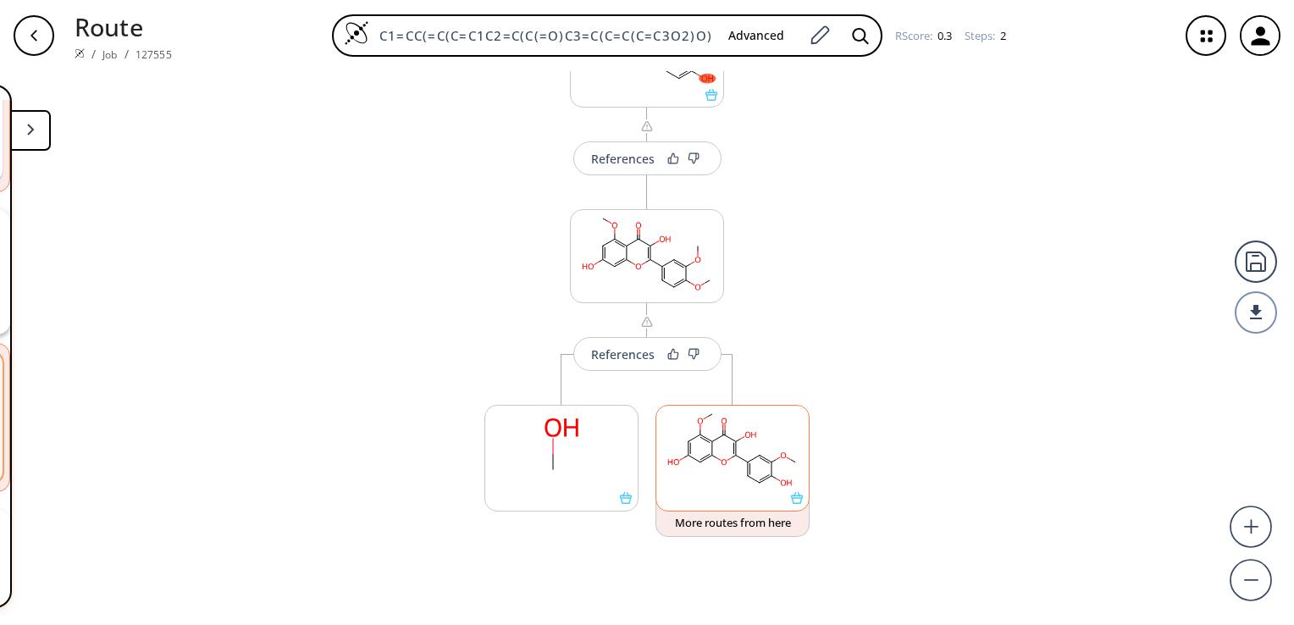
click at [732, 454] on ellipse at bounding box center [736, 455] width 8 height 8
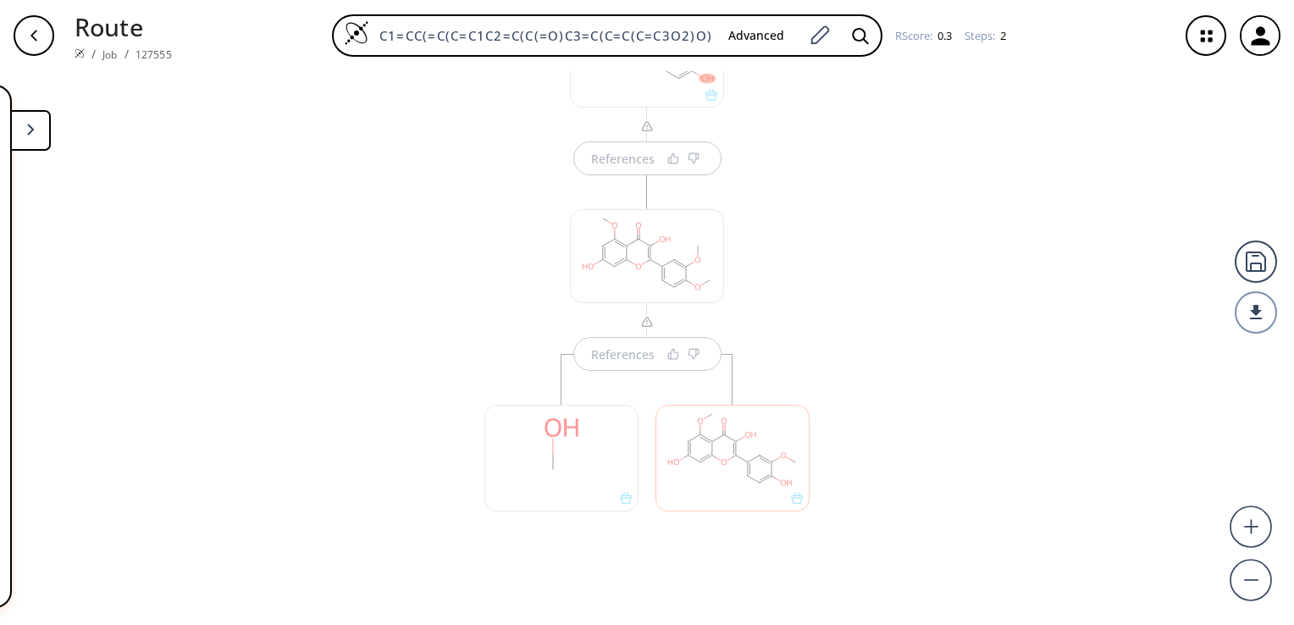
scroll to position [0, 0]
click at [741, 442] on div at bounding box center [732, 458] width 154 height 106
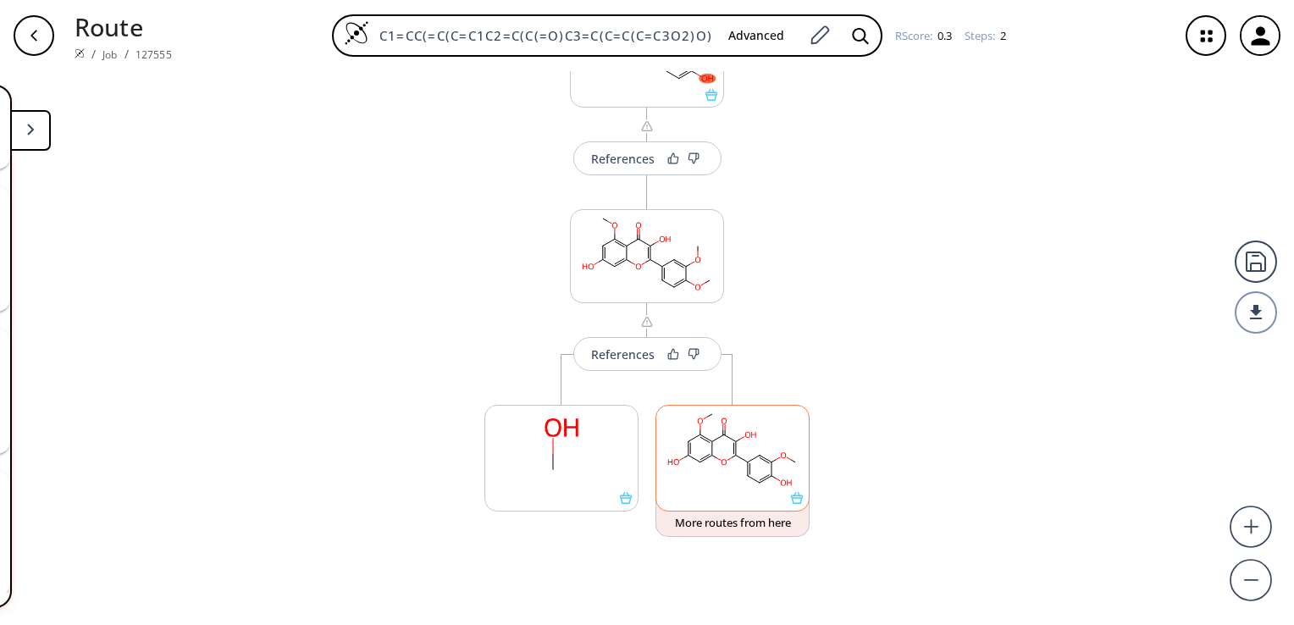
click at [741, 442] on rect at bounding box center [732, 449] width 152 height 86
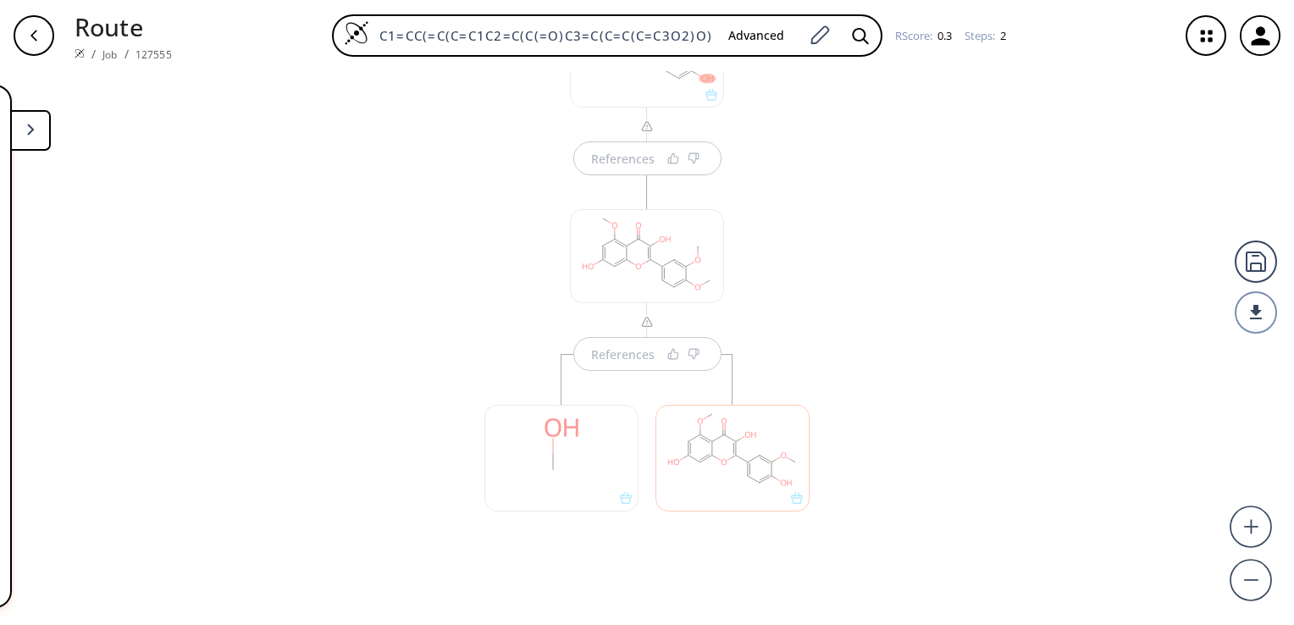
click at [741, 442] on div at bounding box center [732, 458] width 154 height 106
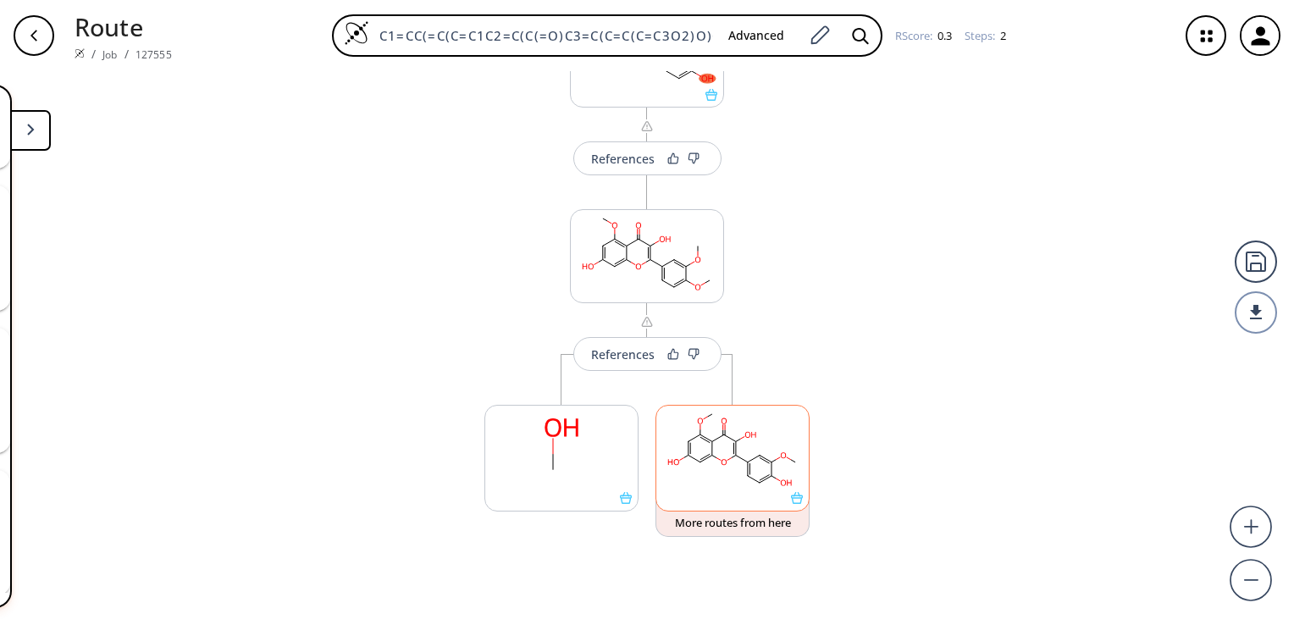
scroll to position [1719, 0]
click at [749, 519] on button "More routes from here" at bounding box center [732, 519] width 154 height 36
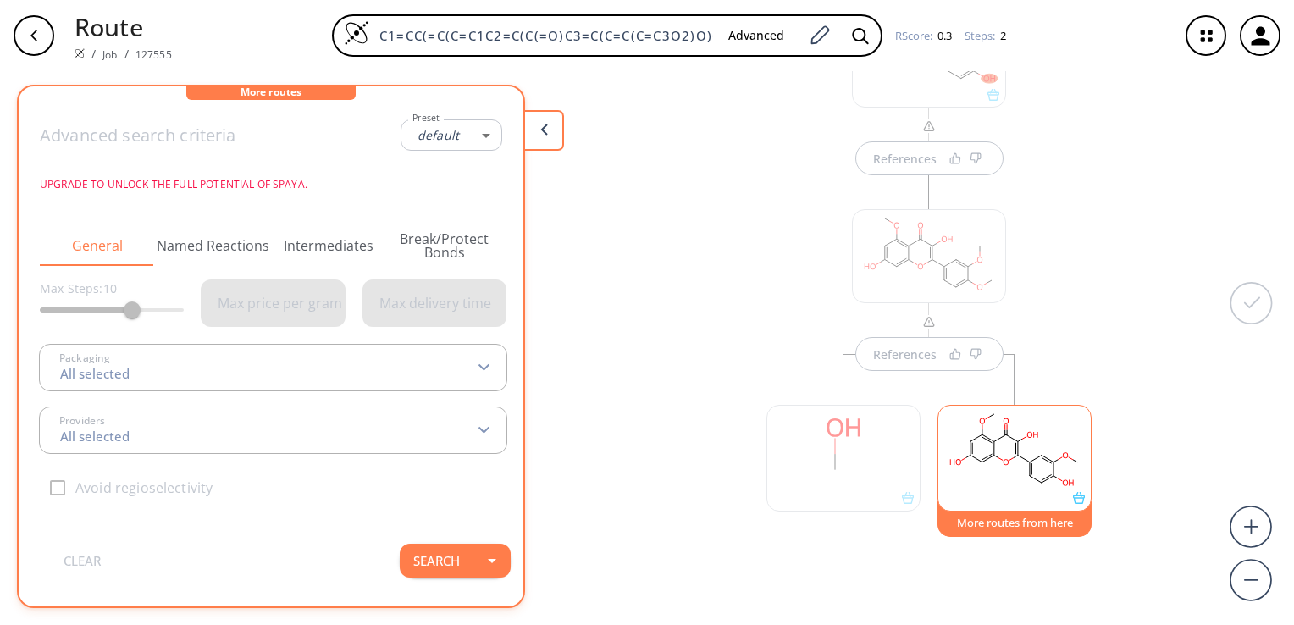
type input "-1"
type input "All selected"
click at [1019, 520] on button "More routes from here" at bounding box center [1015, 519] width 154 height 36
click at [544, 133] on icon at bounding box center [544, 130] width 8 height 12
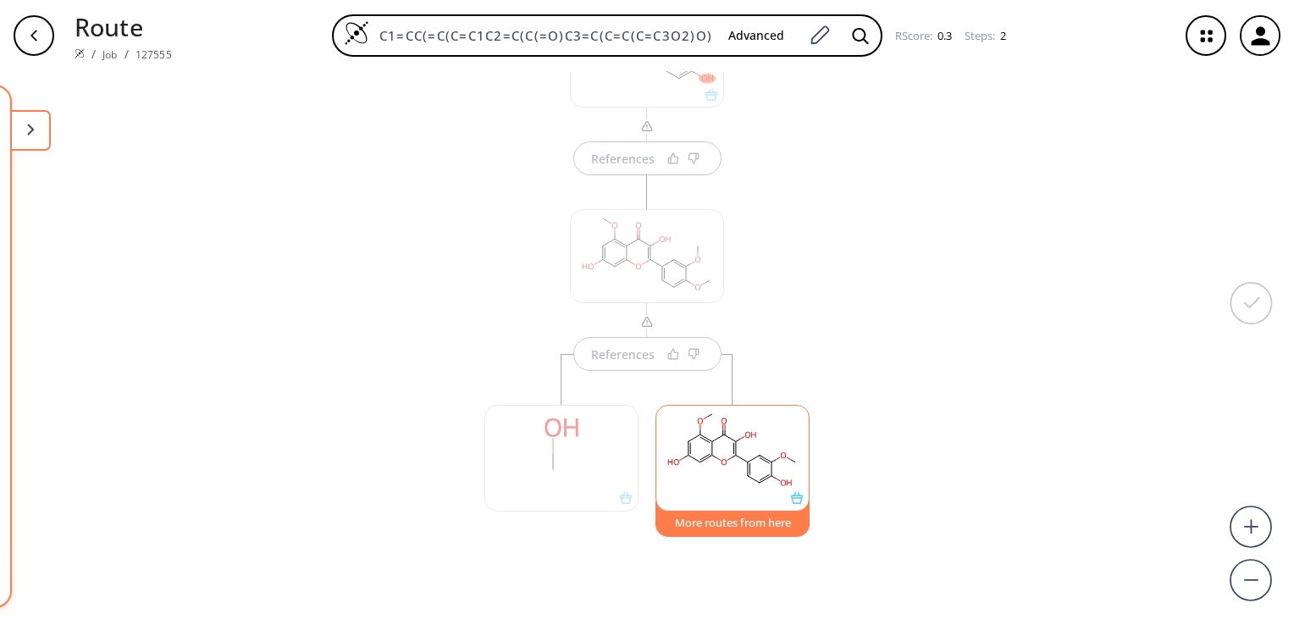
click at [748, 457] on icon at bounding box center [754, 459] width 12 height 7
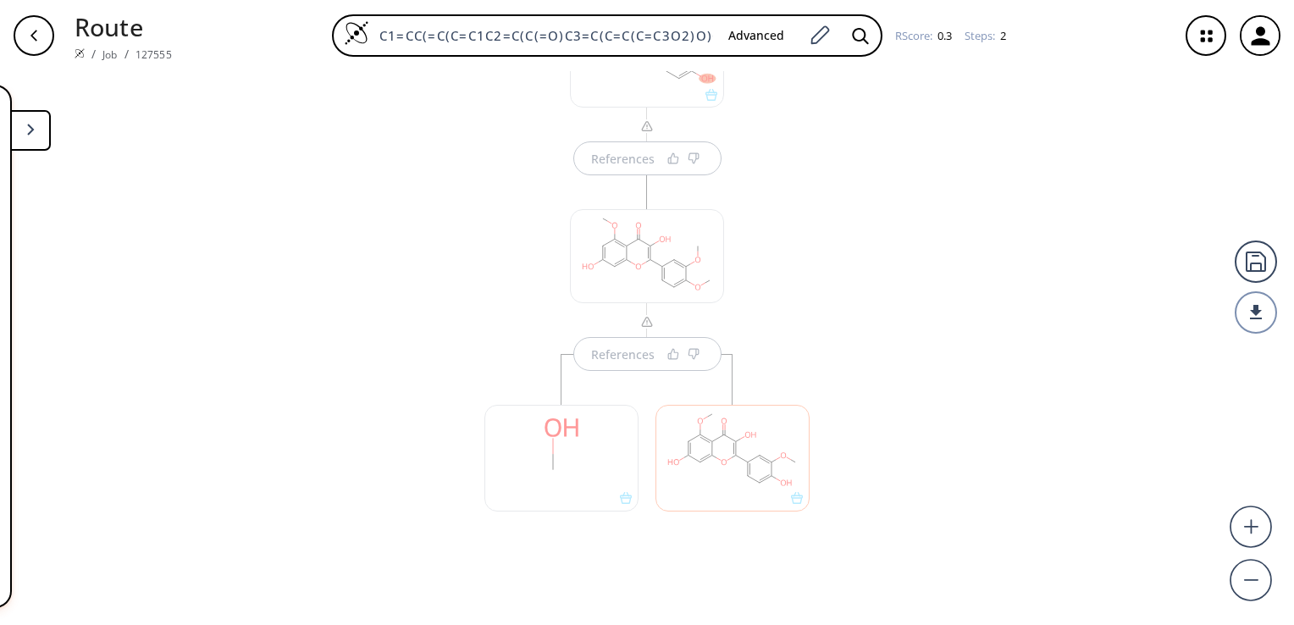
click at [726, 438] on div at bounding box center [732, 458] width 154 height 106
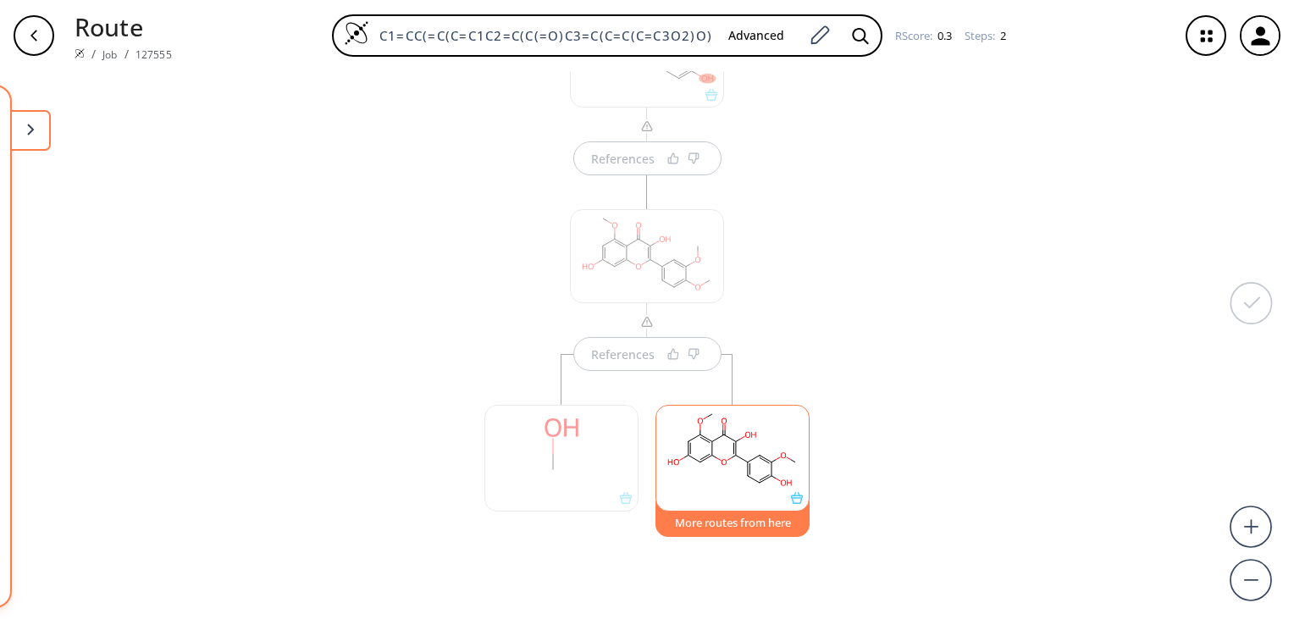
click at [732, 438] on ellipse at bounding box center [736, 442] width 8 height 8
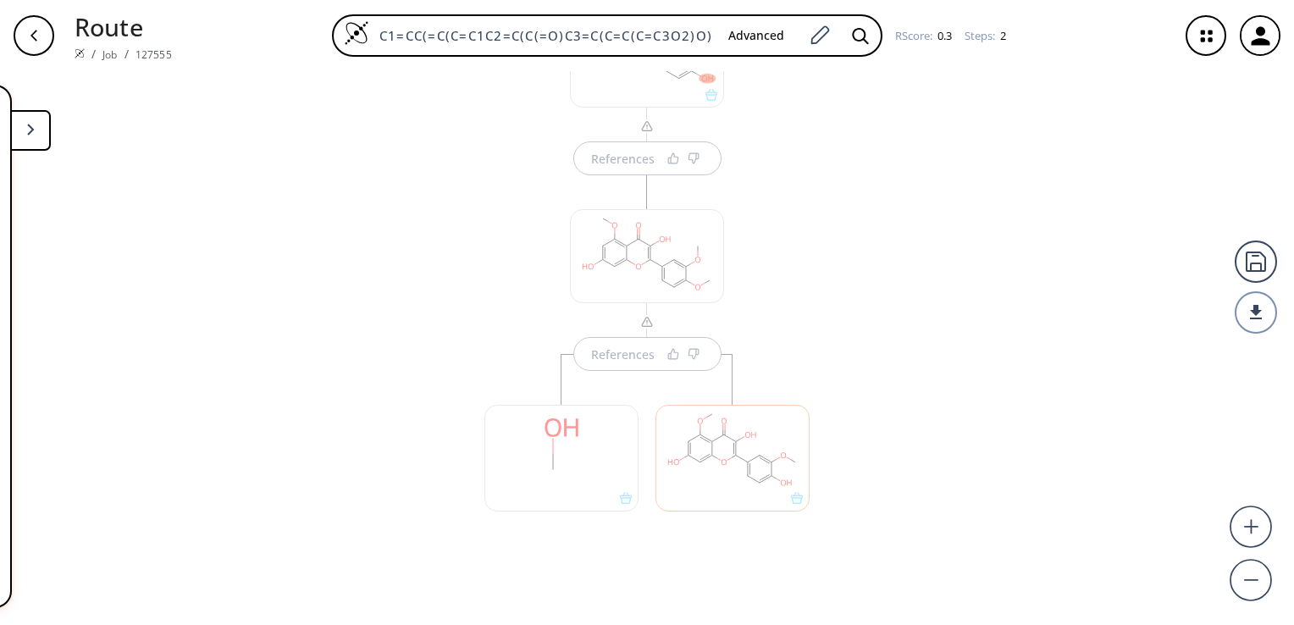
click at [726, 438] on div at bounding box center [732, 458] width 154 height 106
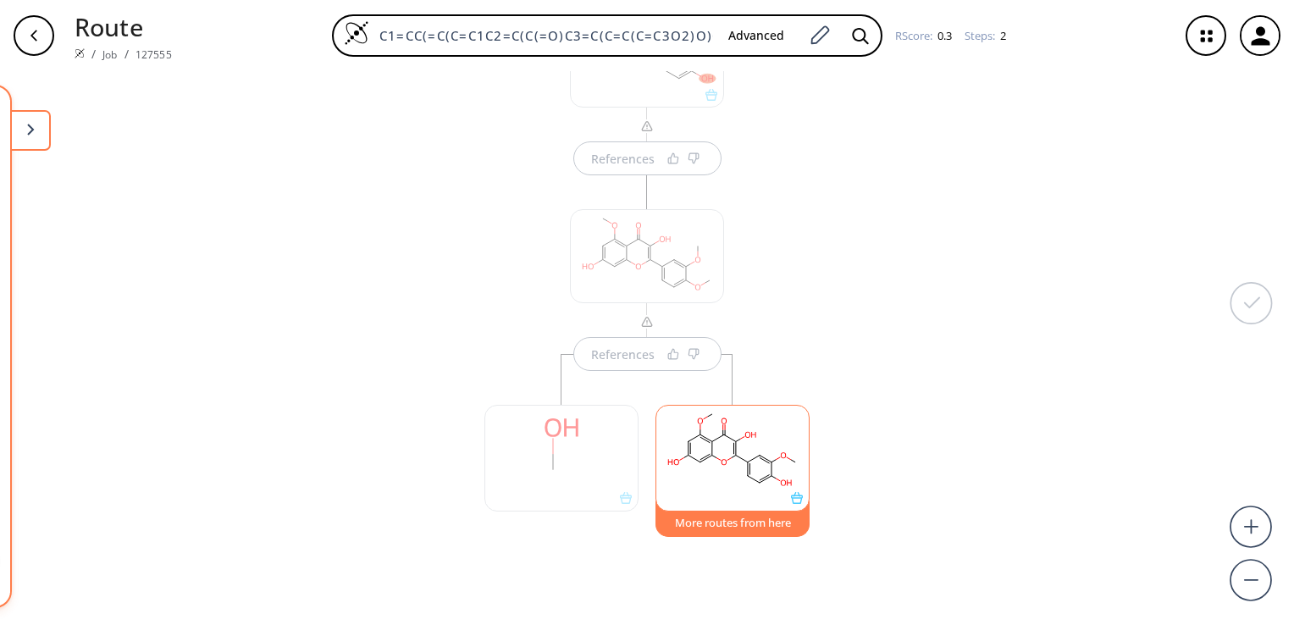
click at [732, 438] on ellipse at bounding box center [736, 442] width 8 height 8
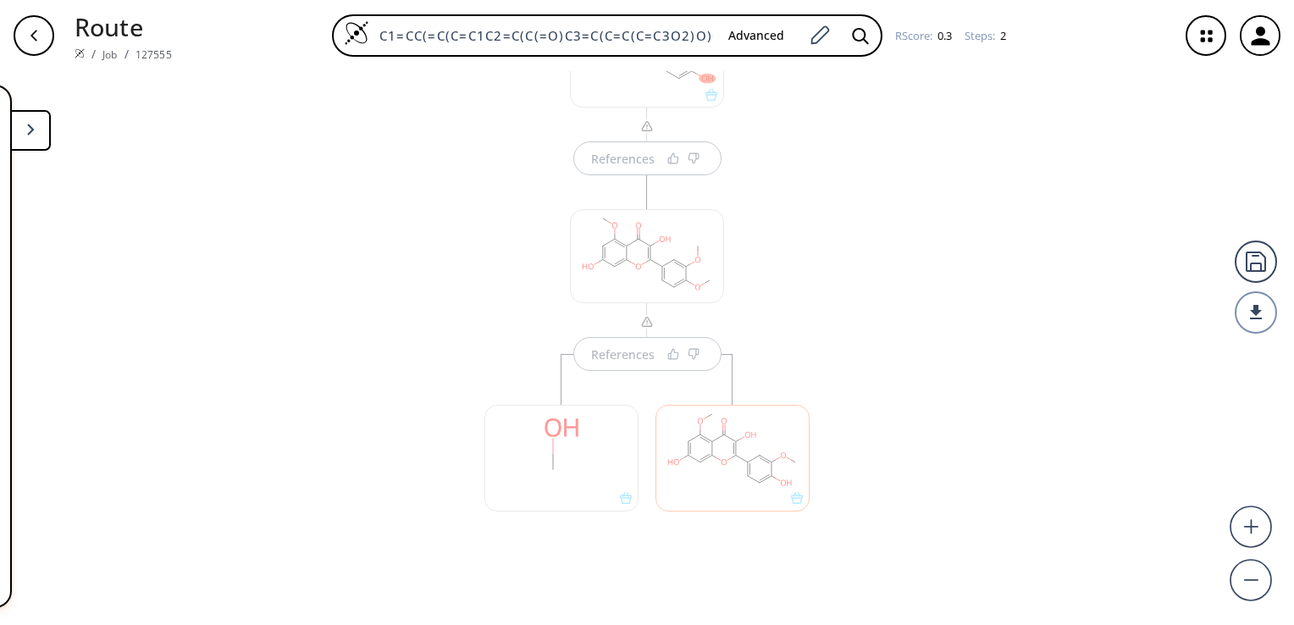
click at [726, 438] on div at bounding box center [732, 458] width 154 height 106
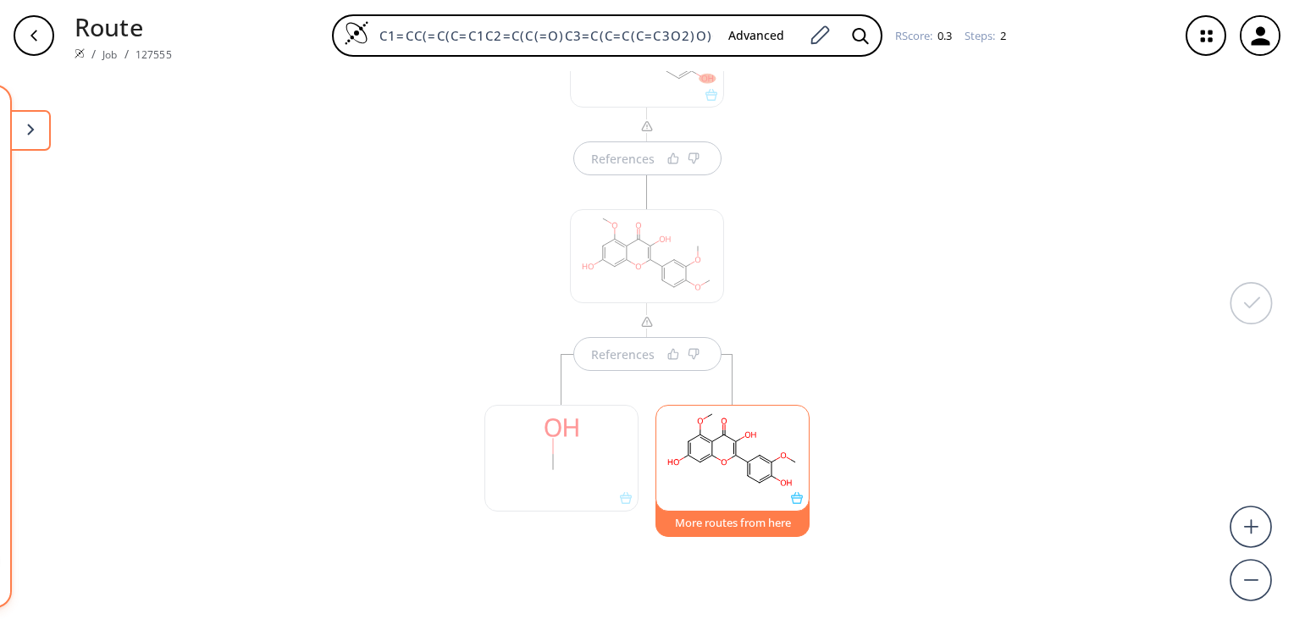
click at [716, 515] on button "More routes from here" at bounding box center [732, 519] width 154 height 36
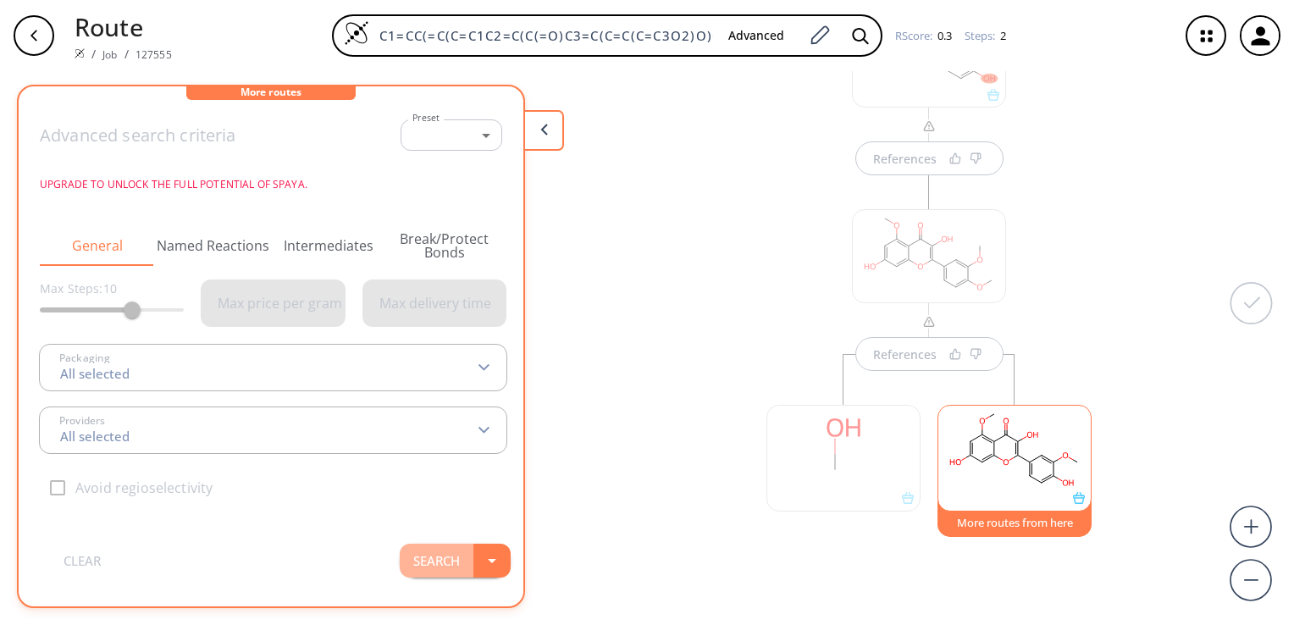
click at [437, 554] on button "Search" at bounding box center [437, 561] width 74 height 34
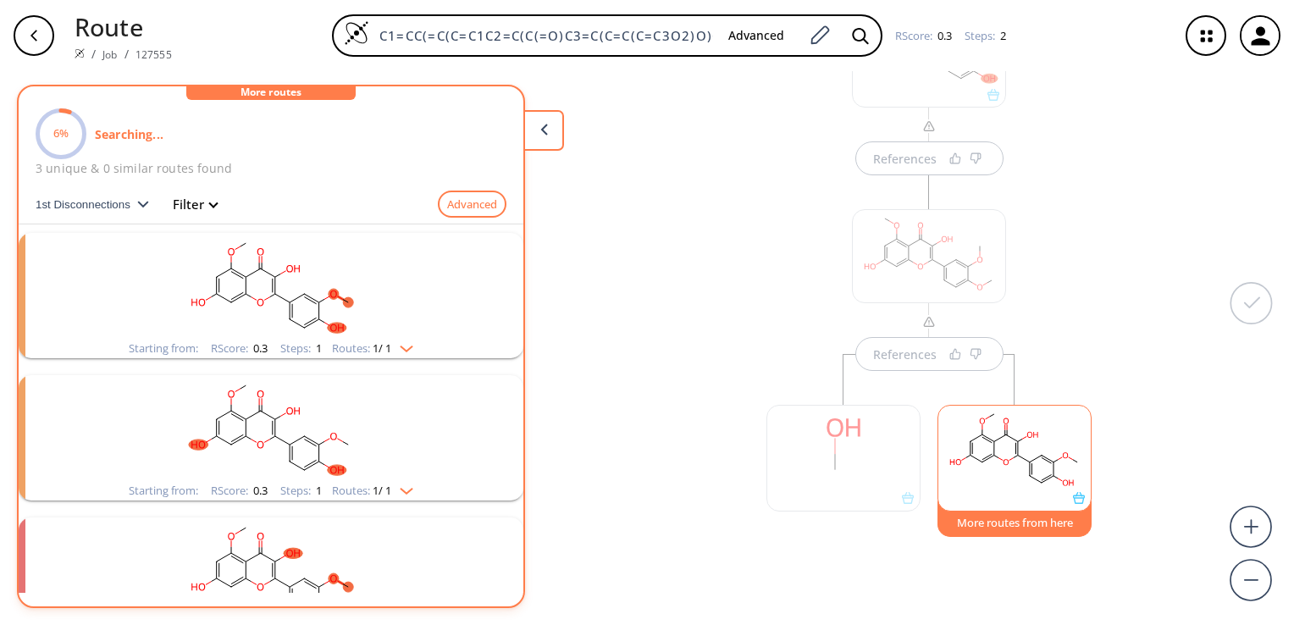
click at [58, 136] on text "6%" at bounding box center [60, 132] width 15 height 15
click at [120, 136] on p "Searching..." at bounding box center [129, 134] width 69 height 18
click at [193, 202] on button "Filter" at bounding box center [190, 204] width 54 height 13
click at [460, 202] on div at bounding box center [290, 346] width 547 height 523
click at [460, 202] on button "Advanced" at bounding box center [472, 205] width 69 height 28
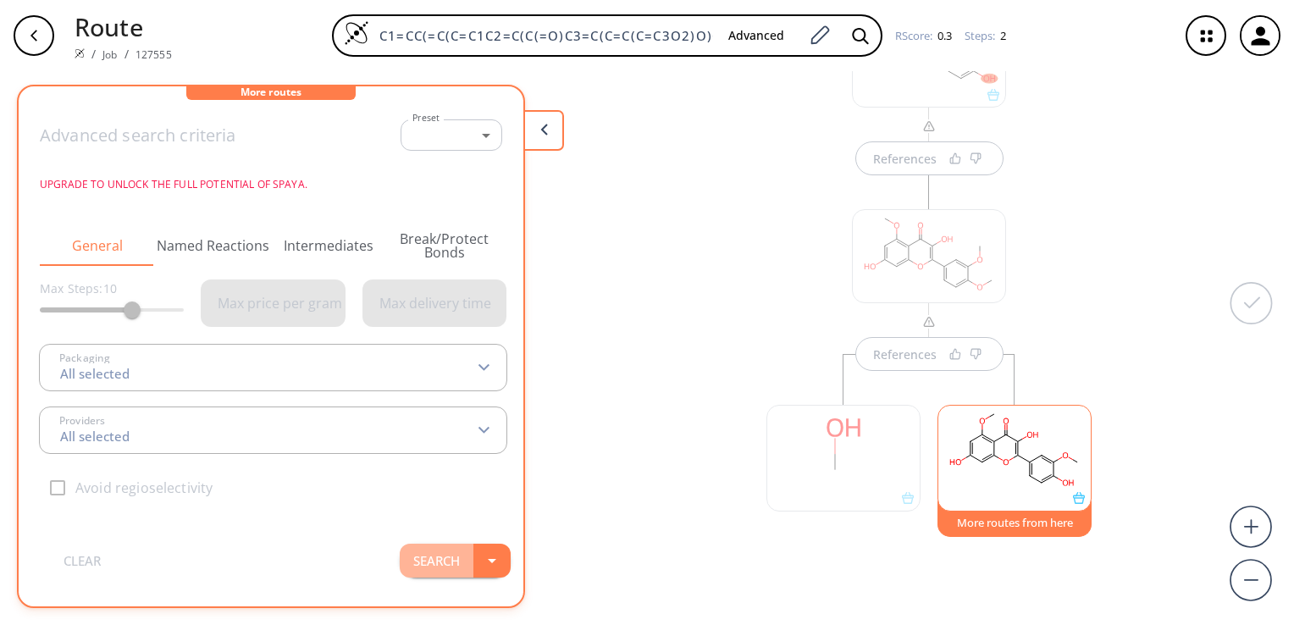
click at [450, 550] on button "Search" at bounding box center [437, 561] width 74 height 34
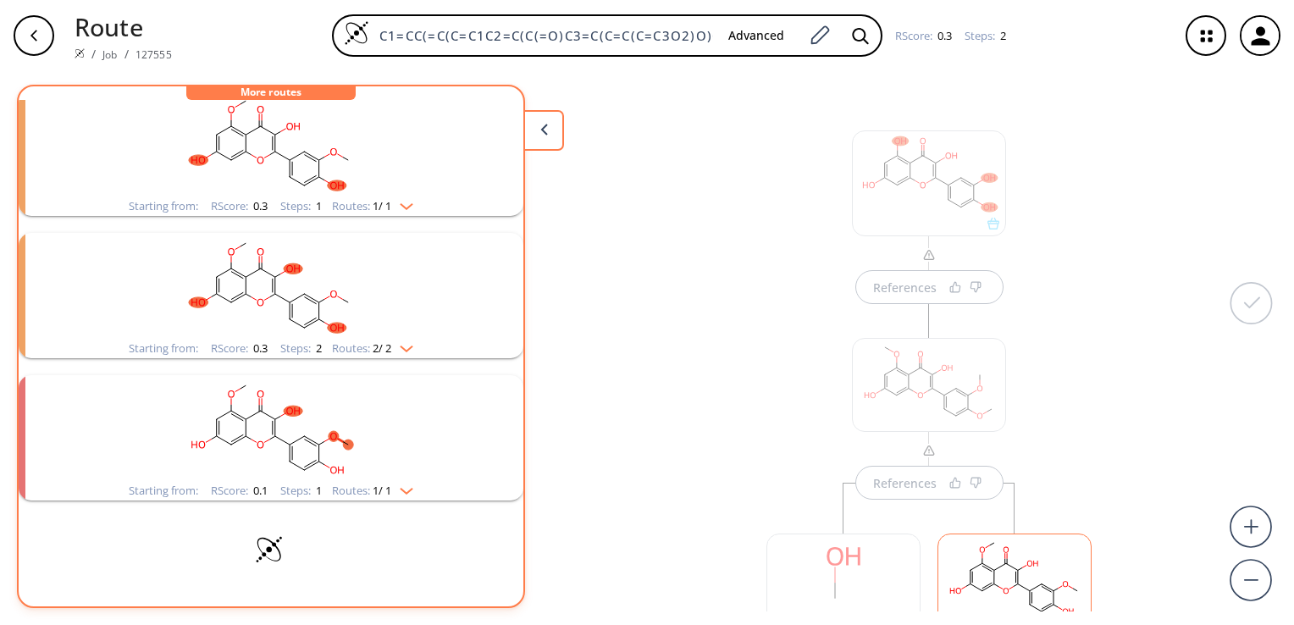
scroll to position [142, 0]
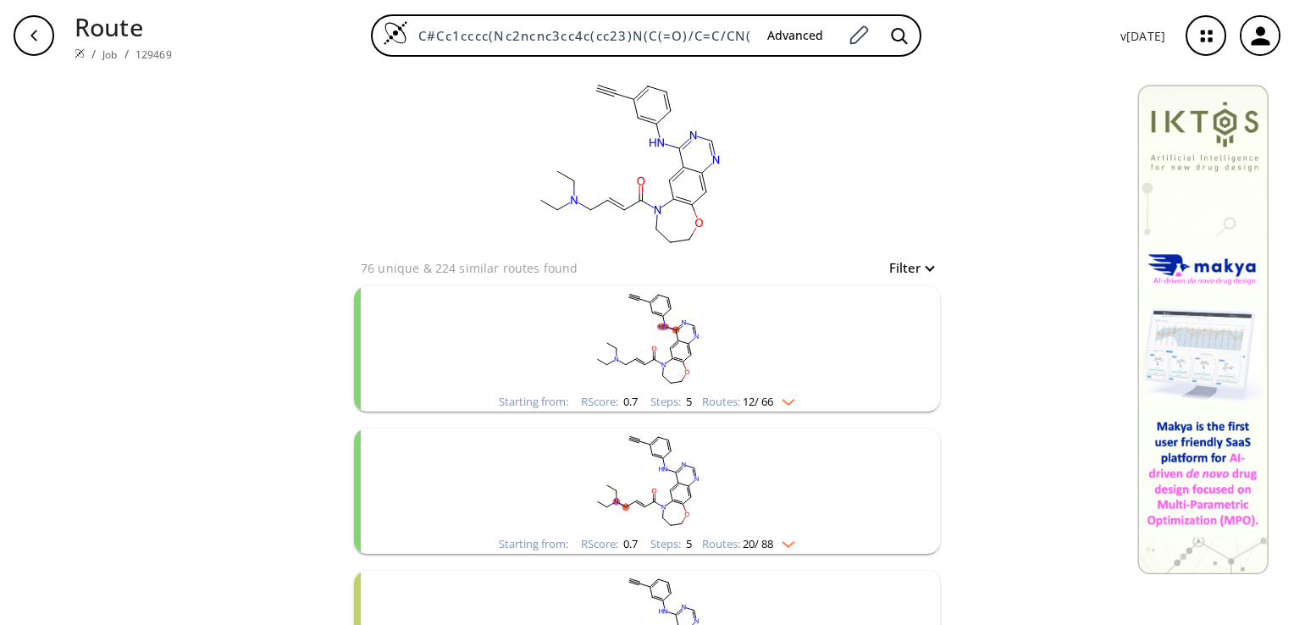
click at [922, 268] on button "Filter" at bounding box center [906, 268] width 54 height 13
click at [1020, 240] on div at bounding box center [647, 312] width 1294 height 625
click at [696, 174] on ellipse at bounding box center [702, 173] width 12 height 12
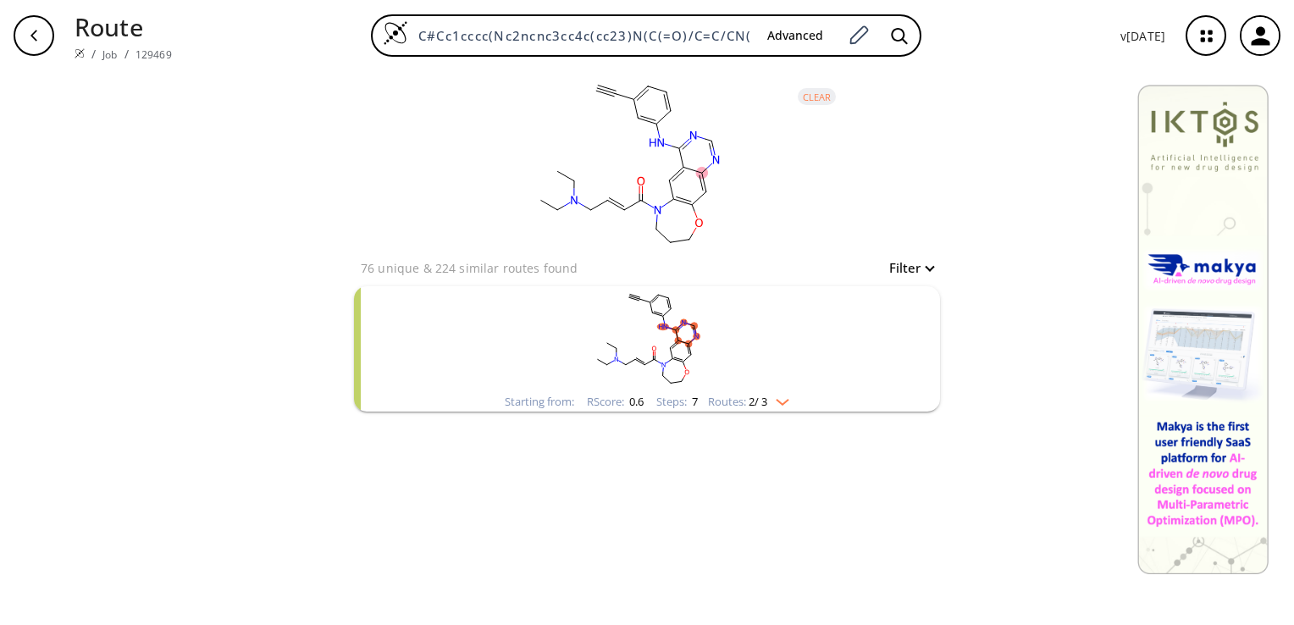
click at [680, 337] on ellipse "clusters" at bounding box center [678, 340] width 7 height 7
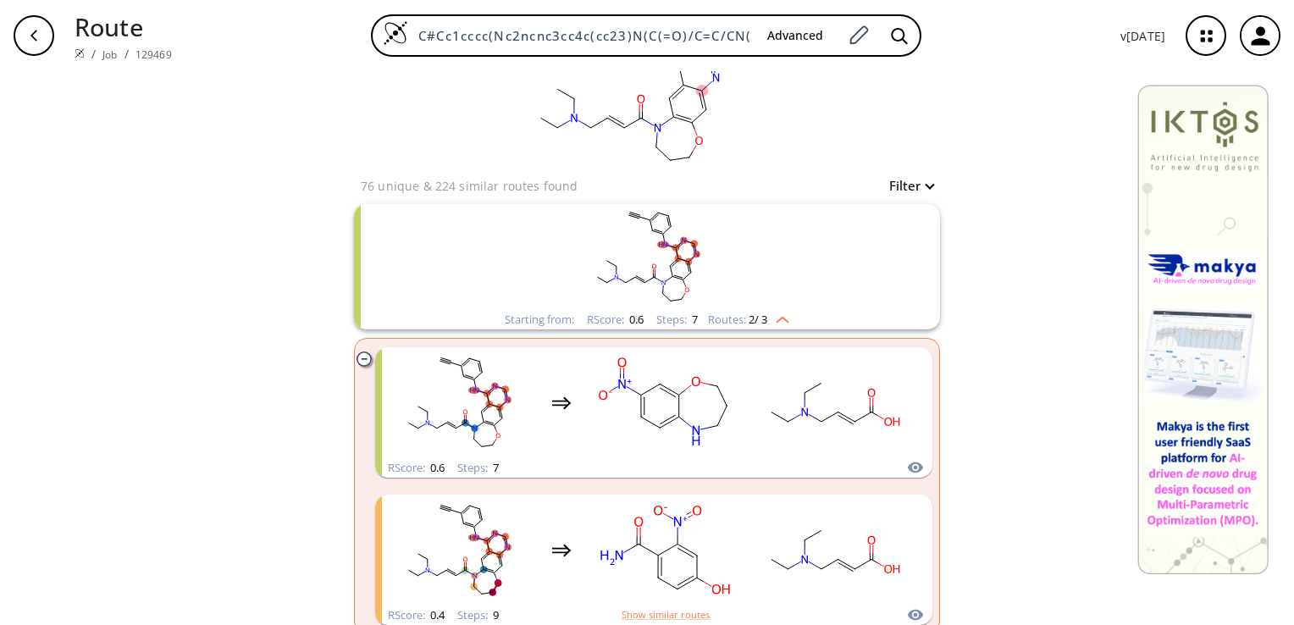
scroll to position [100, 0]
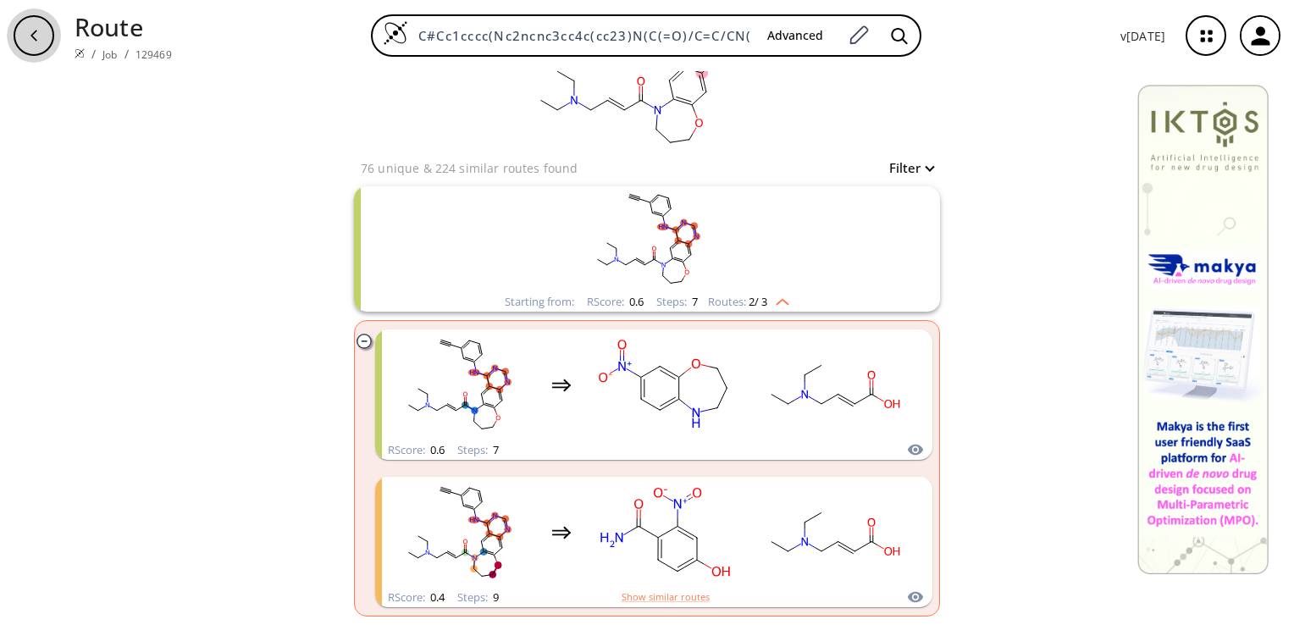
click at [32, 36] on icon "button" at bounding box center [33, 35] width 7 height 11
